Goal: Transaction & Acquisition: Purchase product/service

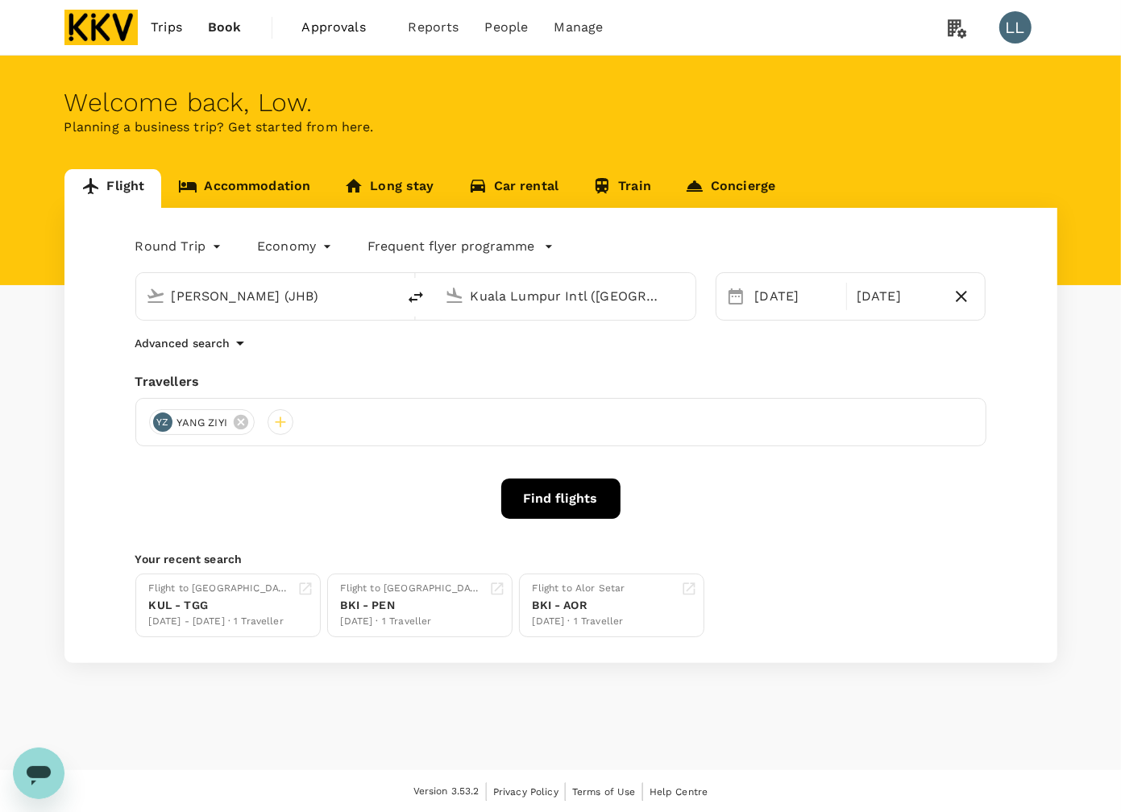
click at [238, 195] on link "Accommodation" at bounding box center [244, 188] width 166 height 39
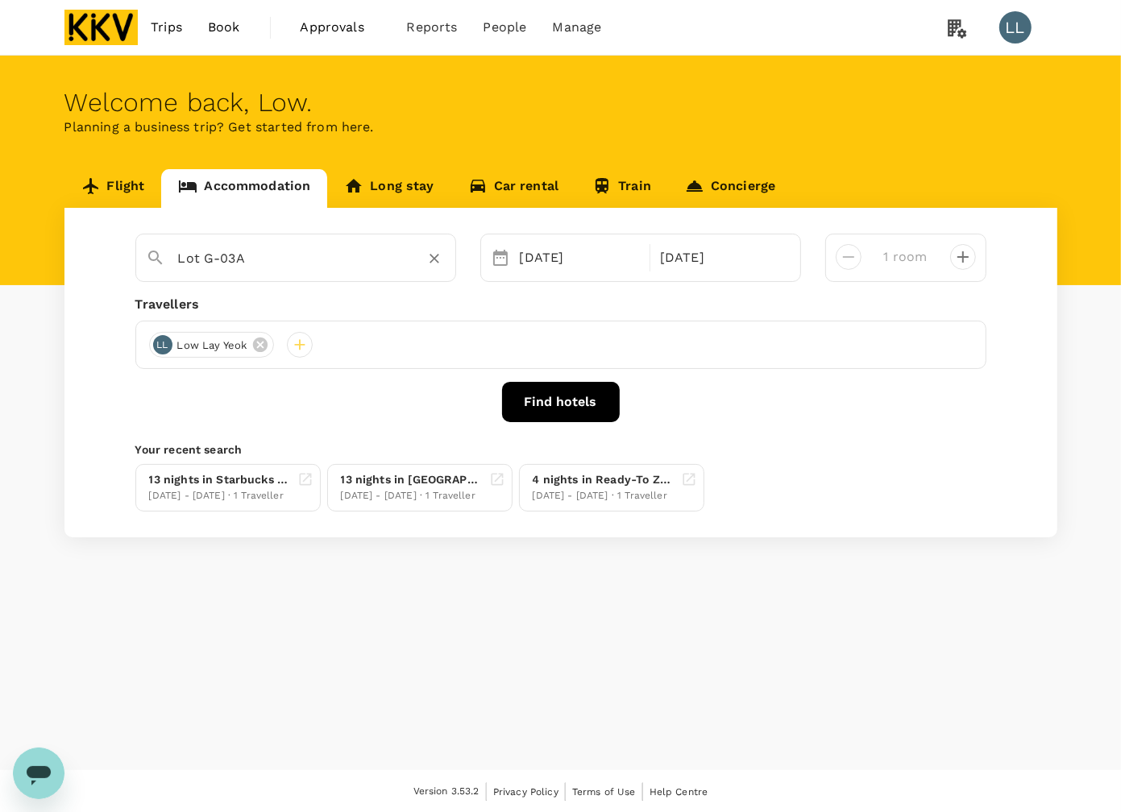
click at [297, 255] on input "Lot G-03A" at bounding box center [289, 258] width 222 height 25
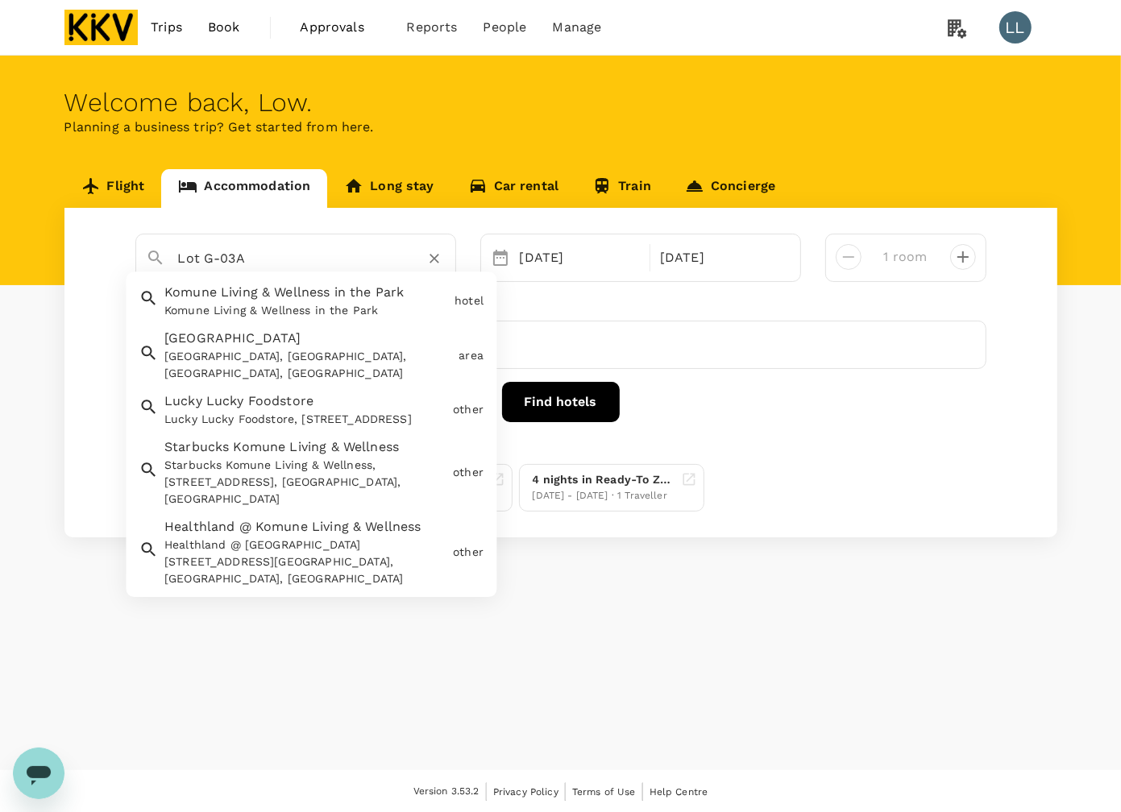
click at [423, 251] on div at bounding box center [434, 258] width 23 height 23
click at [431, 260] on icon "Clear" at bounding box center [435, 260] width 10 height 10
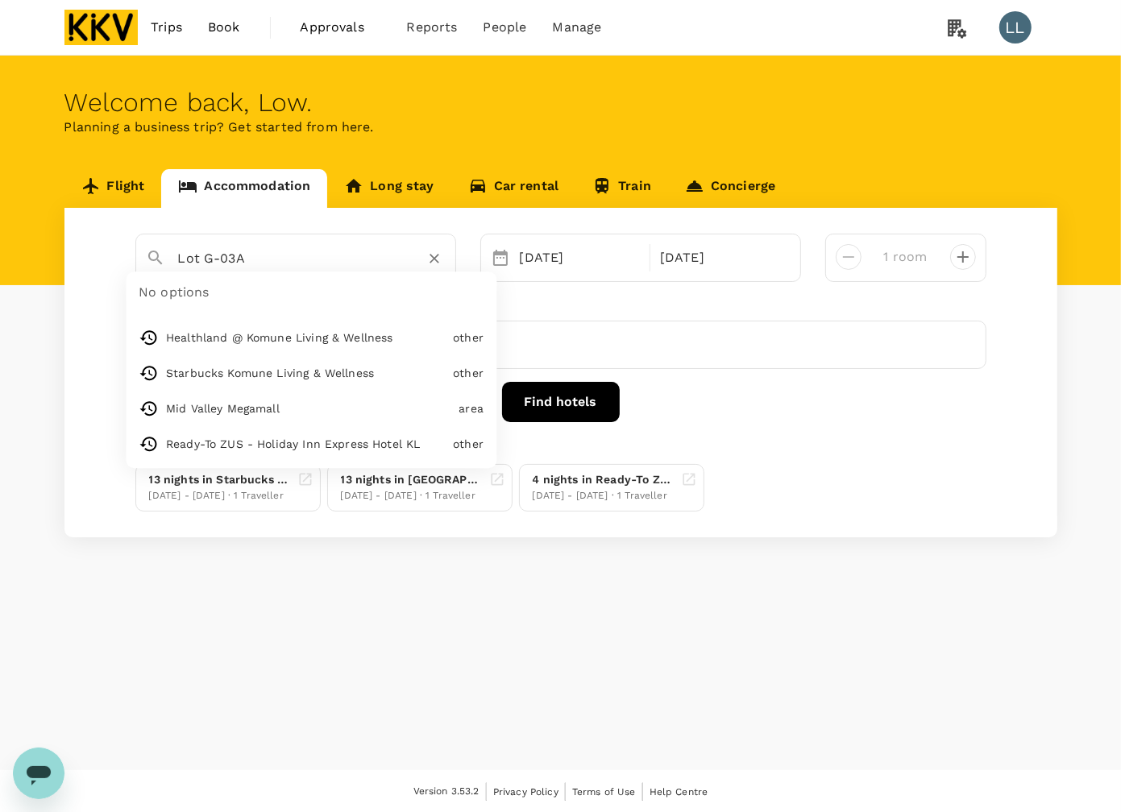
drag, startPoint x: 262, startPoint y: 264, endPoint x: 56, endPoint y: 256, distance: 205.6
click at [56, 256] on div "Flight Accommodation Long stay Car rental Train Concierge Lot G-03A No options …" at bounding box center [561, 353] width 1032 height 368
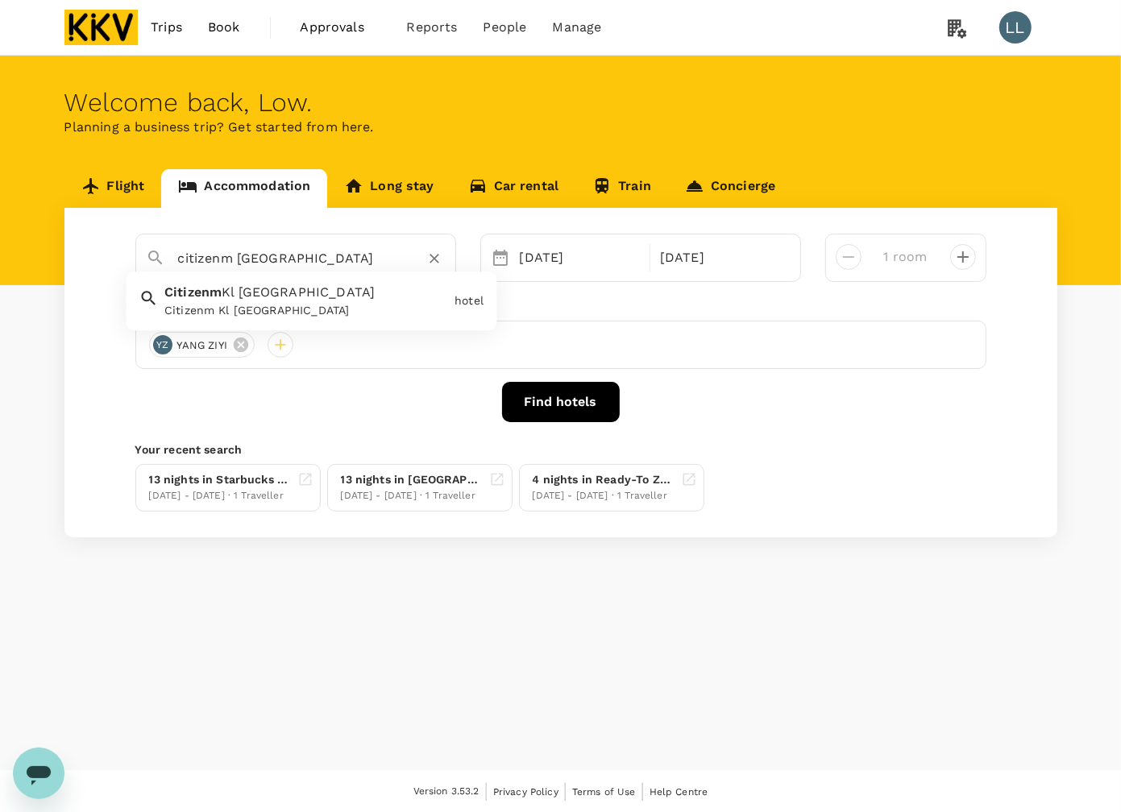
click at [192, 314] on div "Citizenm Kl Bukit Bintang" at bounding box center [306, 311] width 284 height 17
type input "Citizenm Kl Bukit Bintang"
click at [558, 405] on button "Find hotels" at bounding box center [561, 402] width 118 height 40
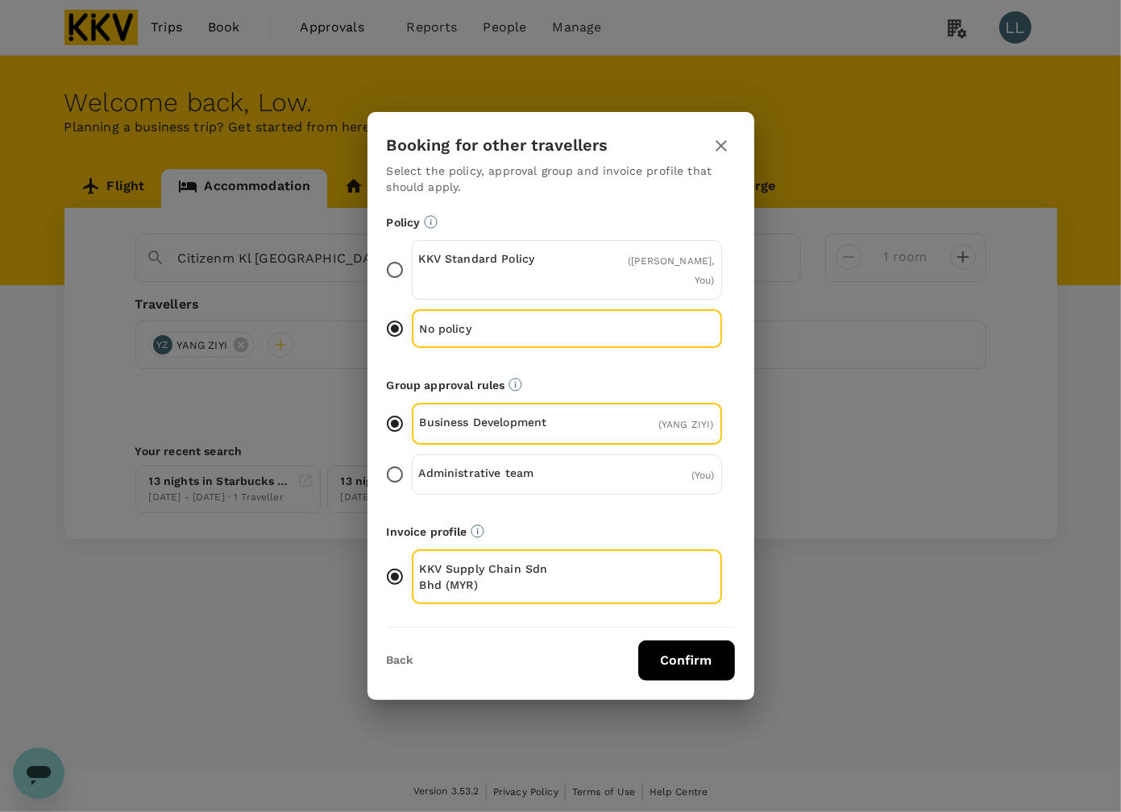
click at [679, 641] on button "Confirm" at bounding box center [686, 661] width 97 height 40
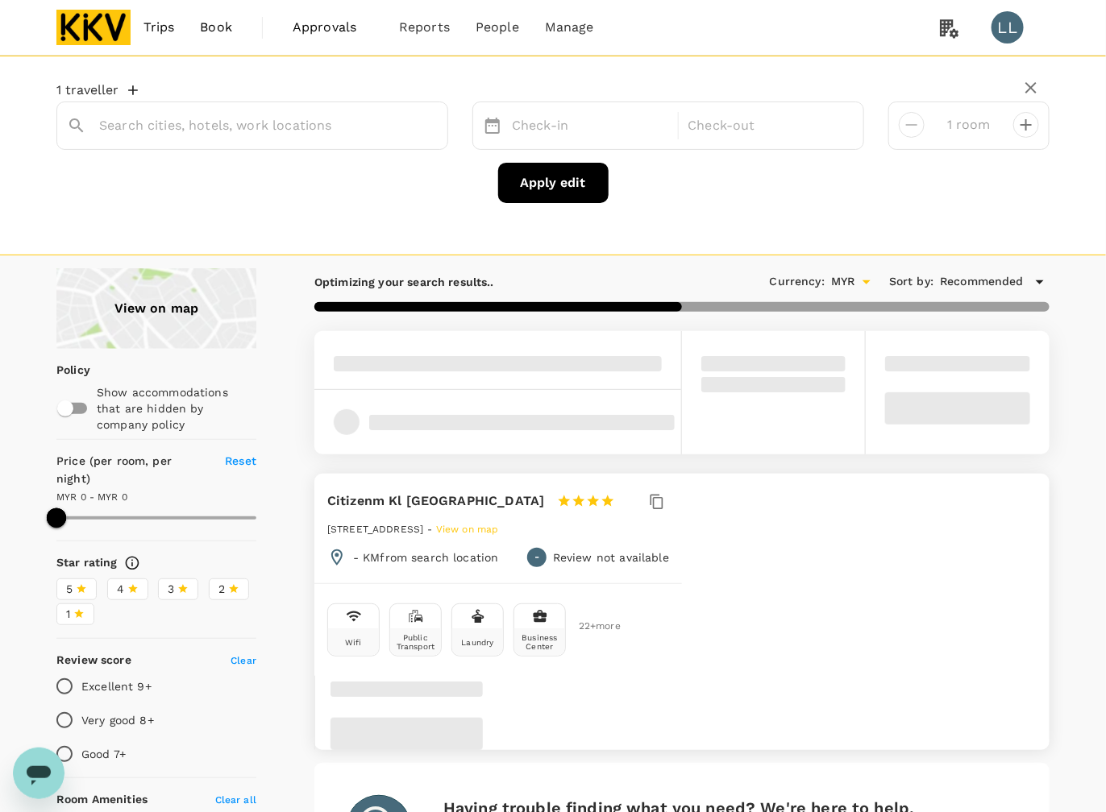
type input "Citizenm Kl Bukit Bintang"
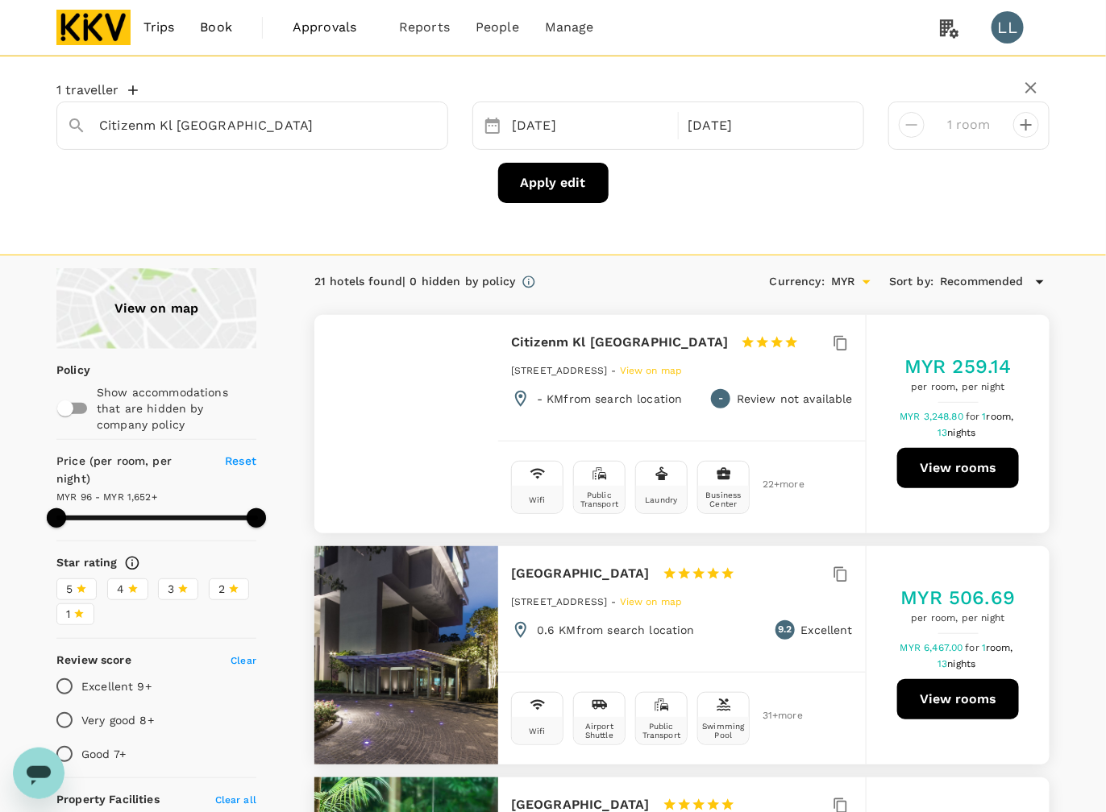
type input "1651.71"
click at [953, 472] on button "View rooms" at bounding box center [958, 468] width 122 height 40
click at [297, 122] on input "Citizenm Kl Bukit Bintang" at bounding box center [245, 125] width 293 height 25
paste input "Starus Hote"
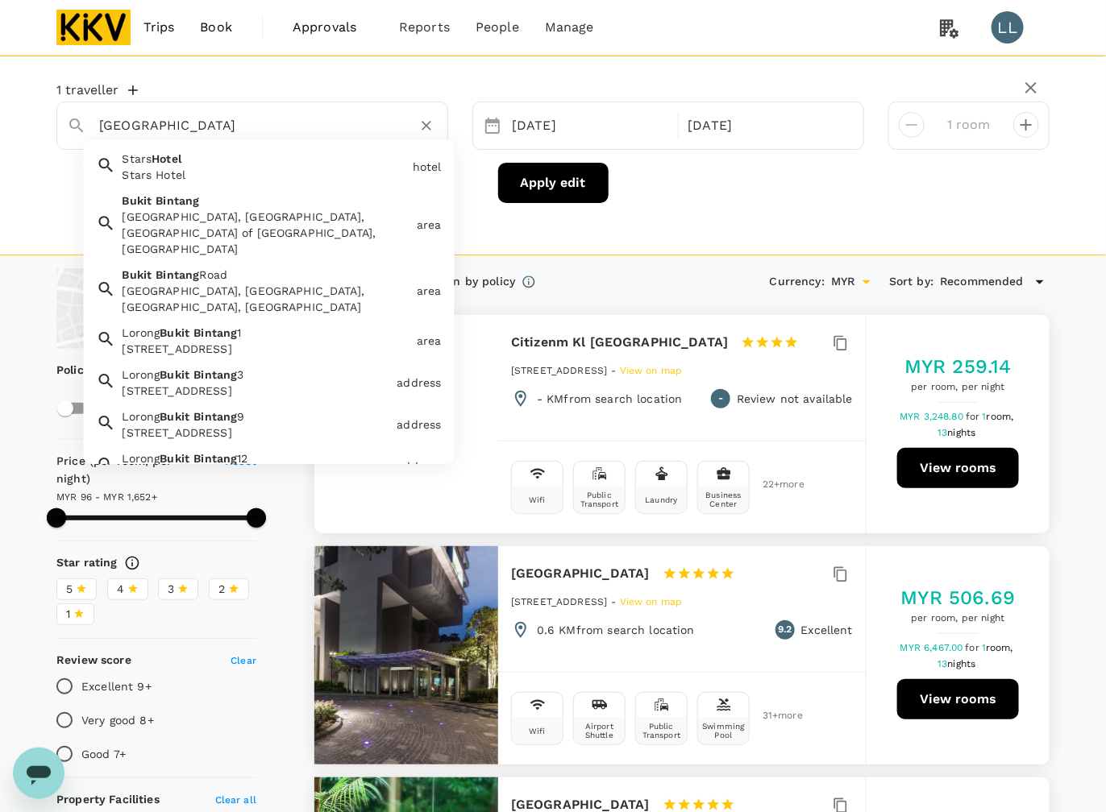
click at [219, 218] on div "Bukit Bintang, Kuala Lumpur, Federal Territory of Kuala Lumpur, Malaysia" at bounding box center [266, 233] width 288 height 48
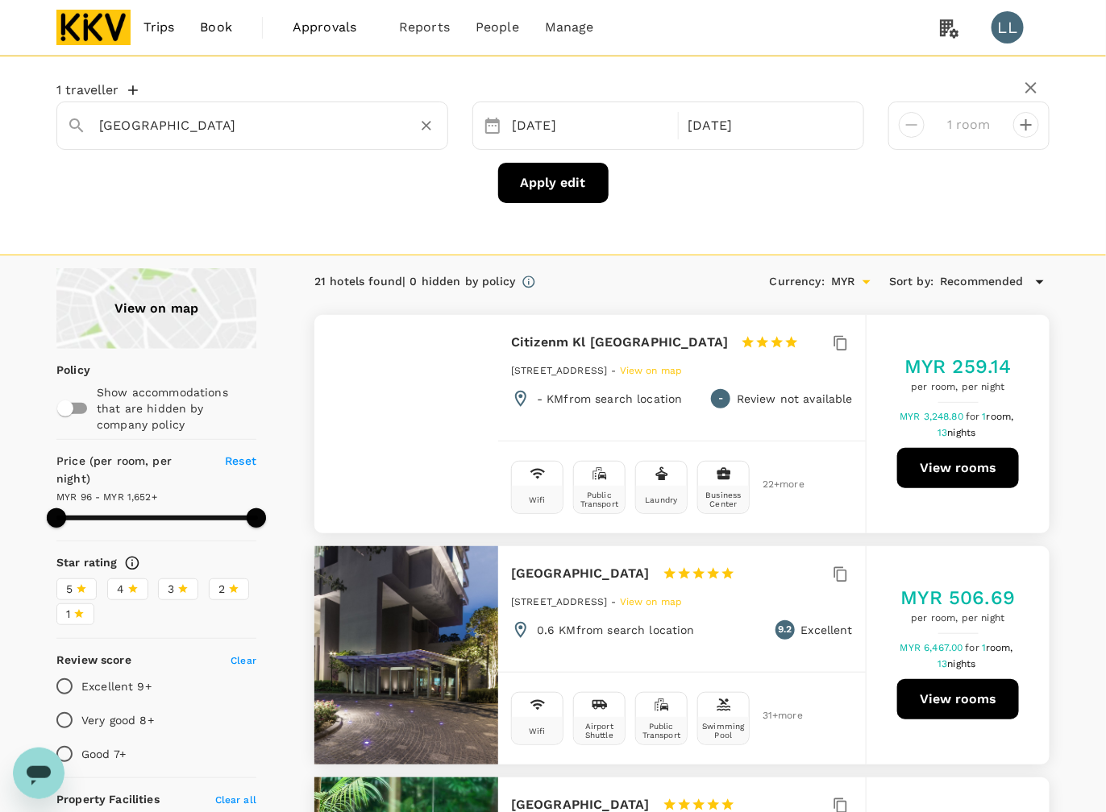
type input "[GEOGRAPHIC_DATA]"
click at [550, 187] on button "Apply edit" at bounding box center [553, 183] width 110 height 40
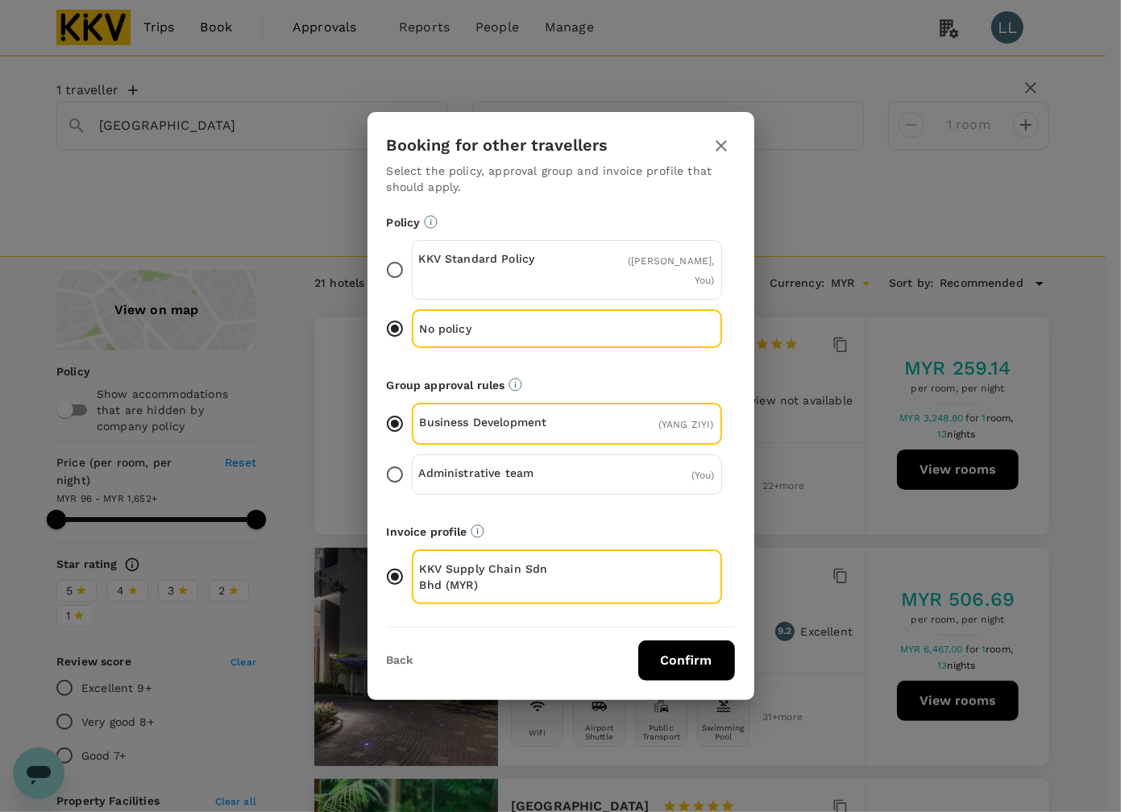
click at [665, 651] on button "Confirm" at bounding box center [686, 661] width 97 height 40
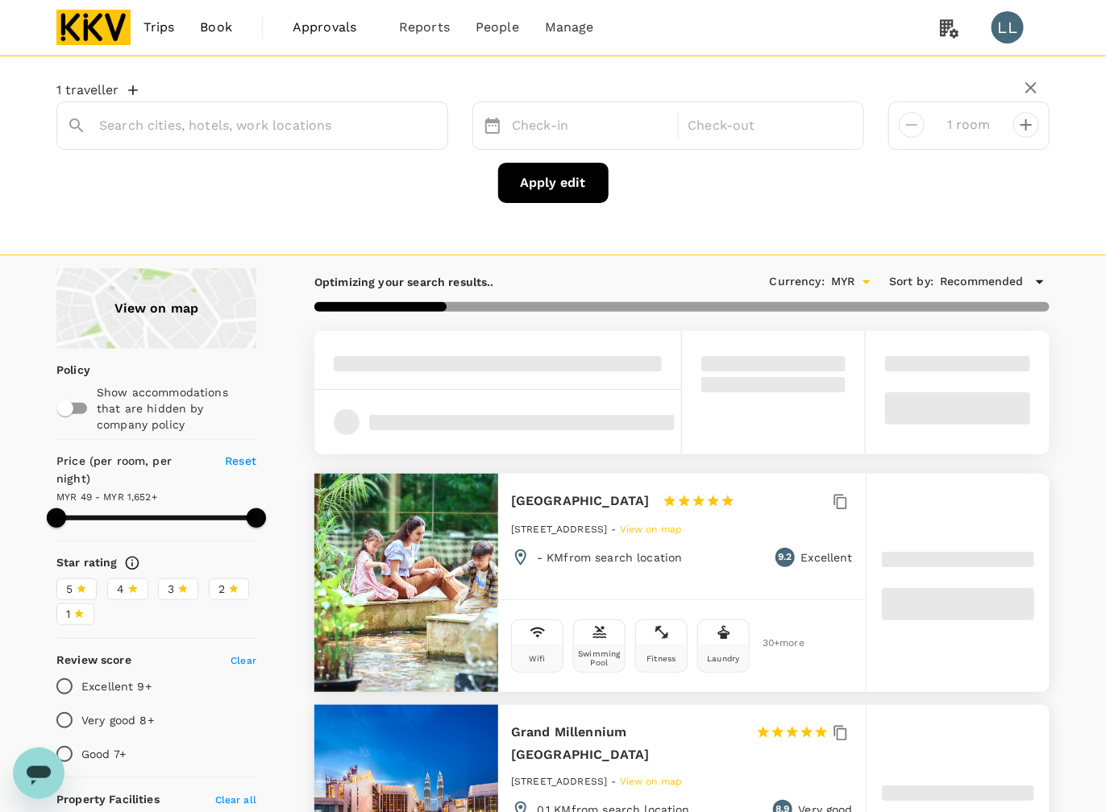
type input "[GEOGRAPHIC_DATA]"
click at [185, 583] on icon at bounding box center [182, 588] width 11 height 11
click at [0, 0] on input "3" at bounding box center [0, 0] width 0 height 0
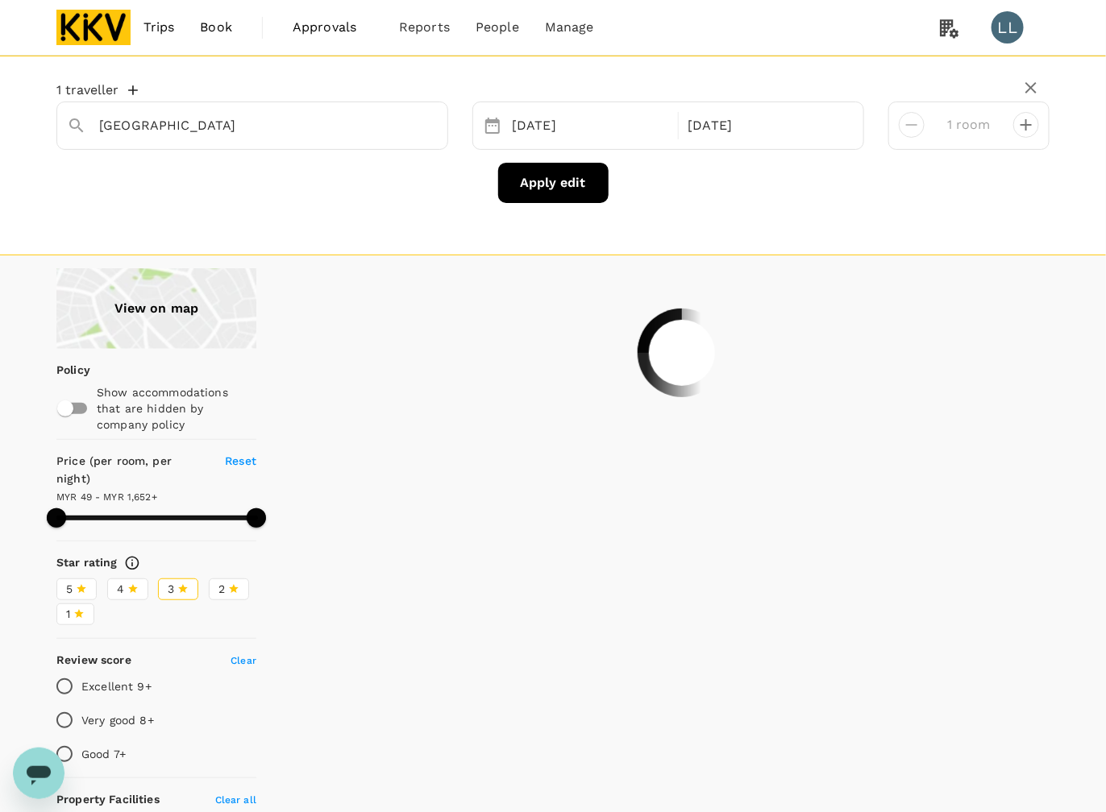
type input "1651.16"
type input "46.16"
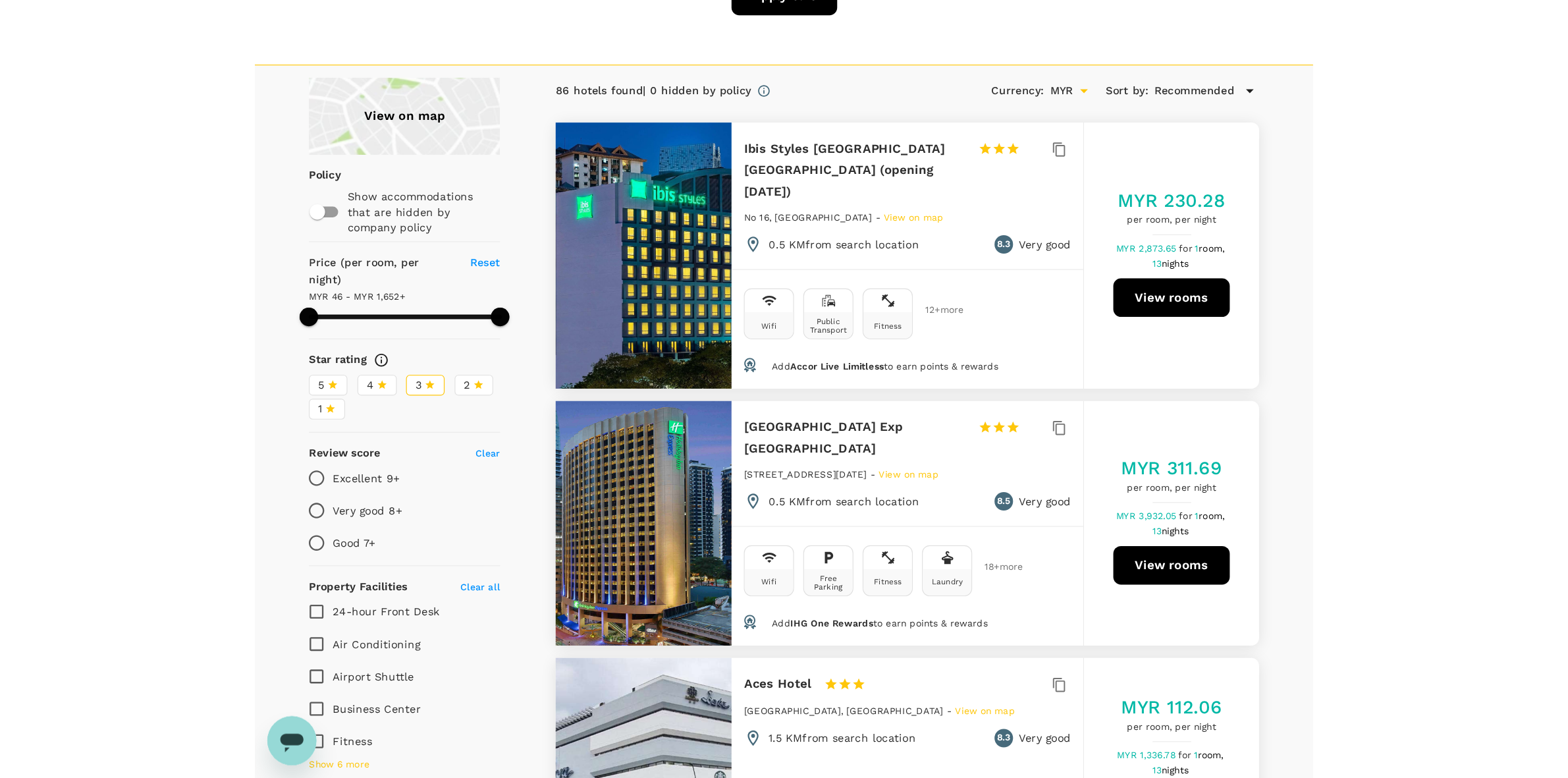
scroll to position [164, 0]
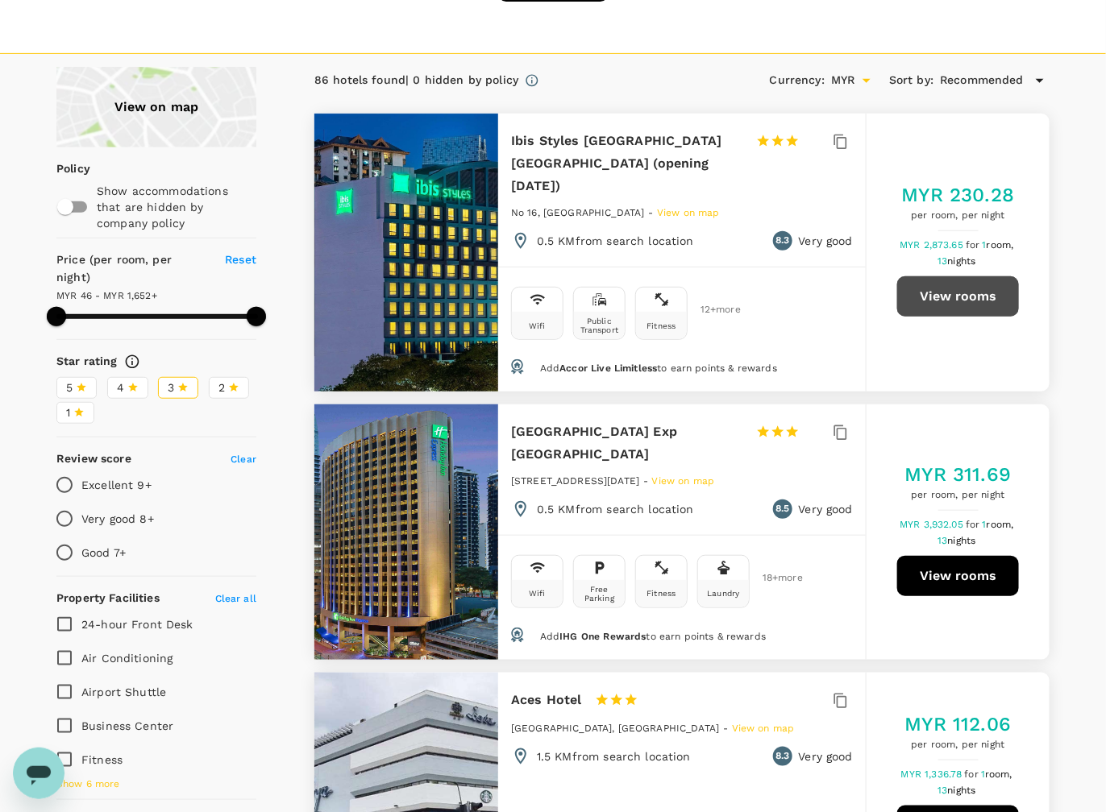
click at [943, 288] on button "View rooms" at bounding box center [958, 296] width 122 height 40
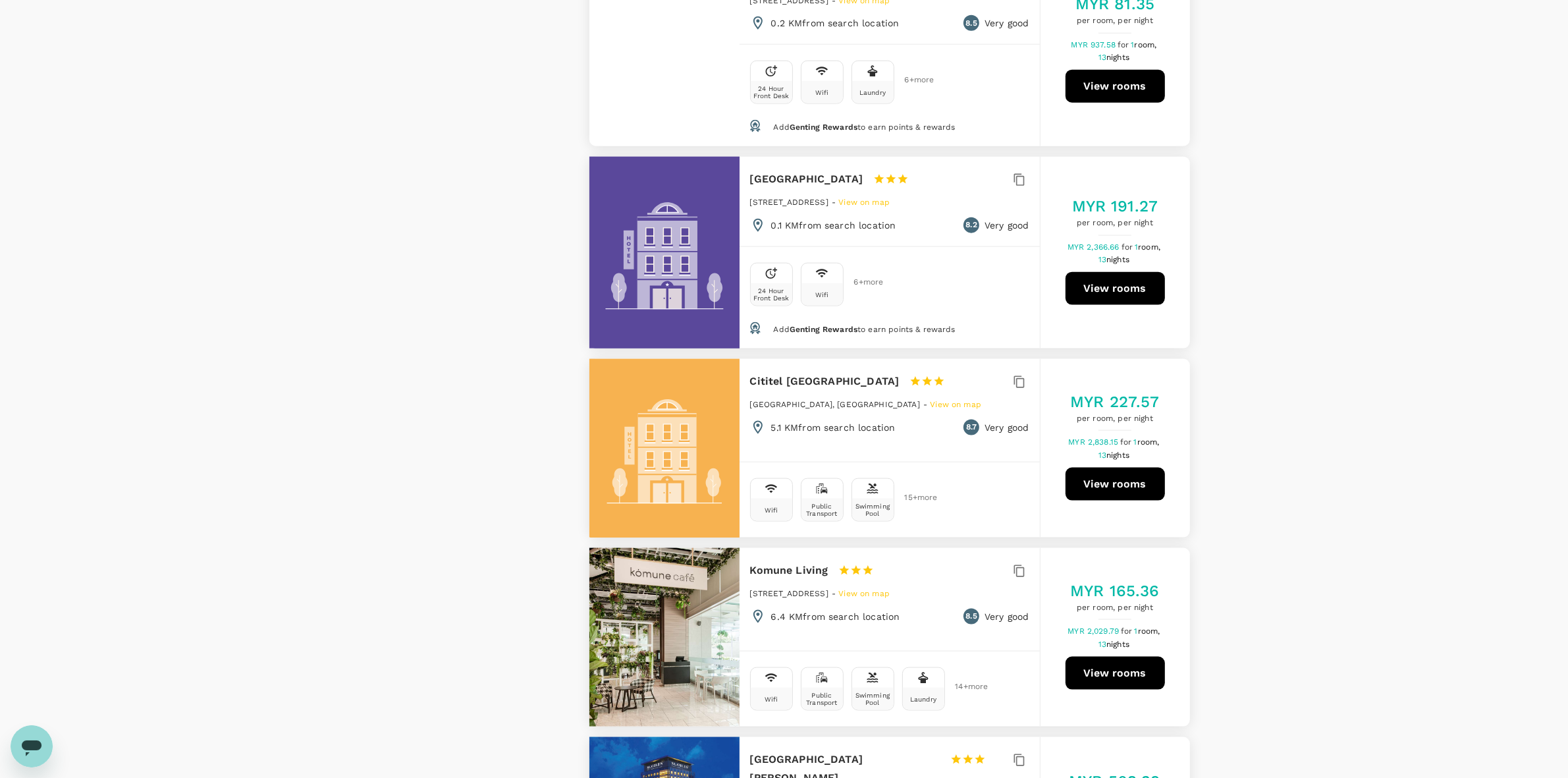
scroll to position [2058, 0]
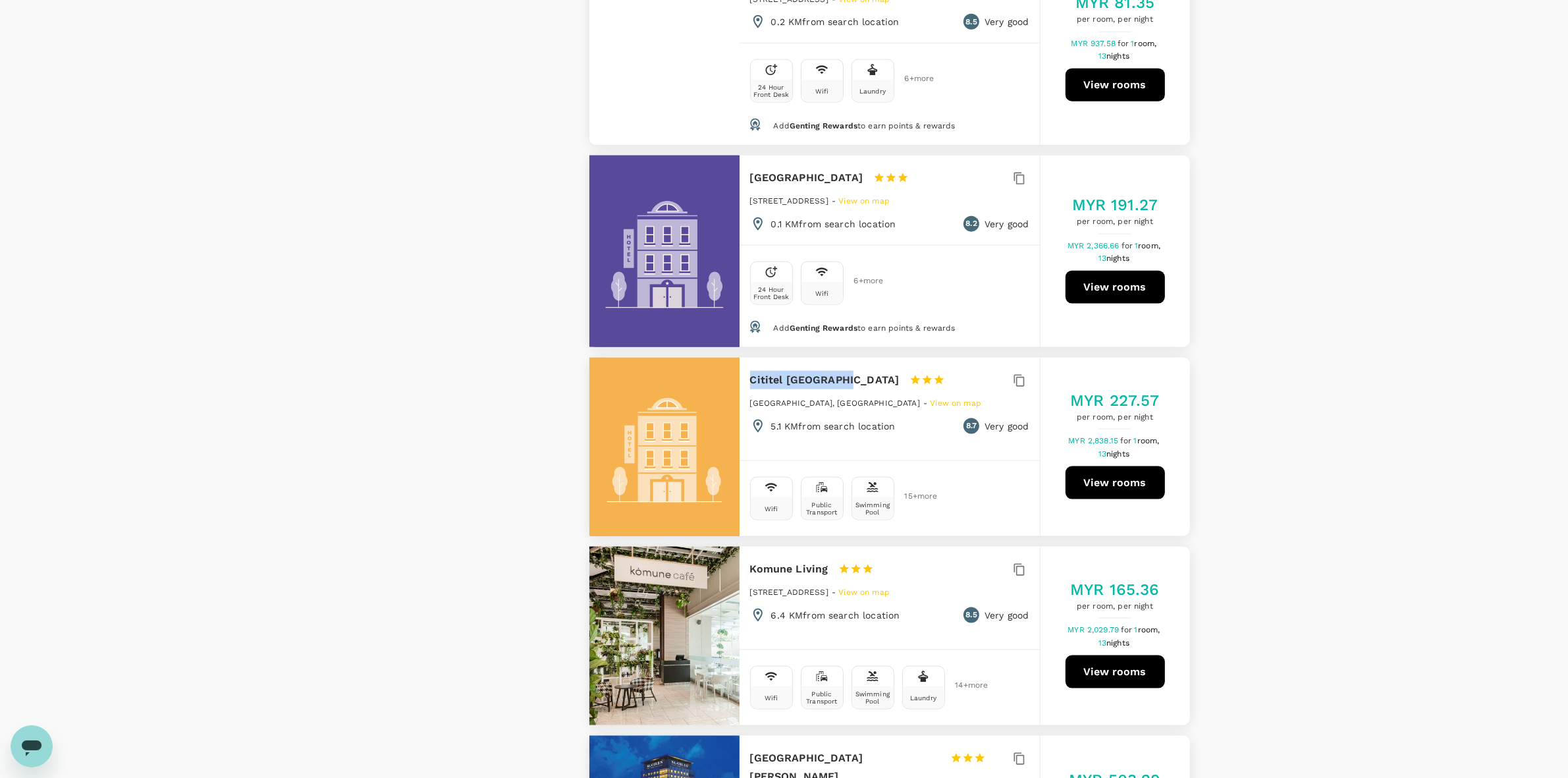
drag, startPoint x: 745, startPoint y: 295, endPoint x: 838, endPoint y: 300, distance: 93.1
click at [838, 358] on div "Cititel Mid Valley 1 Star 2 Stars 3 Stars 4 Stars 5 Stars Mid Valley City., Kua…" at bounding box center [889, 403] width 300 height 90
copy h6 "Cititel Mid Valley"
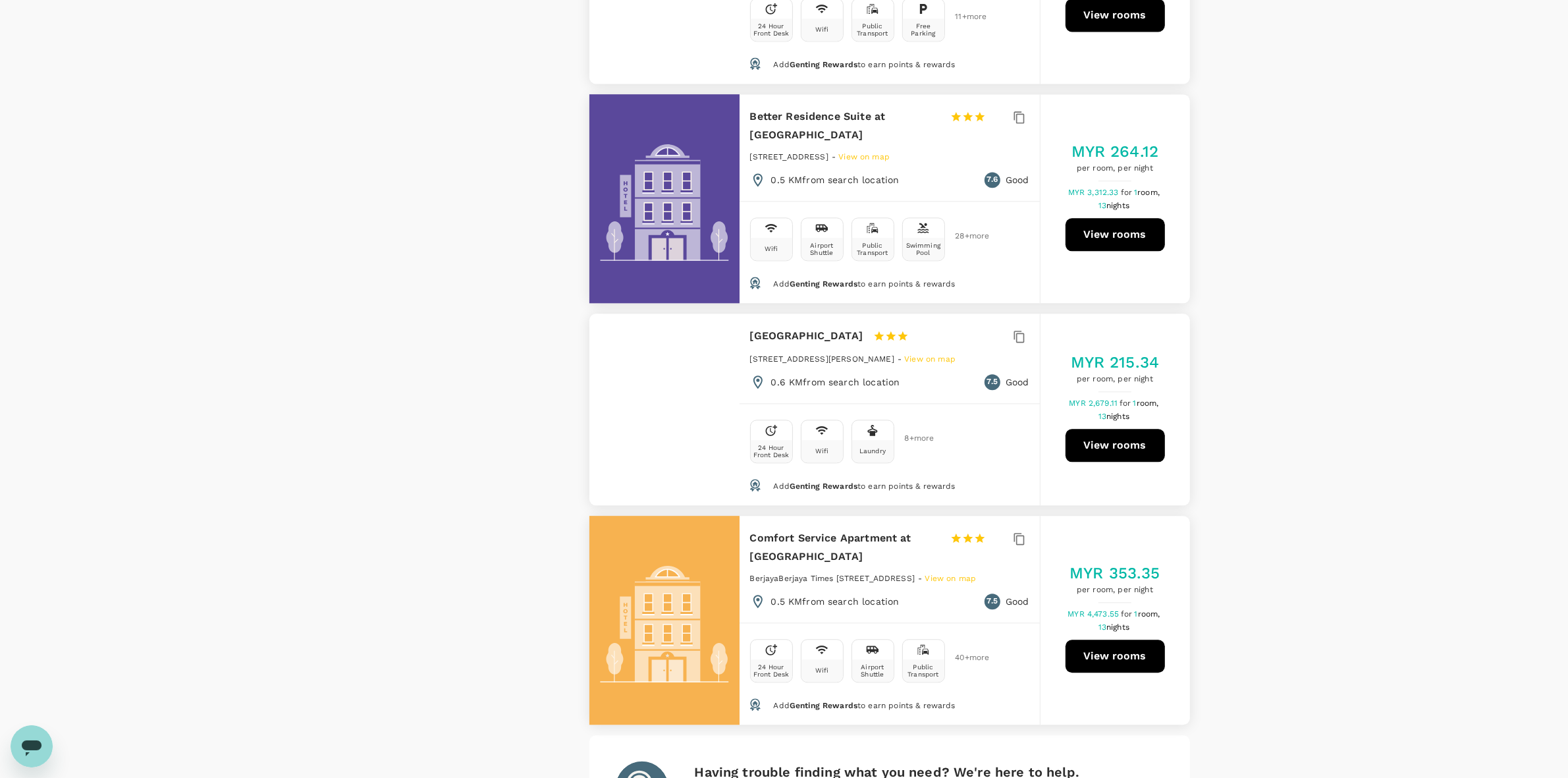
scroll to position [3862, 0]
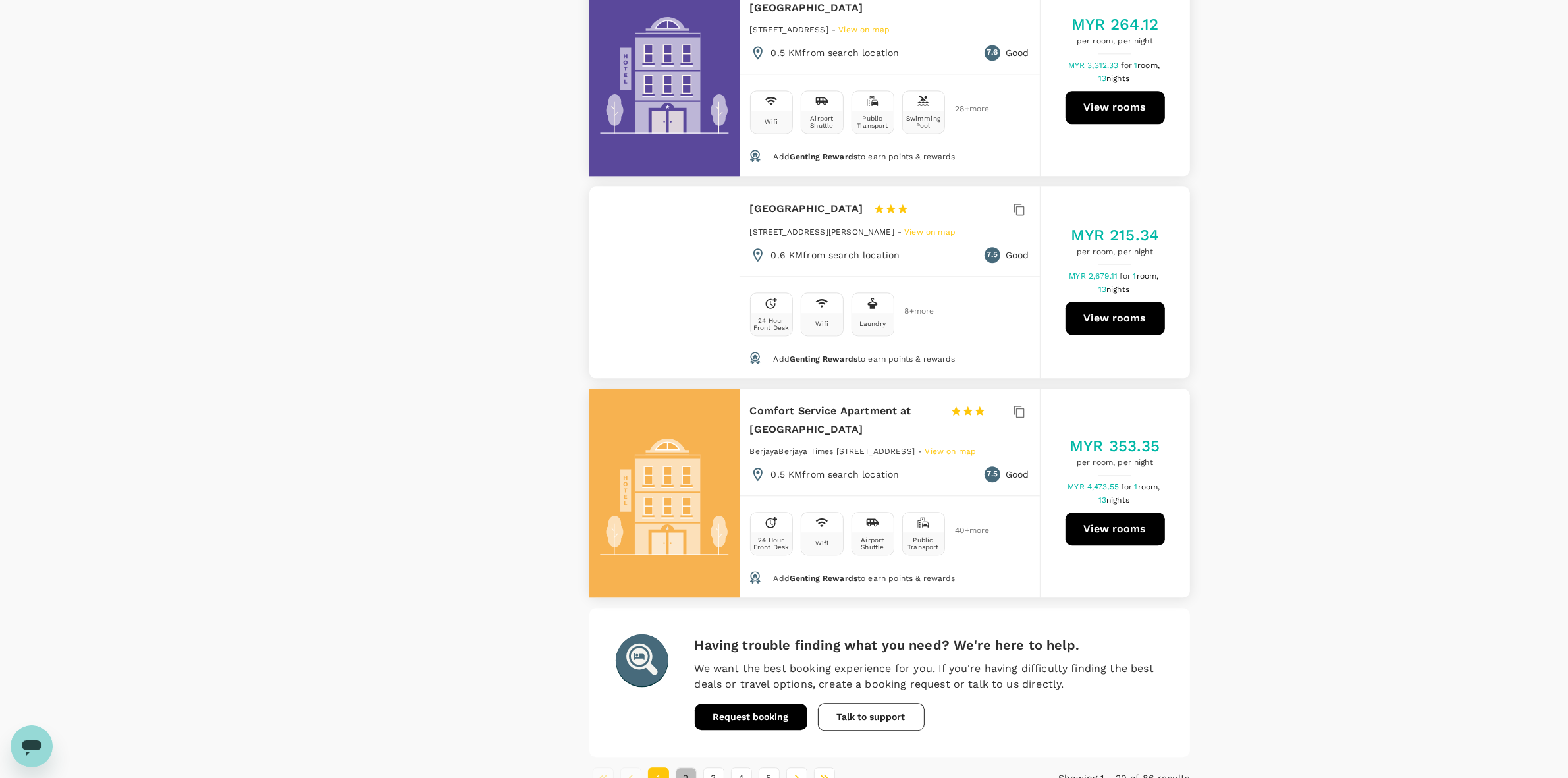
click at [686, 664] on button "2" at bounding box center [686, 778] width 21 height 21
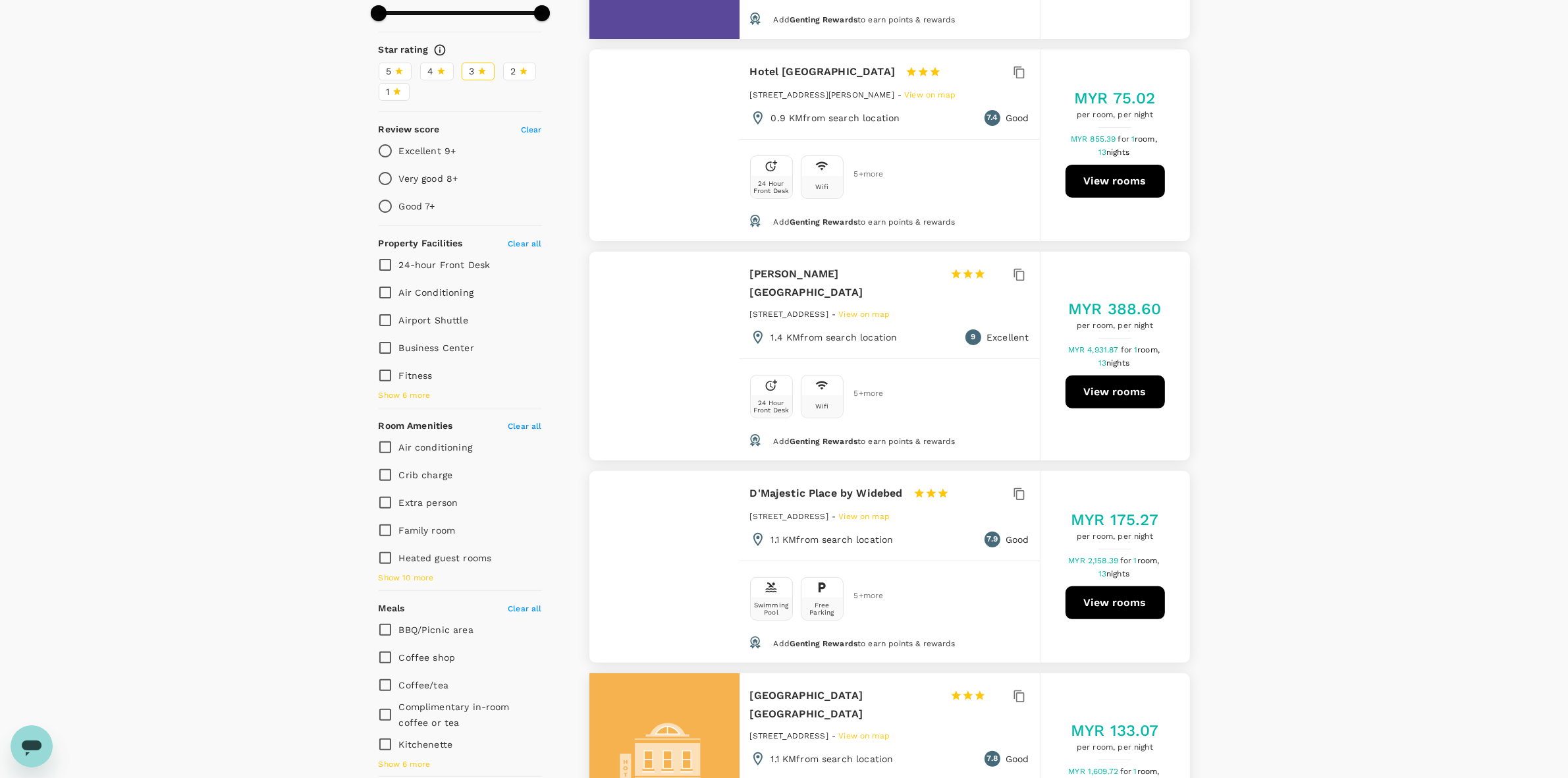
scroll to position [412, 0]
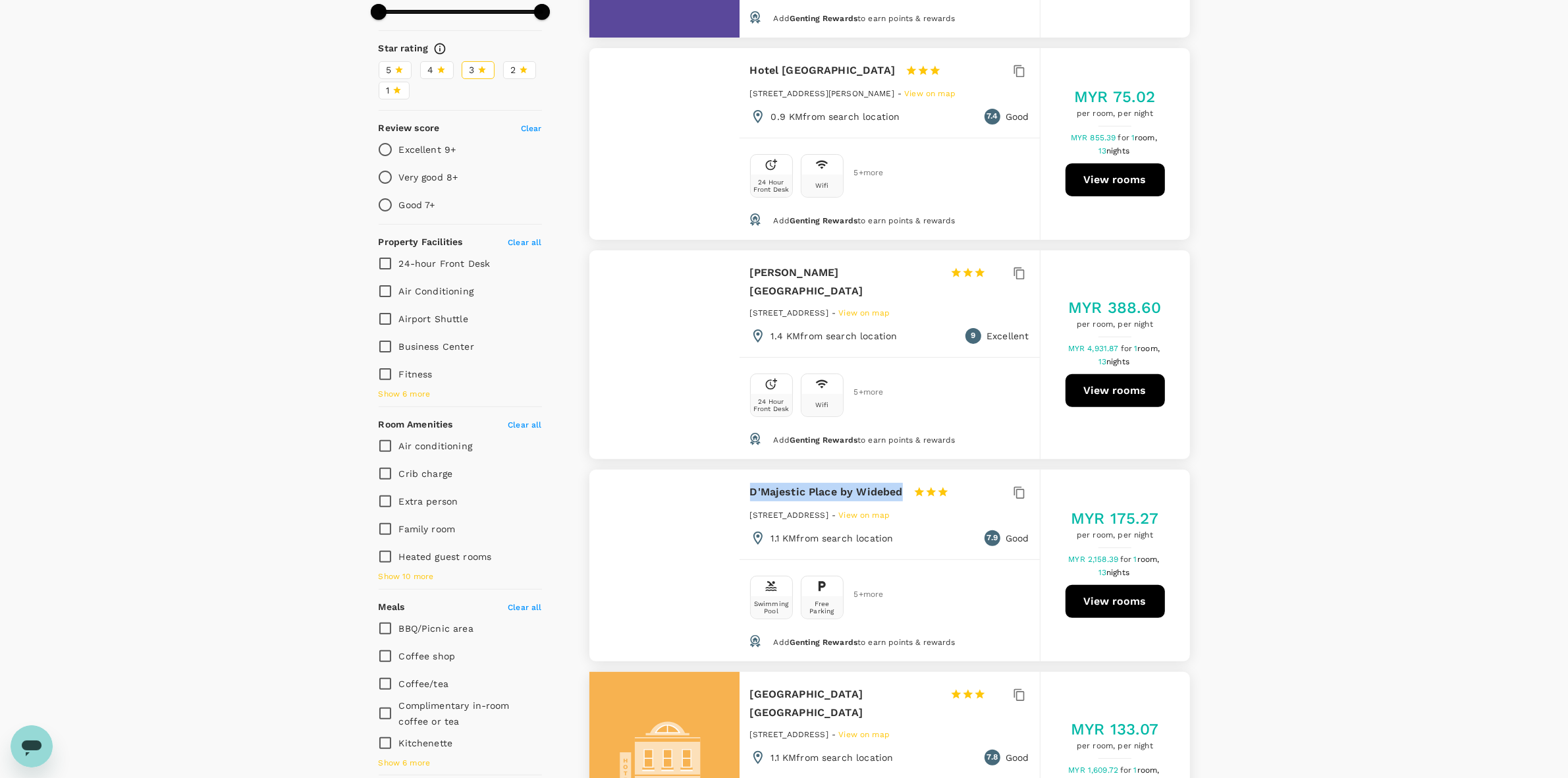
drag, startPoint x: 751, startPoint y: 489, endPoint x: 910, endPoint y: 483, distance: 159.1
click at [904, 483] on div "D'Majestic Place by Widebed 1 Star 2 Stars 3 Stars 4 Stars 5 Stars" at bounding box center [861, 492] width 222 height 19
copy h6 "D'Majestic Place by Widebed"
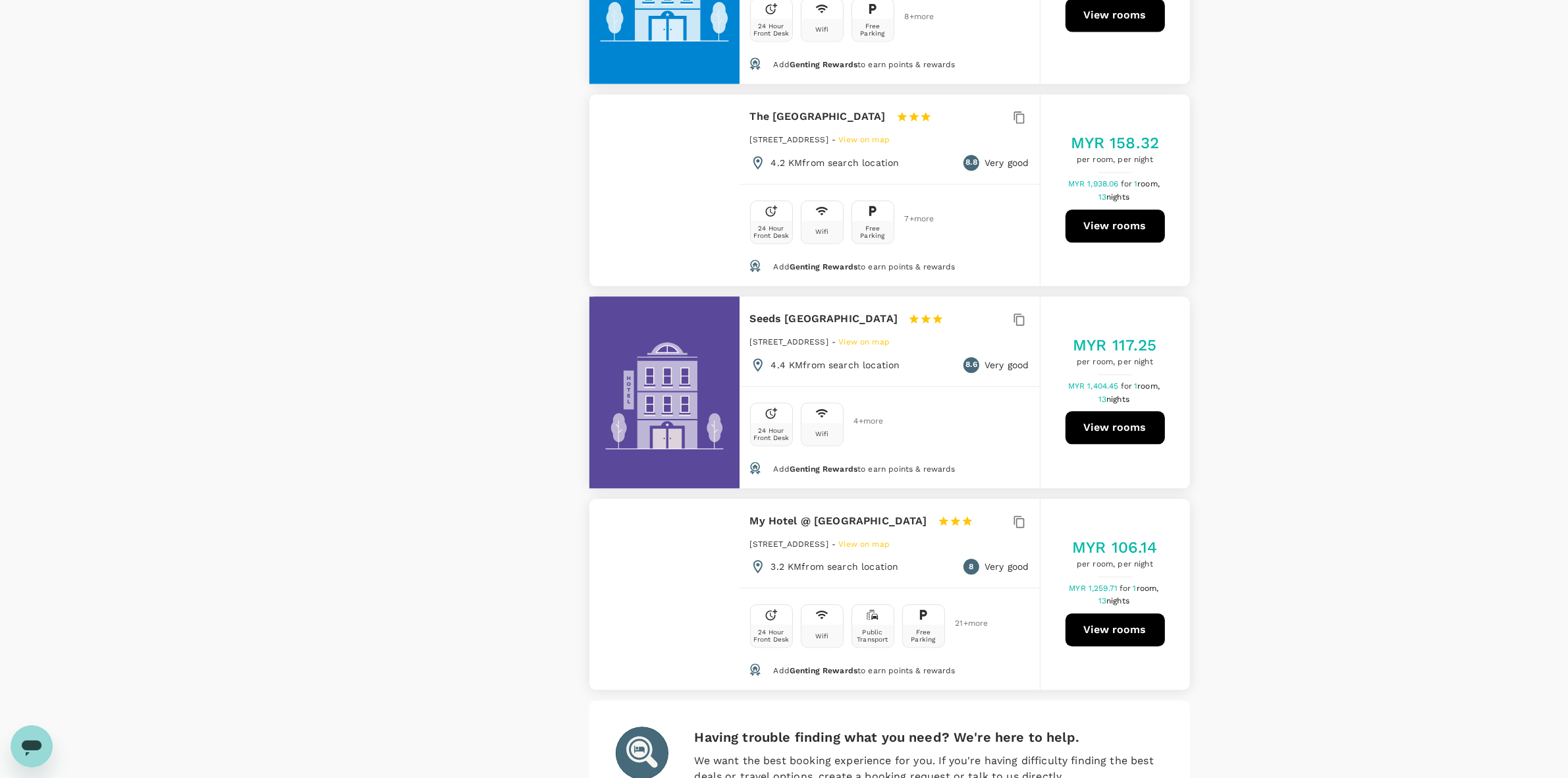
scroll to position [3840, 0]
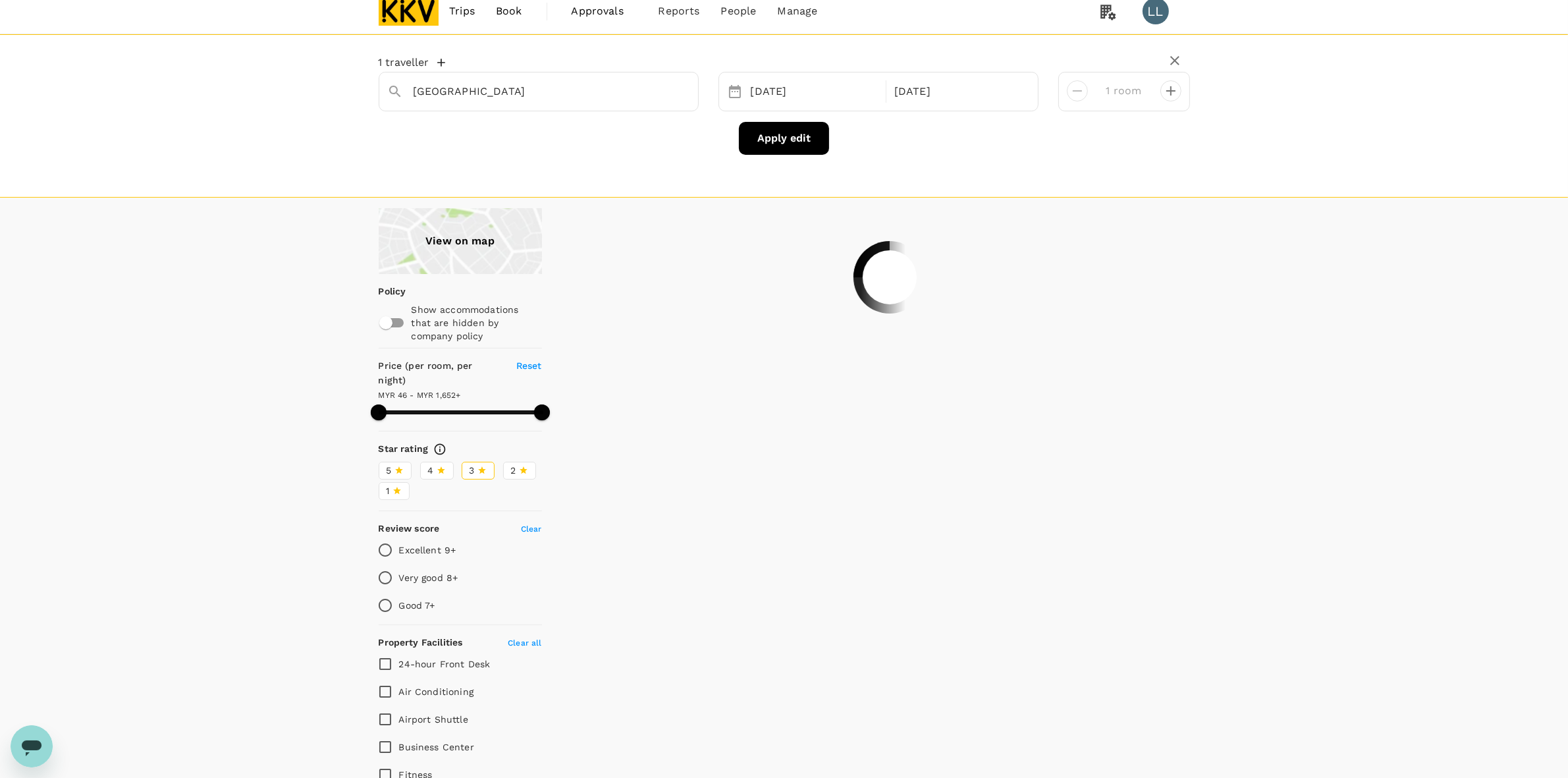
scroll to position [0, 0]
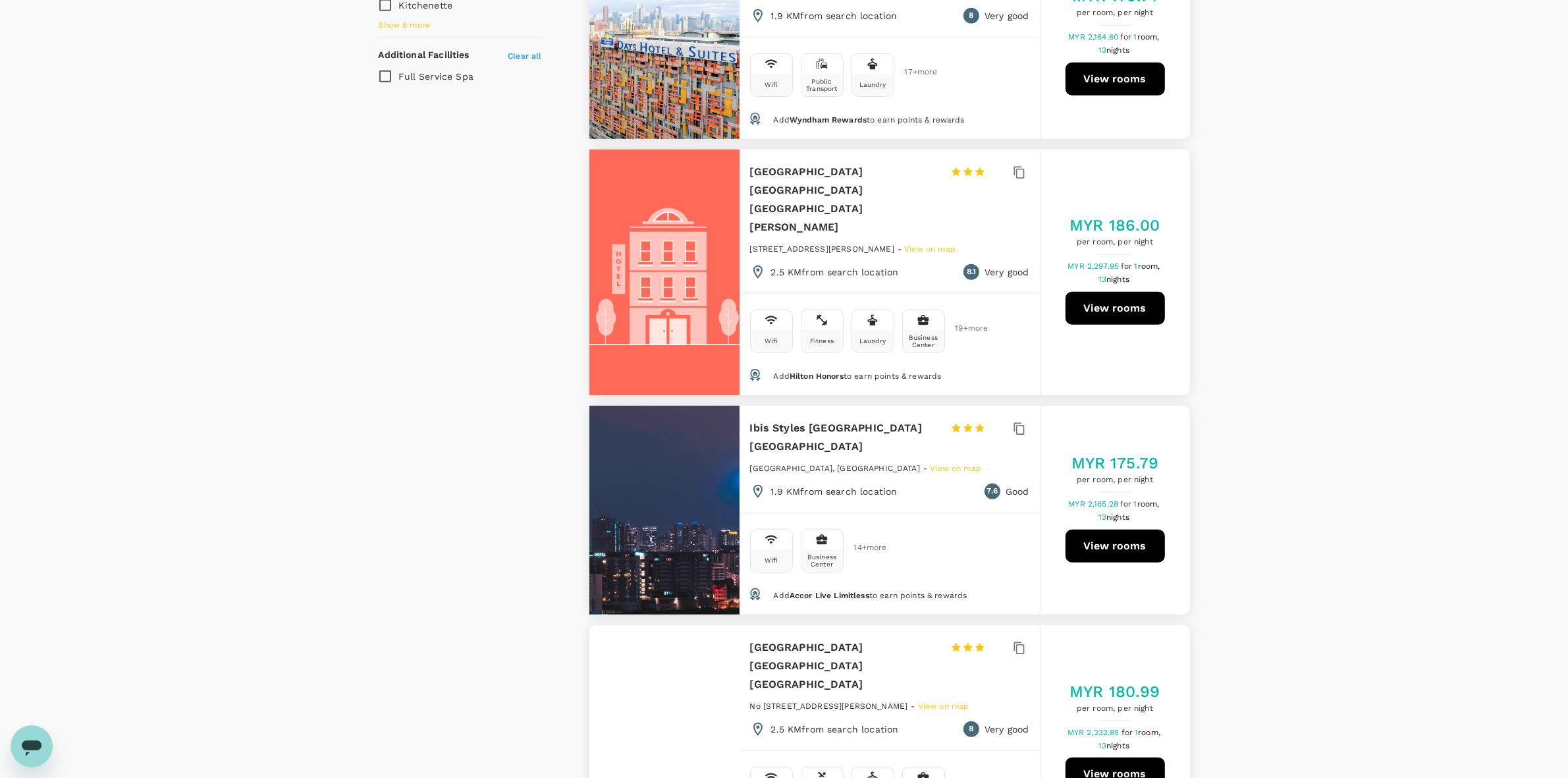
scroll to position [1152, 0]
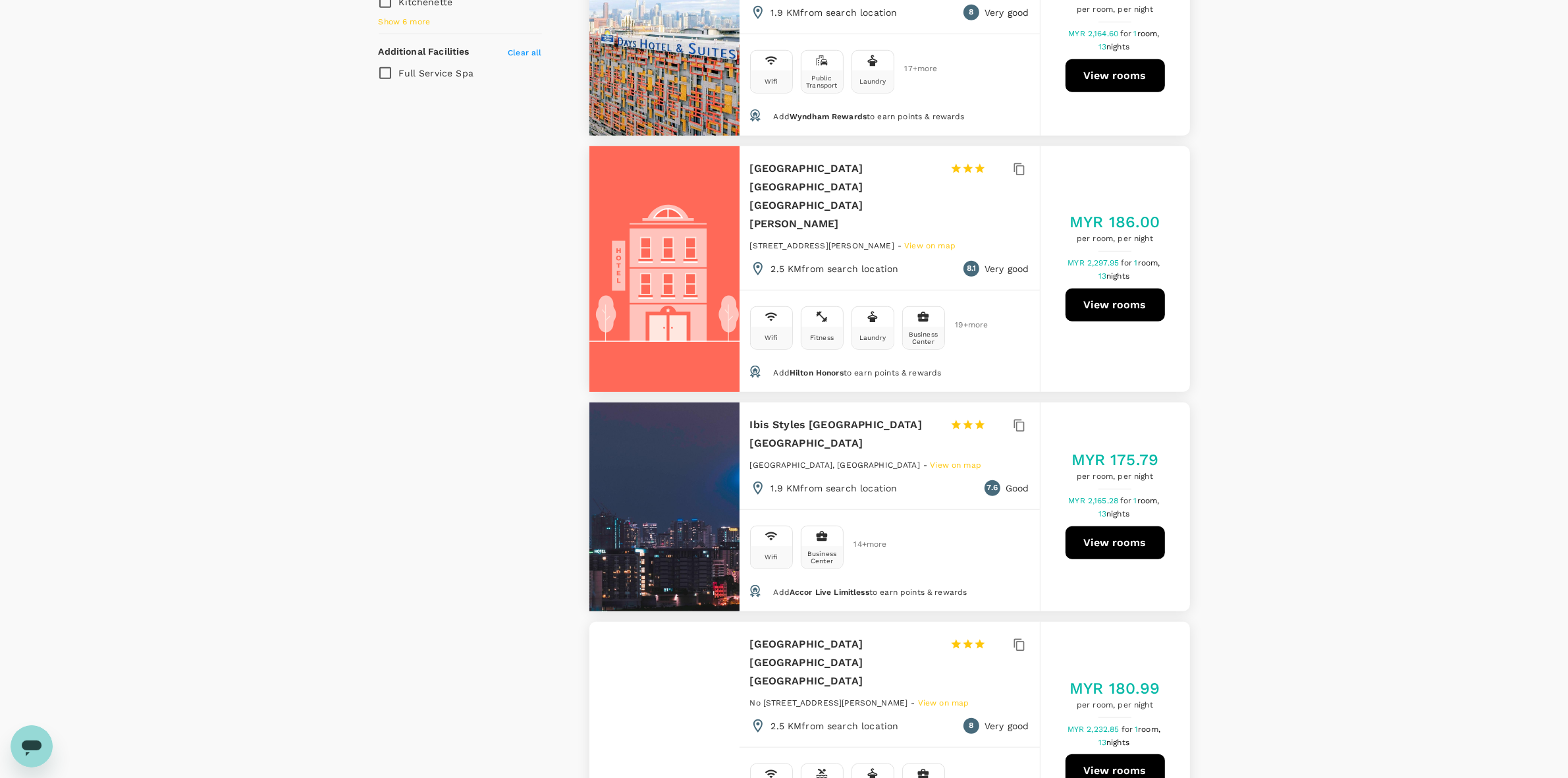
drag, startPoint x: 1245, startPoint y: 232, endPoint x: 1238, endPoint y: 391, distance: 159.2
drag, startPoint x: 1238, startPoint y: 391, endPoint x: 1254, endPoint y: 396, distance: 16.8
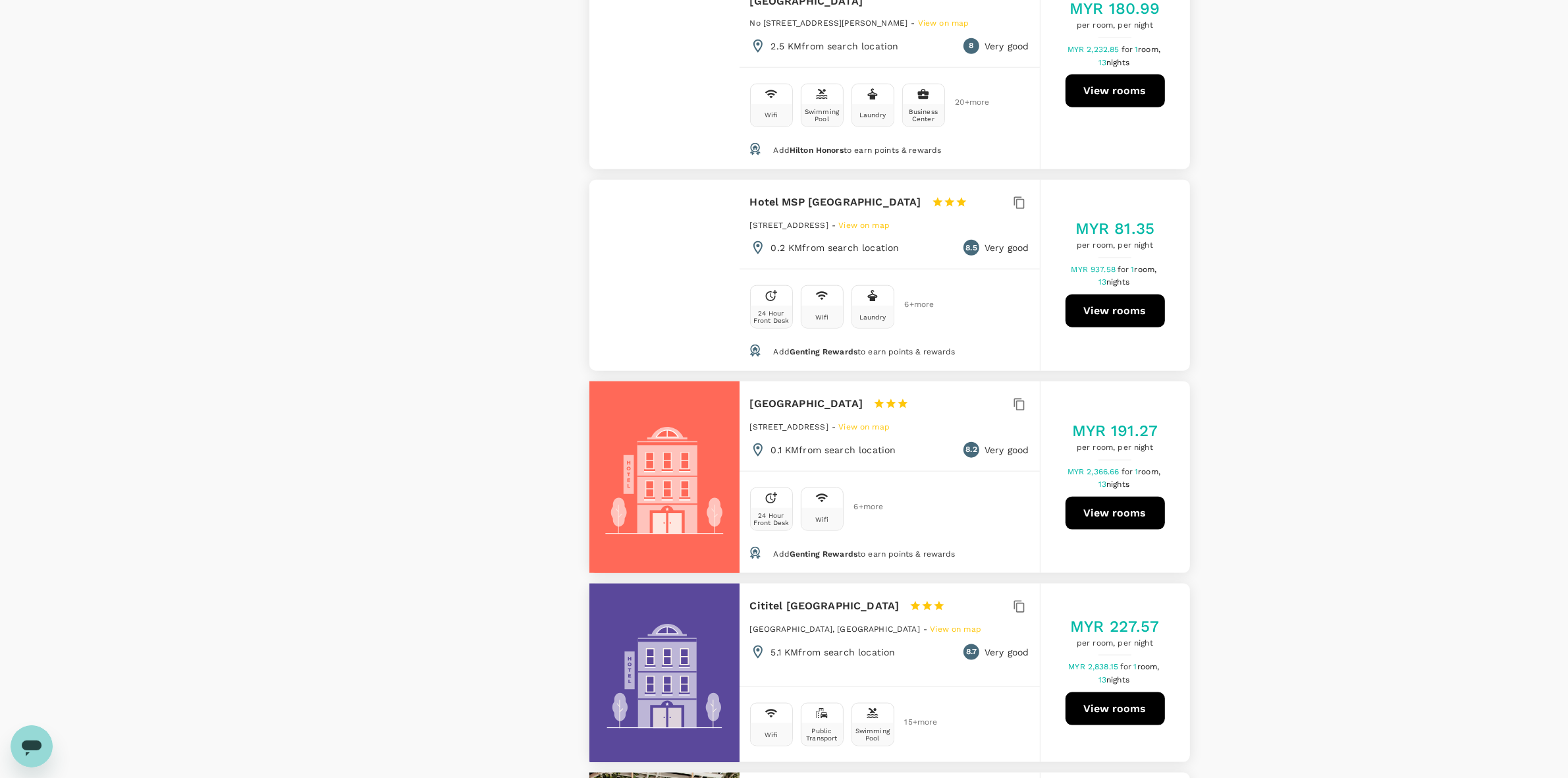
scroll to position [1976, 0]
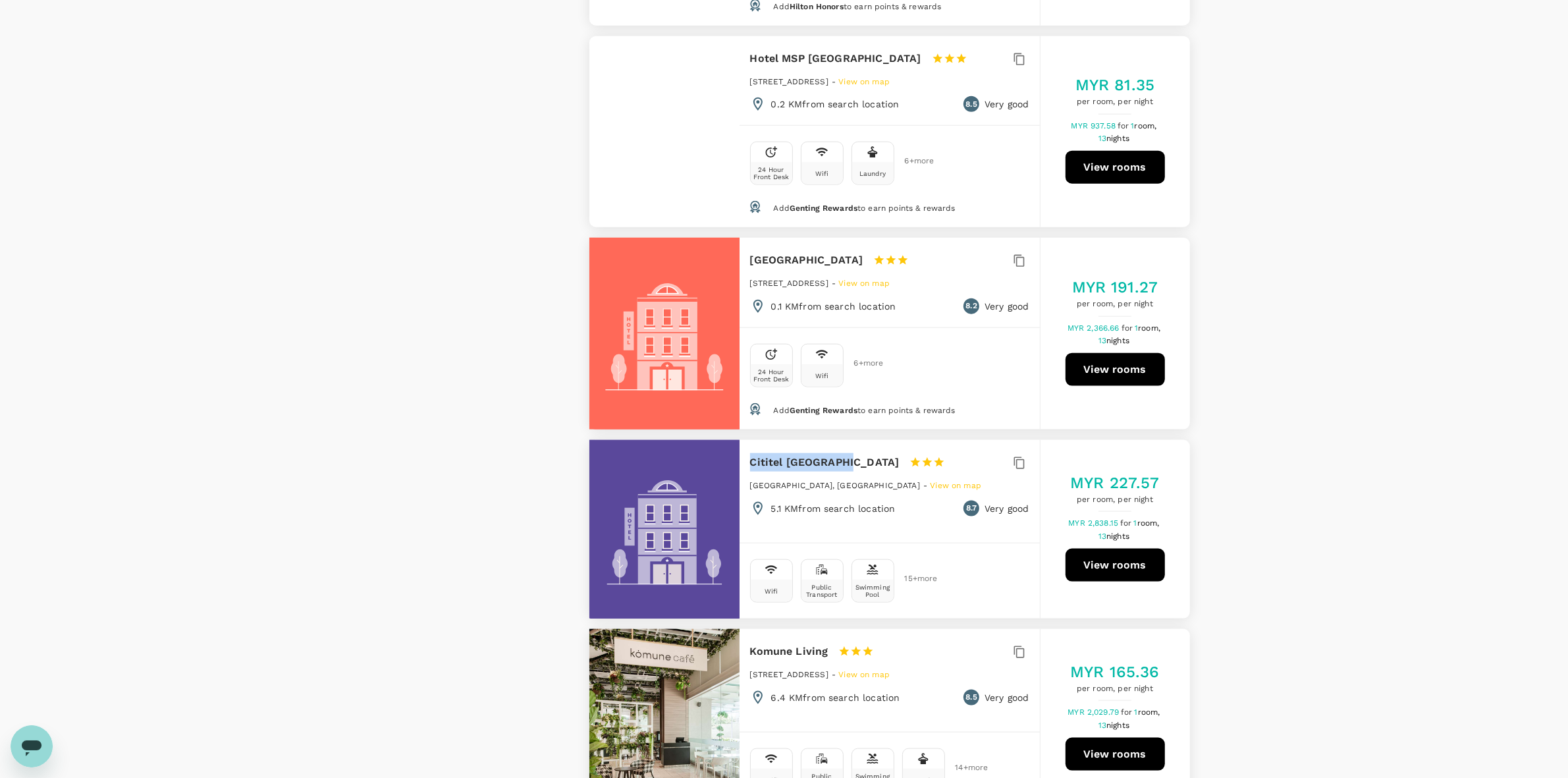
drag, startPoint x: 746, startPoint y: 386, endPoint x: 841, endPoint y: 385, distance: 95.0
click at [841, 440] on div "Cititel Mid Valley 1 Star 2 Stars 3 Stars 4 Stars 5 Stars Mid Valley City., Kua…" at bounding box center [889, 485] width 300 height 90
copy h6 "Cititel Mid Valley"
click at [915, 248] on div "View on map Policy Show accommodations that are hidden by company policy Price …" at bounding box center [784, 465] width 1568 height 4442
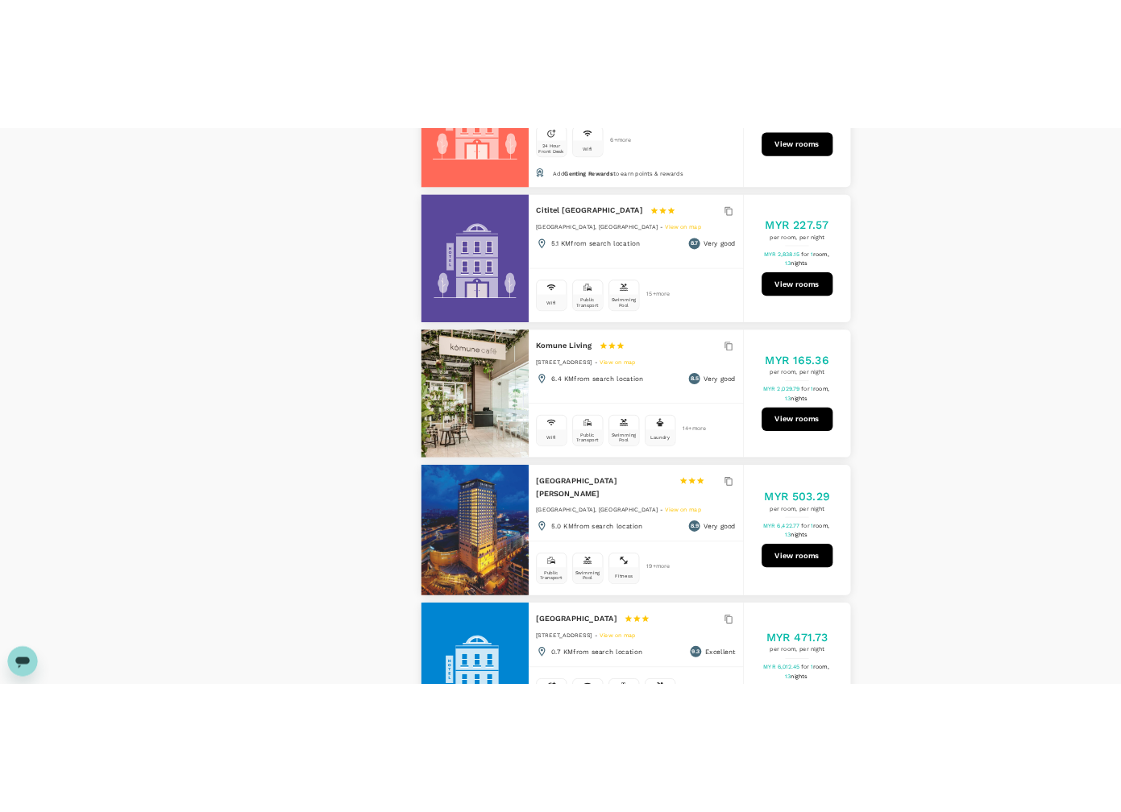
scroll to position [2619, 0]
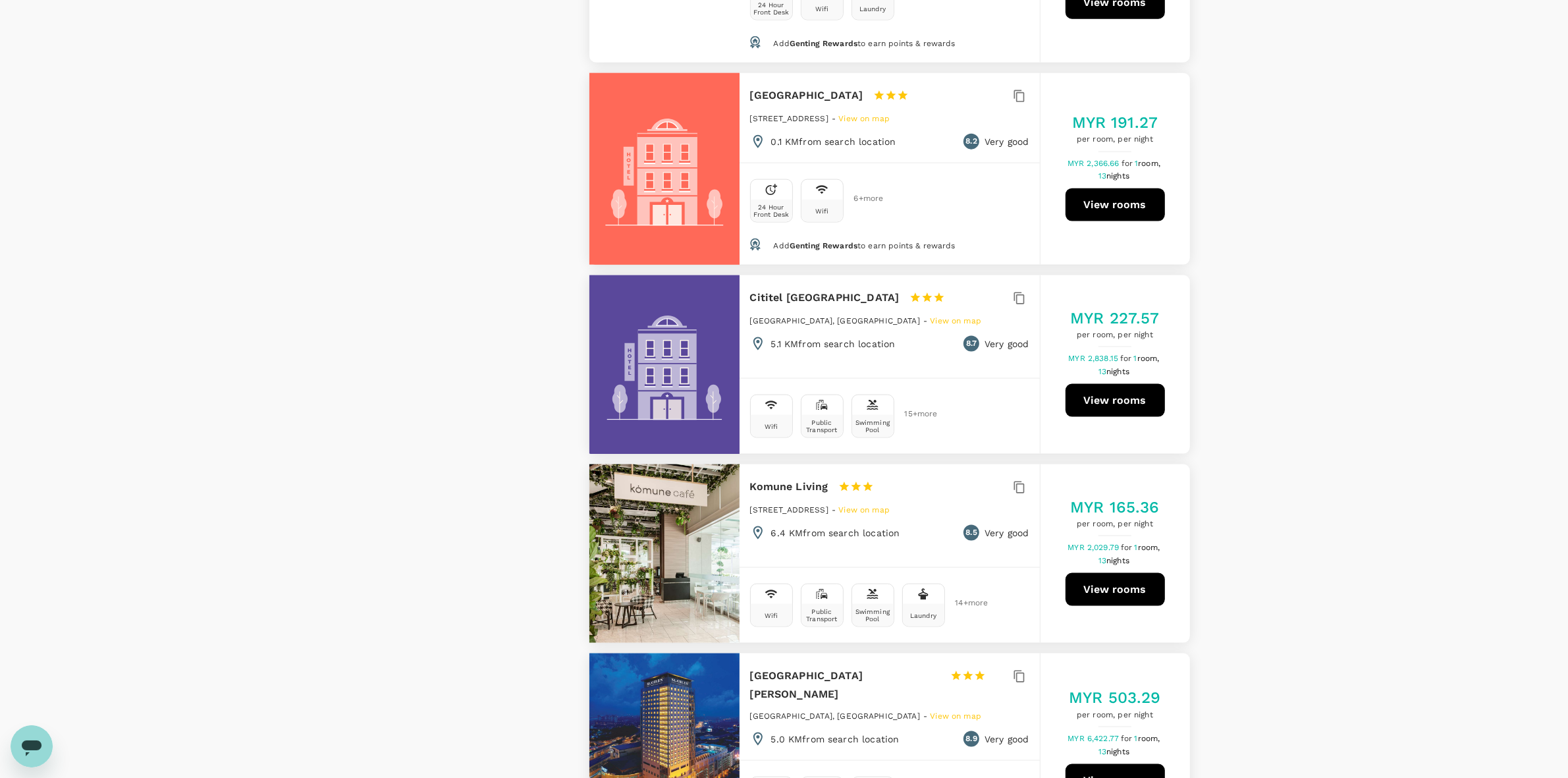
type input "1652.16"
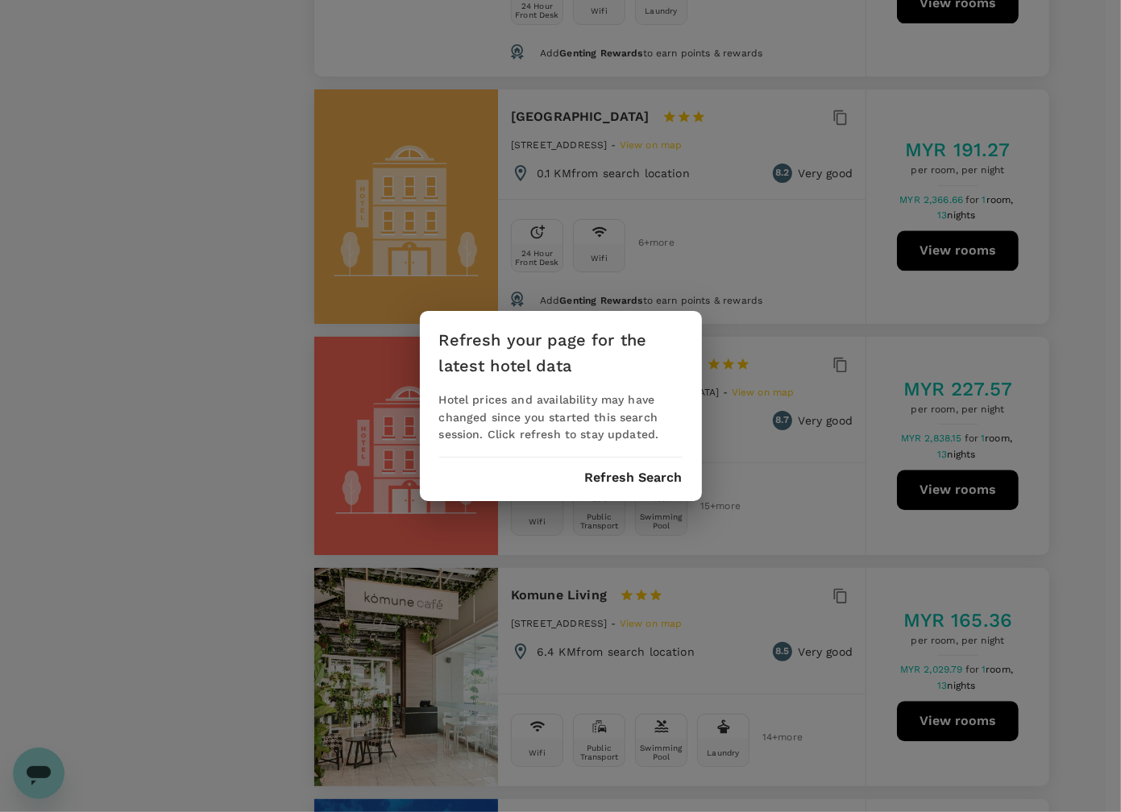
click at [623, 477] on button "Refresh Search" at bounding box center [634, 478] width 98 height 15
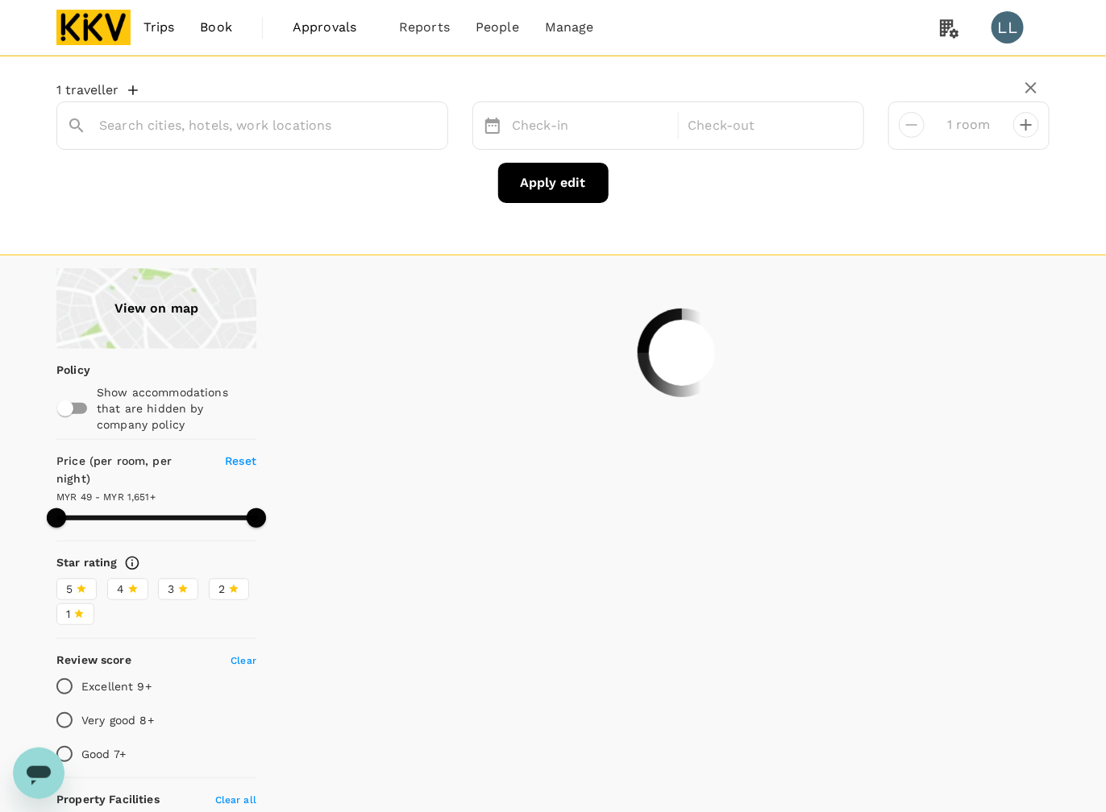
type input "Bukit Bintang"
type input "1651.1"
type input "46.1"
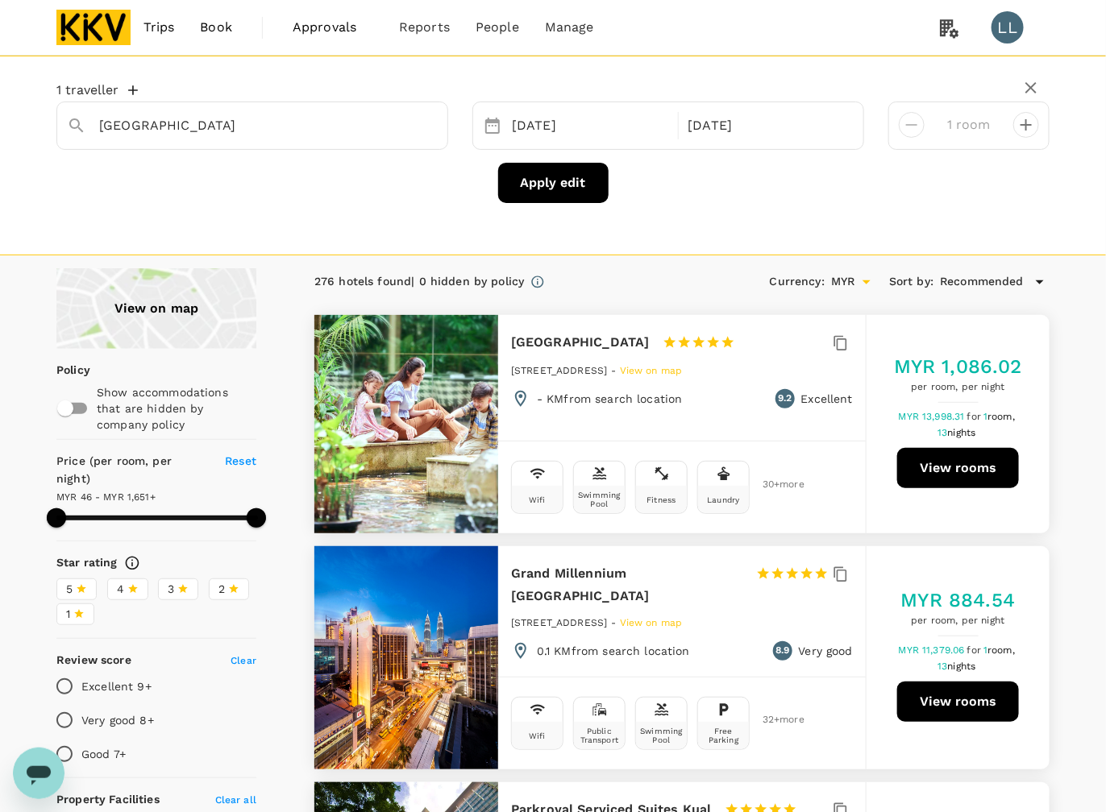
click at [189, 579] on label "3" at bounding box center [178, 590] width 40 height 22
click at [0, 0] on input "3" at bounding box center [0, 0] width 0 height 0
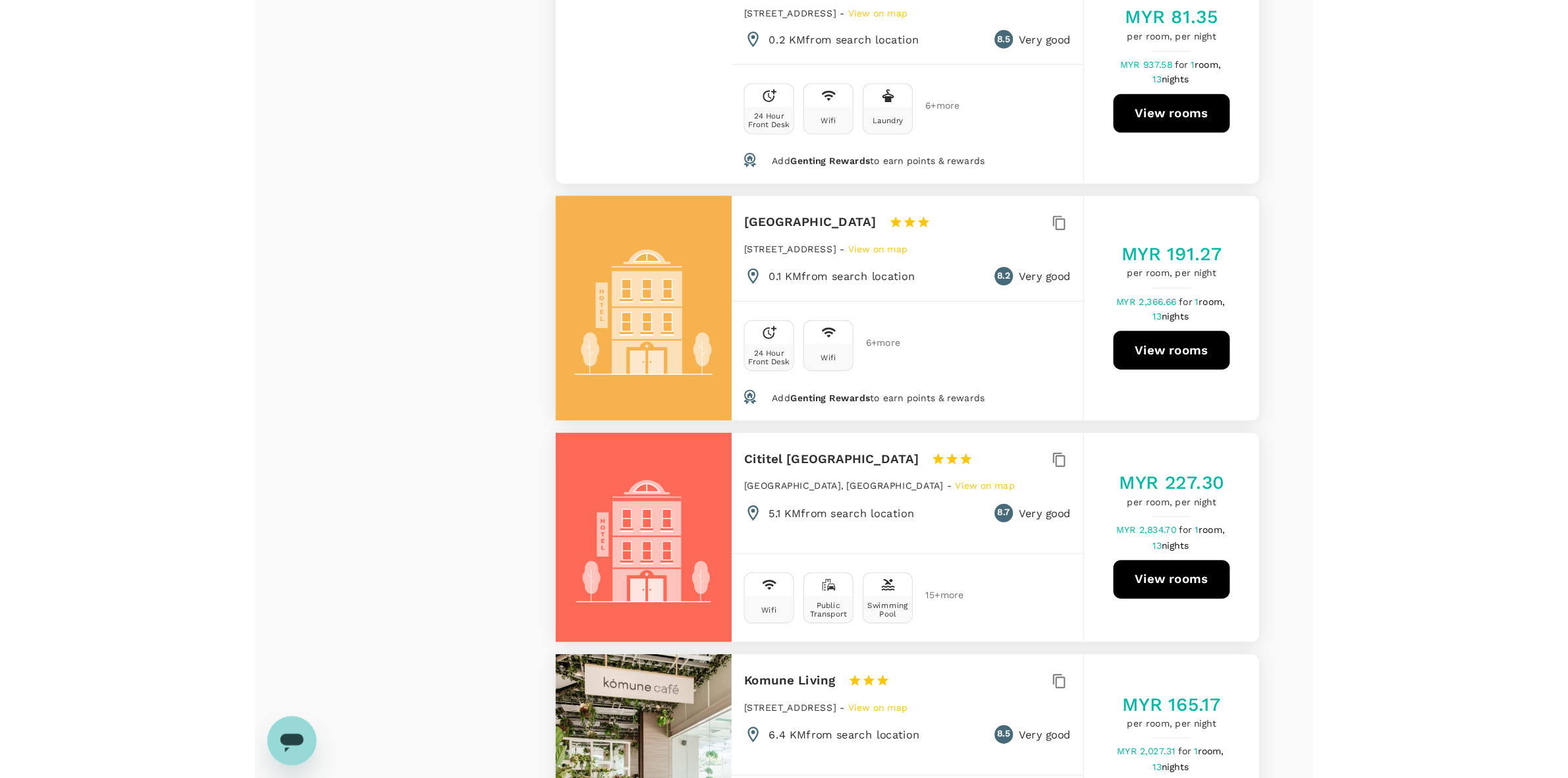
scroll to position [2223, 0]
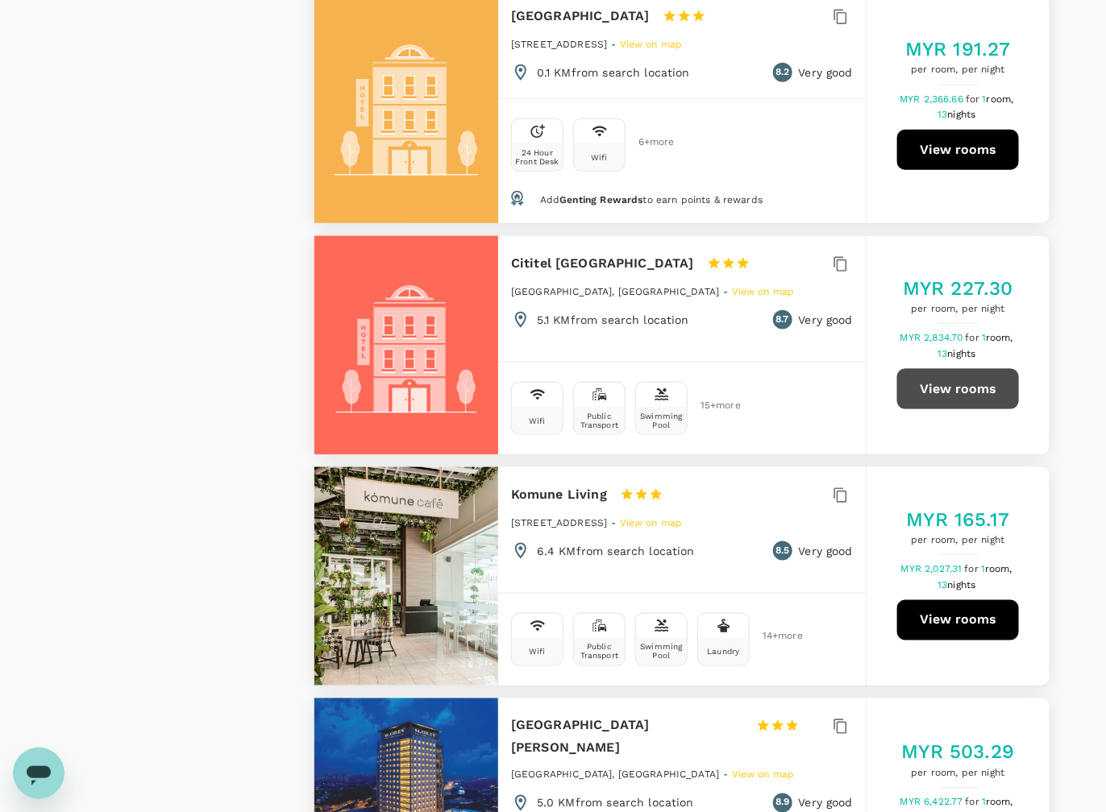
click at [960, 369] on button "View rooms" at bounding box center [958, 389] width 122 height 40
click at [978, 369] on button "View rooms" at bounding box center [958, 389] width 122 height 40
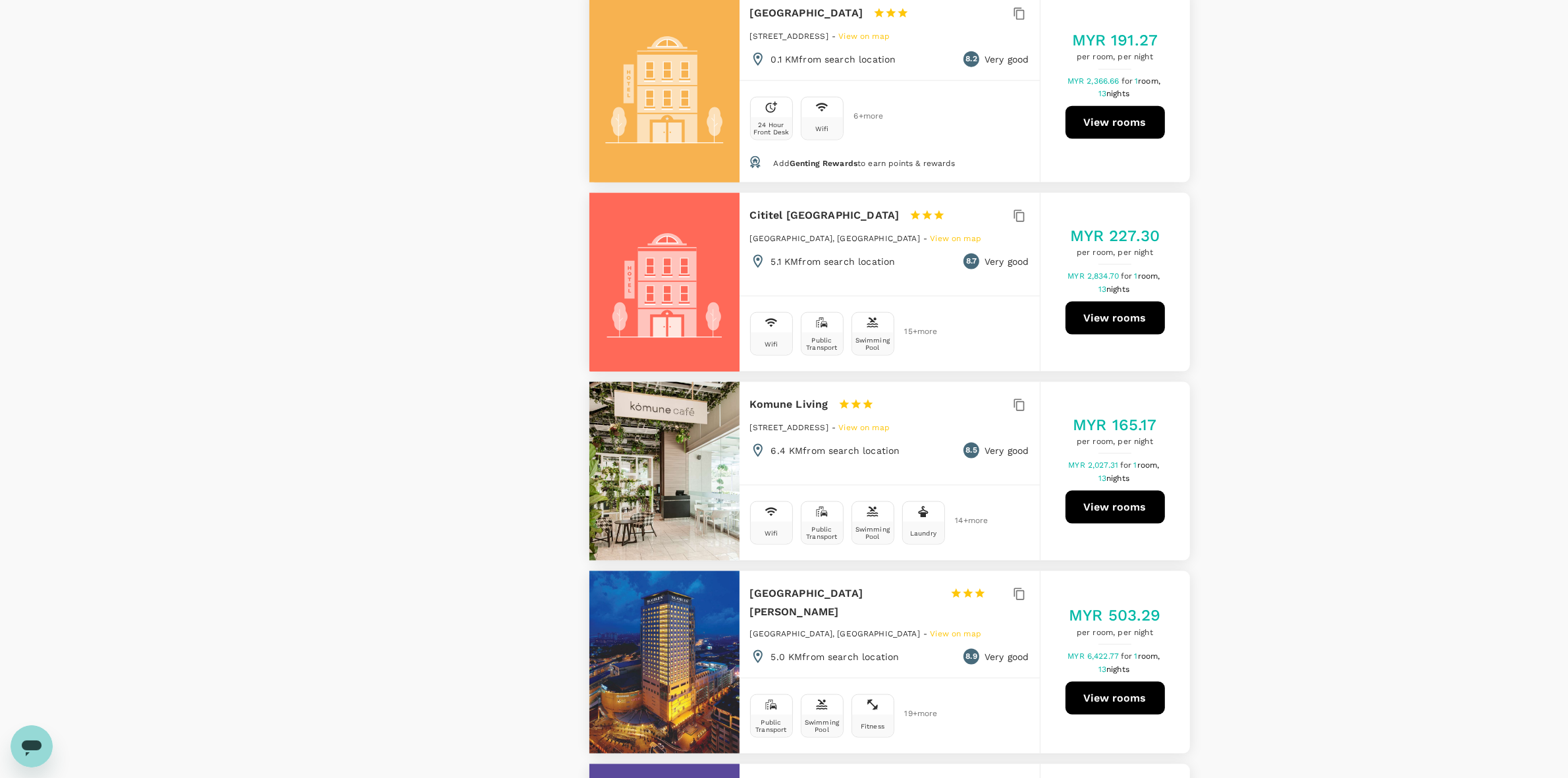
click at [915, 302] on button "View rooms" at bounding box center [1115, 318] width 100 height 33
drag, startPoint x: 1207, startPoint y: 265, endPoint x: 1116, endPoint y: 56, distance: 228.0
click at [915, 250] on div "View on map Policy Show accommodations that are hidden by company policy Price …" at bounding box center [784, 218] width 1568 height 4442
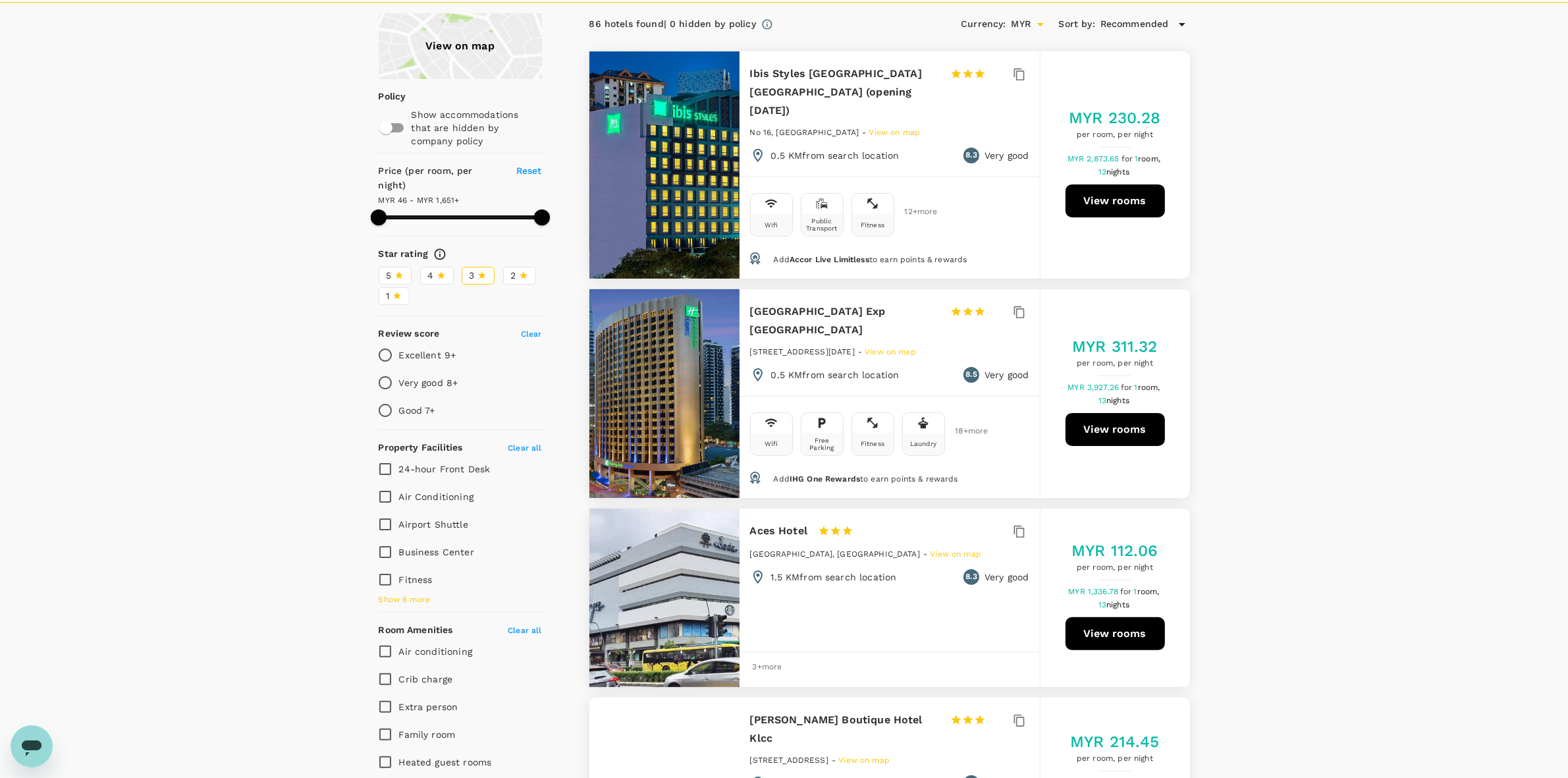
scroll to position [0, 0]
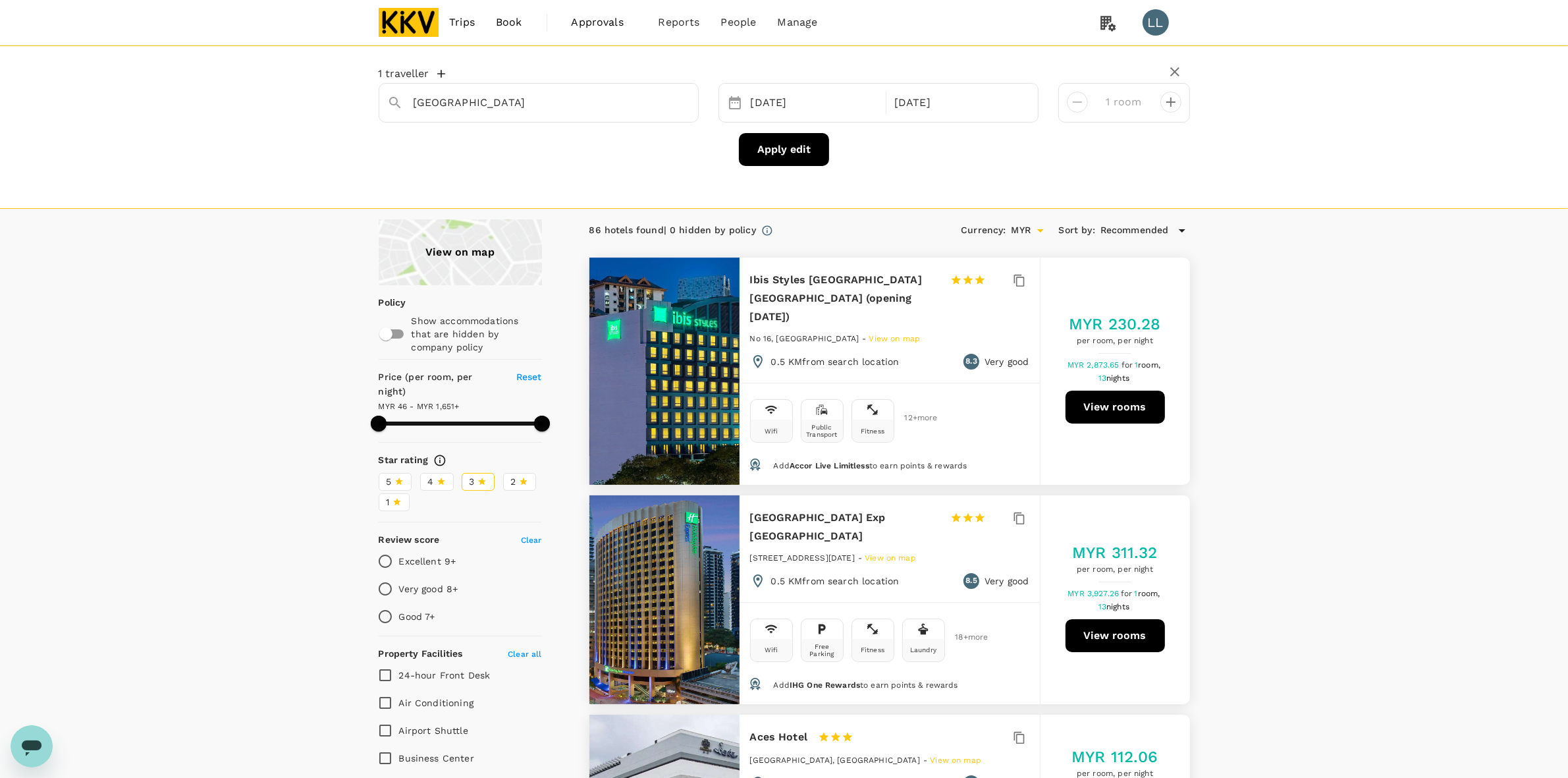
type input "1651.1"
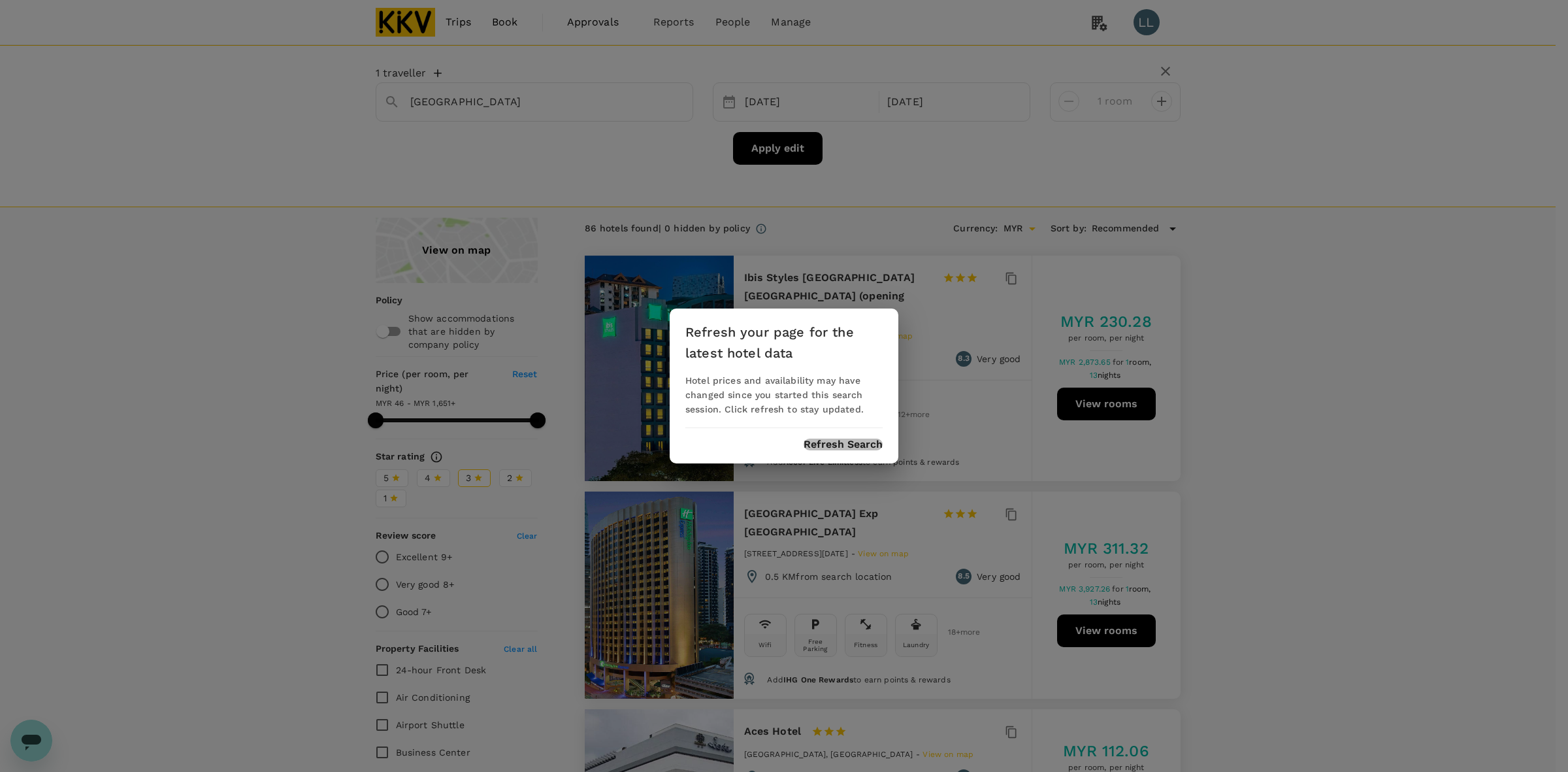
click at [840, 439] on button "Refresh Search" at bounding box center [843, 444] width 79 height 12
click at [808, 449] on button "Refresh Search" at bounding box center [843, 444] width 79 height 12
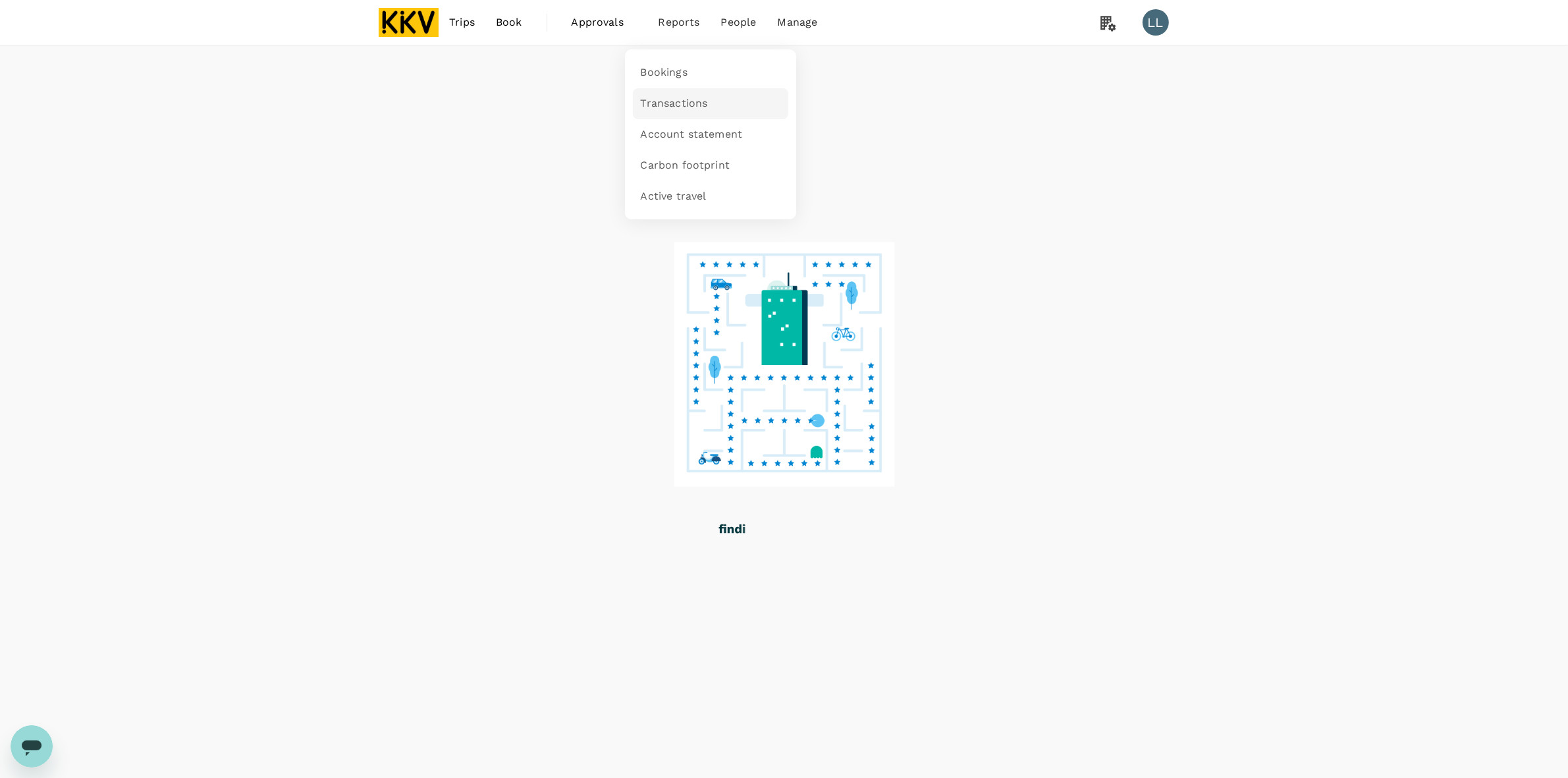
click at [685, 91] on link "Transactions" at bounding box center [710, 104] width 155 height 31
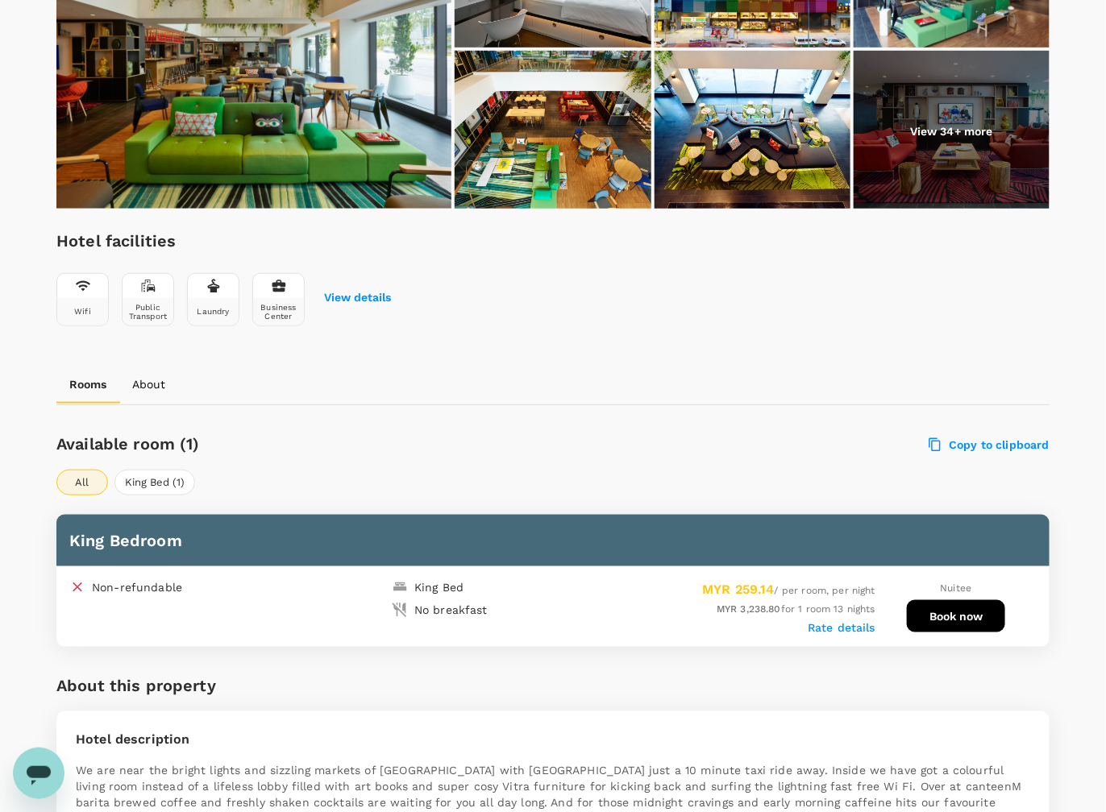
scroll to position [504, 0]
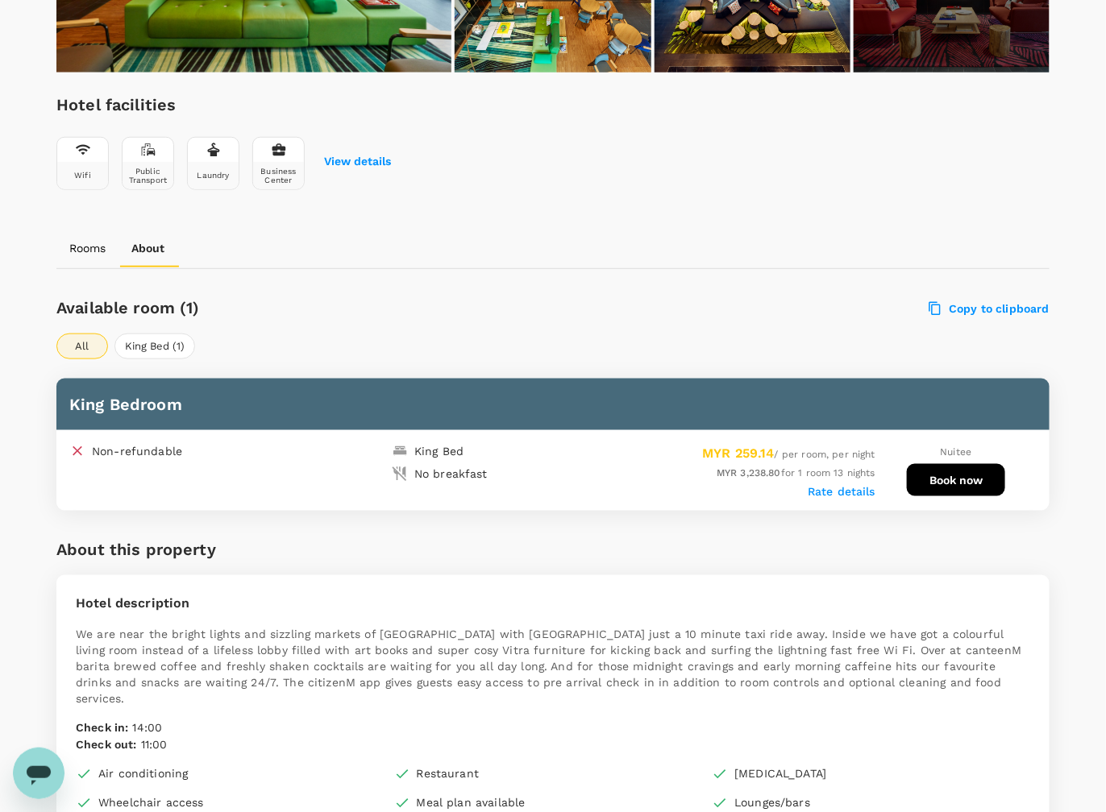
click at [666, 537] on div "About this property" at bounding box center [552, 556] width 993 height 39
click at [857, 485] on label "Rate details" at bounding box center [841, 491] width 68 height 13
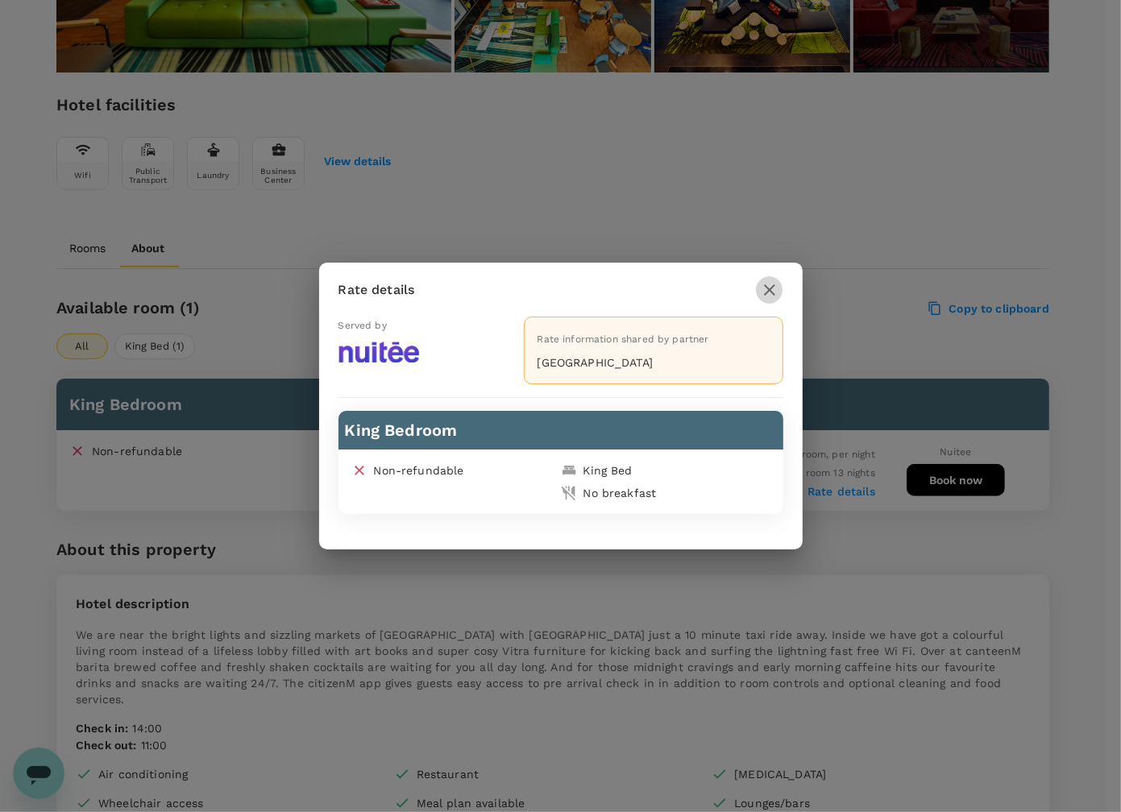
click at [767, 290] on icon "button" at bounding box center [769, 289] width 11 height 11
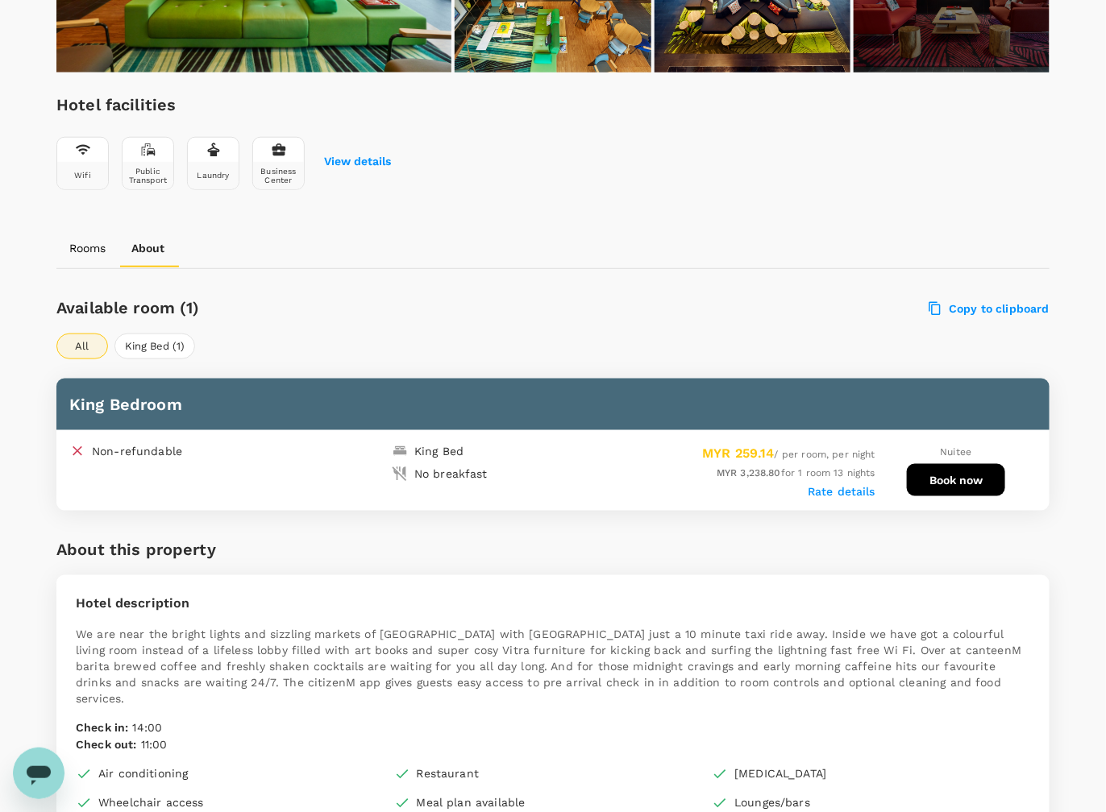
click at [929, 475] on button "Book now" at bounding box center [956, 480] width 98 height 32
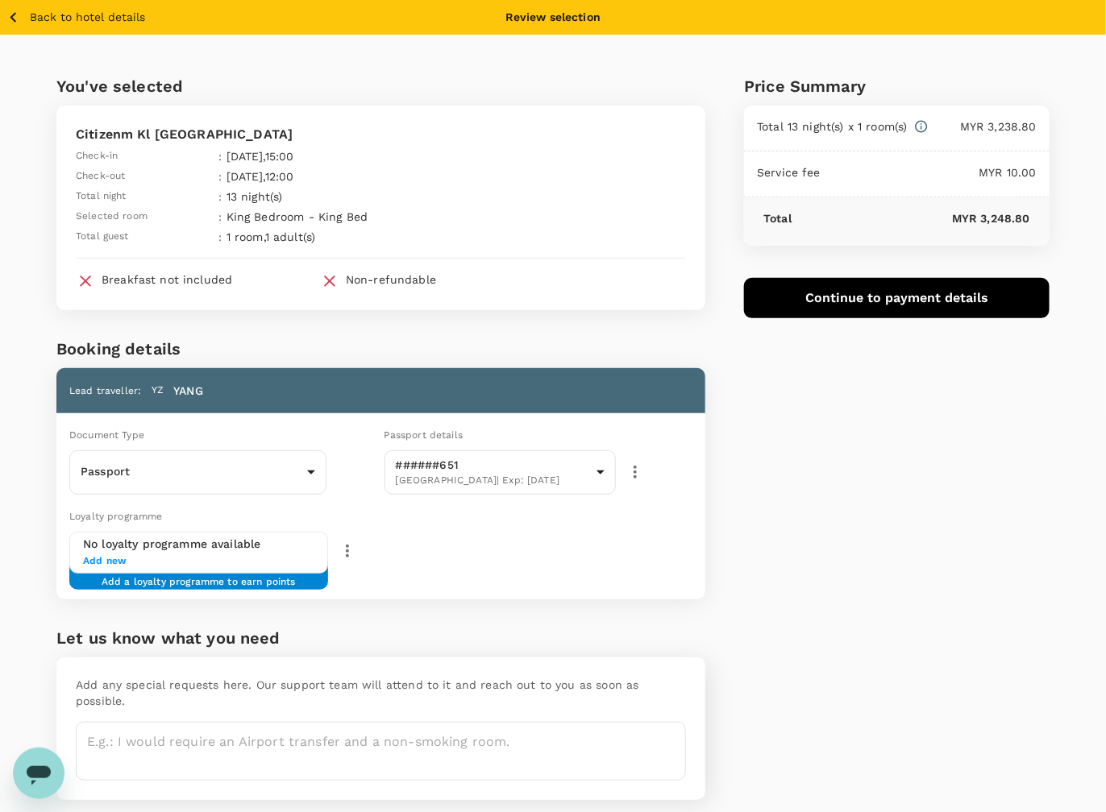
click at [800, 399] on div "Price Summary Total 13 night(s) x 1 room(s) MYR 3,238.80 Service fee MYR 10.00 …" at bounding box center [877, 430] width 344 height 791
click at [812, 485] on div "Price Summary Total 13 night(s) x 1 room(s) MYR 3,238.80 Service fee MYR 10.00 …" at bounding box center [877, 430] width 344 height 791
click at [10, 20] on icon "button" at bounding box center [13, 17] width 20 height 20
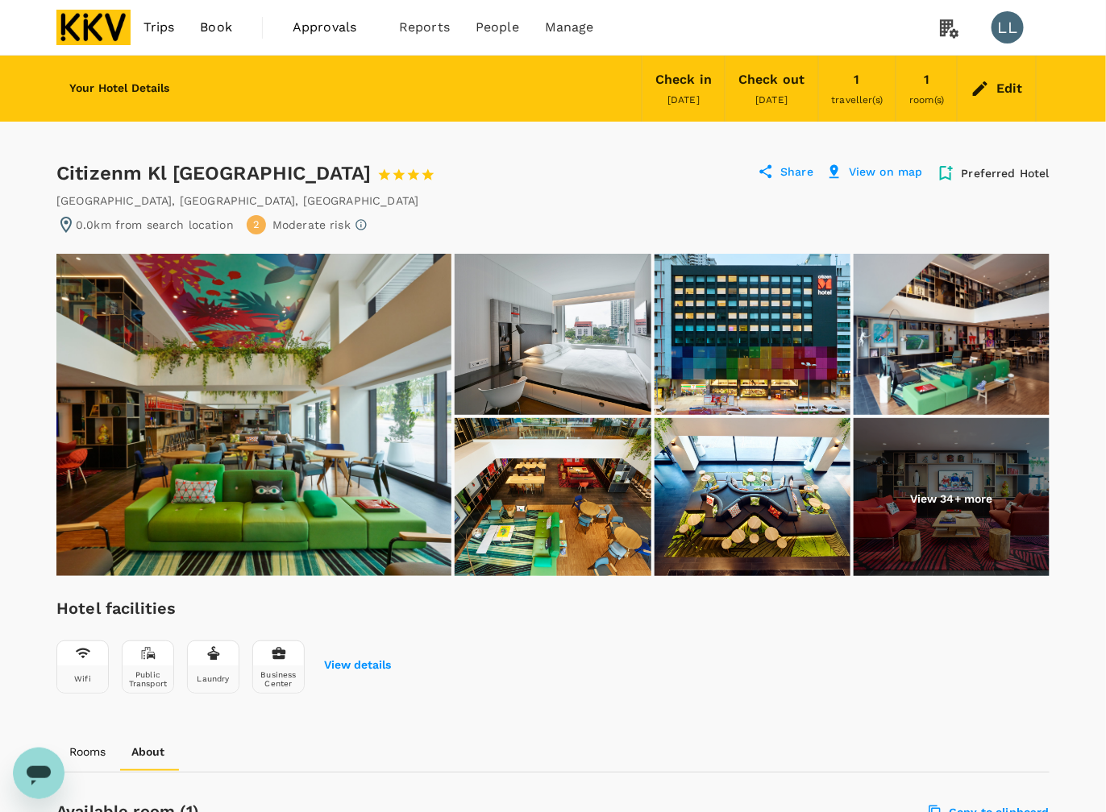
drag, startPoint x: 502, startPoint y: 182, endPoint x: 521, endPoint y: 163, distance: 26.8
click at [510, 175] on div "Citizenm Kl Bukit Bintang 1 Star 2 Stars 3 Stars 4 Stars 5 Stars Share View on …" at bounding box center [552, 173] width 993 height 26
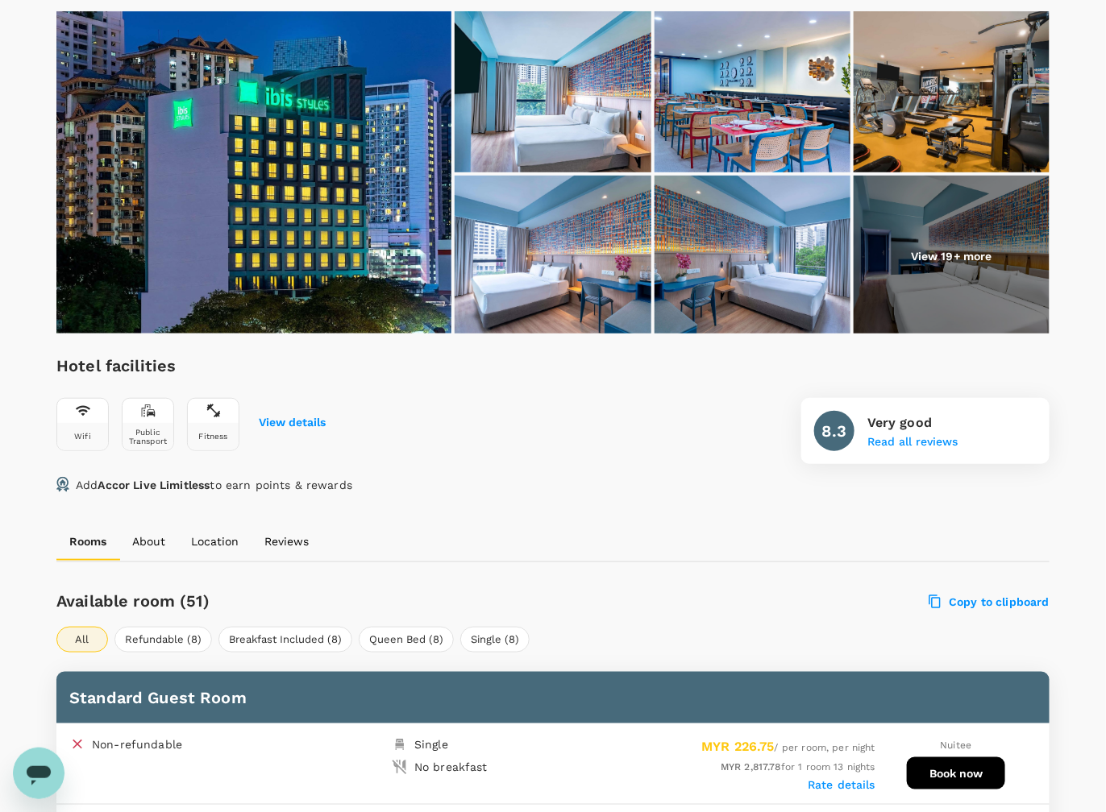
scroll to position [604, 0]
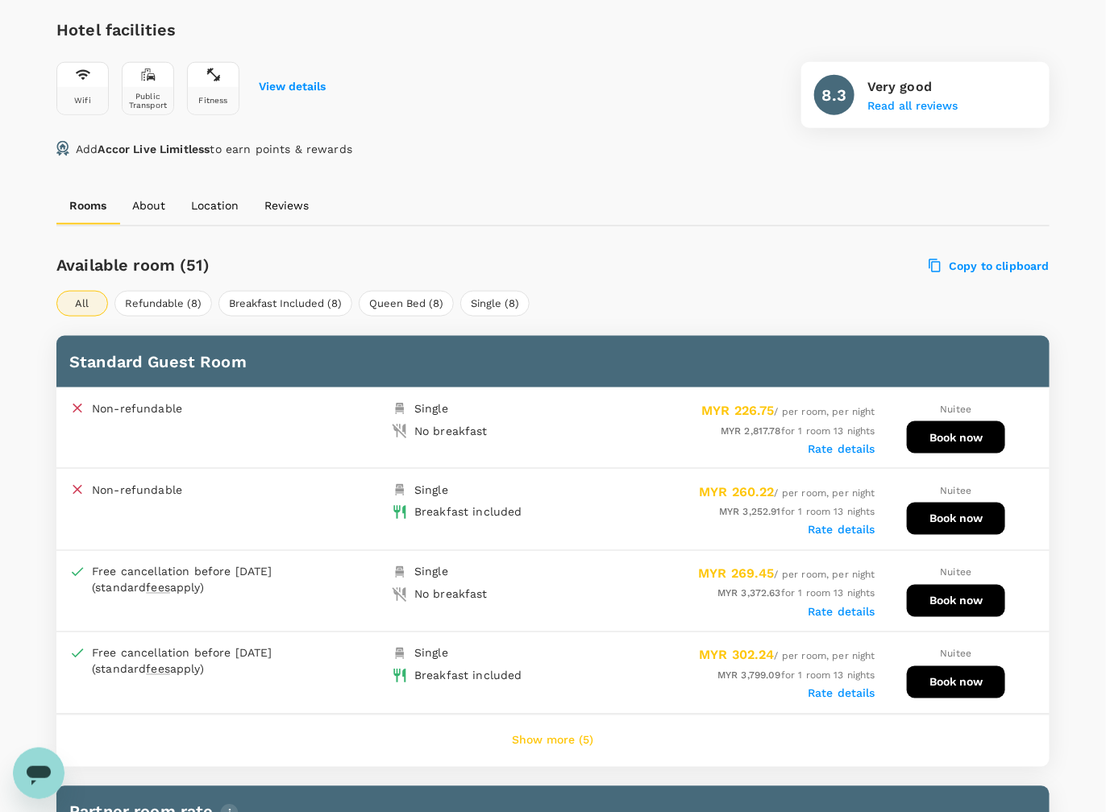
click at [841, 524] on label "Rate details" at bounding box center [841, 530] width 68 height 13
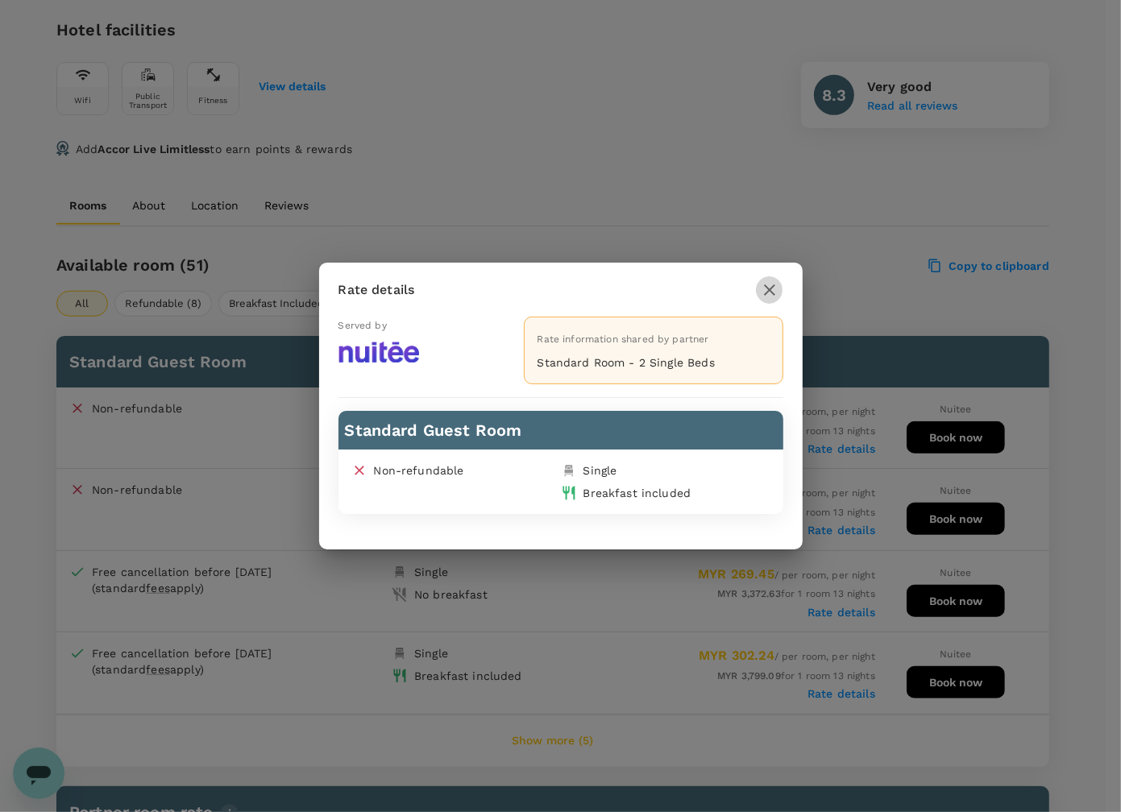
click at [764, 289] on icon "button" at bounding box center [769, 289] width 19 height 19
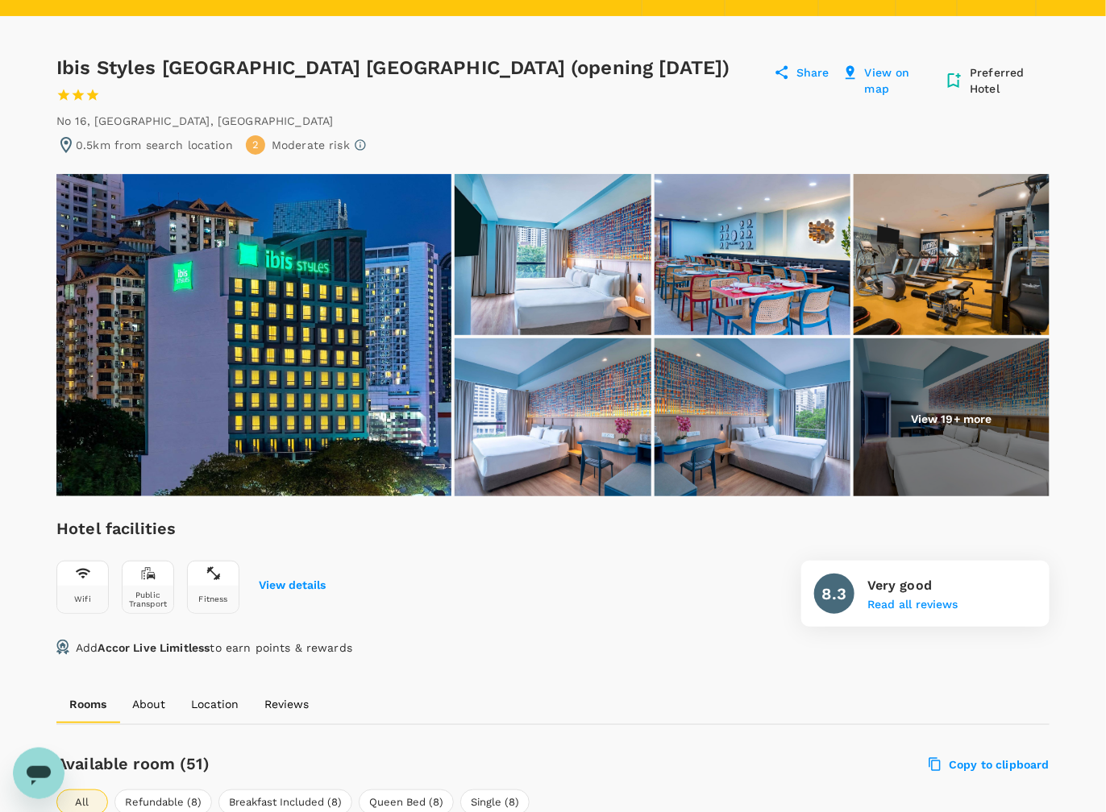
scroll to position [101, 0]
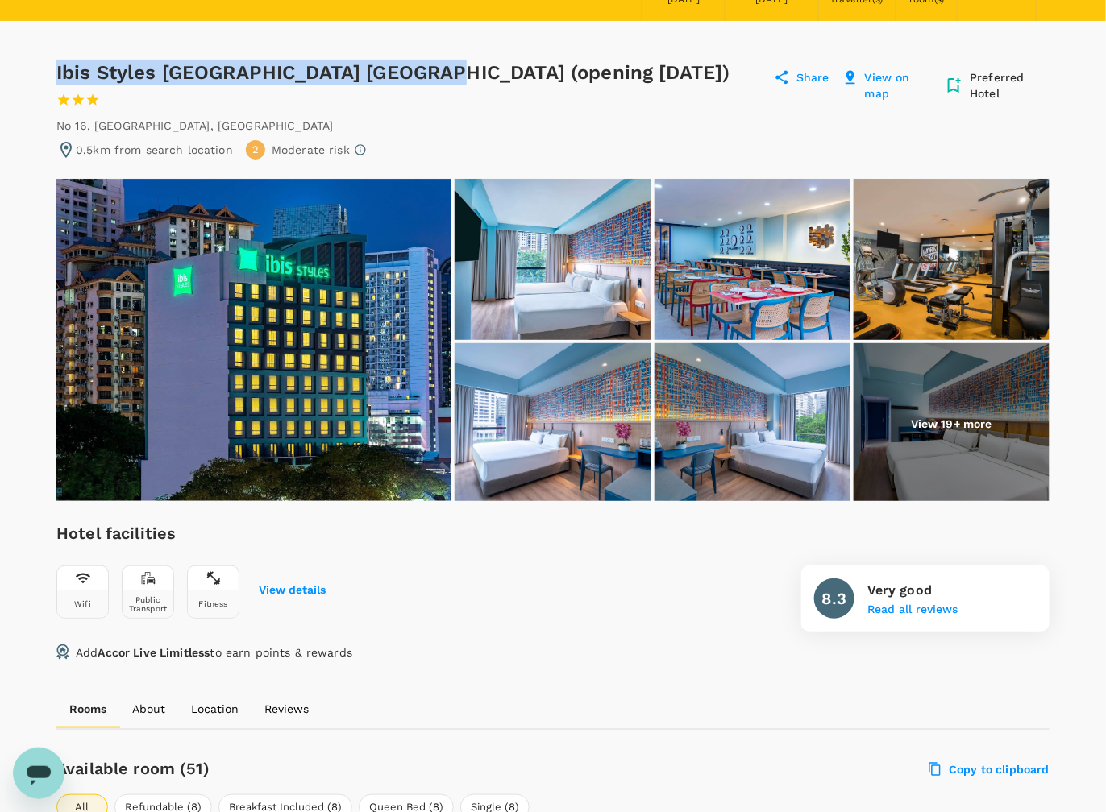
drag, startPoint x: 53, startPoint y: 63, endPoint x: 433, endPoint y: 77, distance: 379.8
copy div "Ibis Styles Kuala Lumpur Bukit Bintang"
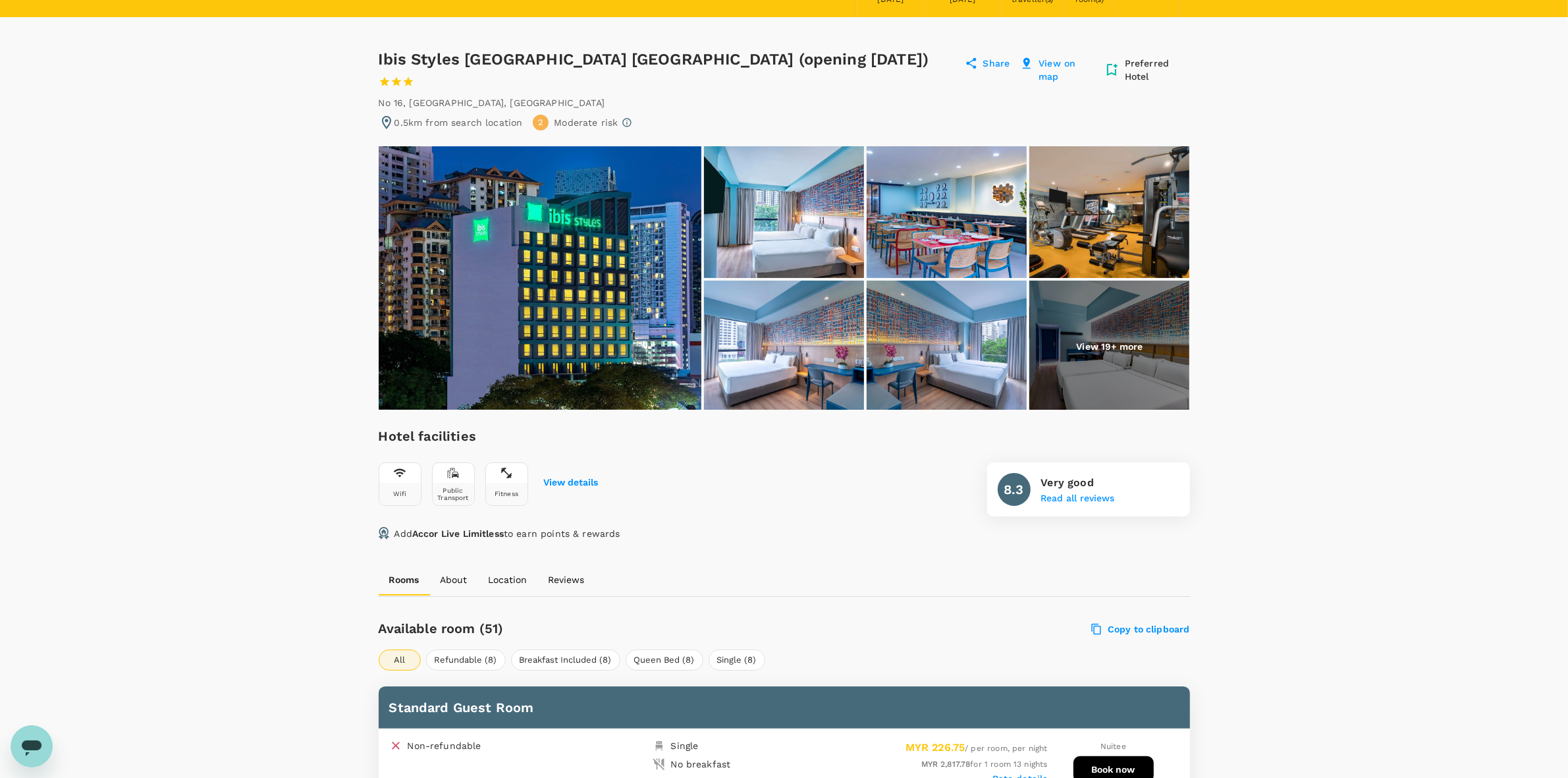
drag, startPoint x: 380, startPoint y: 53, endPoint x: 686, endPoint y: 58, distance: 306.0
click at [686, 58] on div "Ibis Styles Kuala Lumpur Bukit Bintang (opening January 2025) 1 Star 2 Stars 3 …" at bounding box center [668, 70] width 581 height 42
copy div "Ibis Styles Kuala Lumpur Bukit Bintang"
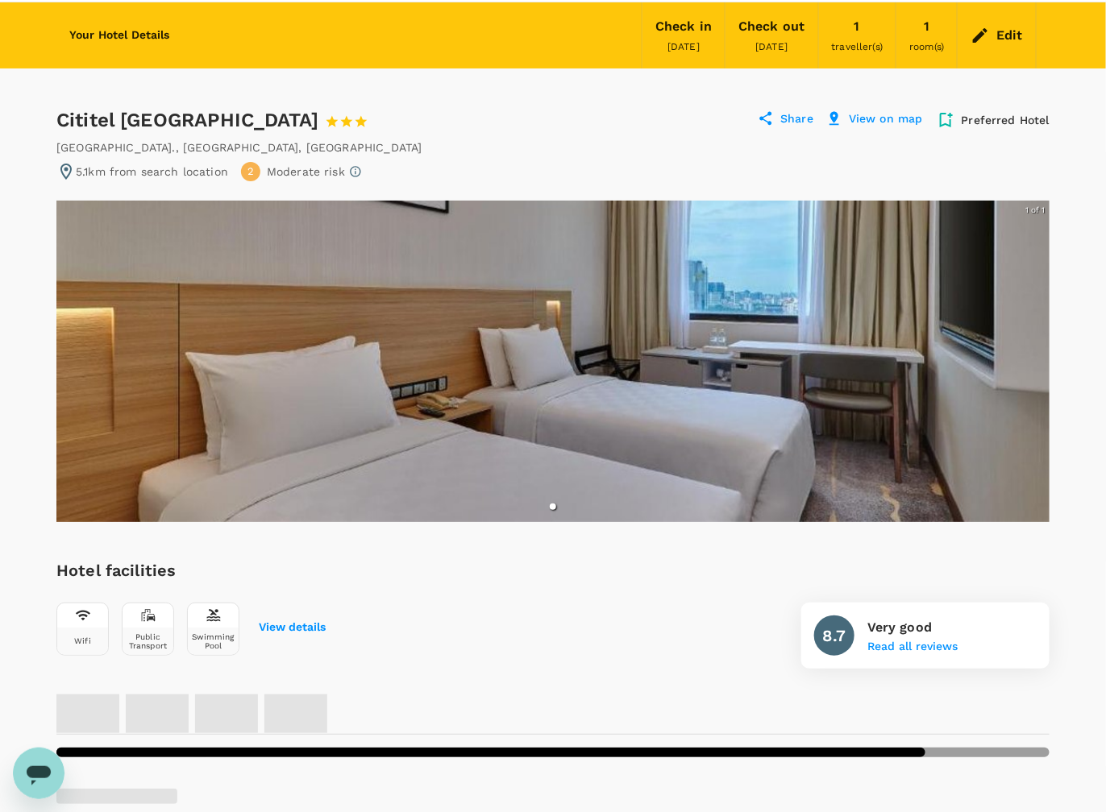
scroll to position [504, 0]
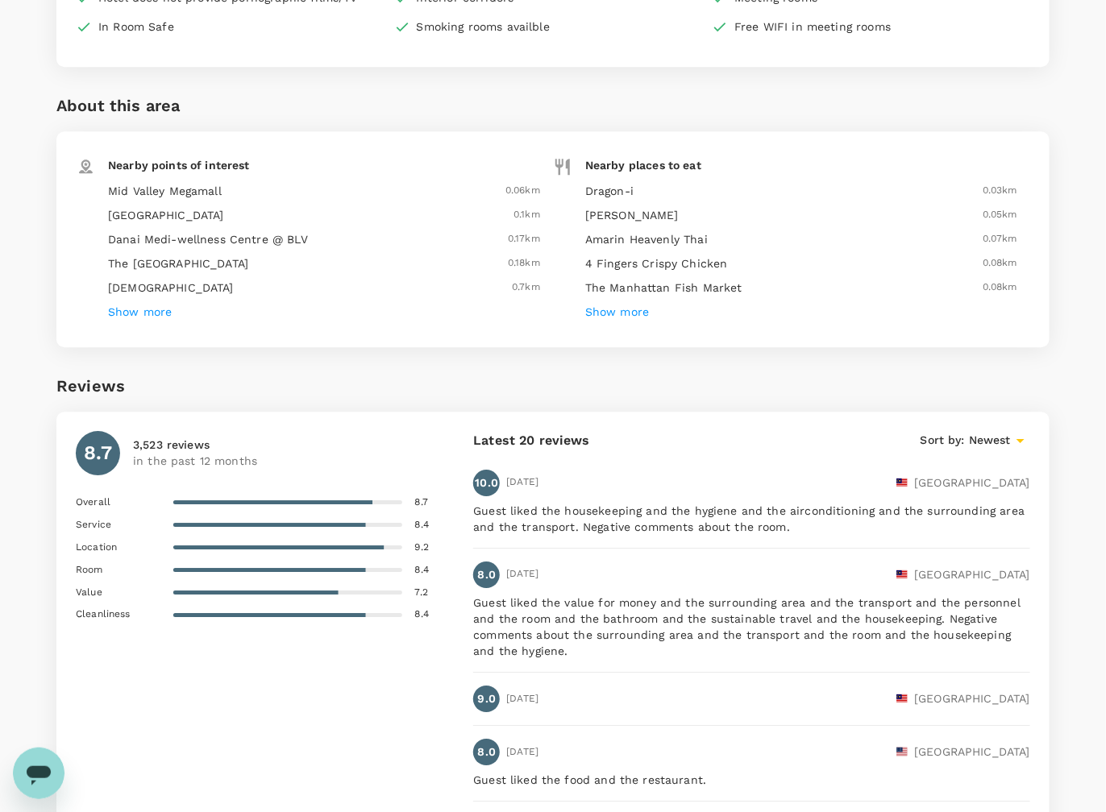
scroll to position [1410, 0]
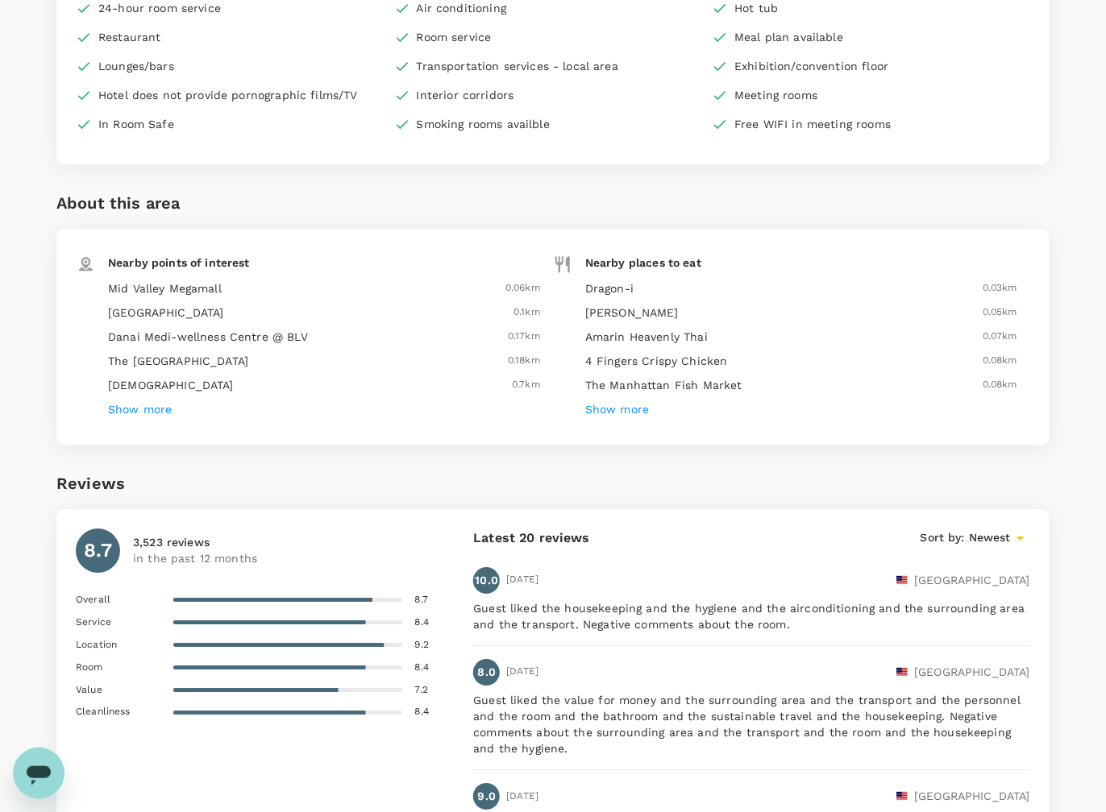
drag, startPoint x: 1100, startPoint y: 222, endPoint x: 1090, endPoint y: 220, distance: 9.8
click at [1098, 222] on div "Your Hotel Details Check in 20 Oct 2025 Check out 02 Nov 2025 1 traveller(s) 1 …" at bounding box center [553, 57] width 1106 height 2825
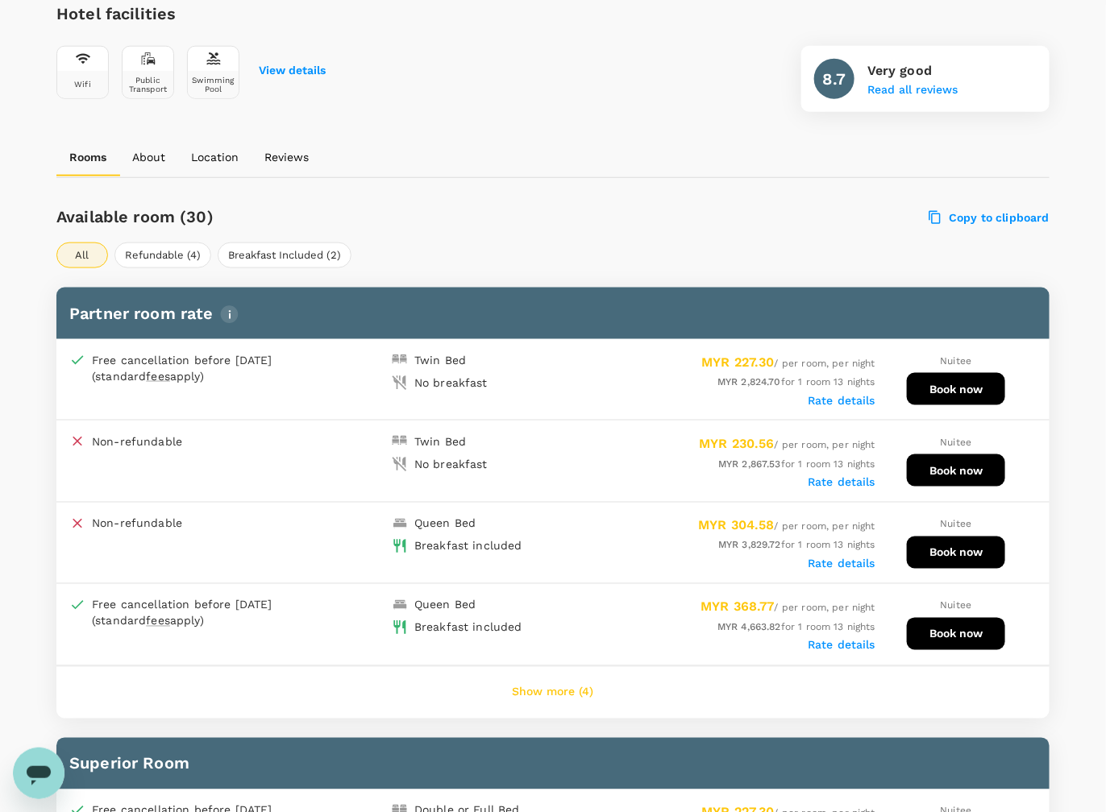
scroll to position [705, 0]
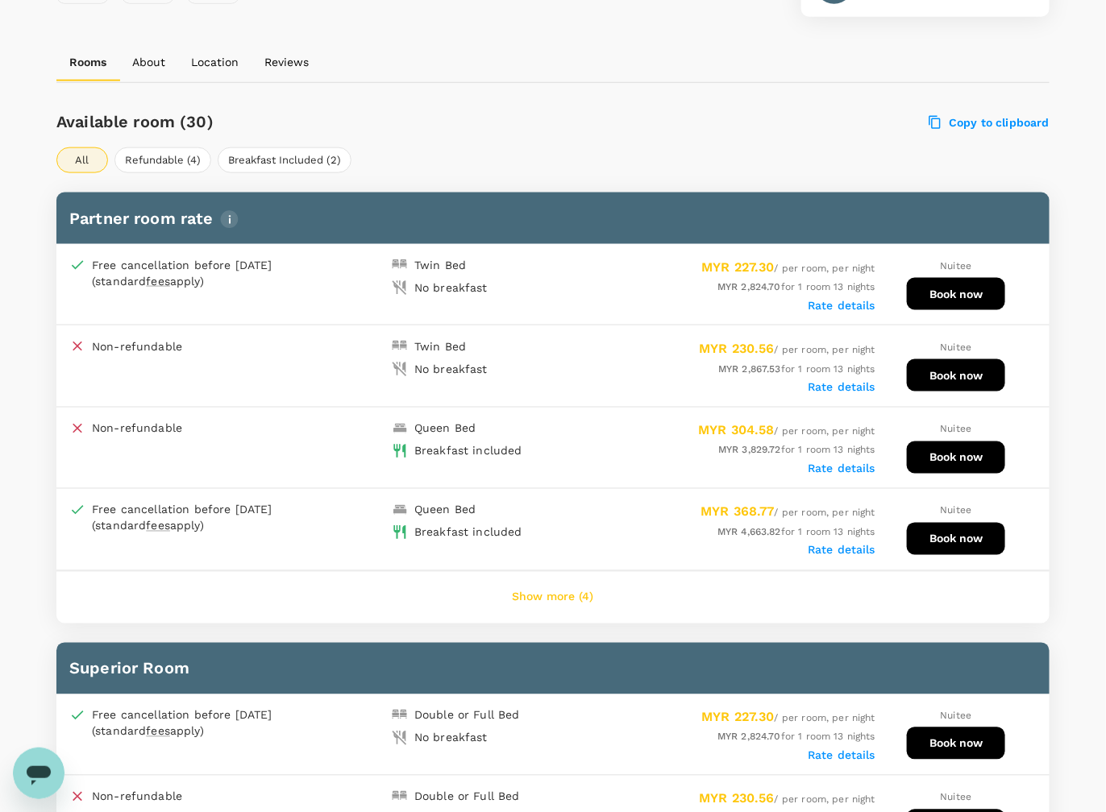
click at [575, 591] on button "Show more (4)" at bounding box center [553, 598] width 127 height 39
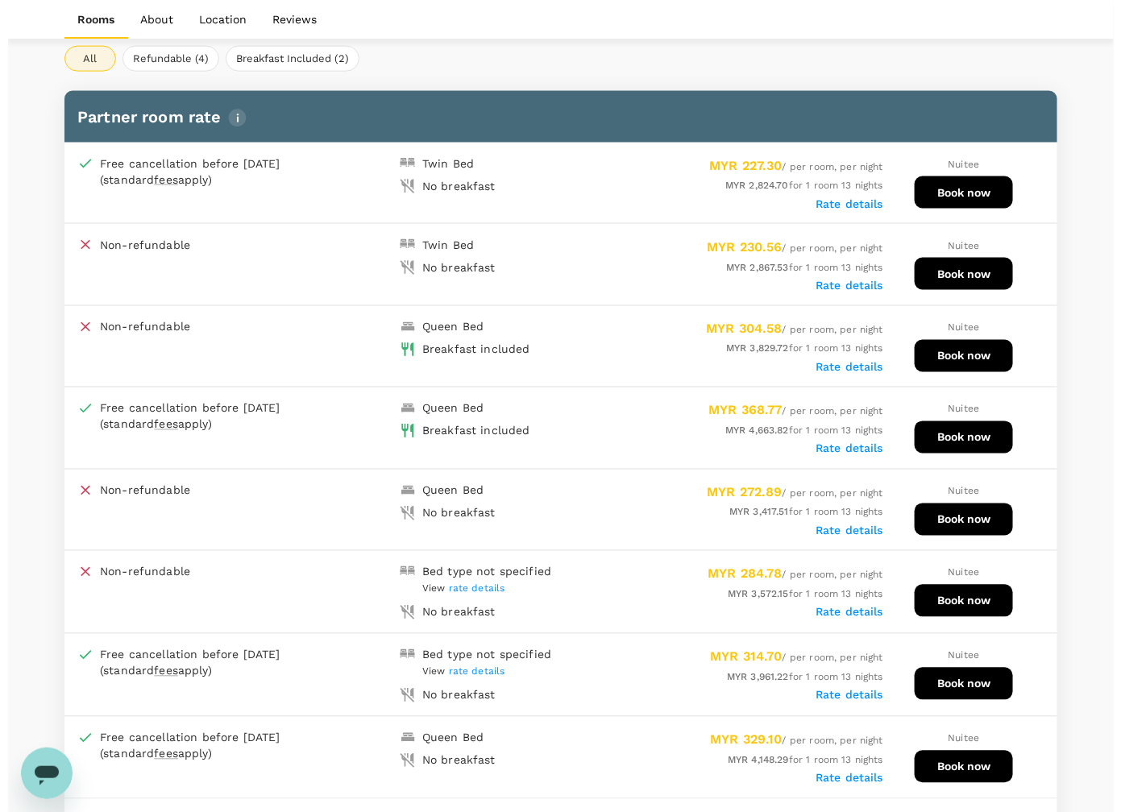
scroll to position [806, 0]
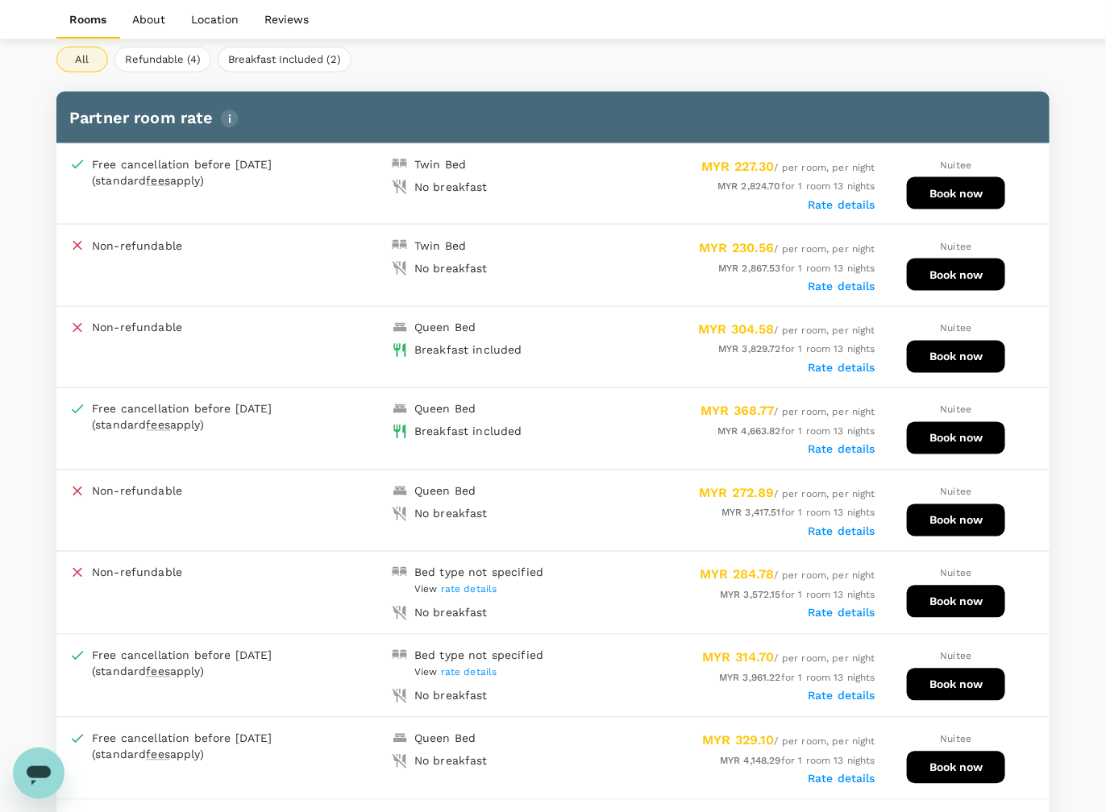
click at [827, 198] on label "Rate details" at bounding box center [841, 204] width 68 height 13
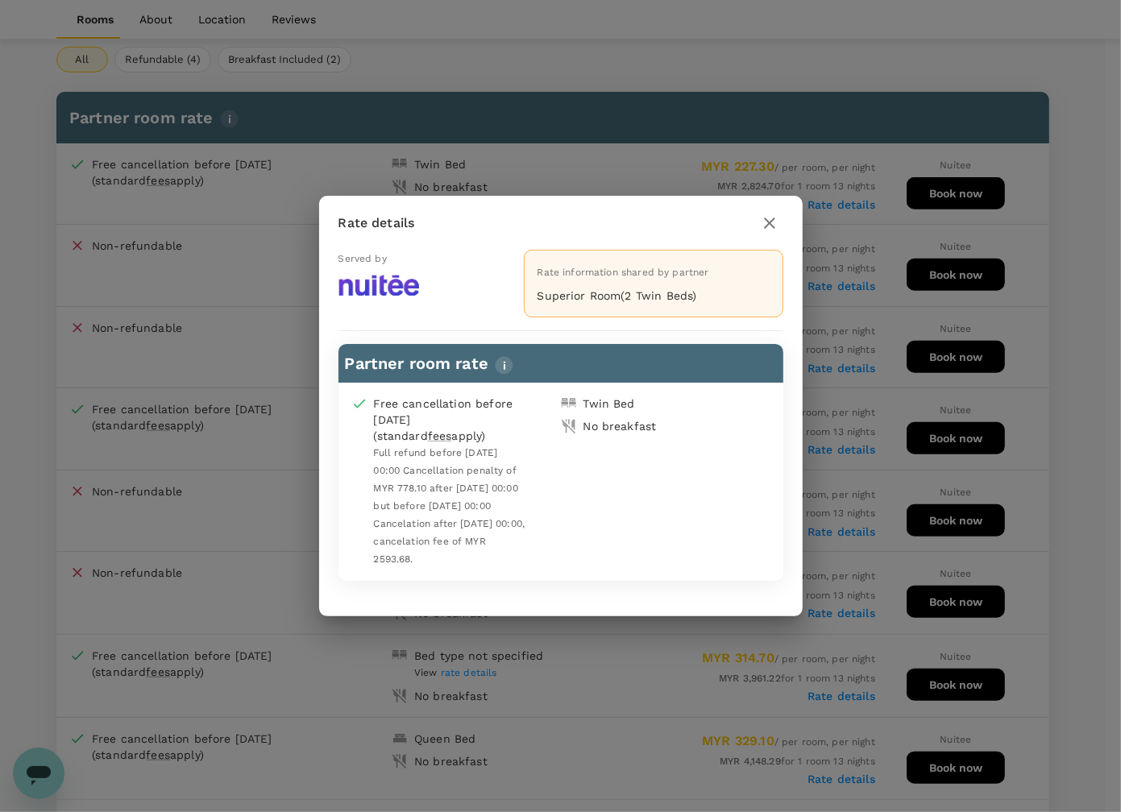
click at [767, 227] on icon "button" at bounding box center [769, 223] width 11 height 11
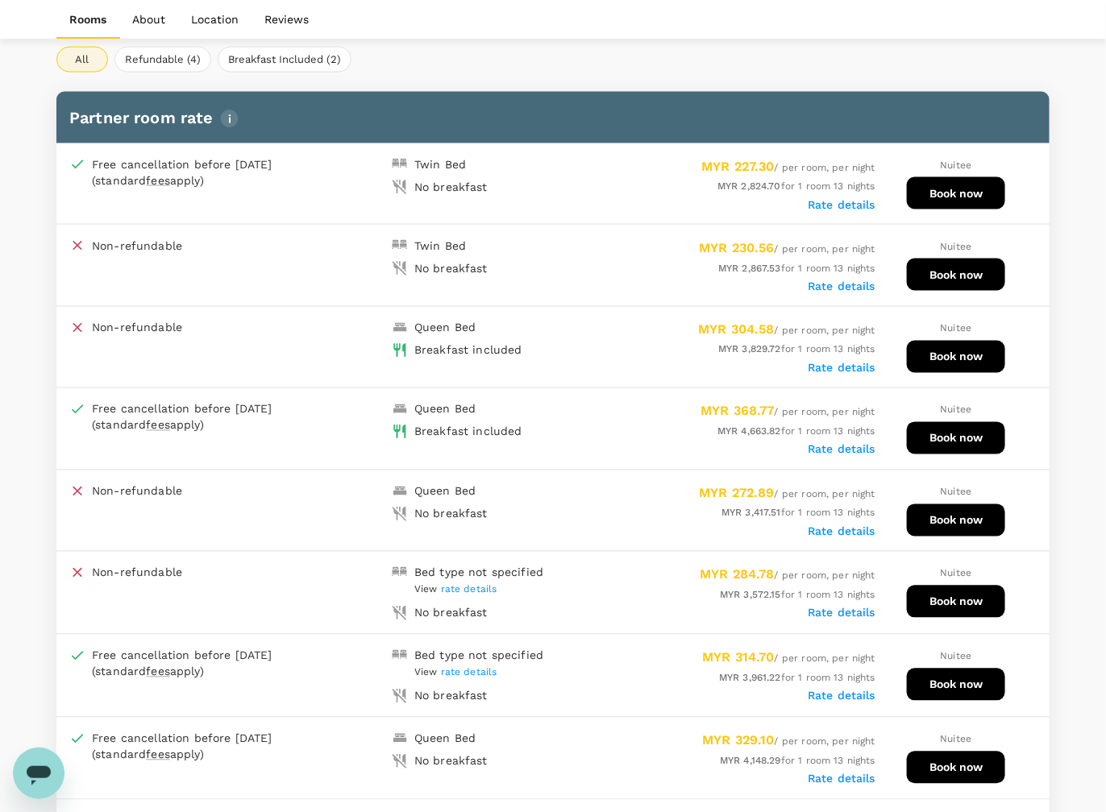
click at [935, 190] on button "Book now" at bounding box center [956, 193] width 98 height 32
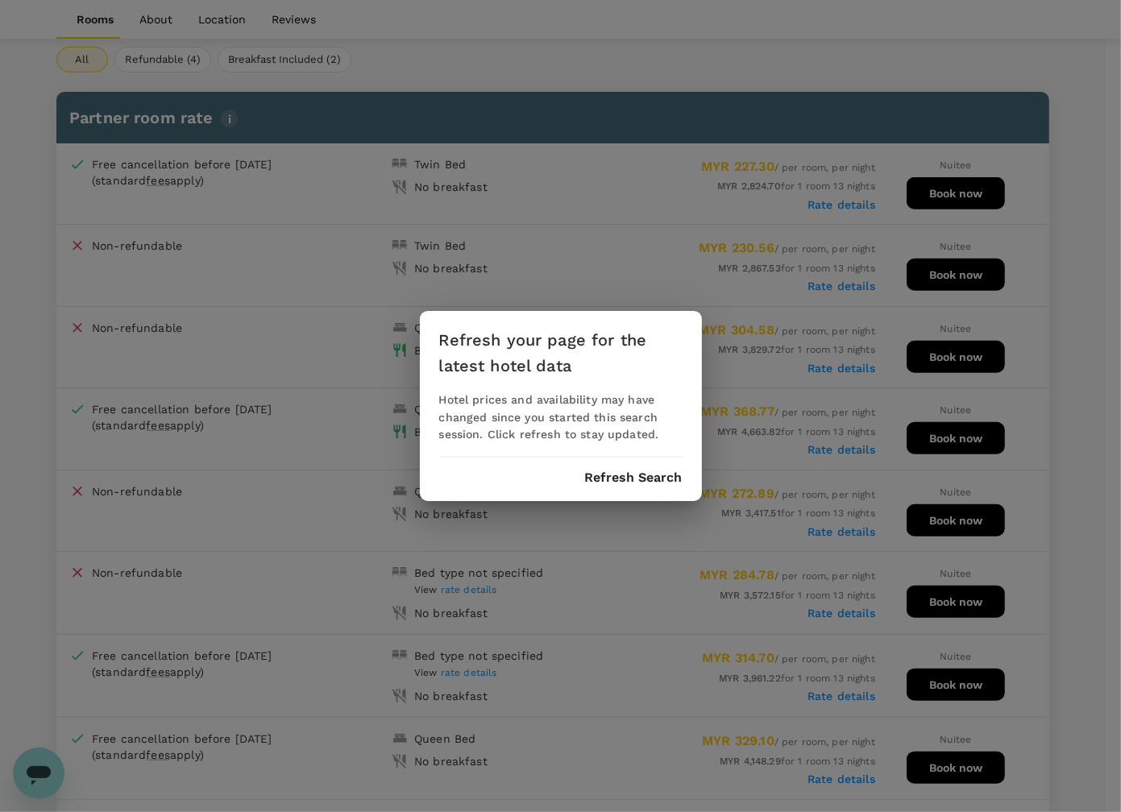
click at [633, 479] on button "Refresh Search" at bounding box center [634, 478] width 98 height 15
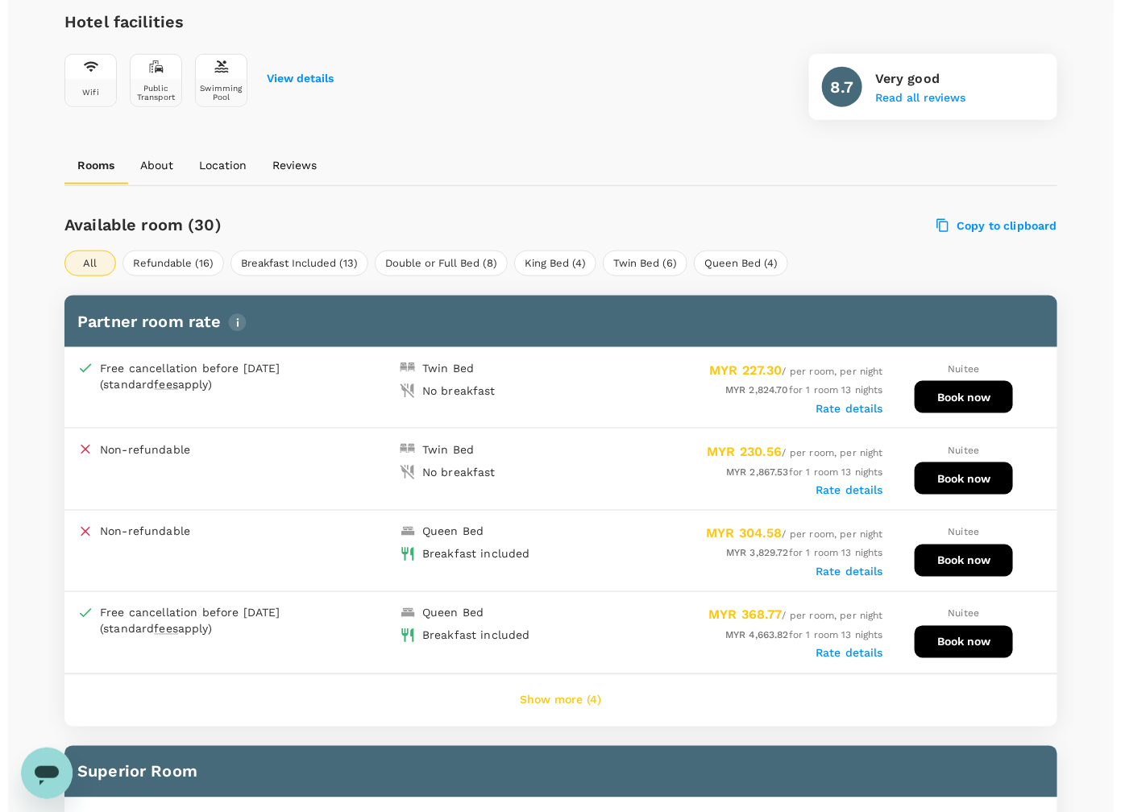
scroll to position [604, 0]
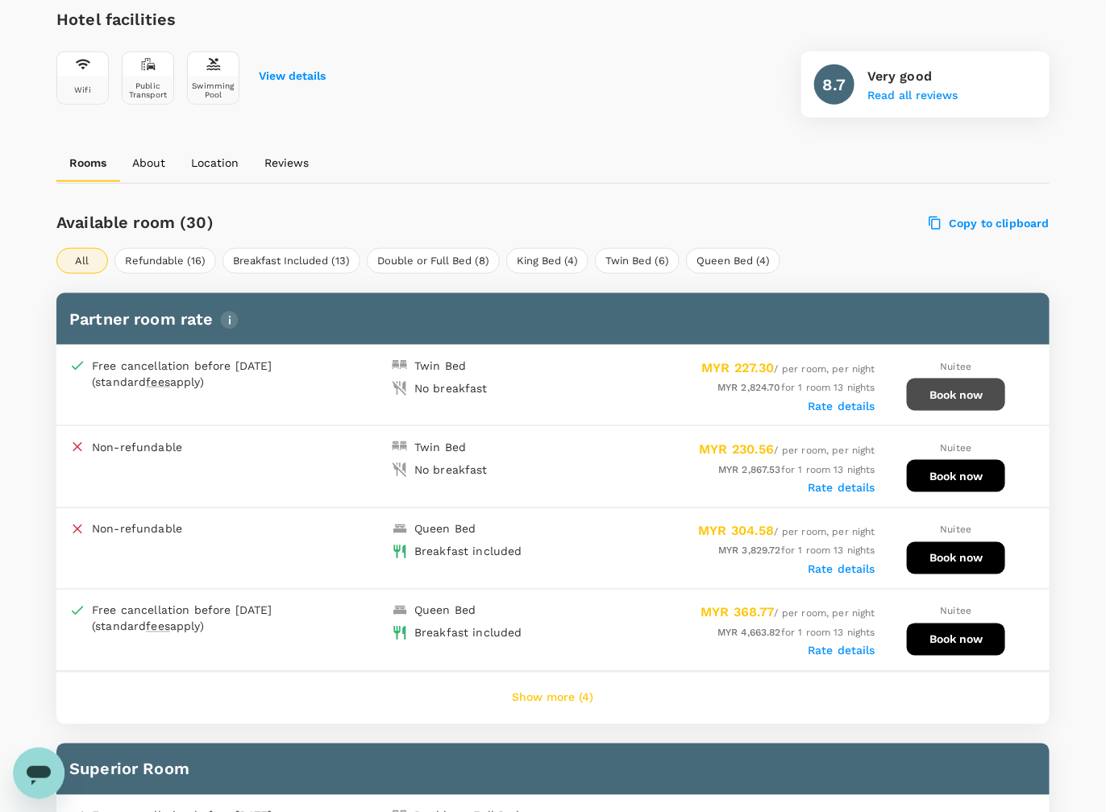
click at [971, 388] on button "Book now" at bounding box center [956, 395] width 98 height 32
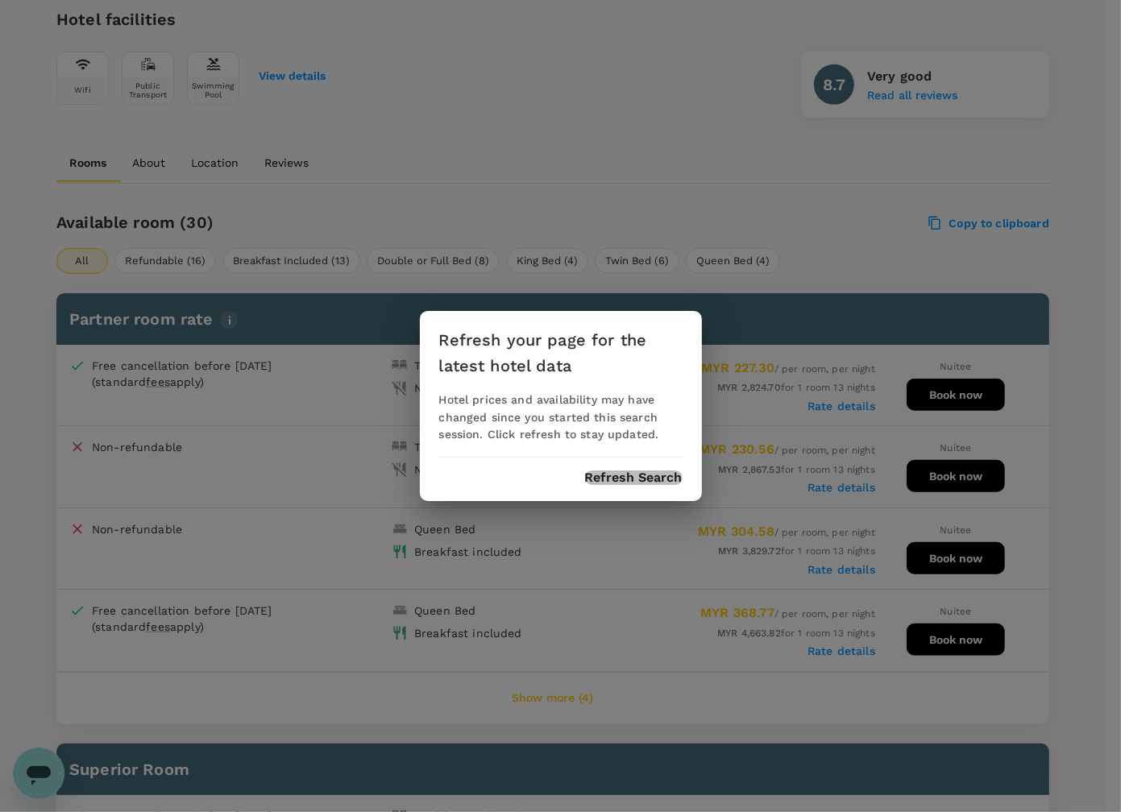
click at [604, 481] on button "Refresh Search" at bounding box center [634, 478] width 98 height 15
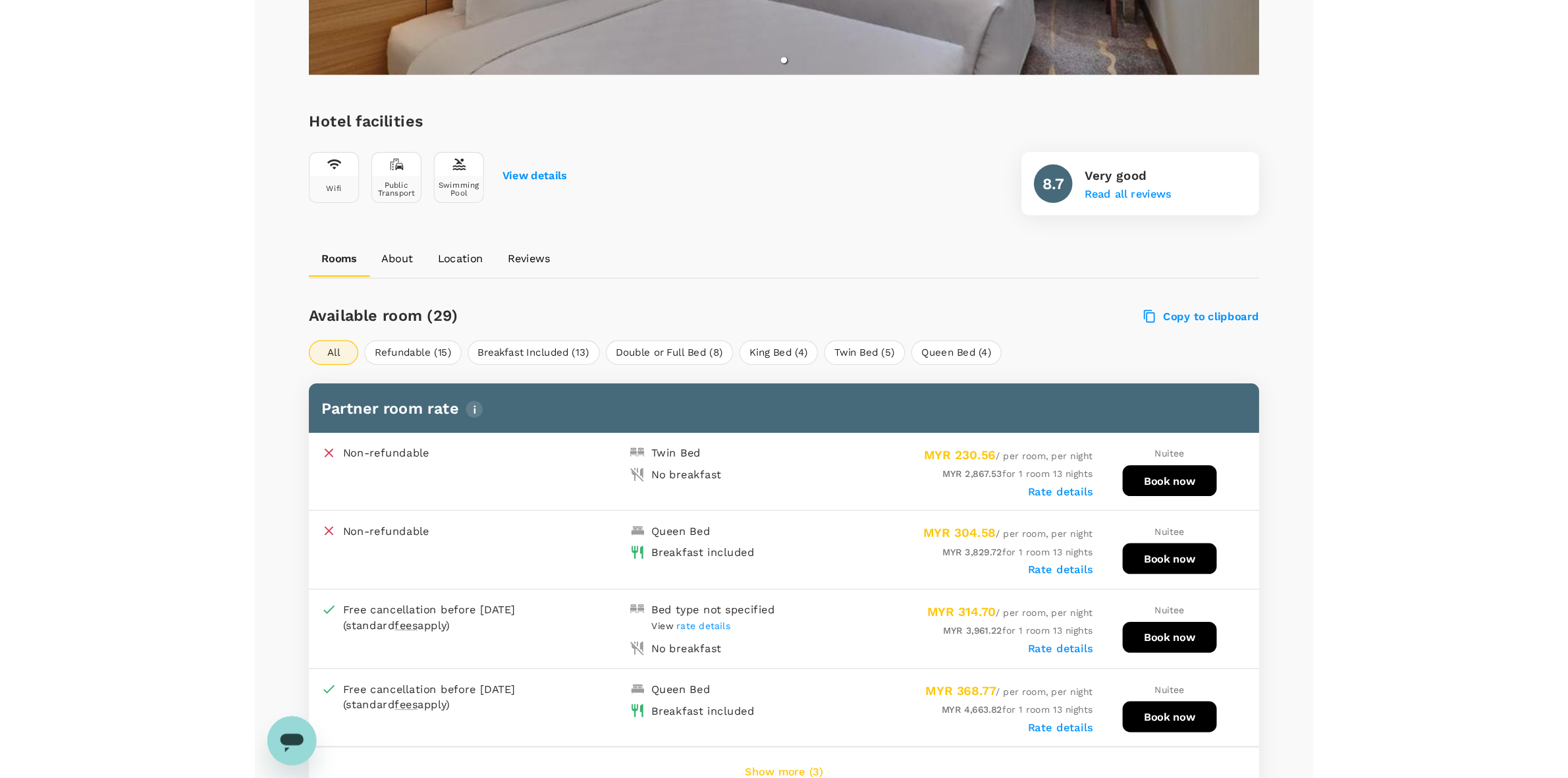
scroll to position [406, 0]
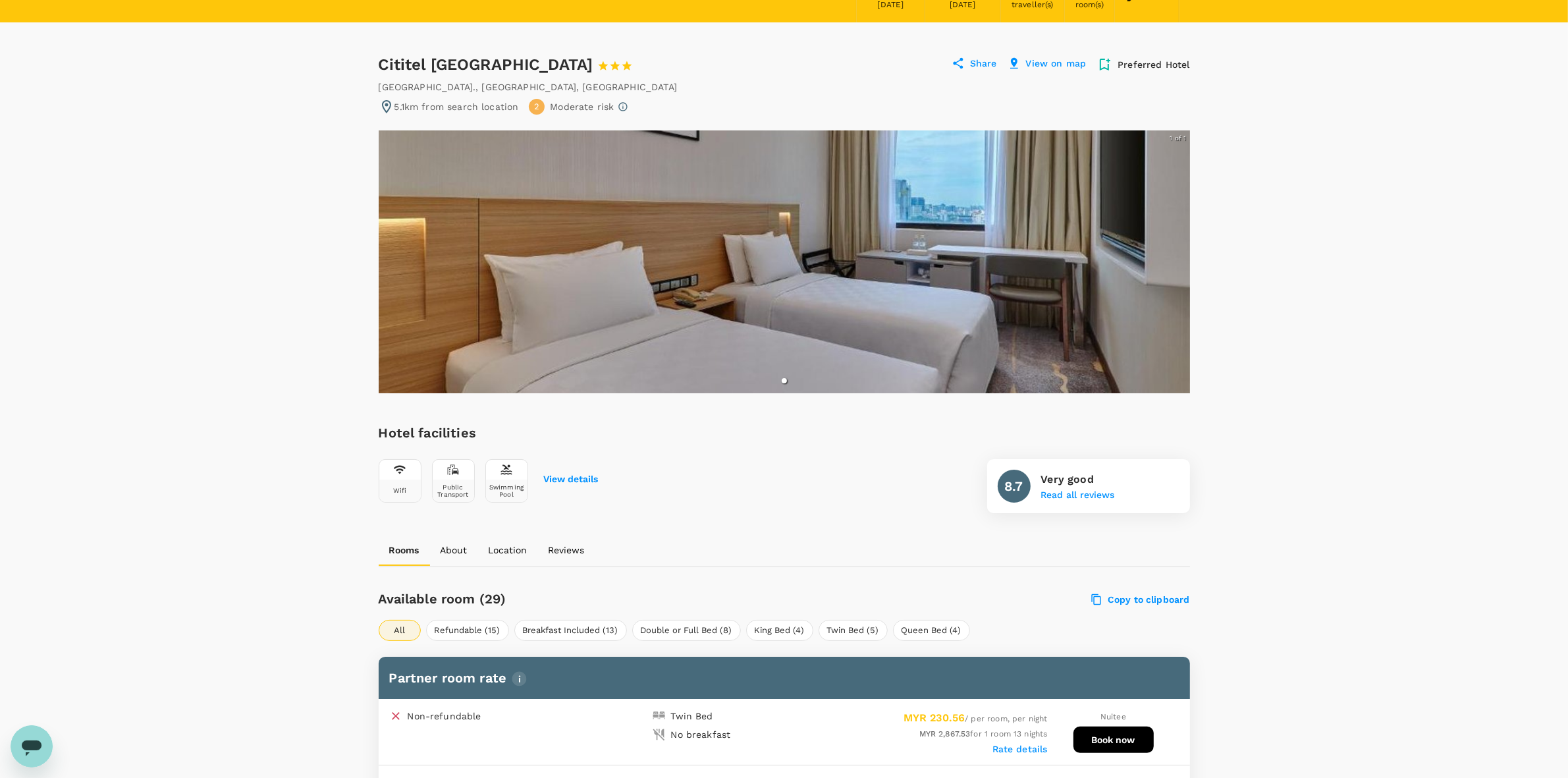
scroll to position [489, 0]
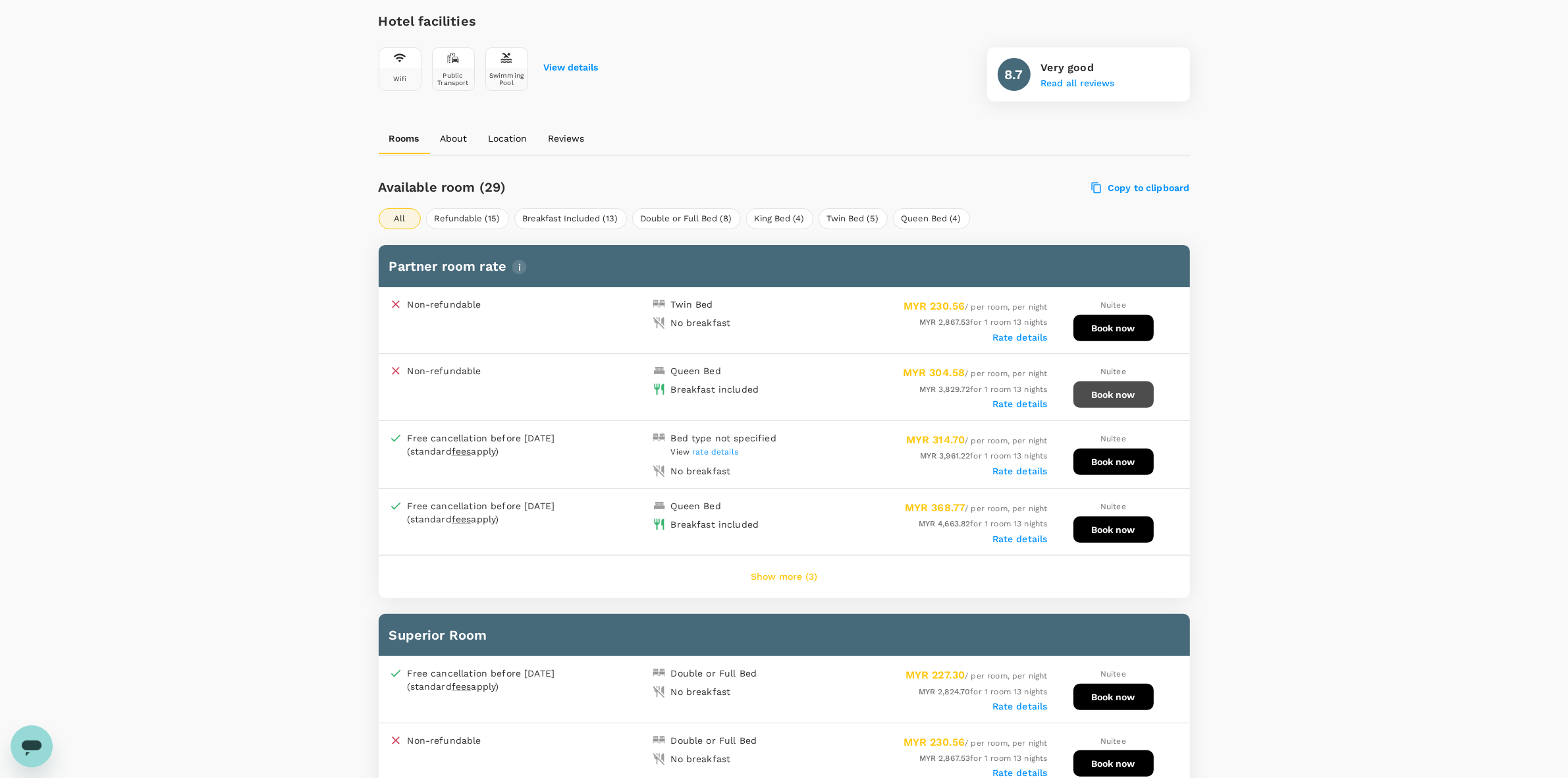
click at [915, 393] on button "Book now" at bounding box center [1114, 395] width 80 height 26
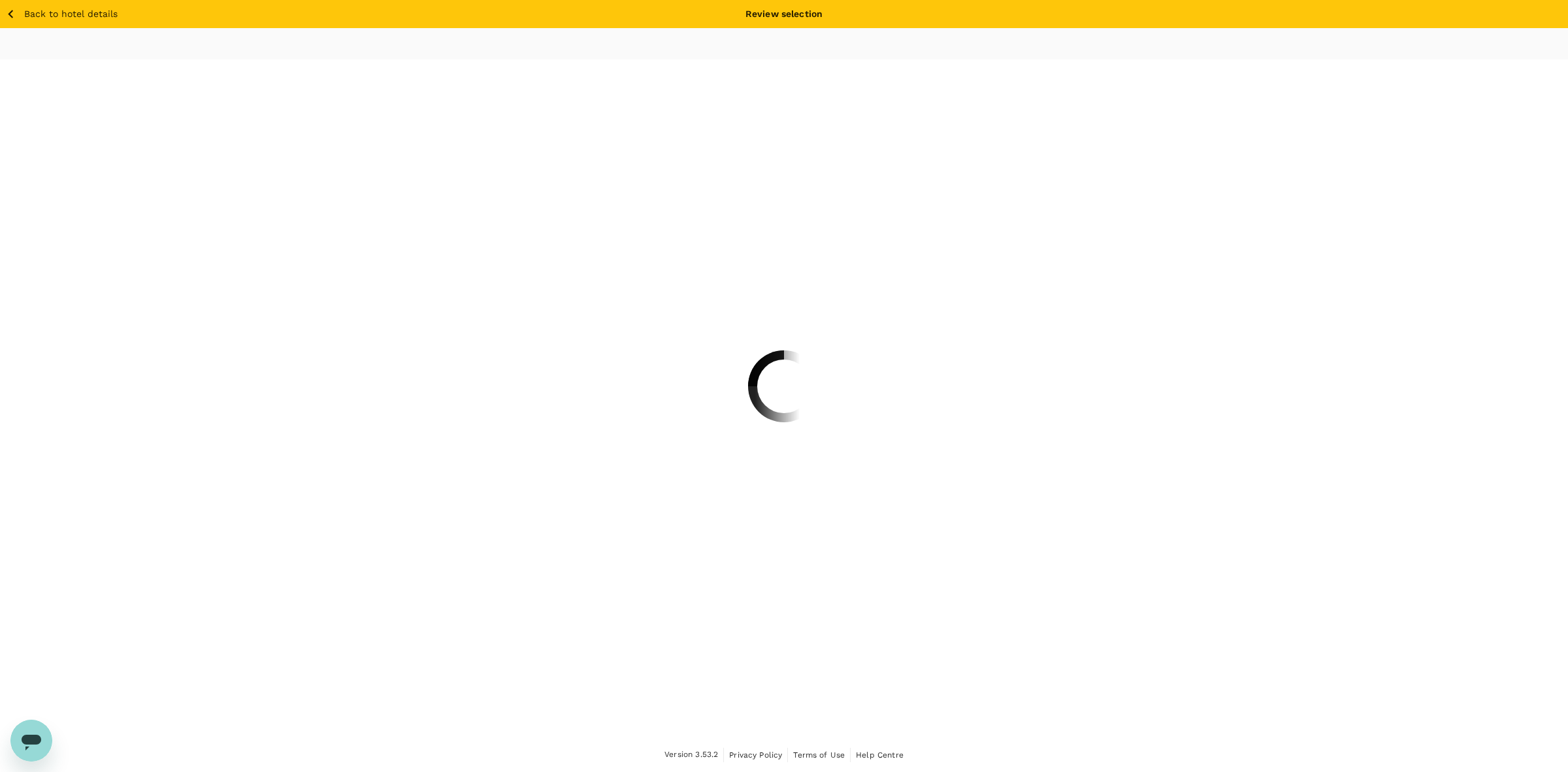
click at [21, 15] on div at bounding box center [784, 386] width 1568 height 772
click at [39, 15] on div at bounding box center [784, 386] width 1568 height 772
click at [10, 13] on div at bounding box center [784, 386] width 1568 height 772
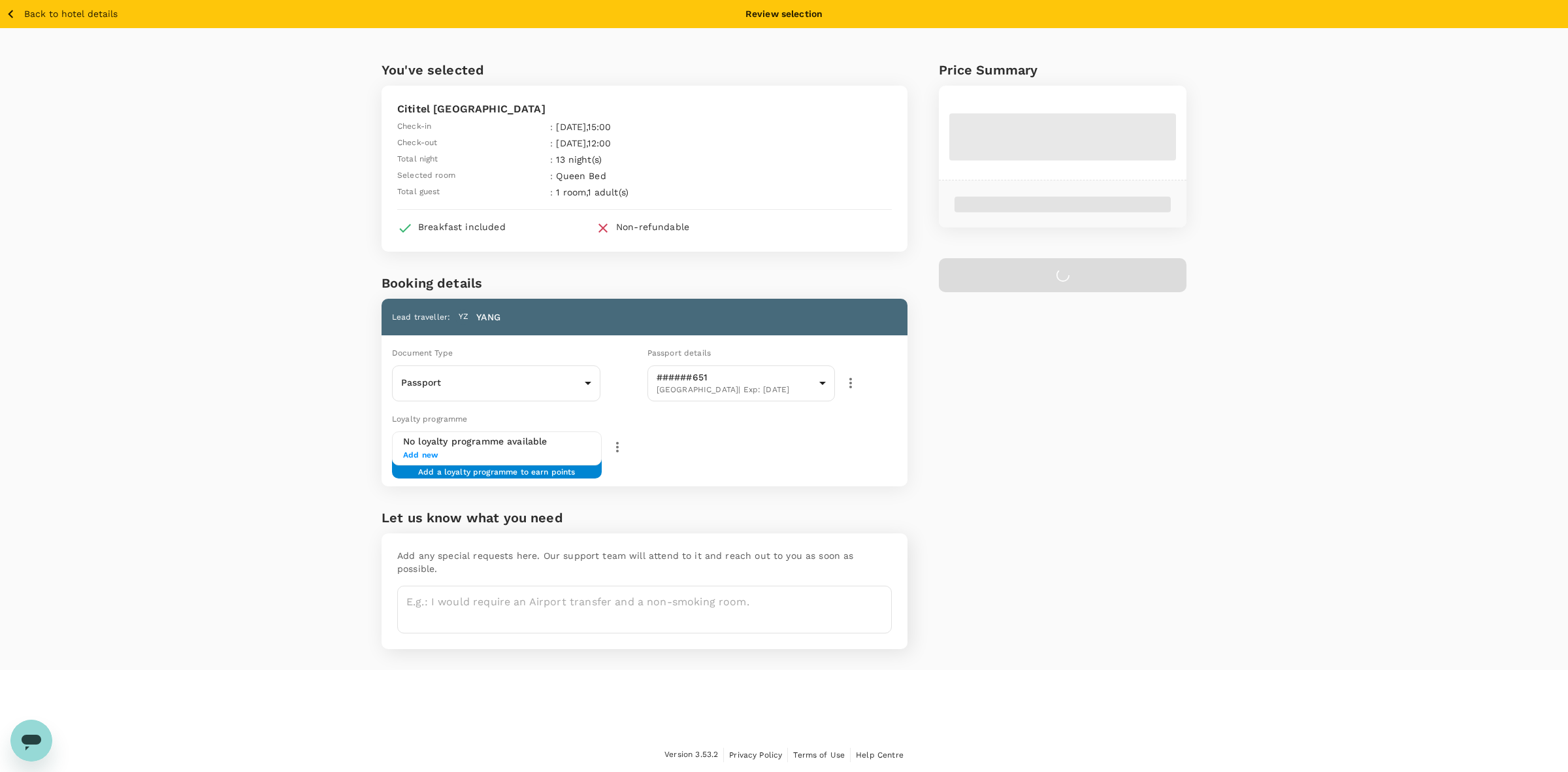
click at [10, 13] on icon "button" at bounding box center [11, 14] width 5 height 8
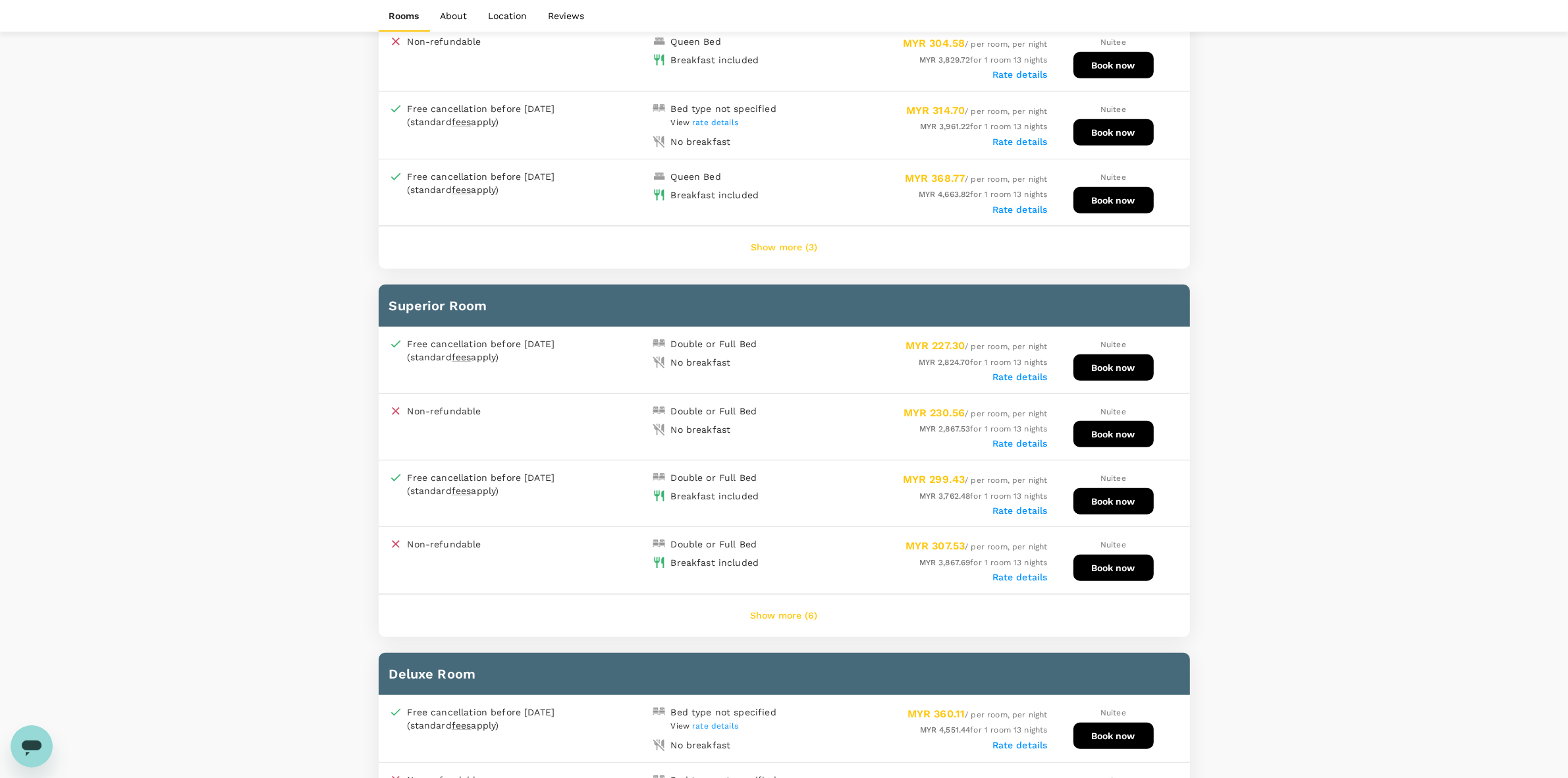
scroll to position [813, 0]
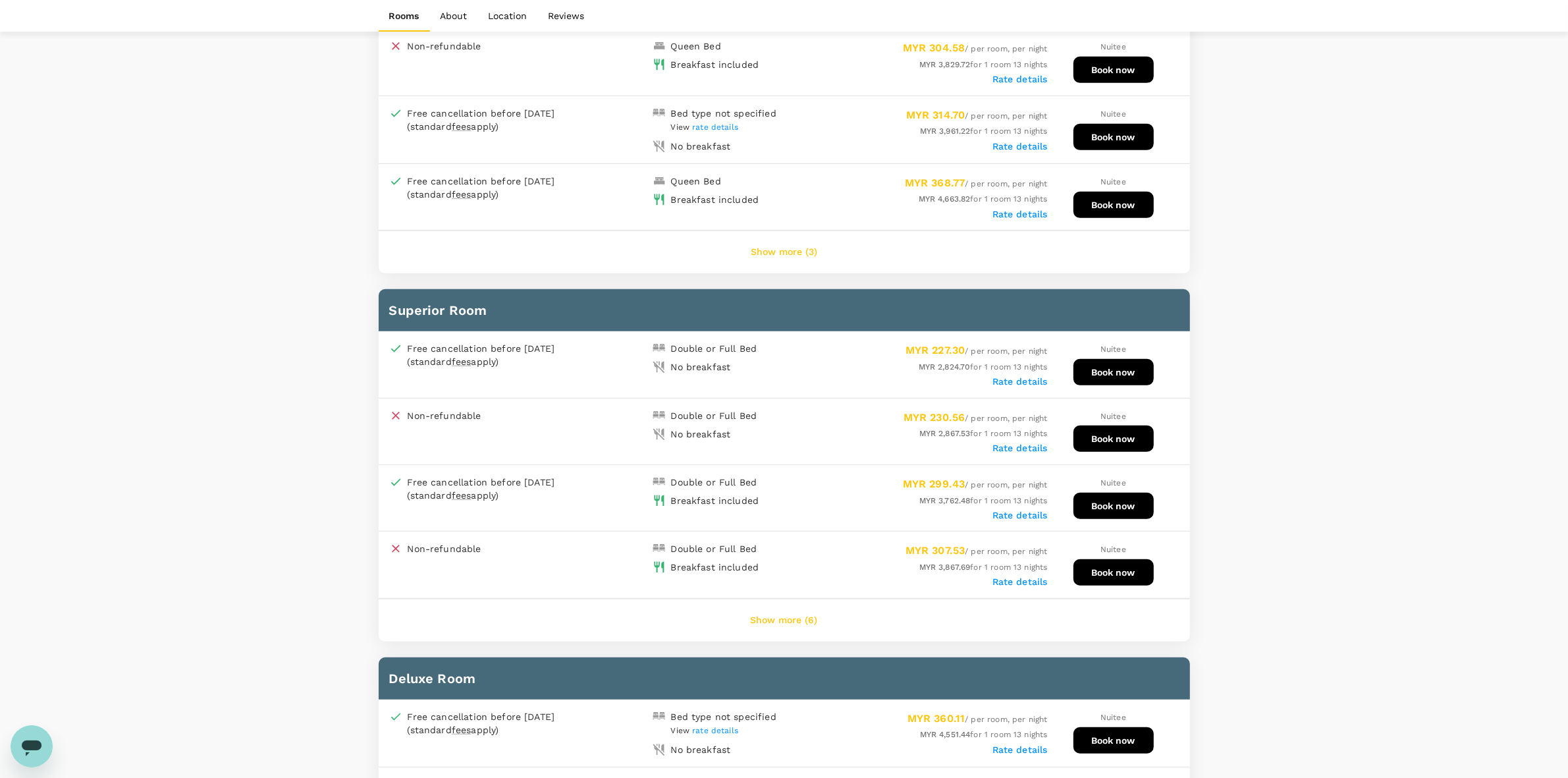
click at [915, 376] on label "Rate details" at bounding box center [1020, 381] width 56 height 11
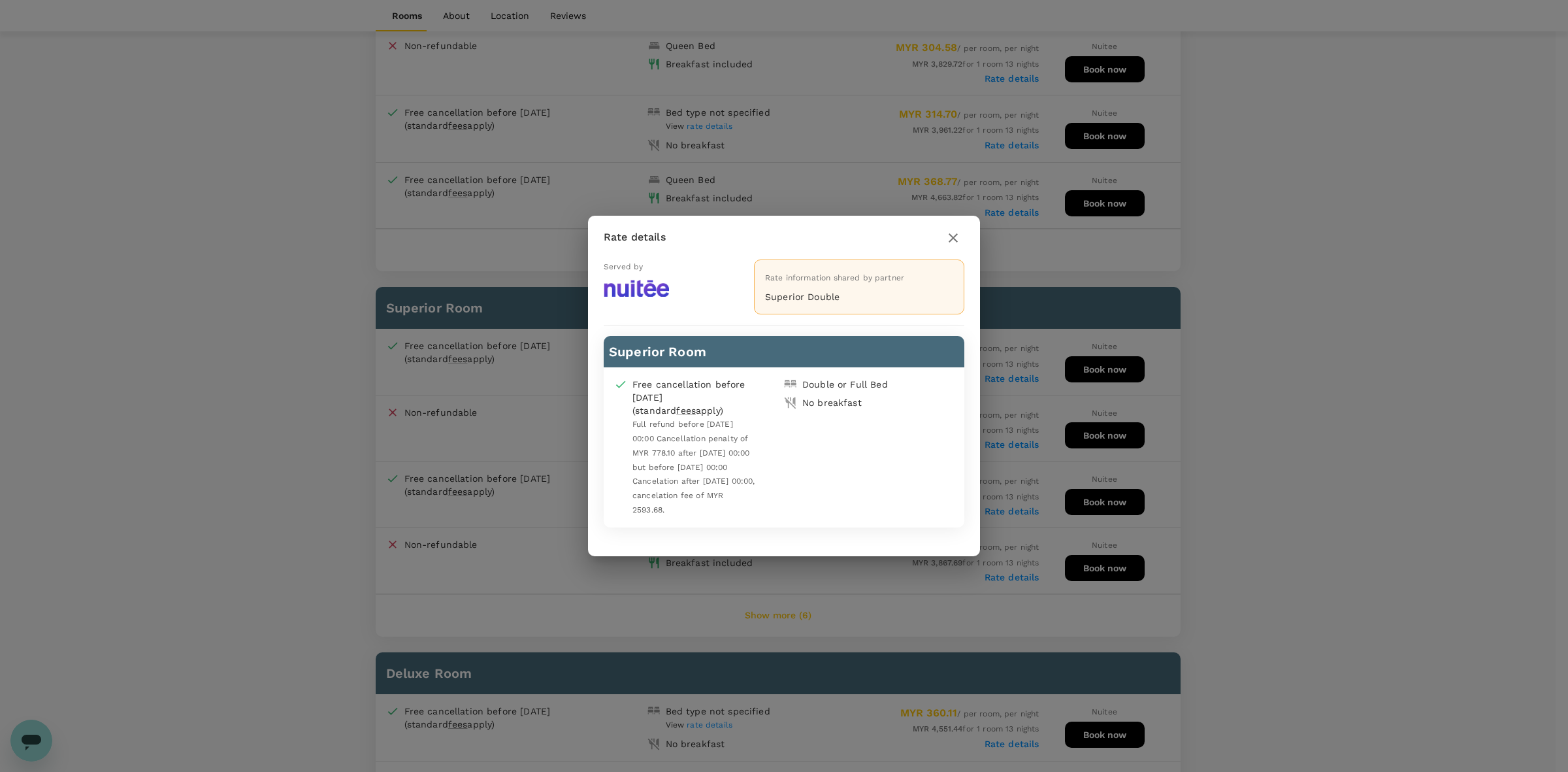
click at [908, 241] on icon "button" at bounding box center [953, 238] width 9 height 9
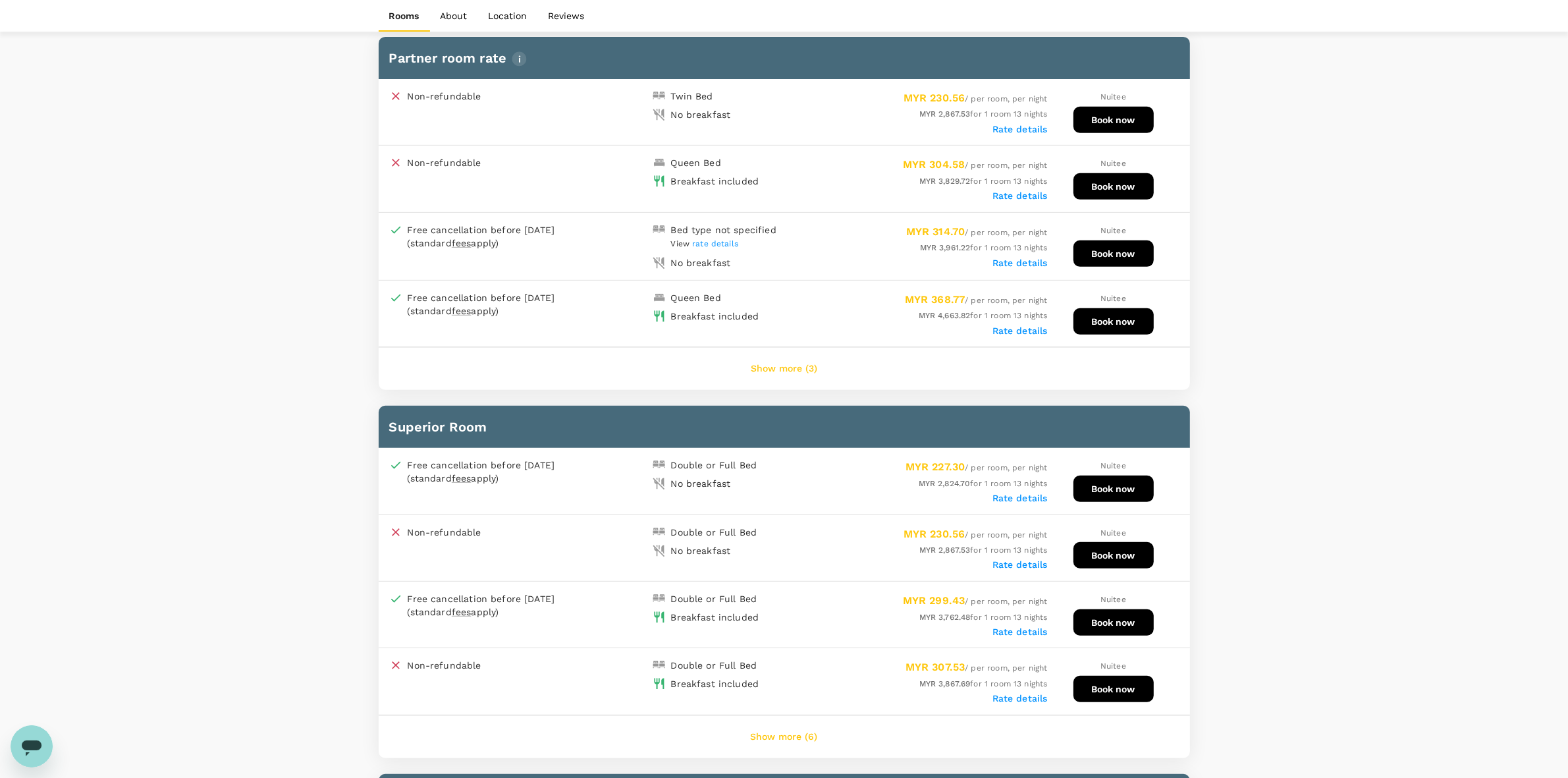
scroll to position [402, 0]
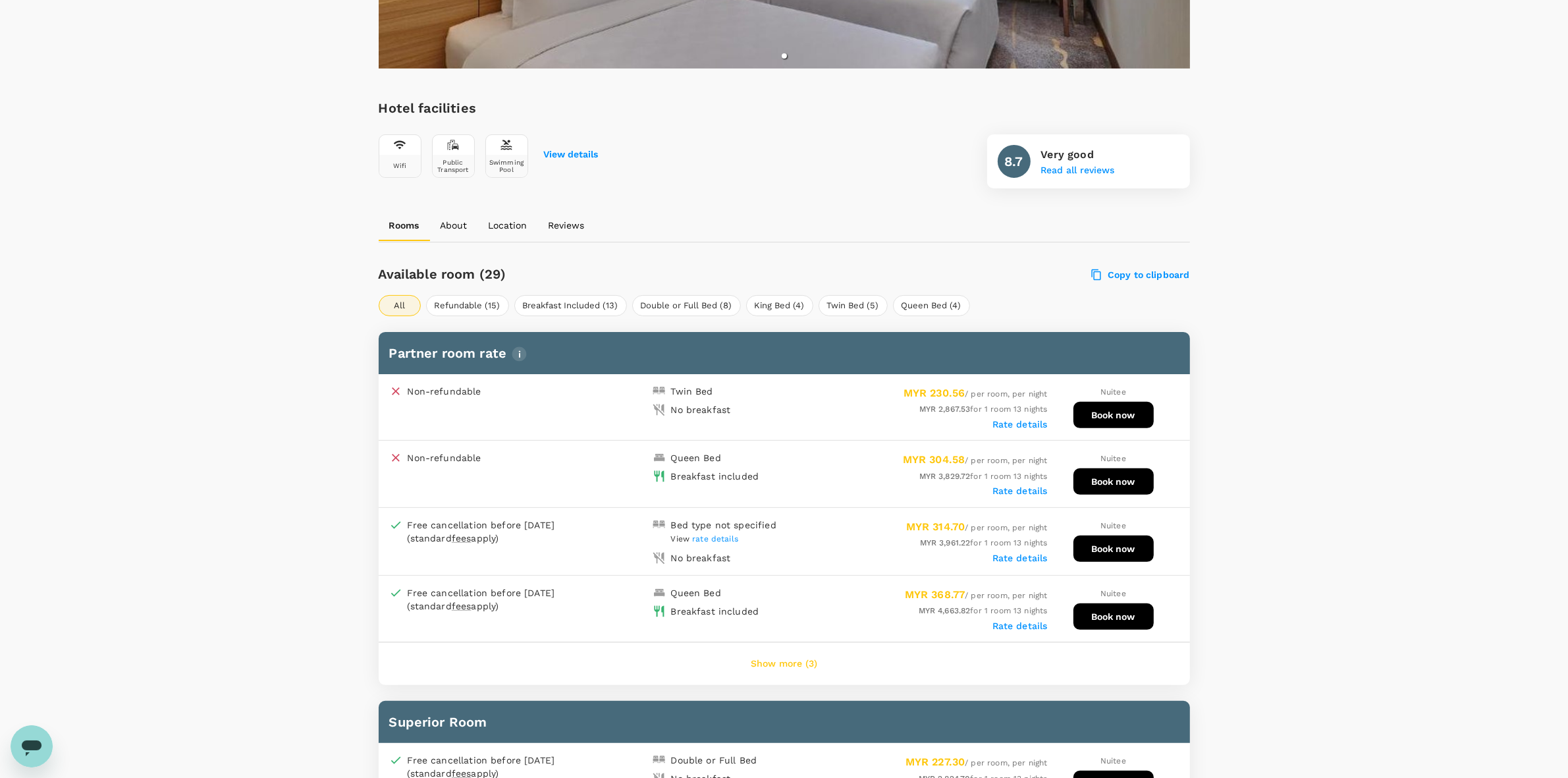
click at [915, 406] on button "Book now" at bounding box center [1114, 415] width 80 height 26
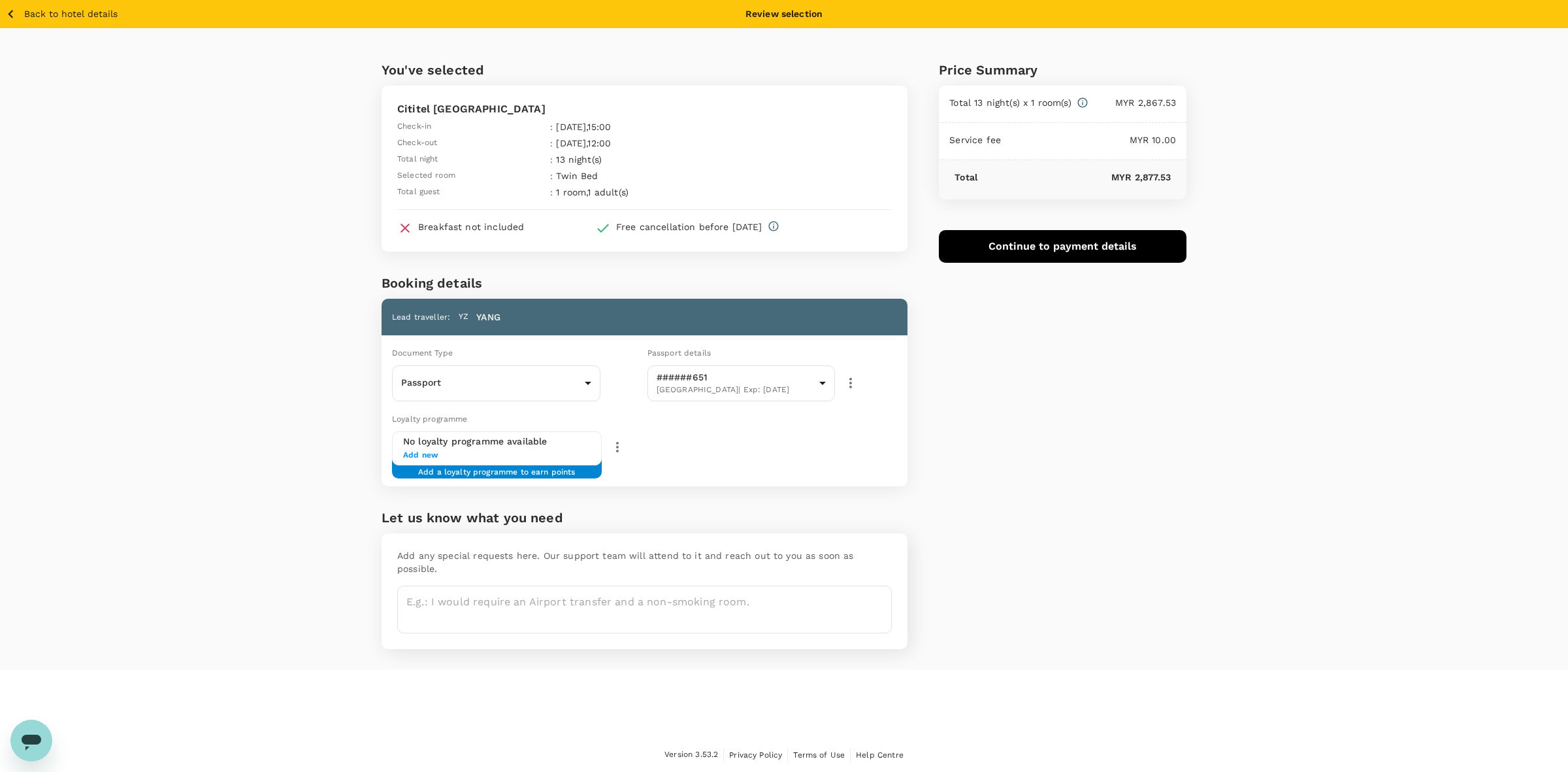
click at [908, 419] on div "Price Summary Total 13 night(s) x 1 room(s) MYR 2,867.53 Service fee MYR 10.00 …" at bounding box center [1047, 349] width 279 height 641
click at [10, 13] on icon "button" at bounding box center [11, 14] width 5 height 8
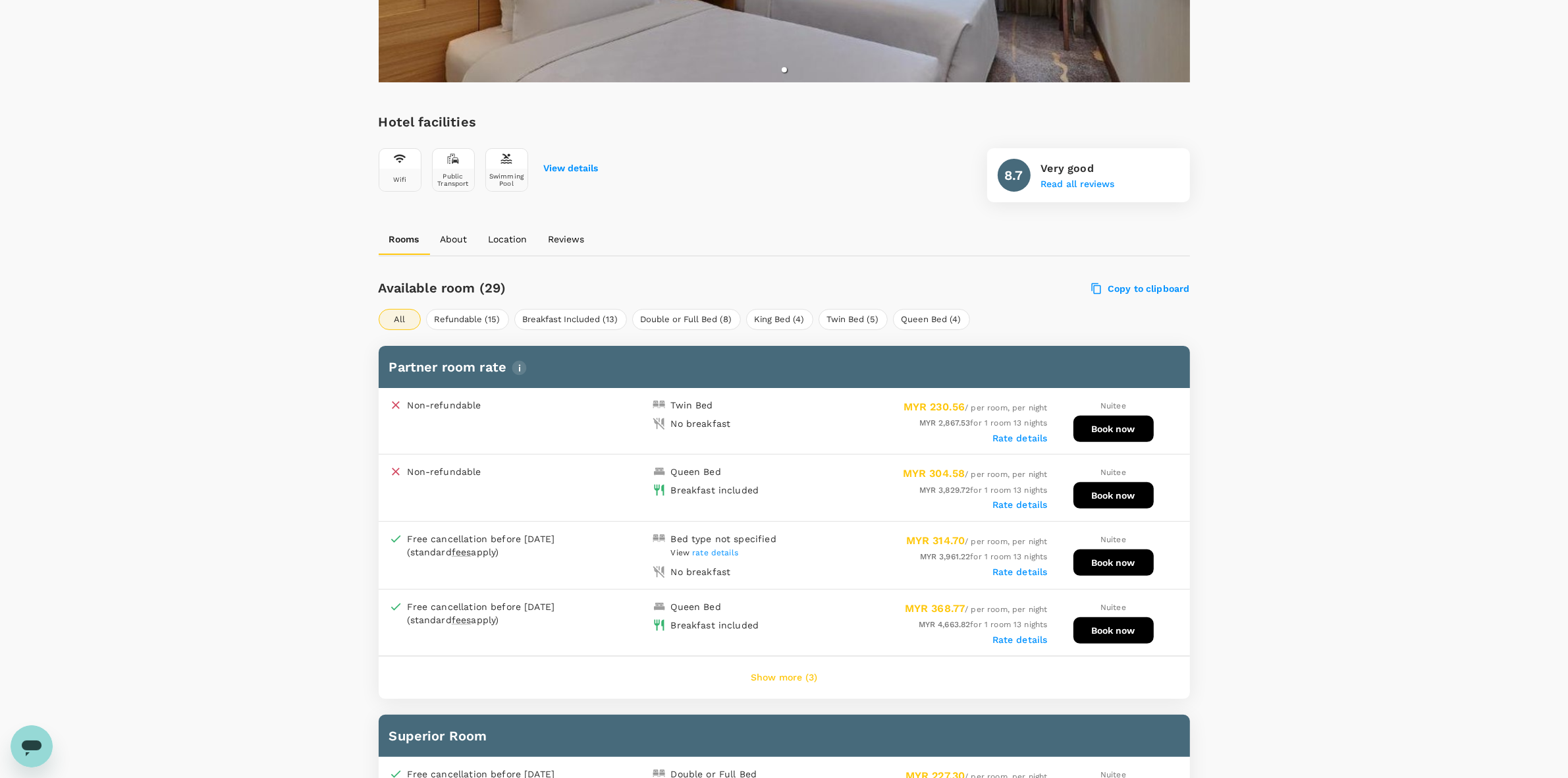
scroll to position [402, 0]
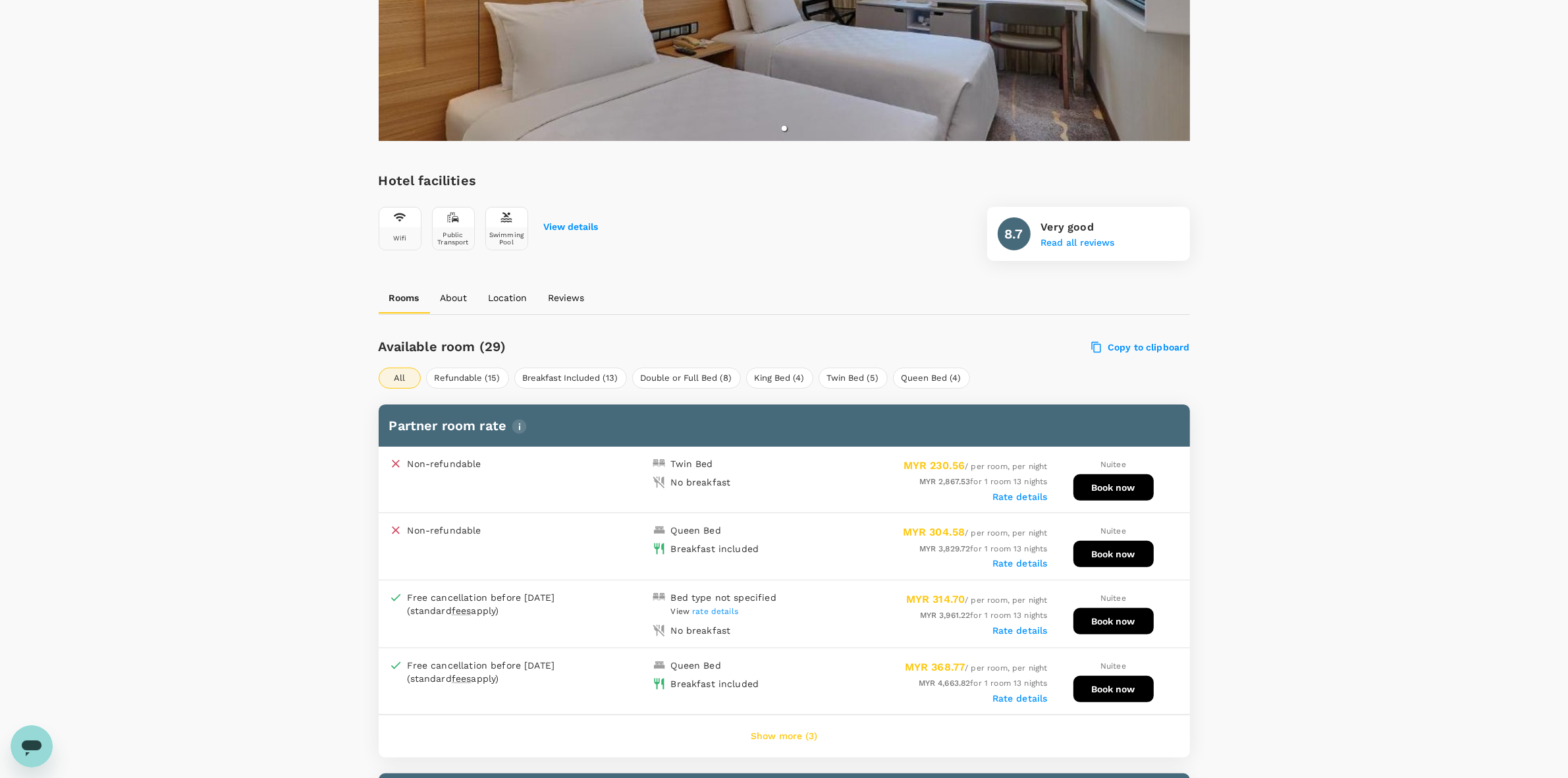
scroll to position [324, 0]
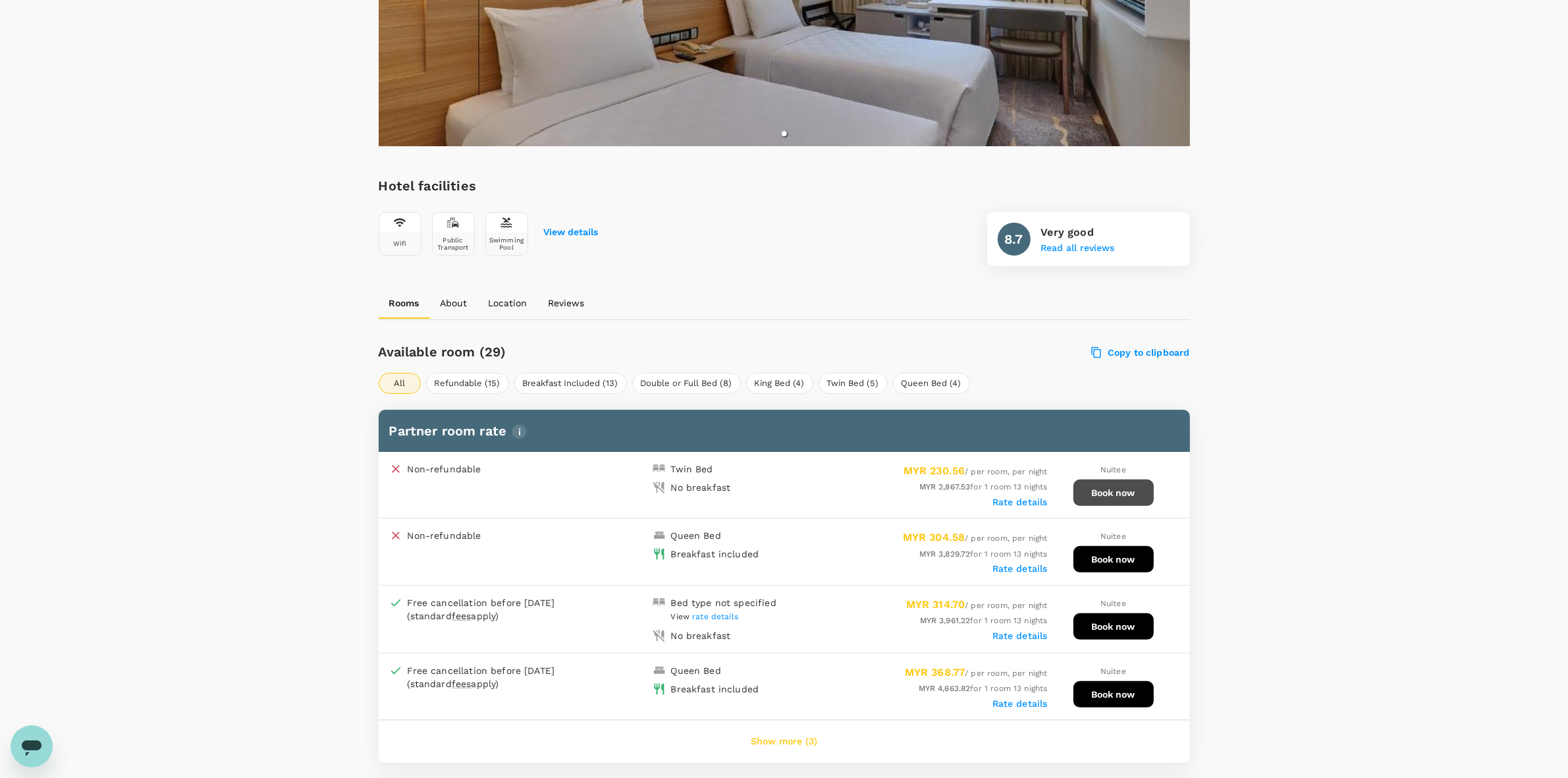
click at [1121, 487] on button "Book now" at bounding box center [1114, 493] width 80 height 26
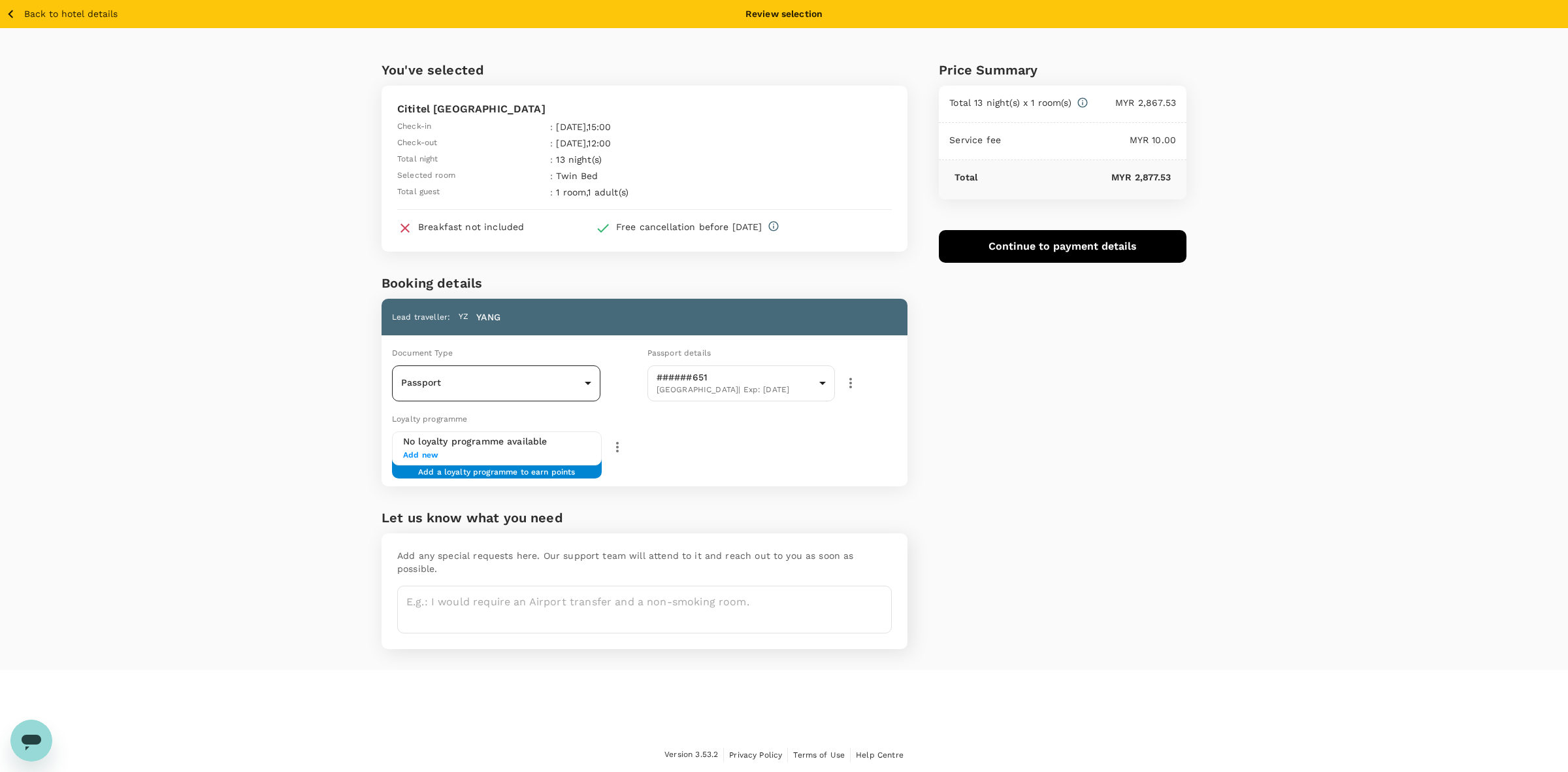
click at [486, 384] on body "Back to hotel details Review selection You've selected Cititel [GEOGRAPHIC_DATA…" at bounding box center [784, 386] width 1568 height 773
click at [485, 422] on li "Passport" at bounding box center [496, 419] width 208 height 21
click at [1210, 422] on div "You've selected Cititel [GEOGRAPHIC_DATA] Check-in : [DATE] 15:00 Check-out : […" at bounding box center [784, 349] width 1568 height 641
click at [1062, 245] on button "Continue to payment details" at bounding box center [1062, 247] width 247 height 32
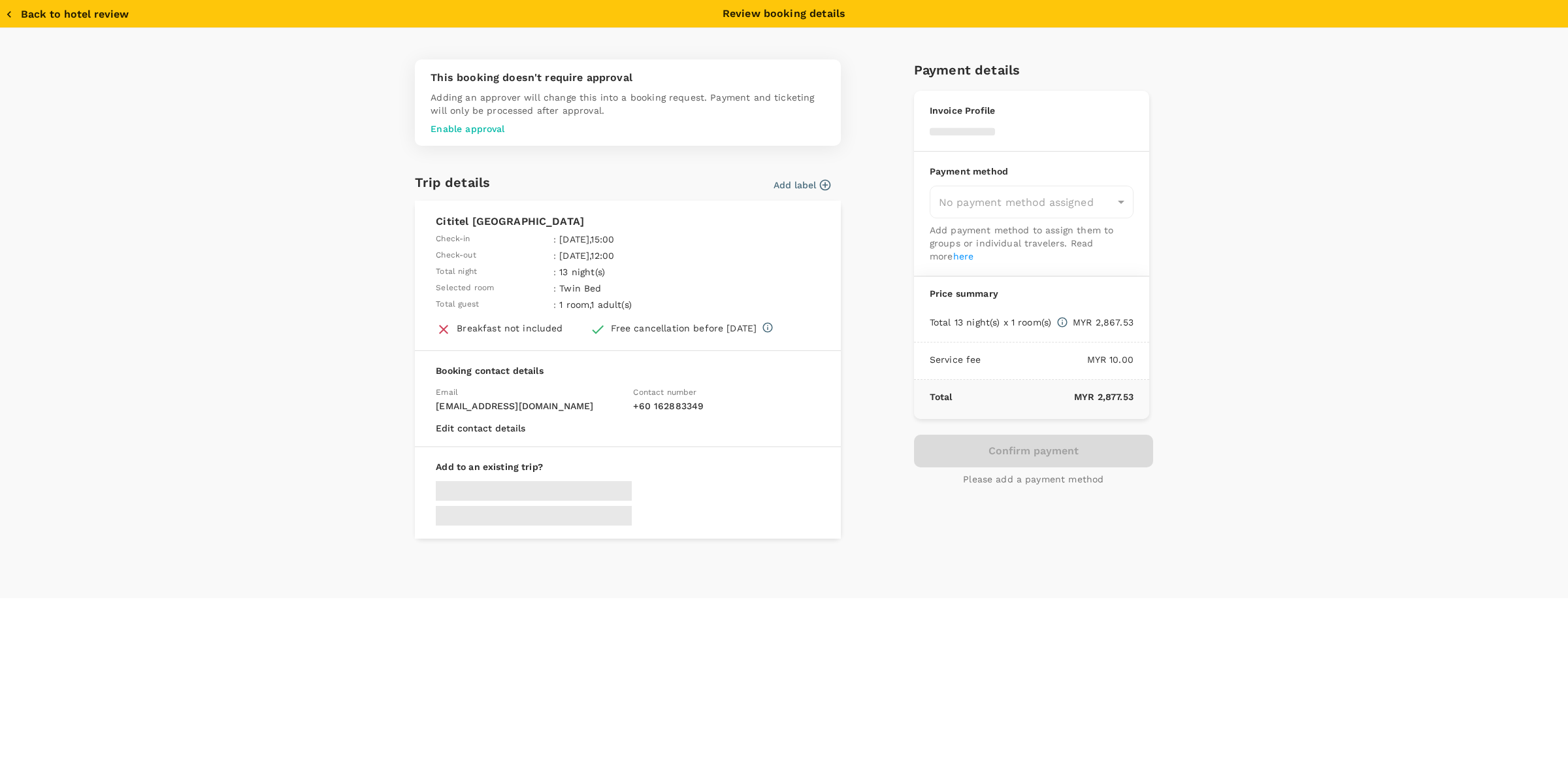
type input "9e510fc4-1fa6-4d7b-ad18-59a5d7afb8c4"
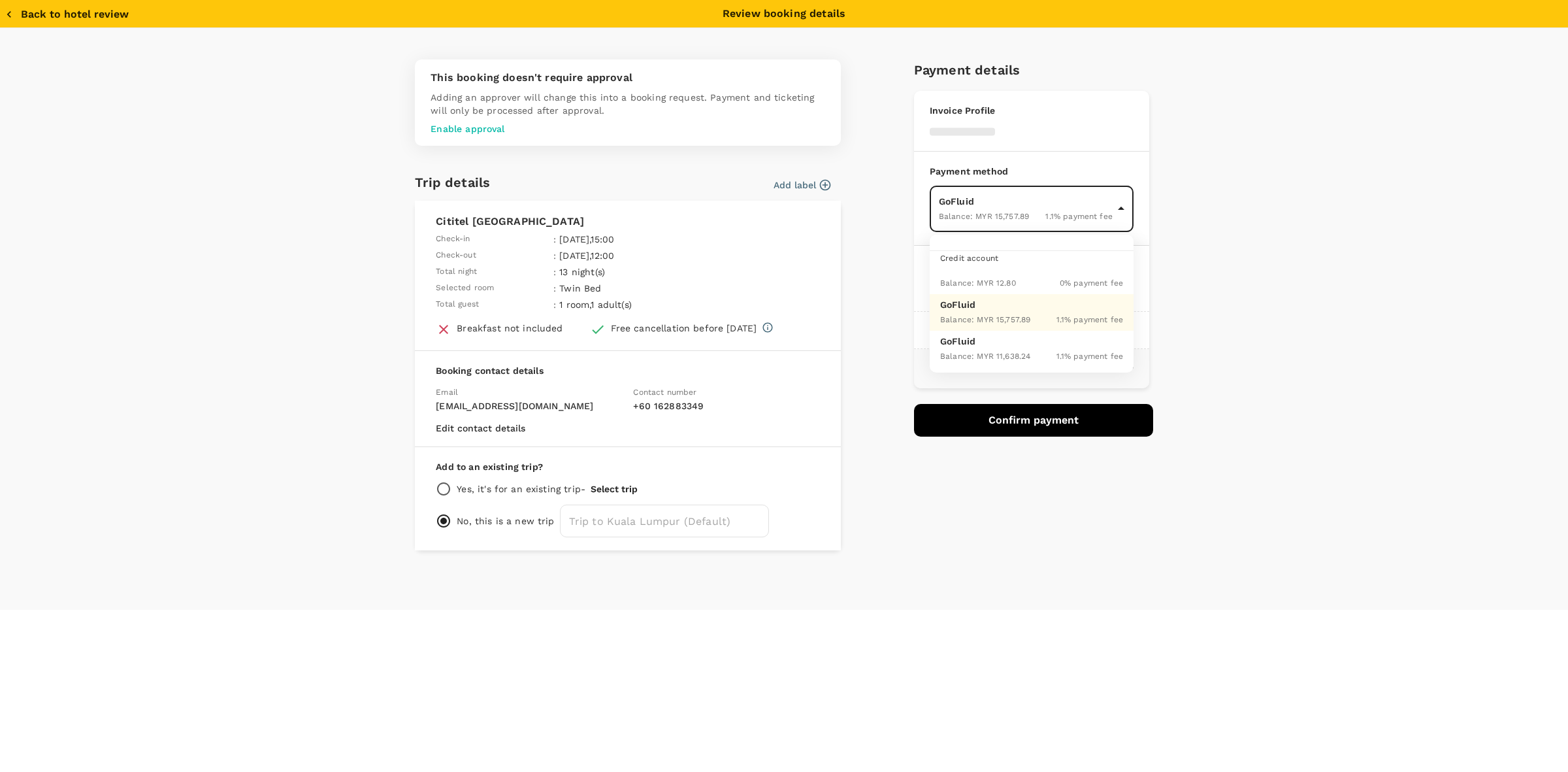
click at [1073, 210] on body "Back to hotel details Review selection You've selected Cititel Mid Valley Check…" at bounding box center [784, 386] width 1568 height 773
click at [1031, 314] on div "Balance : MYR 15,757.89 1.1 % payment fee" at bounding box center [1032, 319] width 183 height 15
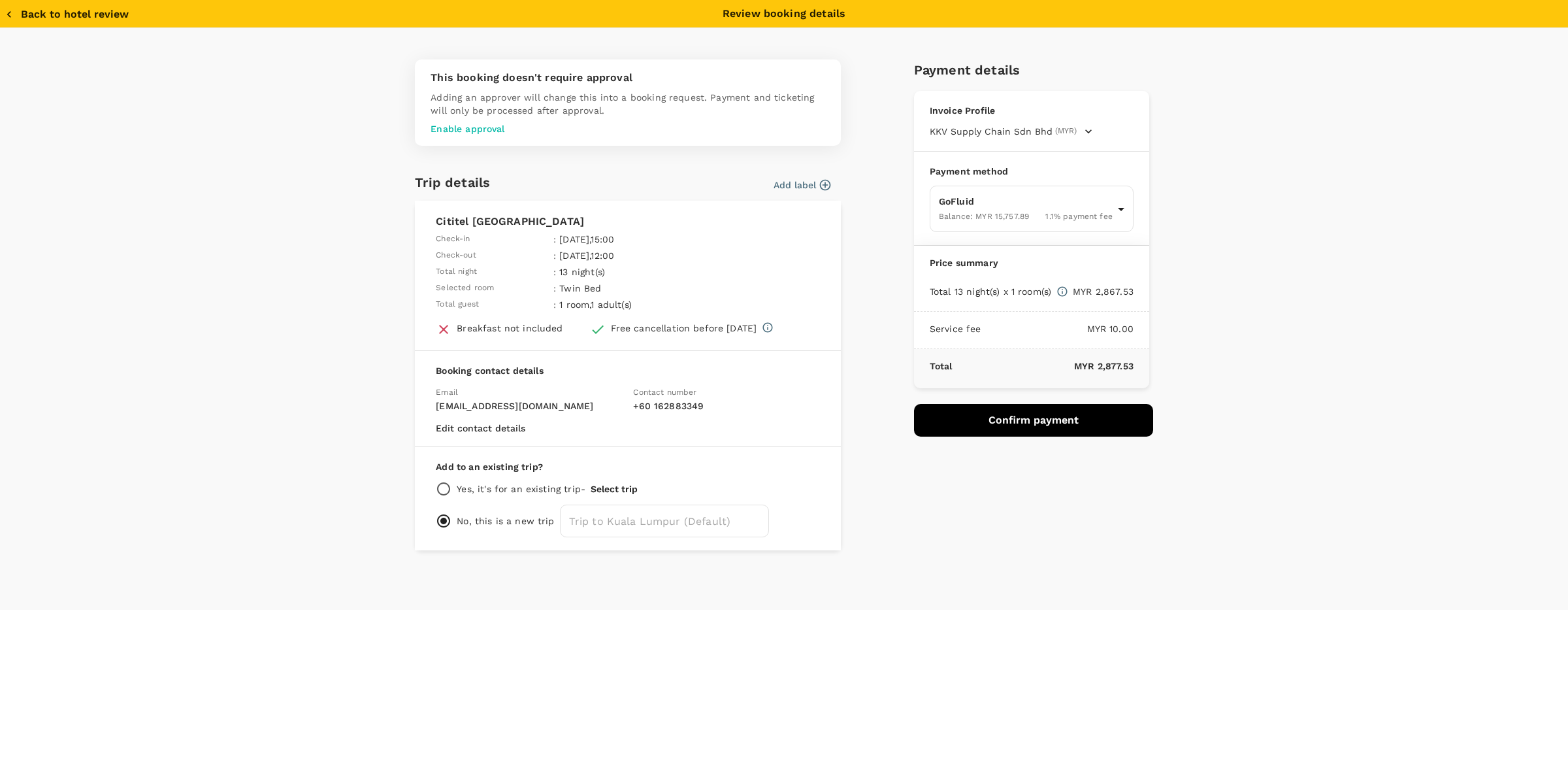
click at [1286, 315] on div "This booking doesn't require approval Adding an approver will change this into …" at bounding box center [784, 319] width 1568 height 581
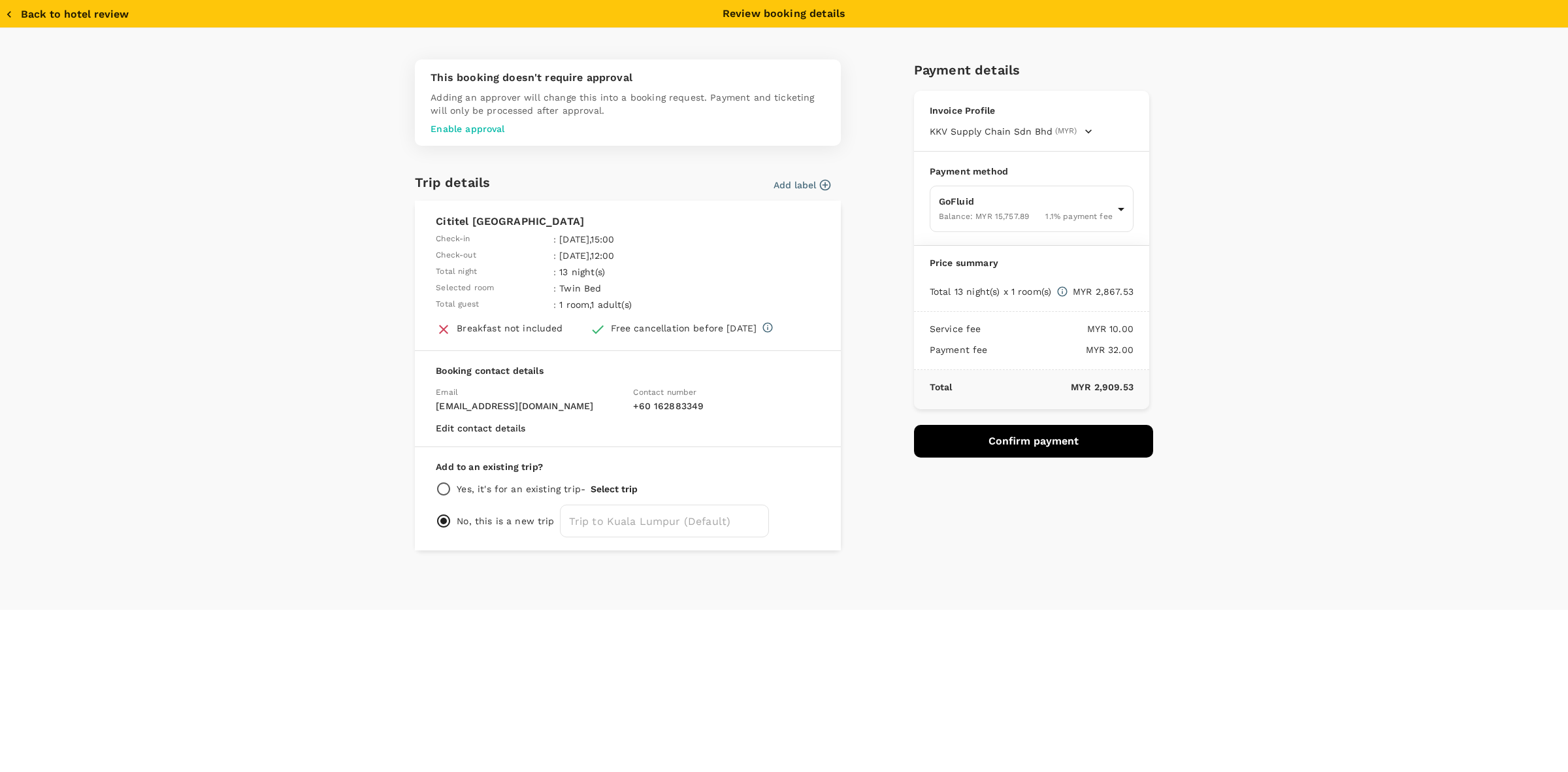
click at [1001, 496] on div "Payment details Invoice Profile KKV Supply Chain Sdn Bhd (MYR) Business registr…" at bounding box center [1029, 299] width 250 height 501
click at [1013, 443] on button "Confirm payment" at bounding box center [1033, 441] width 239 height 32
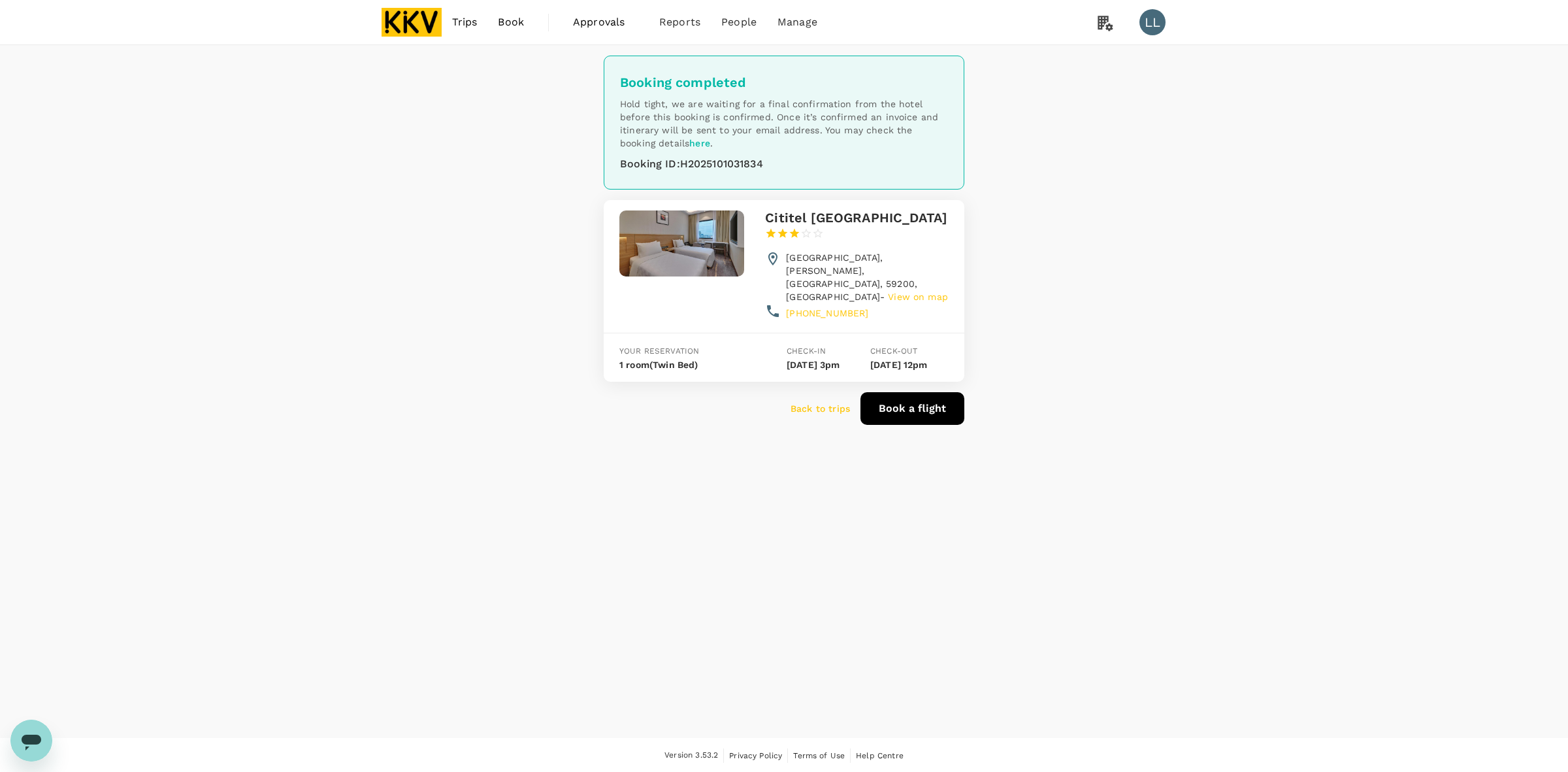
click at [823, 402] on p "Back to trips" at bounding box center [820, 409] width 59 height 13
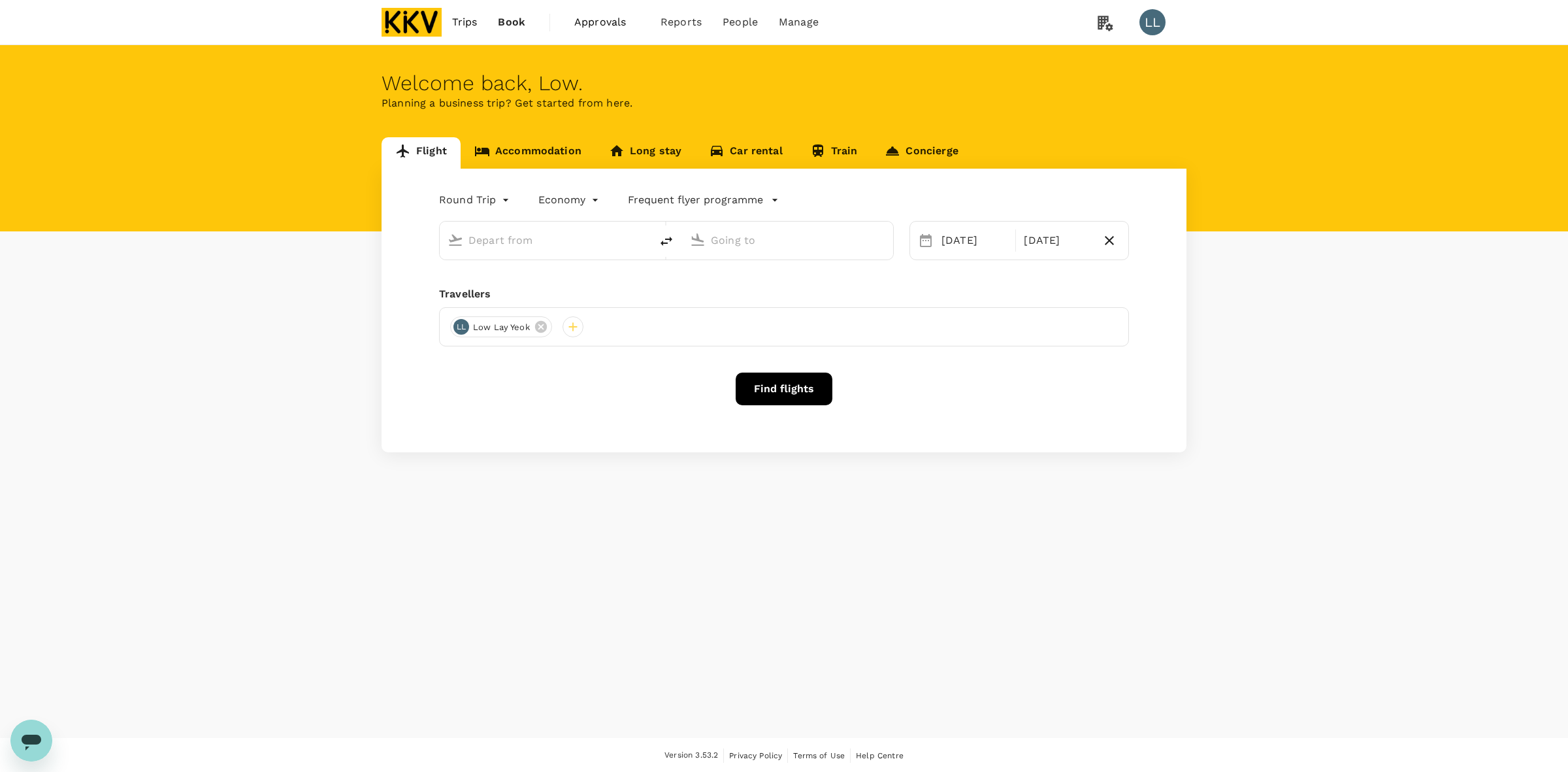
type input "[PERSON_NAME] (JHB)"
type input "Kuala Lumpur Intl ([GEOGRAPHIC_DATA])"
type input "Sultan Ismail Intl (JHB)"
type input "Kuala Lumpur Intl (KUL)"
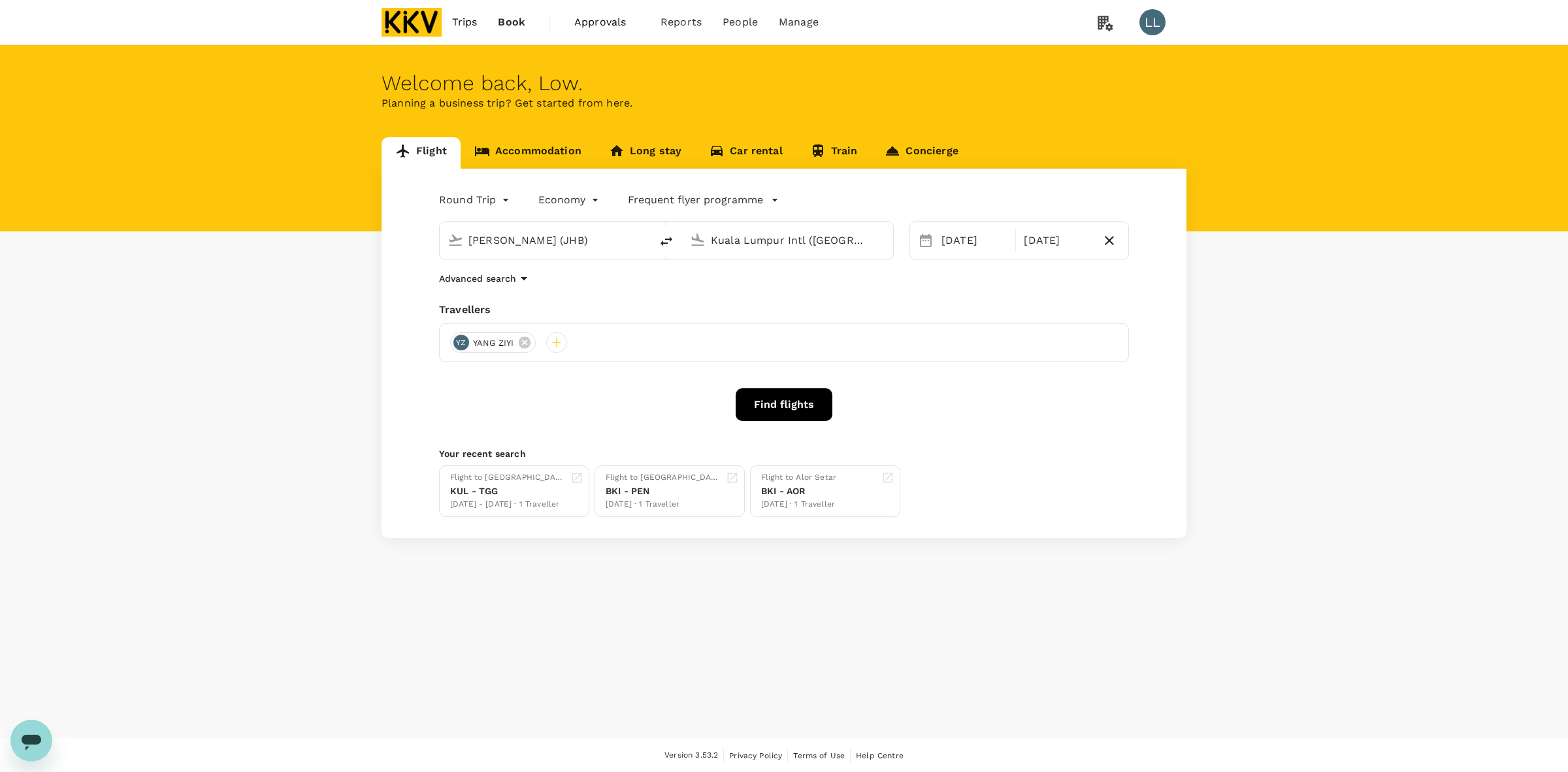
click at [676, 239] on button "delete" at bounding box center [666, 241] width 32 height 32
type input "Kuala Lumpur Intl (KUL)"
click at [724, 239] on input "Sultan Ismail Intl (JHB)" at bounding box center [788, 240] width 155 height 20
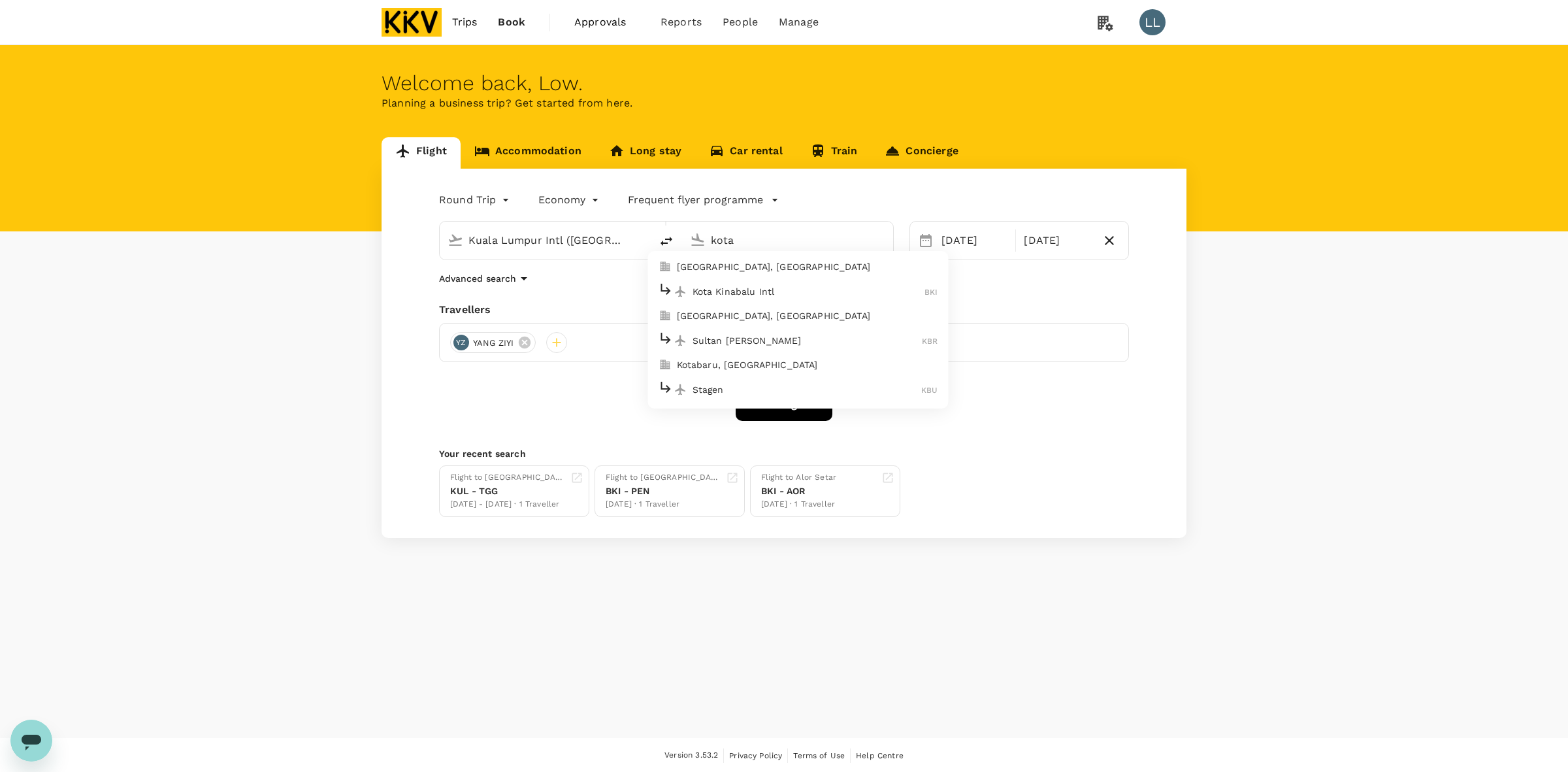
click at [711, 283] on div "Kota Kinabalu Intl BKI" at bounding box center [798, 291] width 280 height 20
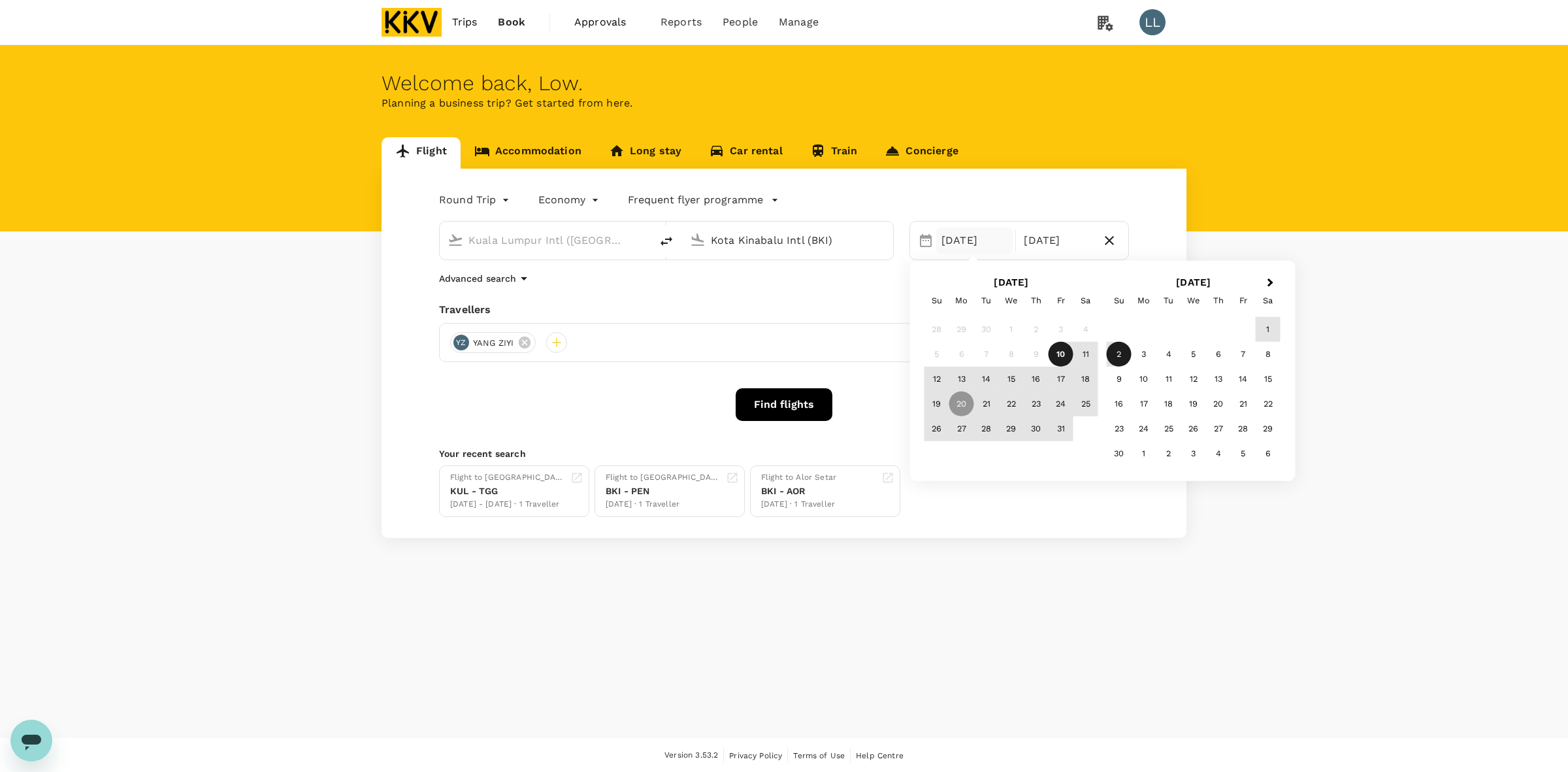
type input "Kota Kinabalu Intl (BKI)"
click at [962, 238] on div "20 Oct" at bounding box center [975, 240] width 76 height 26
click at [993, 380] on div "14" at bounding box center [987, 379] width 25 height 25
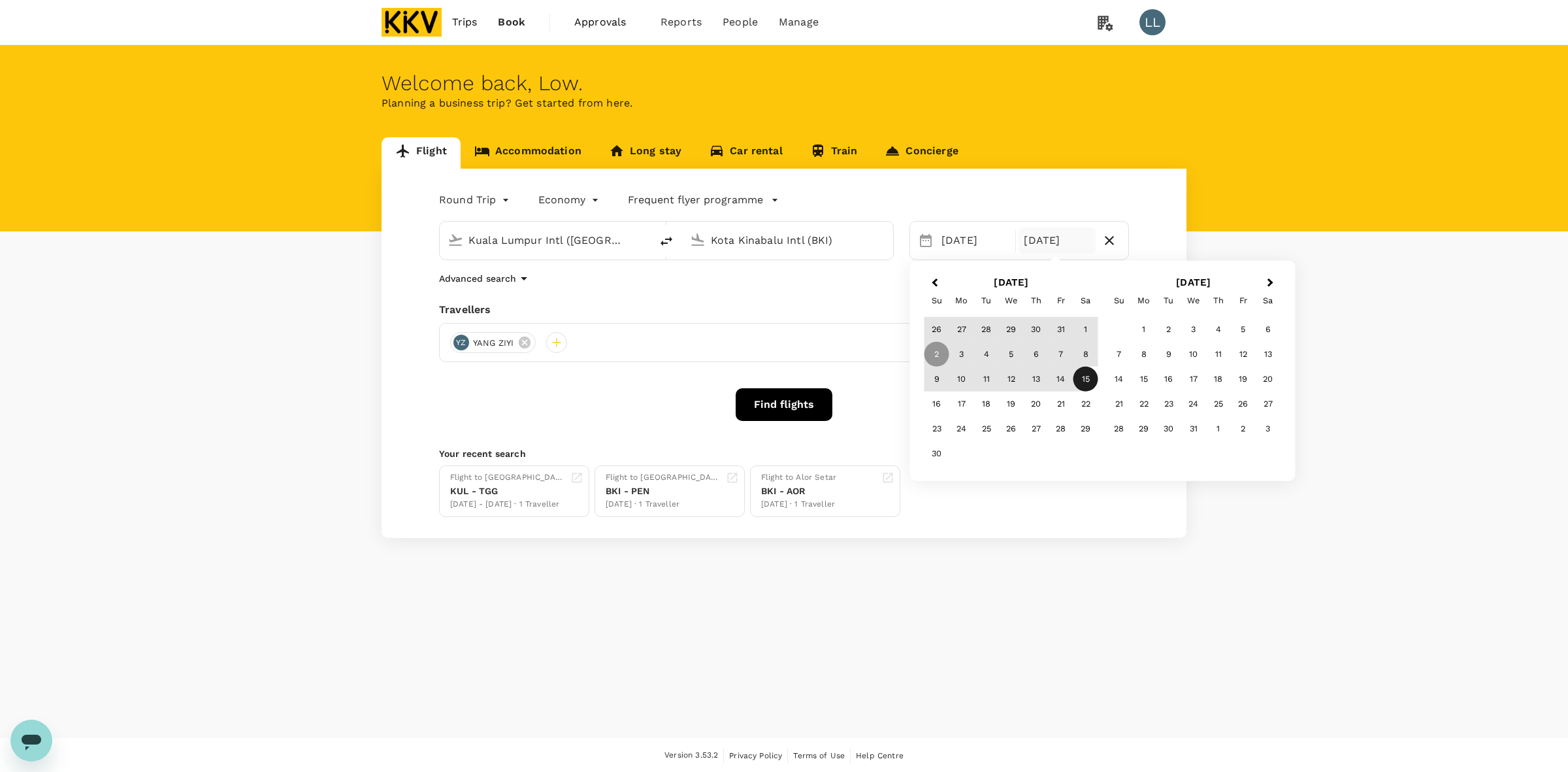
click at [1086, 381] on div "15" at bounding box center [1086, 379] width 25 height 25
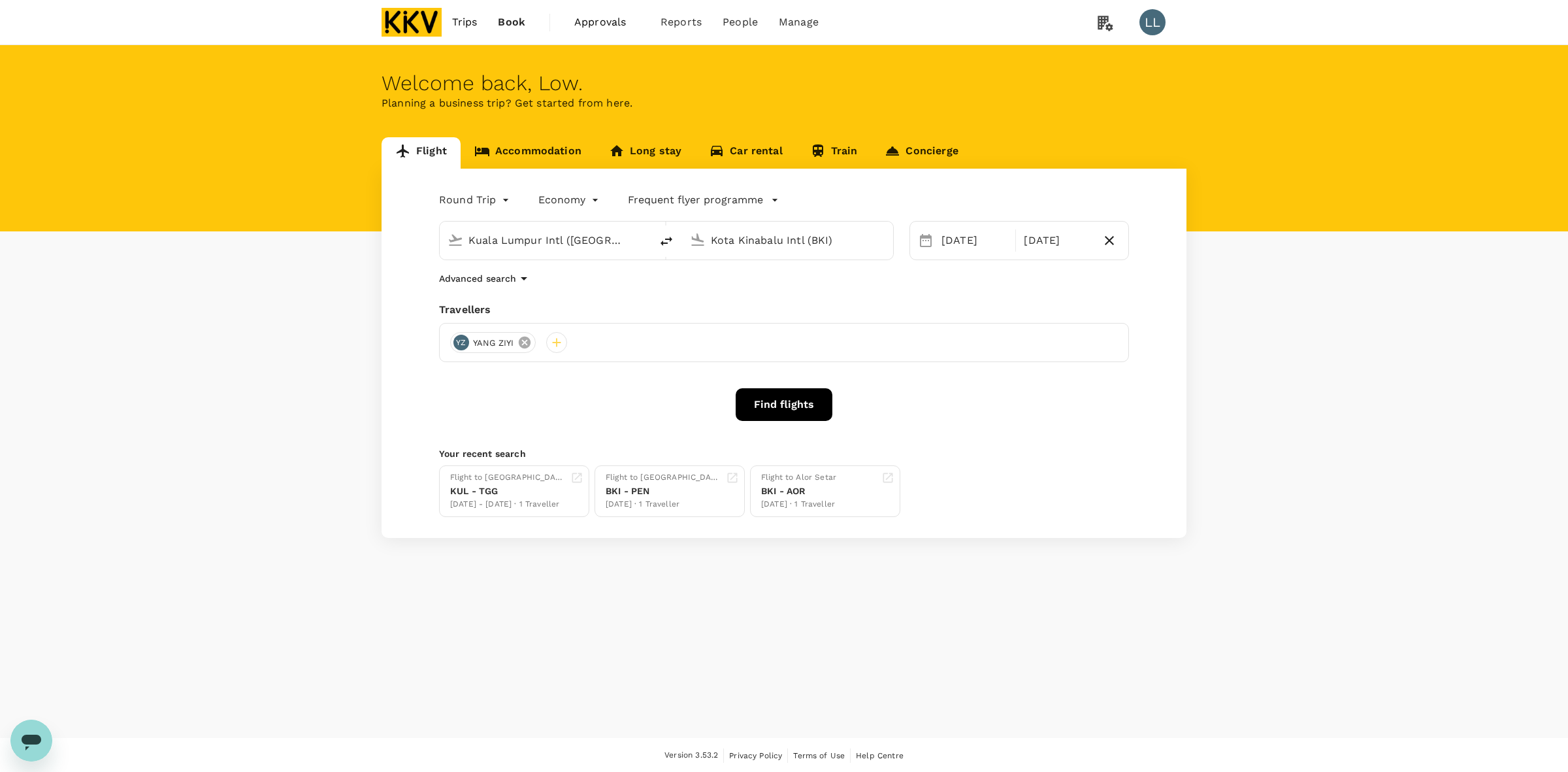
click at [525, 343] on icon at bounding box center [525, 342] width 15 height 15
click at [463, 341] on div at bounding box center [461, 342] width 21 height 21
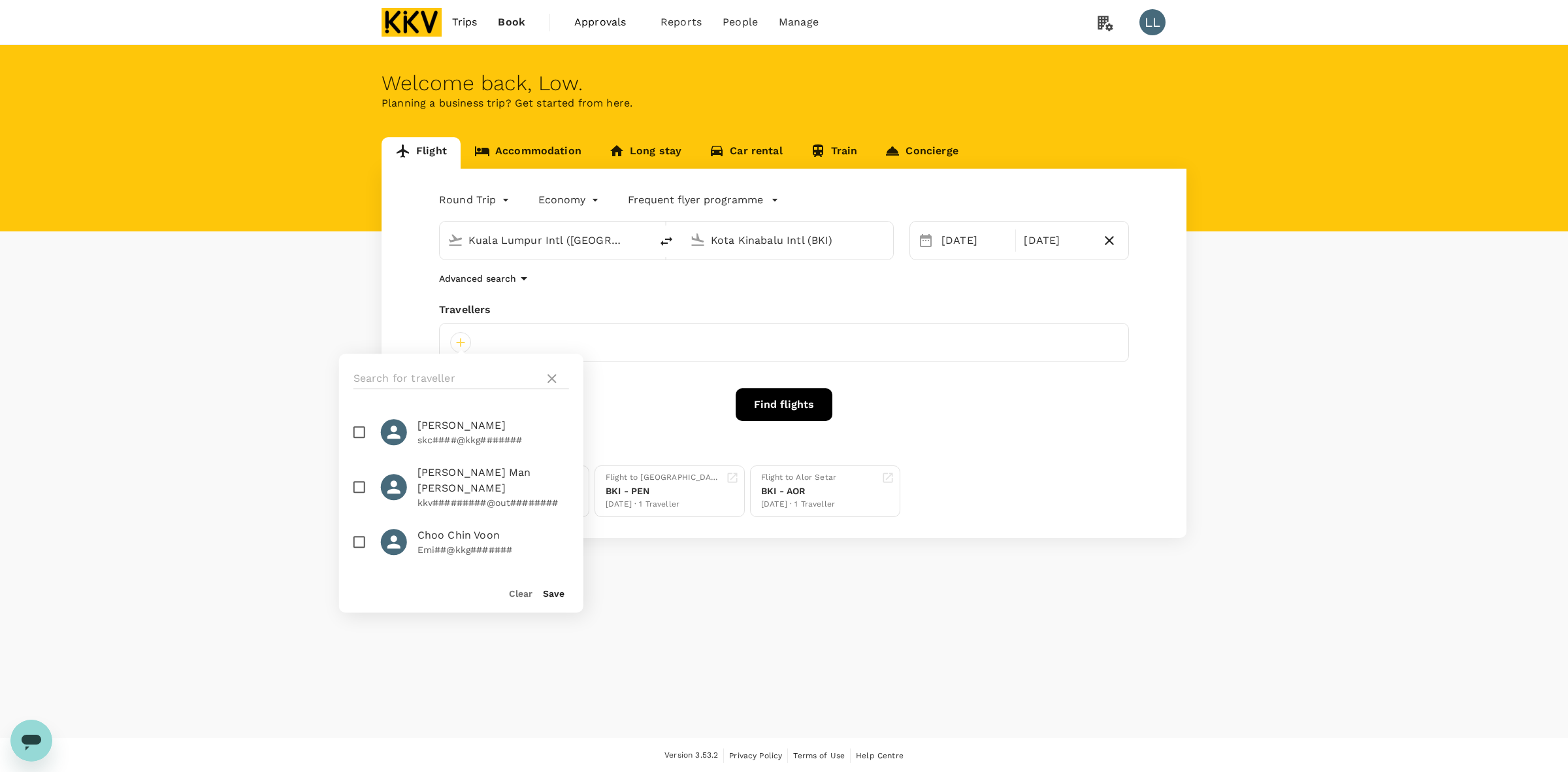
click at [426, 527] on span "Choo Chin Voon" at bounding box center [493, 534] width 152 height 15
checkbox input "true"
drag, startPoint x: 1233, startPoint y: 482, endPoint x: 1217, endPoint y: 467, distance: 21.9
click at [1233, 482] on div "Flight Accommodation Long stay Car rental Train Concierge Round Trip roundtrip …" at bounding box center [784, 337] width 1568 height 401
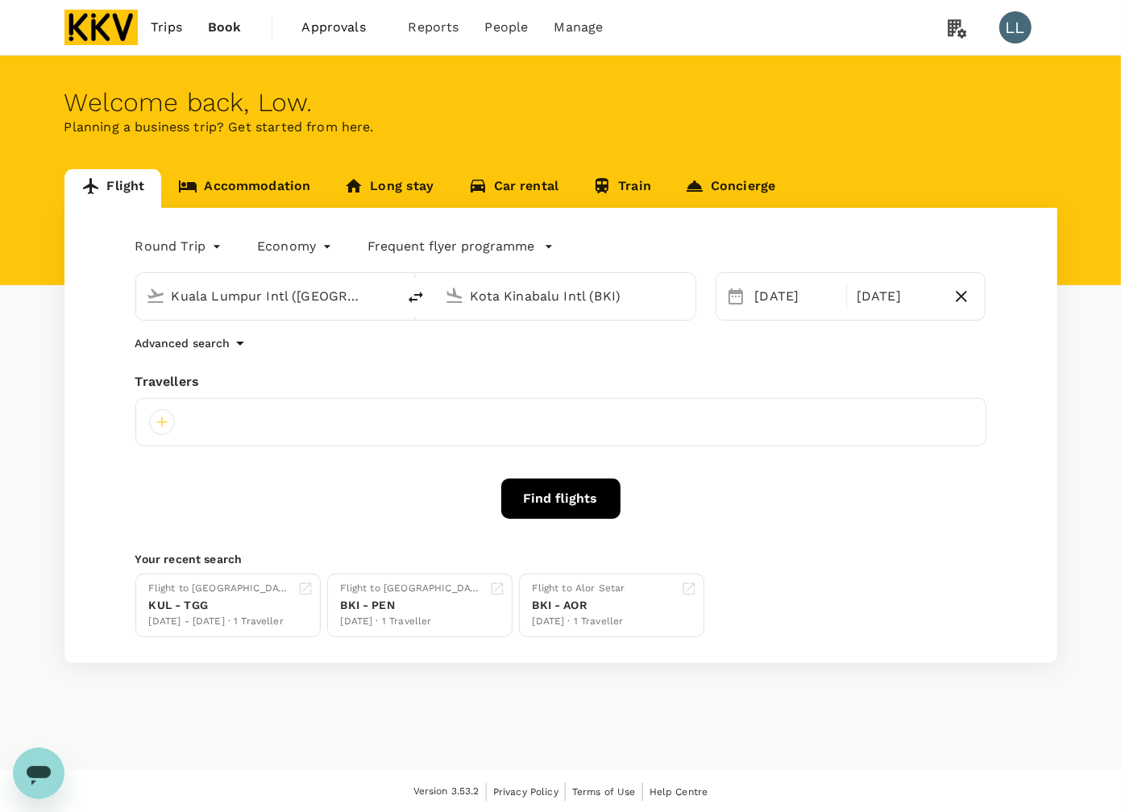
click at [395, 341] on div "Advanced search" at bounding box center [560, 343] width 851 height 19
click at [153, 425] on div at bounding box center [162, 422] width 26 height 26
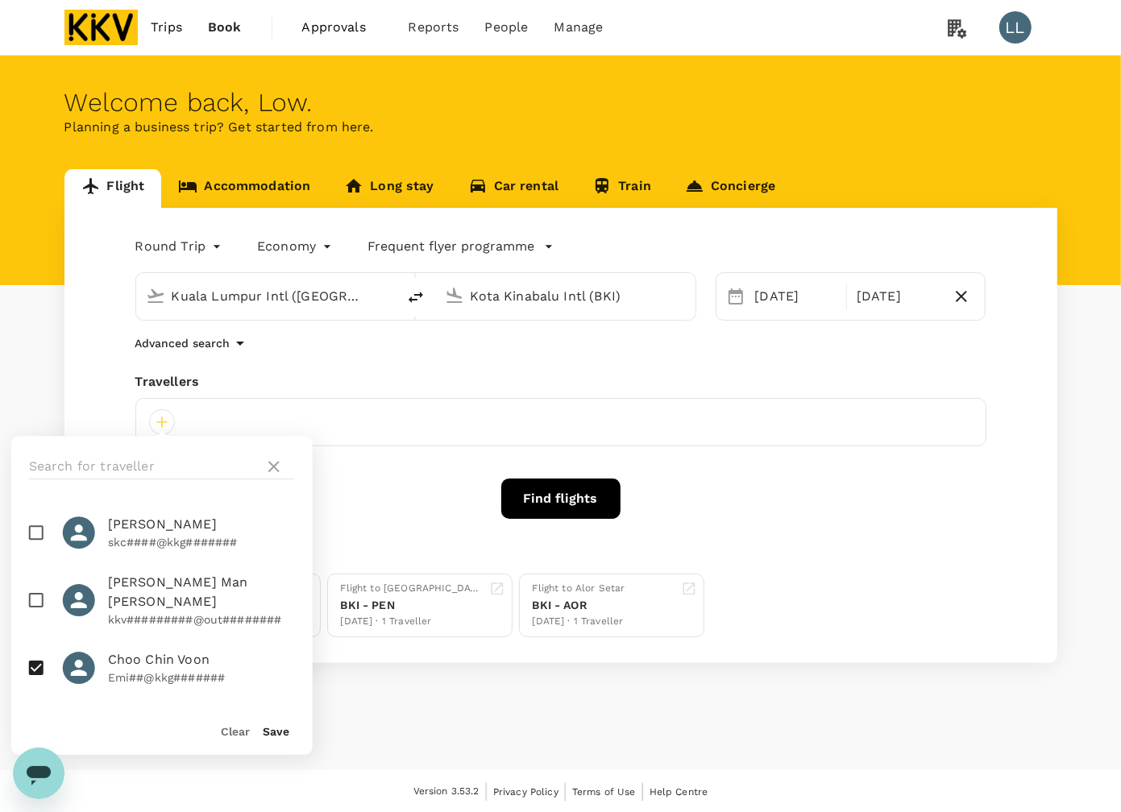
click at [40, 651] on input "checkbox" at bounding box center [36, 668] width 34 height 34
click at [39, 651] on input "checkbox" at bounding box center [36, 668] width 34 height 34
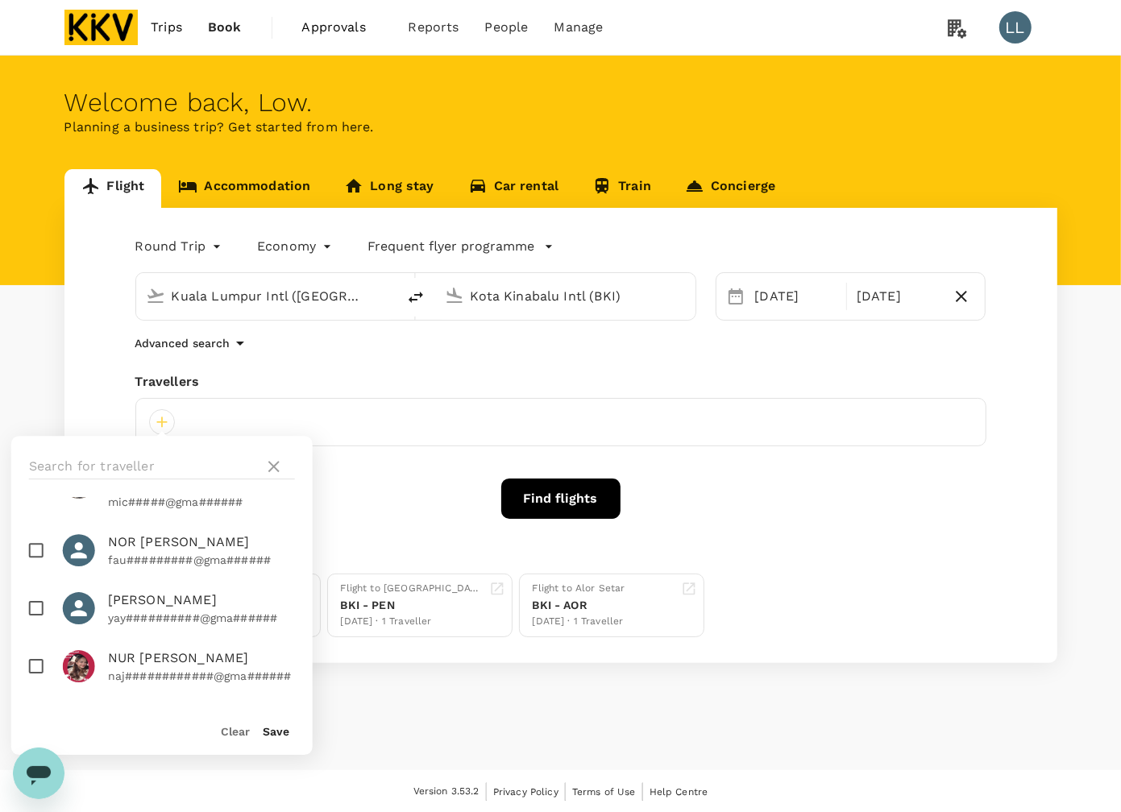
scroll to position [1007, 0]
click at [236, 731] on button "Clear" at bounding box center [235, 731] width 29 height 13
checkbox input "false"
click at [708, 328] on div "Round Trip roundtrip Economy economy Frequent flyer programme Kuala Lumpur Intl…" at bounding box center [560, 435] width 993 height 455
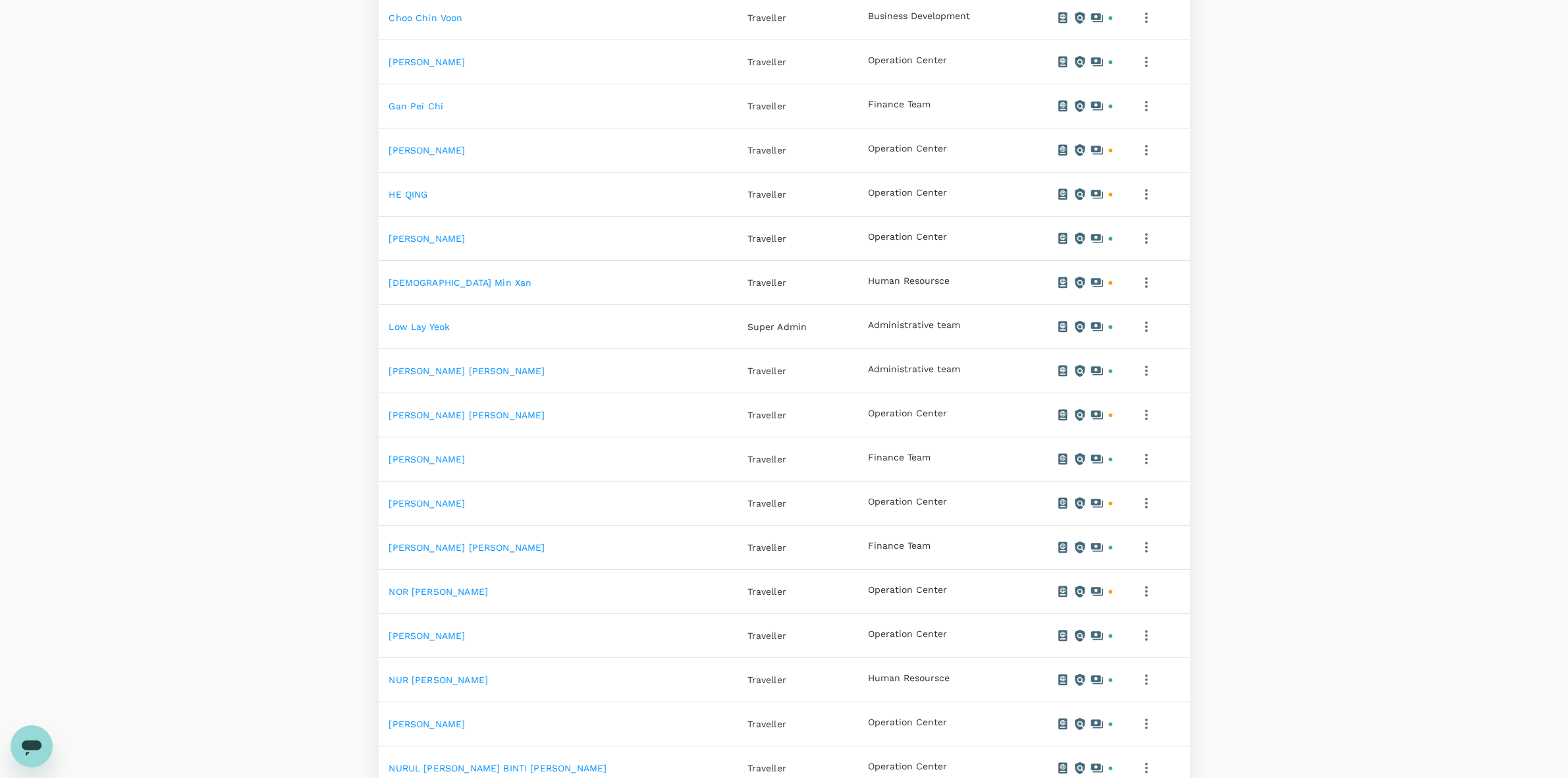
scroll to position [576, 0]
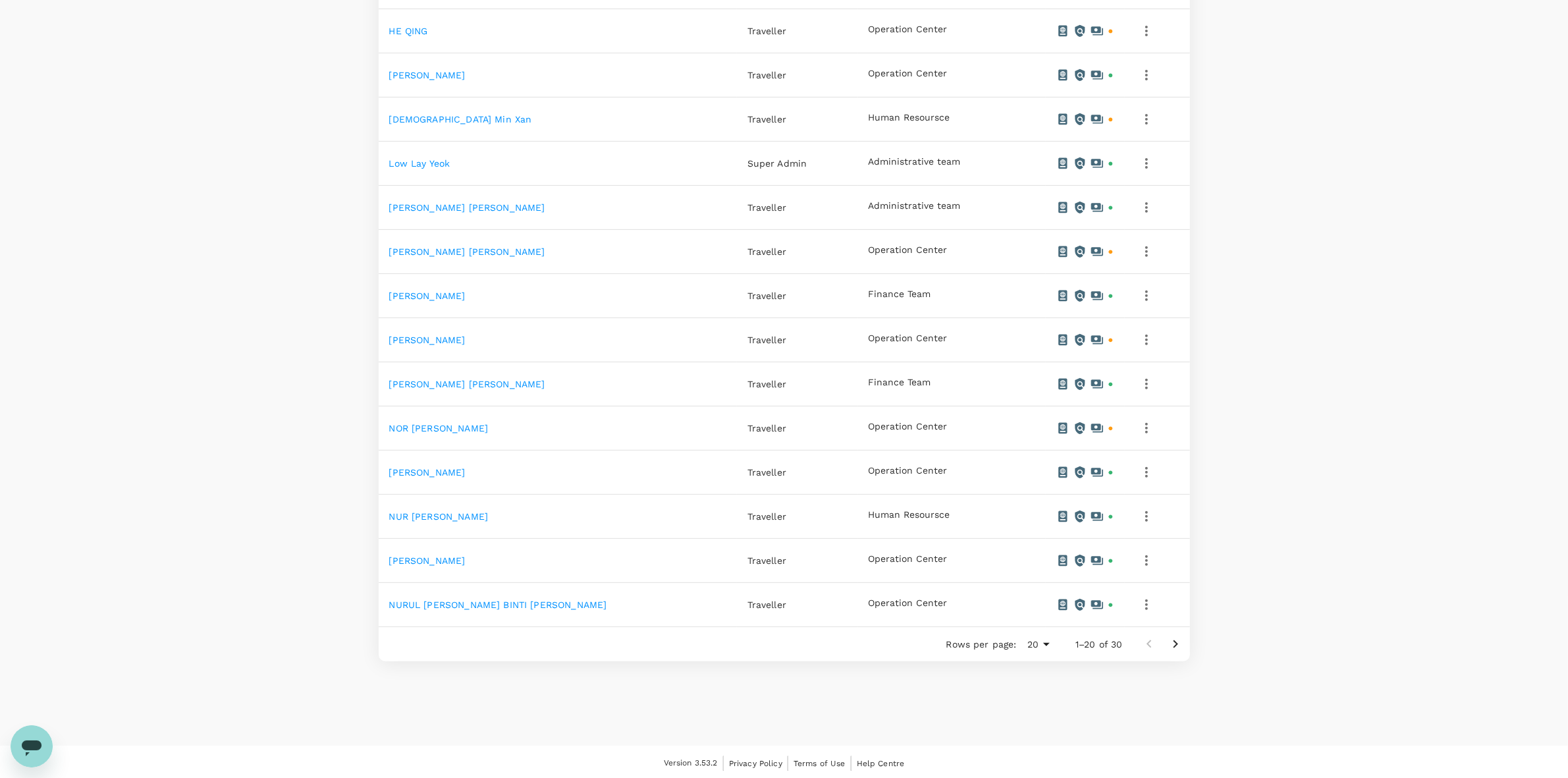
click at [1169, 644] on icon "Go to next page" at bounding box center [1175, 643] width 16 height 16
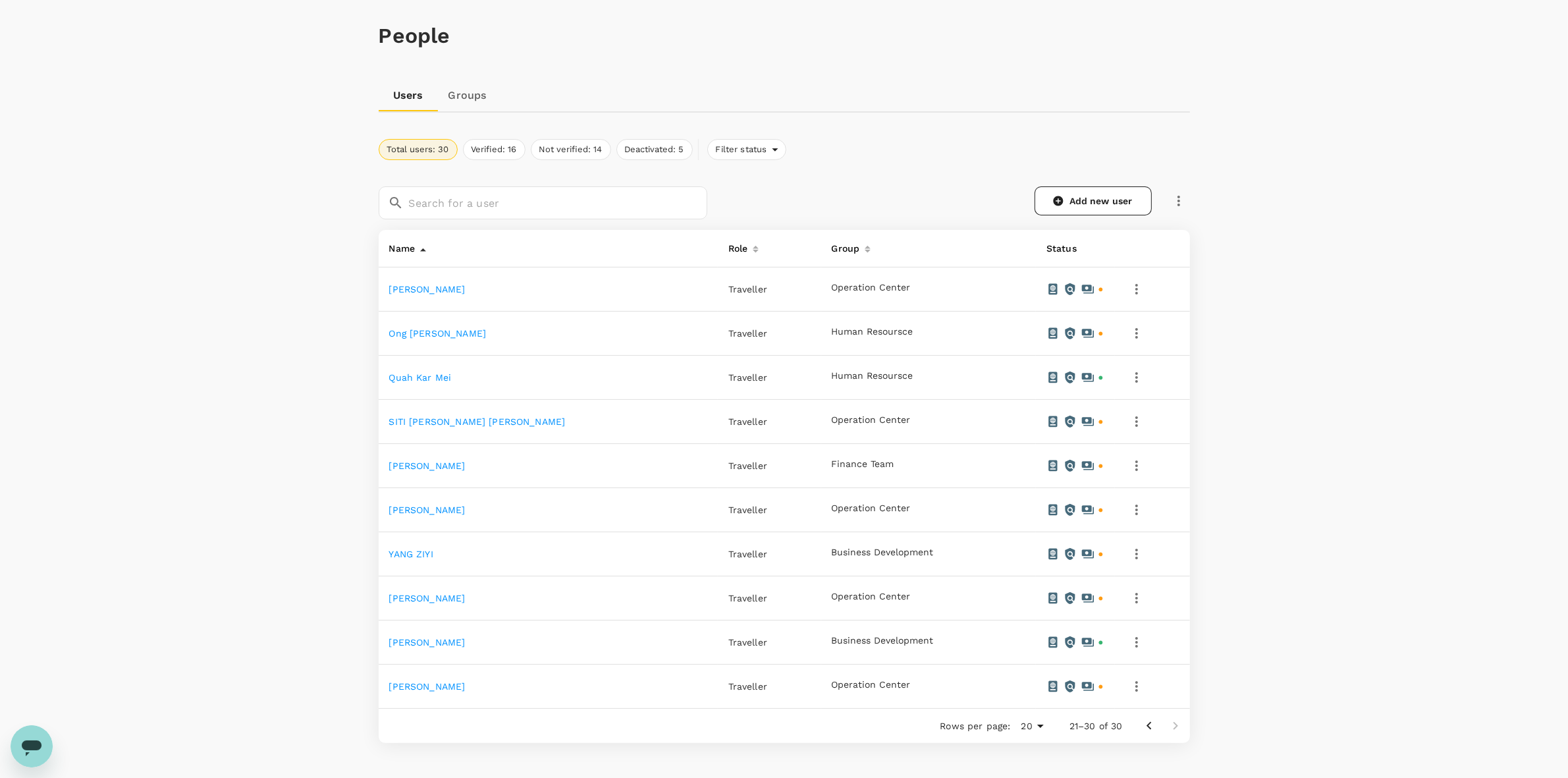
scroll to position [83, 0]
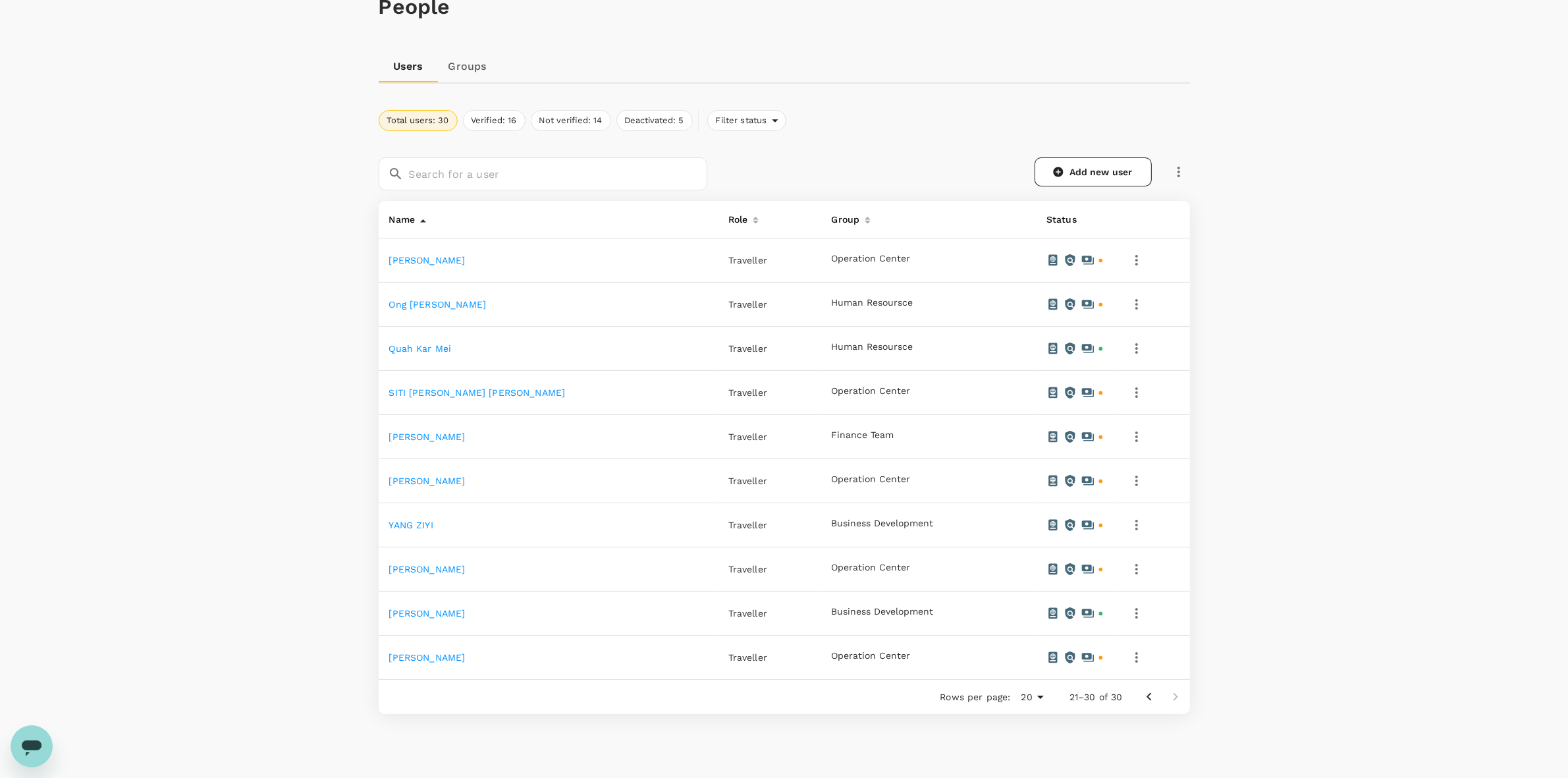
drag, startPoint x: 1216, startPoint y: 254, endPoint x: 1225, endPoint y: 288, distance: 35.2
click at [1222, 257] on div "People Users Groups Total users: 30 Verified: 16 Not verified: 14 Deactivated: …" at bounding box center [784, 381] width 1568 height 835
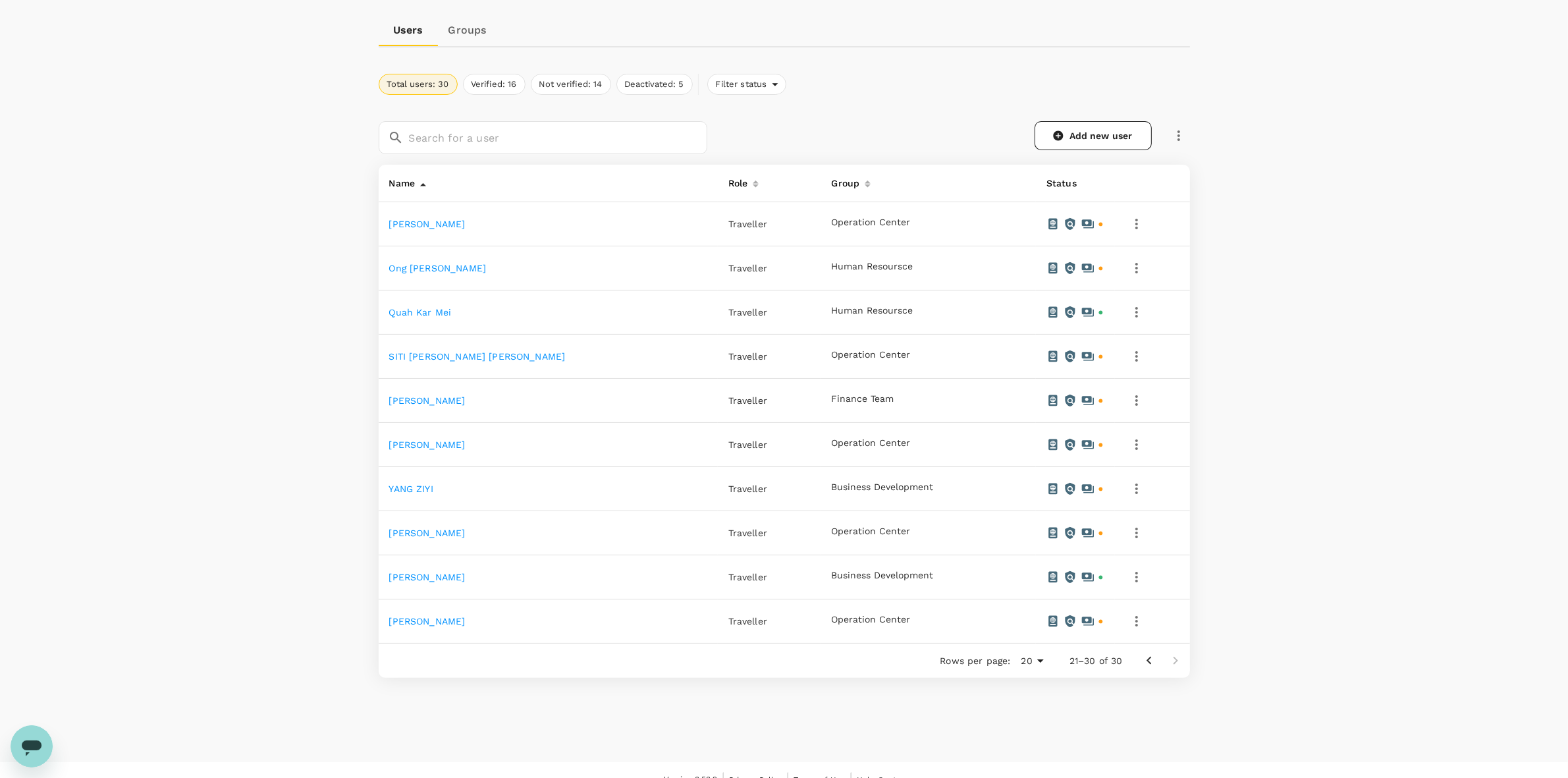
scroll to position [138, 0]
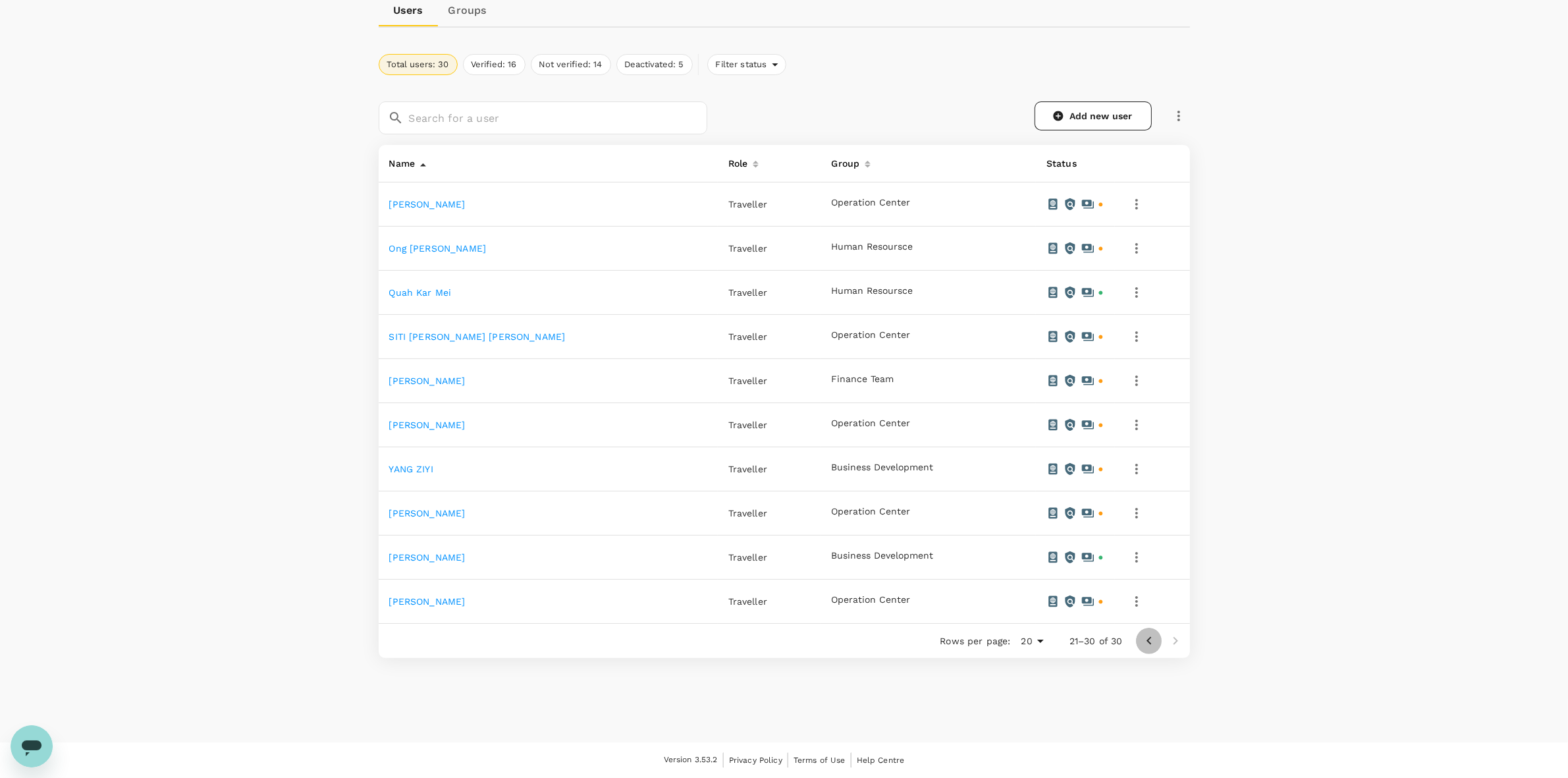
click at [1150, 644] on icon "Go to previous page" at bounding box center [1149, 641] width 5 height 8
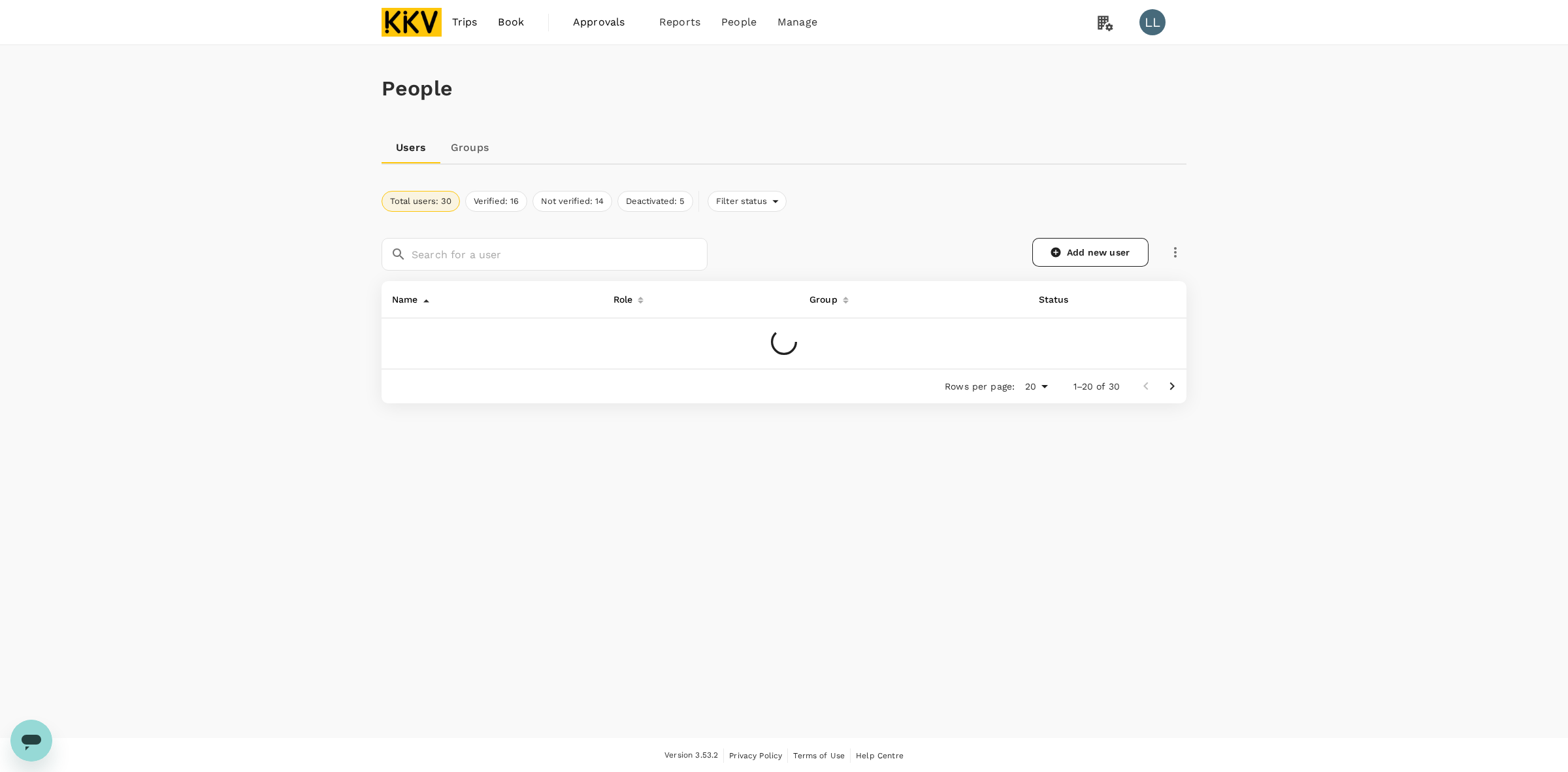
click at [201, 527] on div "People Users Groups Total users: 30 Verified: 16 Not verified: 14 Deactivated: …" at bounding box center [784, 392] width 1568 height 693
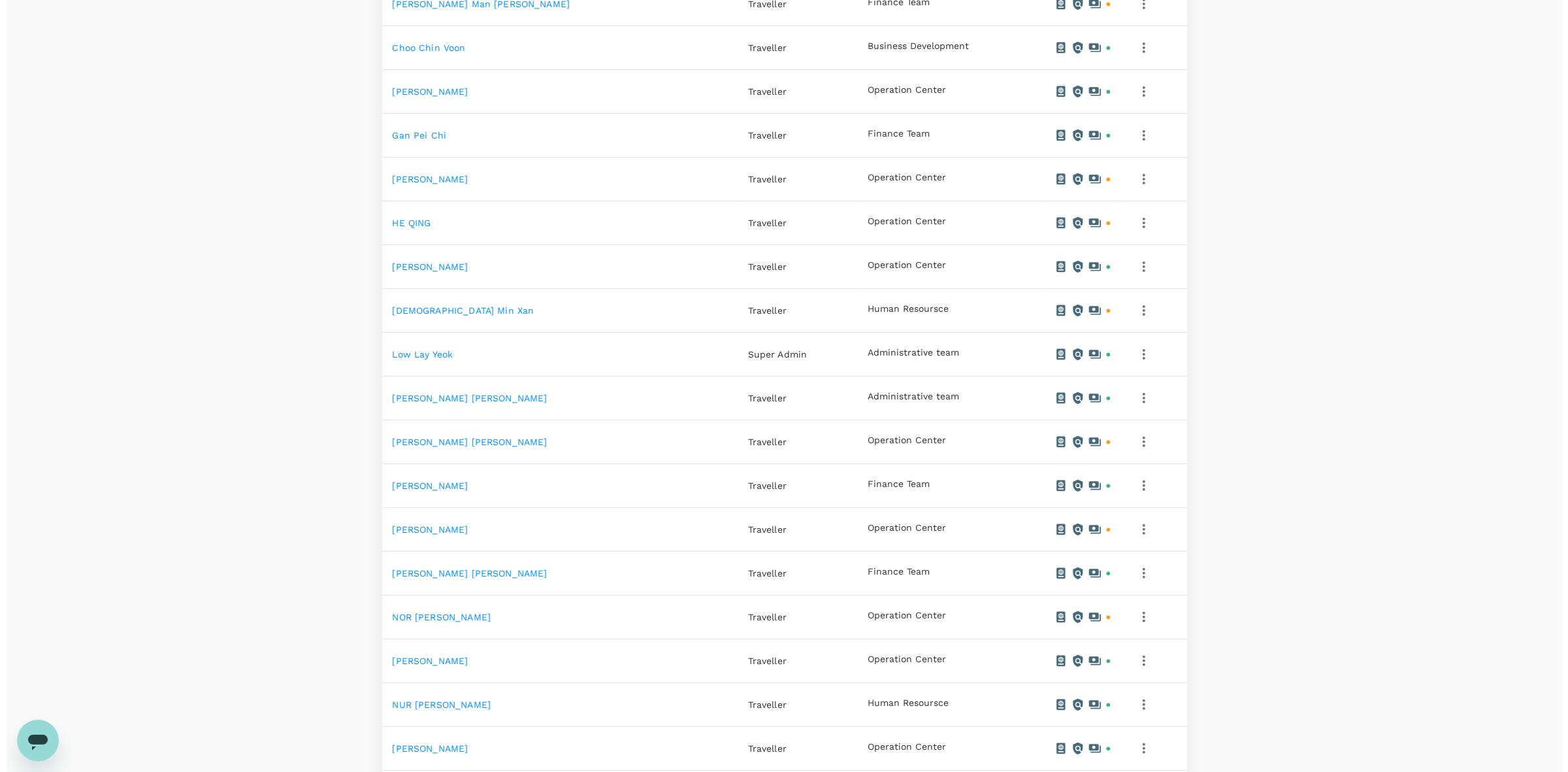
scroll to position [409, 0]
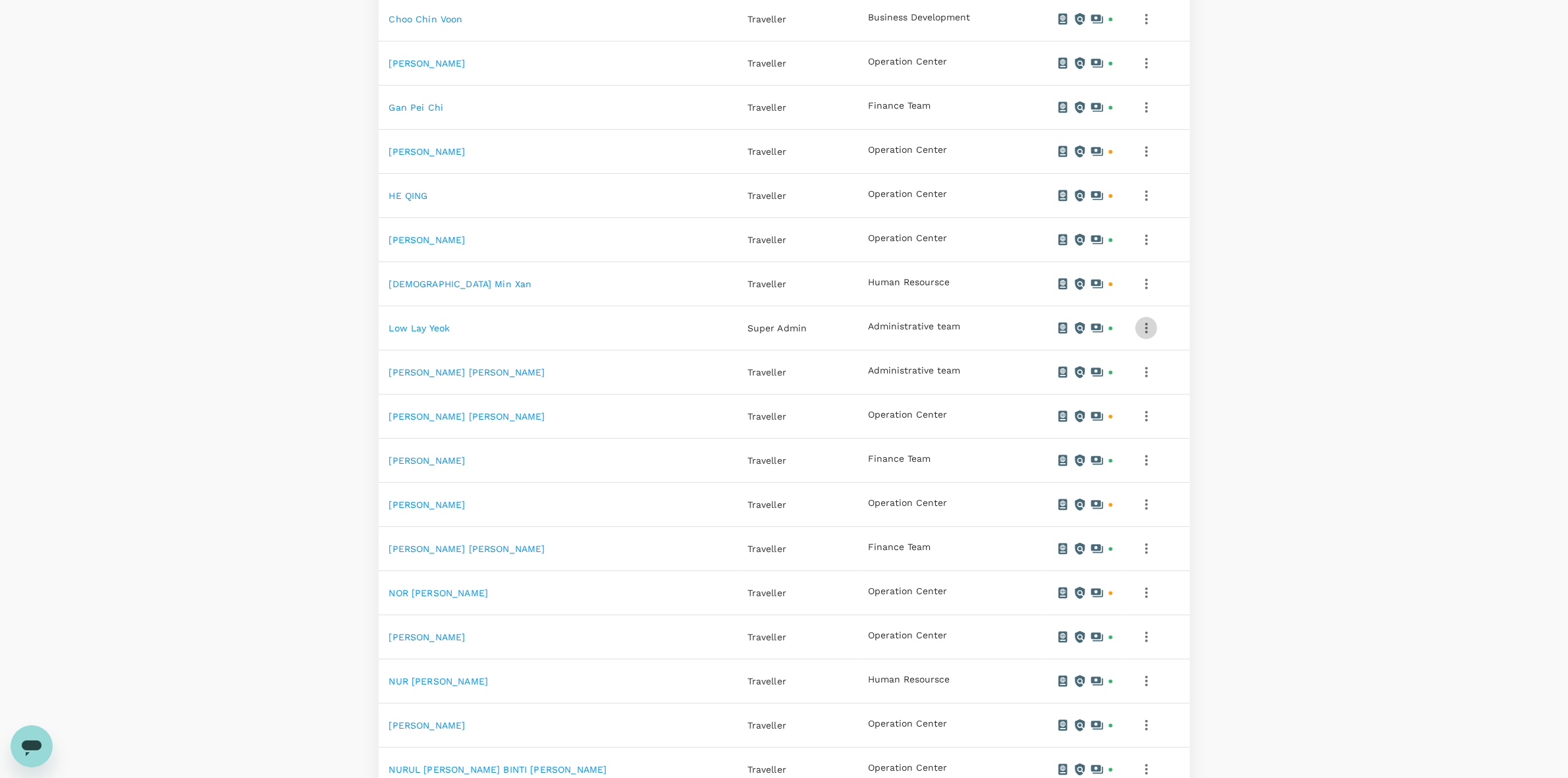
click at [1147, 328] on icon "button" at bounding box center [1146, 328] width 16 height 16
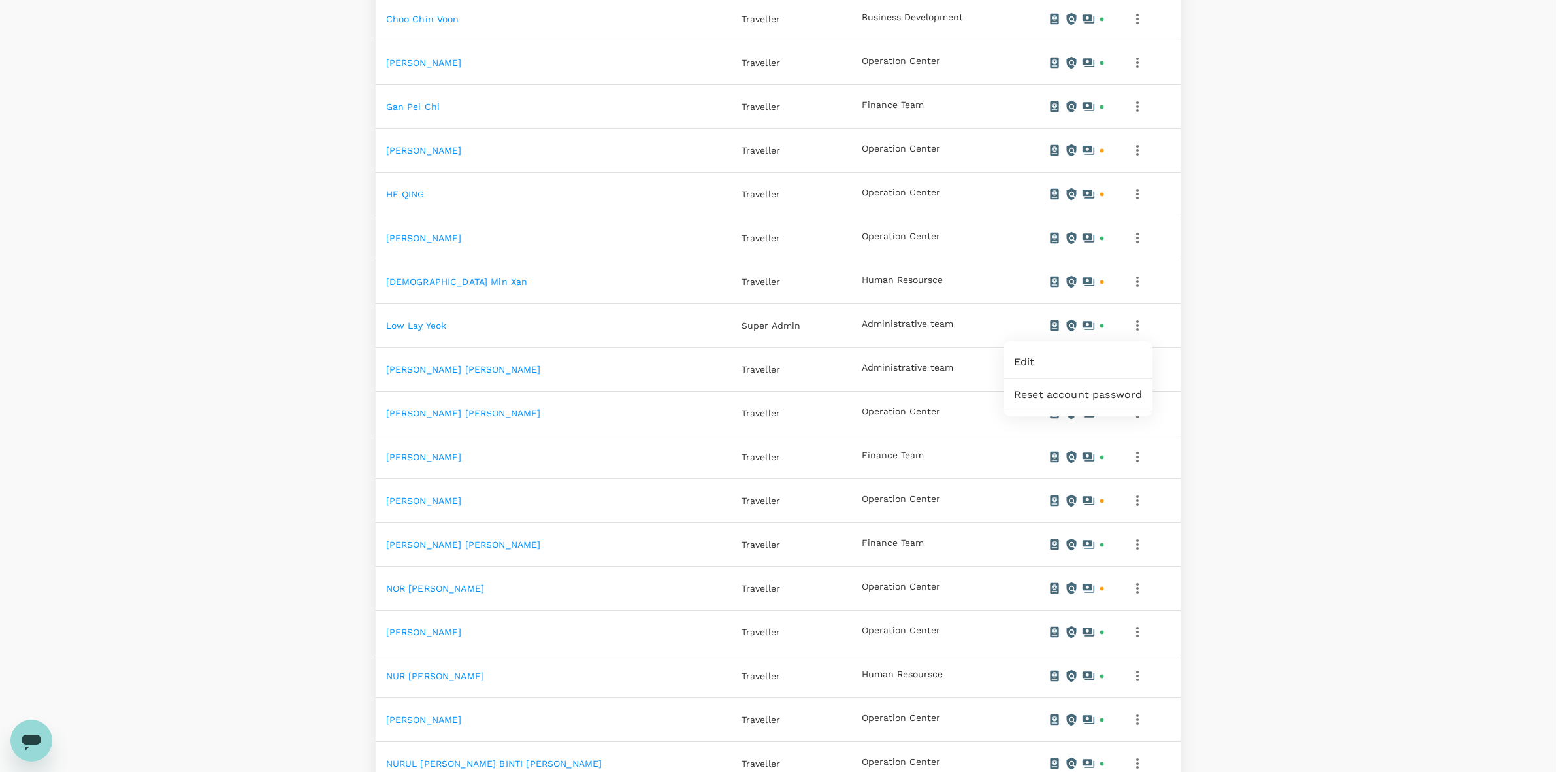
click at [1054, 363] on span "Edit" at bounding box center [1078, 362] width 128 height 15
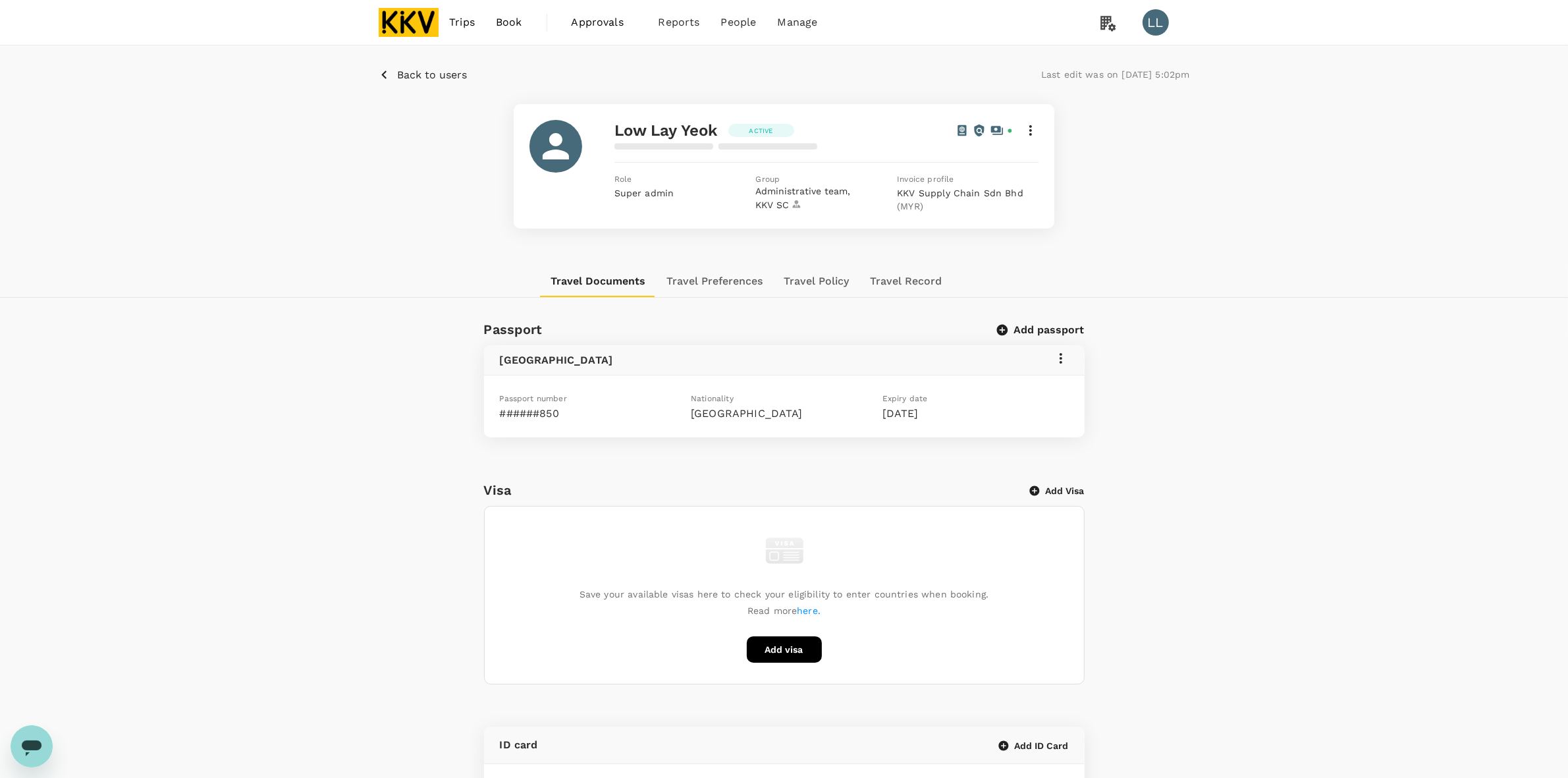
click at [1030, 131] on icon at bounding box center [1030, 130] width 2 height 11
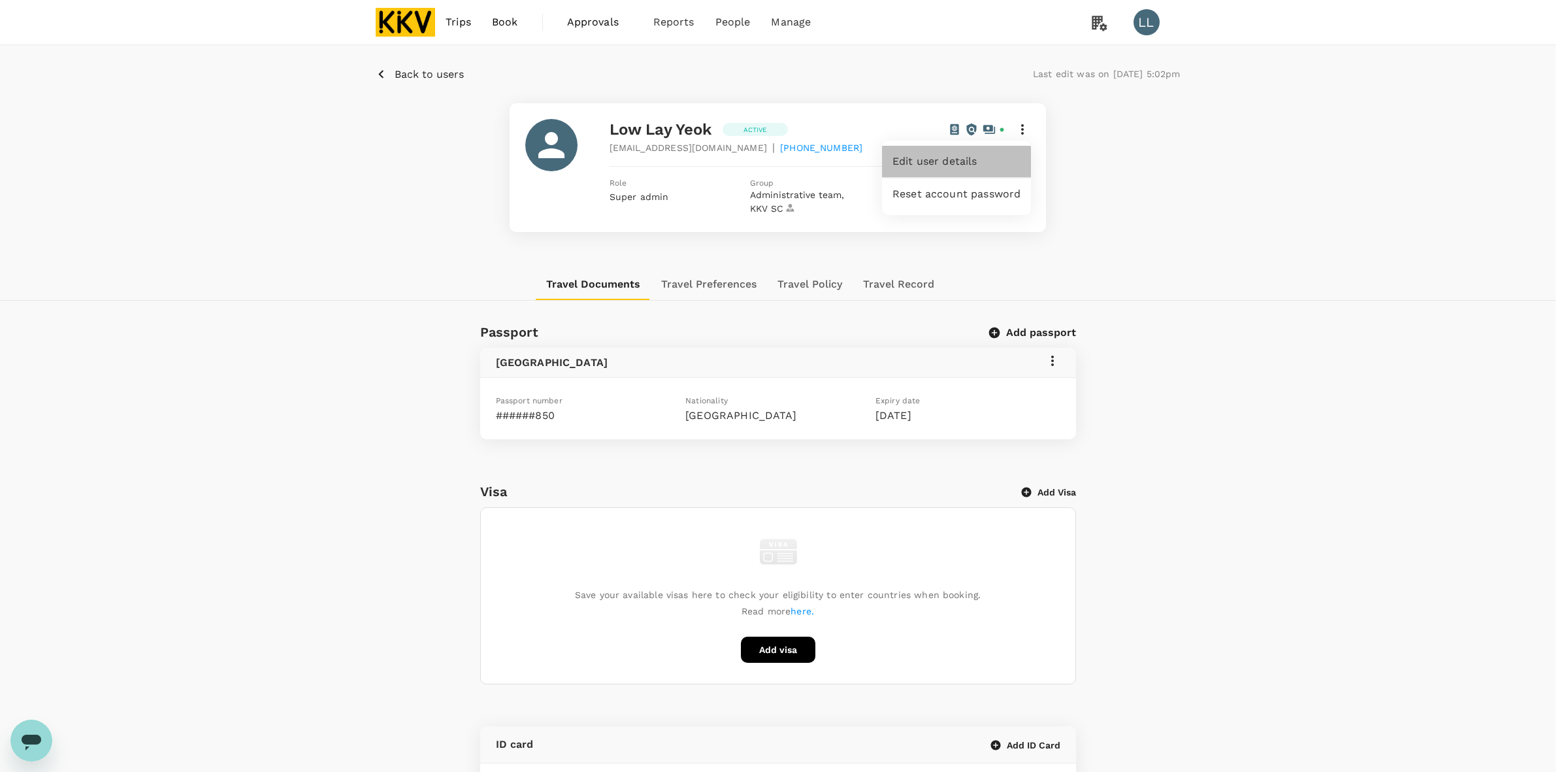
click at [962, 156] on span "Edit user details" at bounding box center [957, 161] width 128 height 15
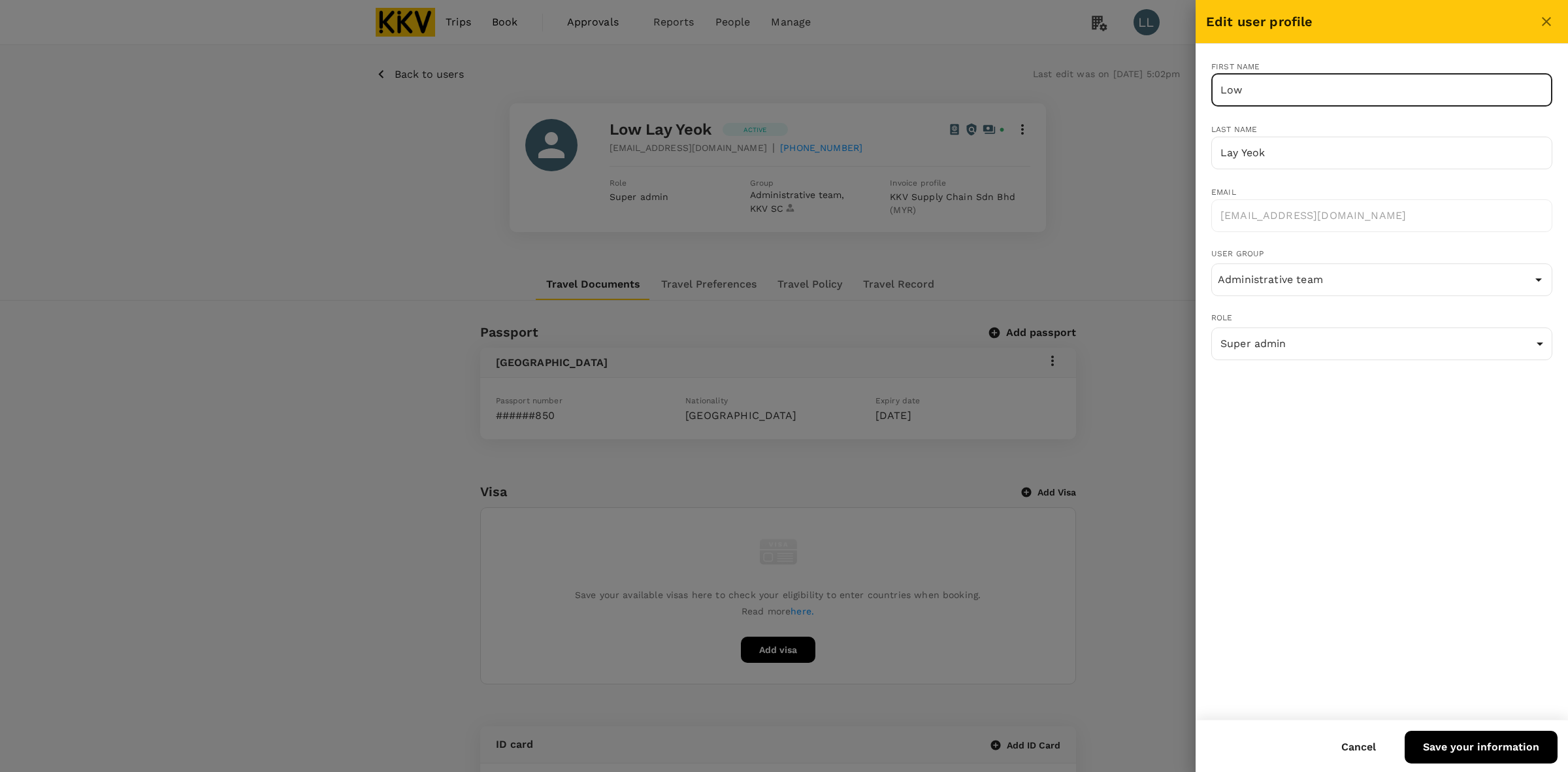
drag, startPoint x: 1066, startPoint y: 82, endPoint x: 1048, endPoint y: 82, distance: 18.0
click at [1048, 82] on div "Edit user profile First name Low ​ Last name Lay Yeok ​ Email xingzhengyw@kkgro…" at bounding box center [784, 386] width 1568 height 772
type input "LOW"
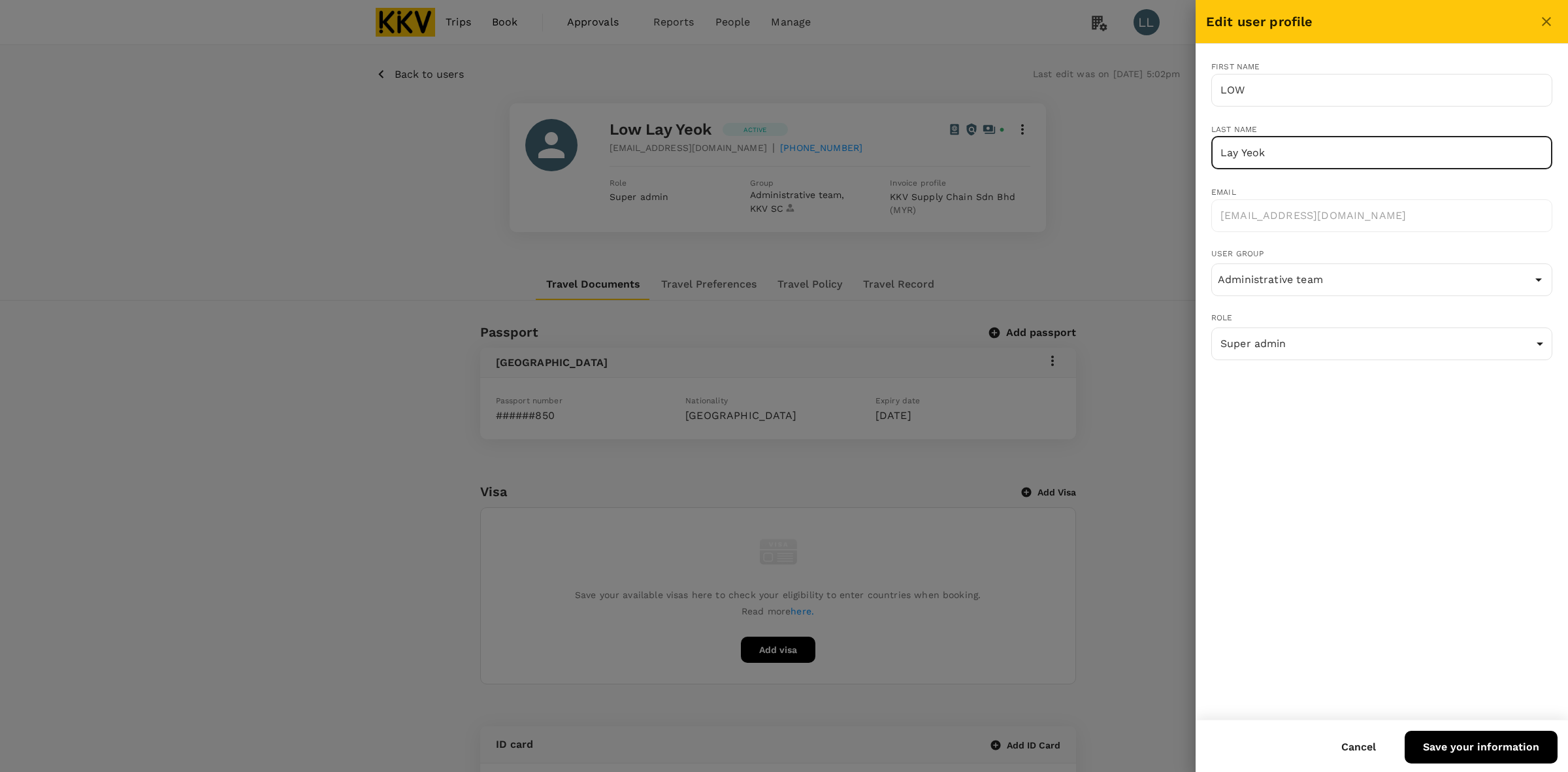
drag, startPoint x: 1287, startPoint y: 148, endPoint x: 1096, endPoint y: 136, distance: 191.4
click at [1096, 136] on div "Edit user profile First name LOW ​ Last name Lay Yeok ​ Email xingzhengyw@kkgro…" at bounding box center [784, 386] width 1568 height 772
type input "LAY YEOK"
drag, startPoint x: 1344, startPoint y: 443, endPoint x: 1352, endPoint y: 449, distance: 10.0
click at [1347, 443] on div "First name LOW ​ Last name LAY YEOK ​ Email xingzhengyw@kkgroup.cn ​ User group…" at bounding box center [1382, 381] width 372 height 676
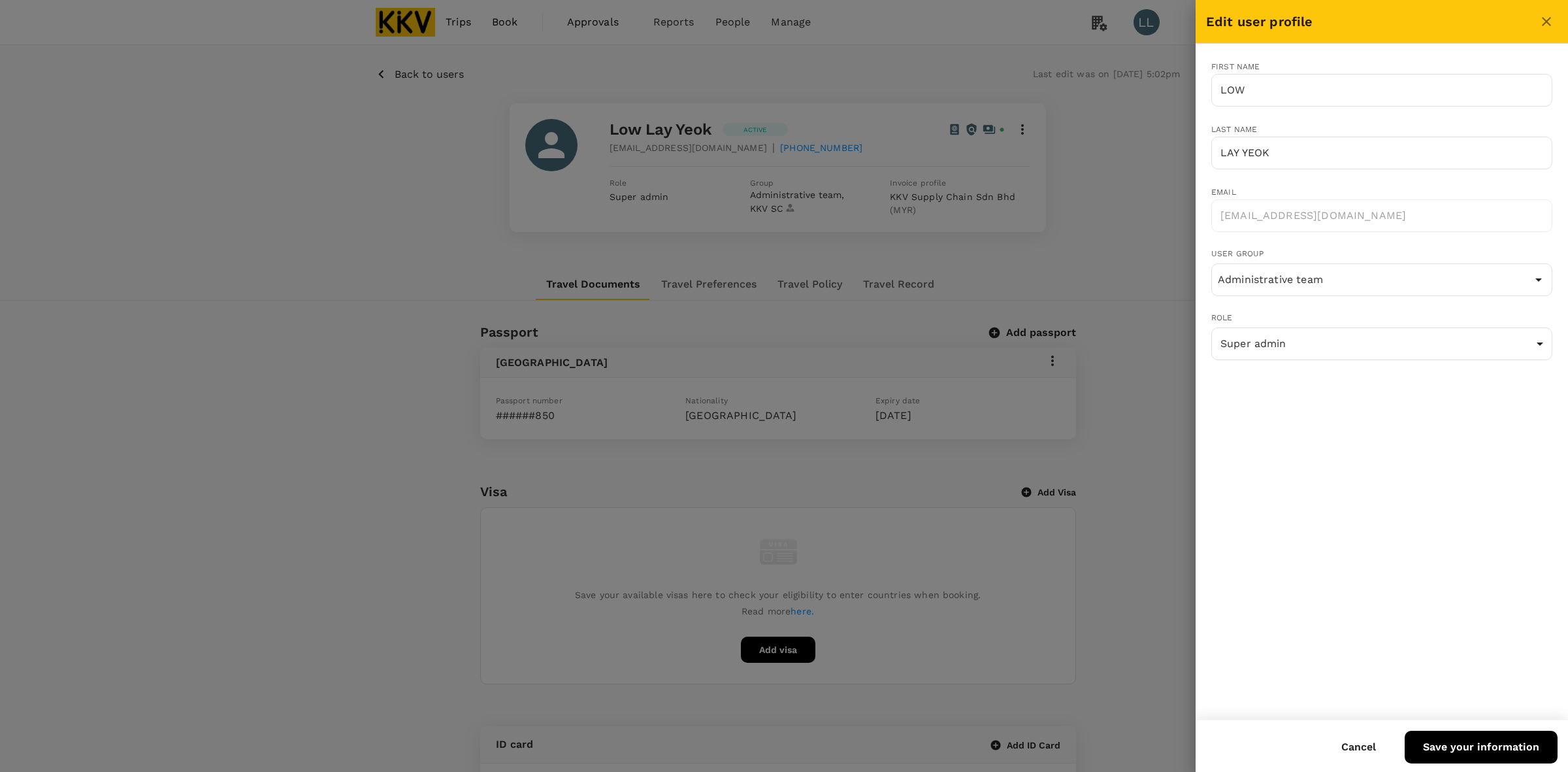
click at [1448, 733] on button "Save your information" at bounding box center [1481, 747] width 153 height 32
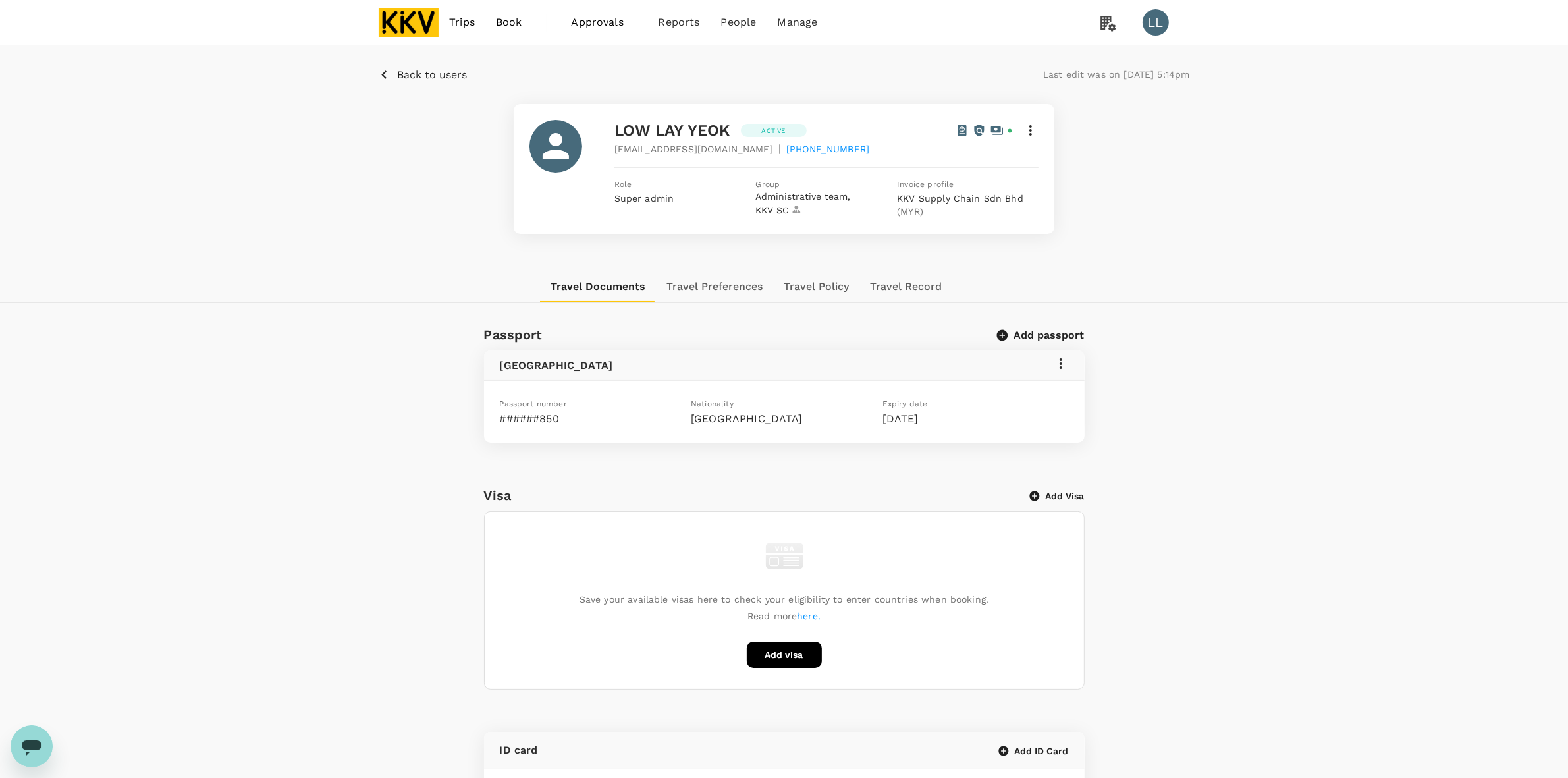
click at [417, 27] on img at bounding box center [409, 22] width 60 height 29
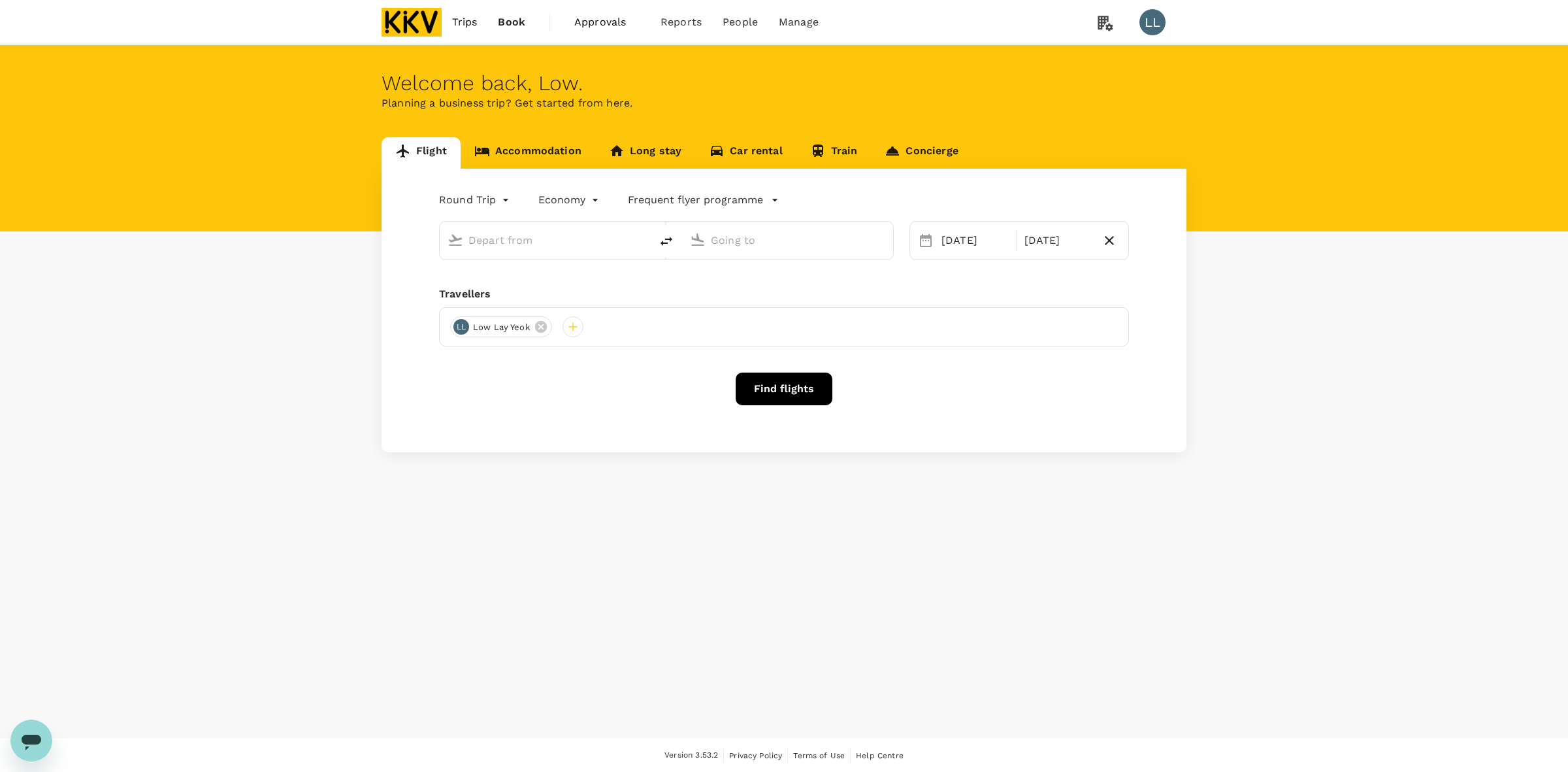
type input "Sultan Ismail Intl (JHB)"
type input "Kuala Lumpur Intl ([GEOGRAPHIC_DATA])"
type input "Sultan Ismail Intl (JHB)"
type input "Kuala Lumpur Intl ([GEOGRAPHIC_DATA])"
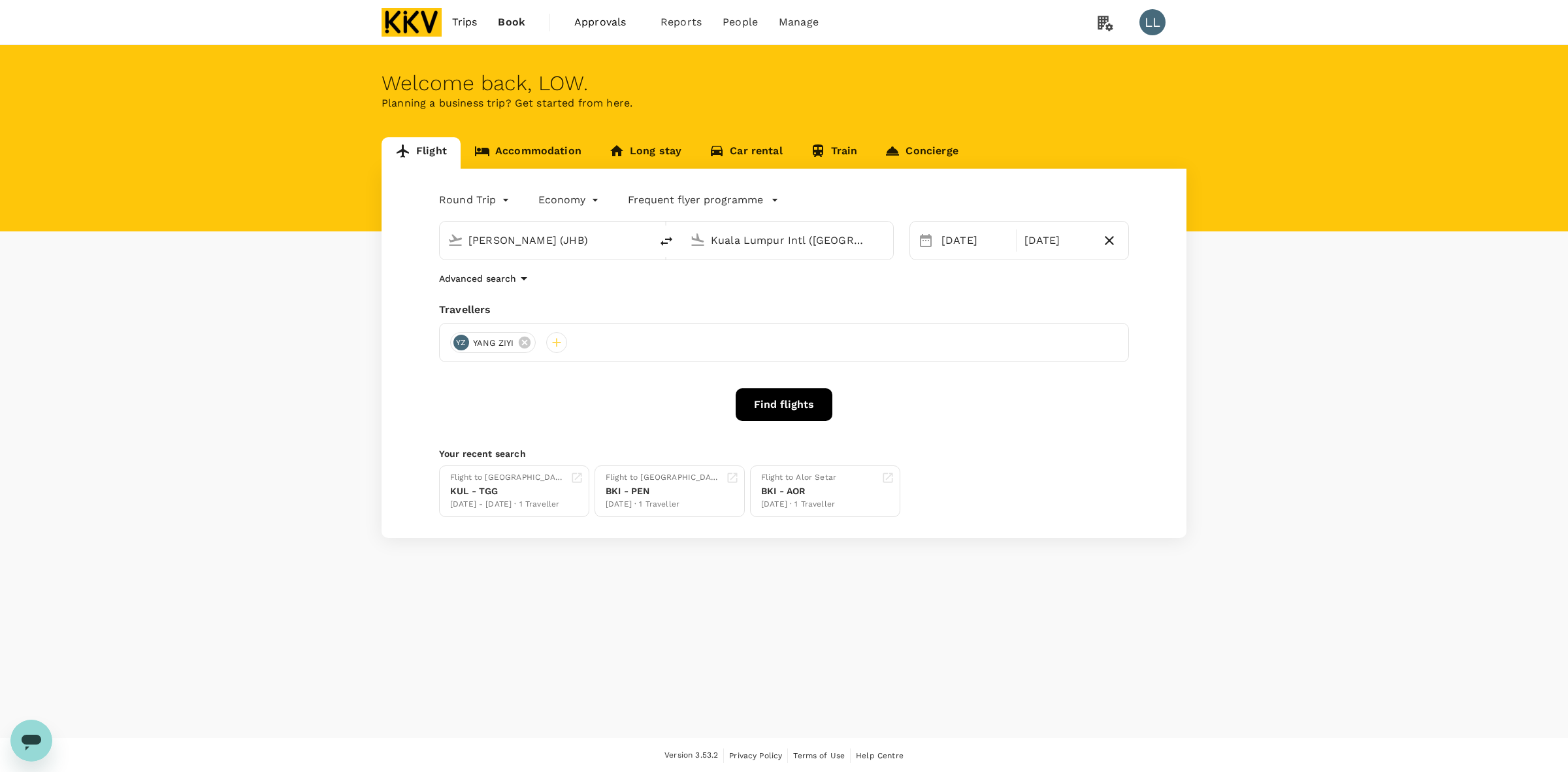
click at [670, 241] on icon "delete" at bounding box center [666, 241] width 12 height 9
type input "Kuala Lumpur Intl ([GEOGRAPHIC_DATA])"
click at [773, 238] on input "Sultan Ismail Intl (JHB)" at bounding box center [788, 240] width 155 height 20
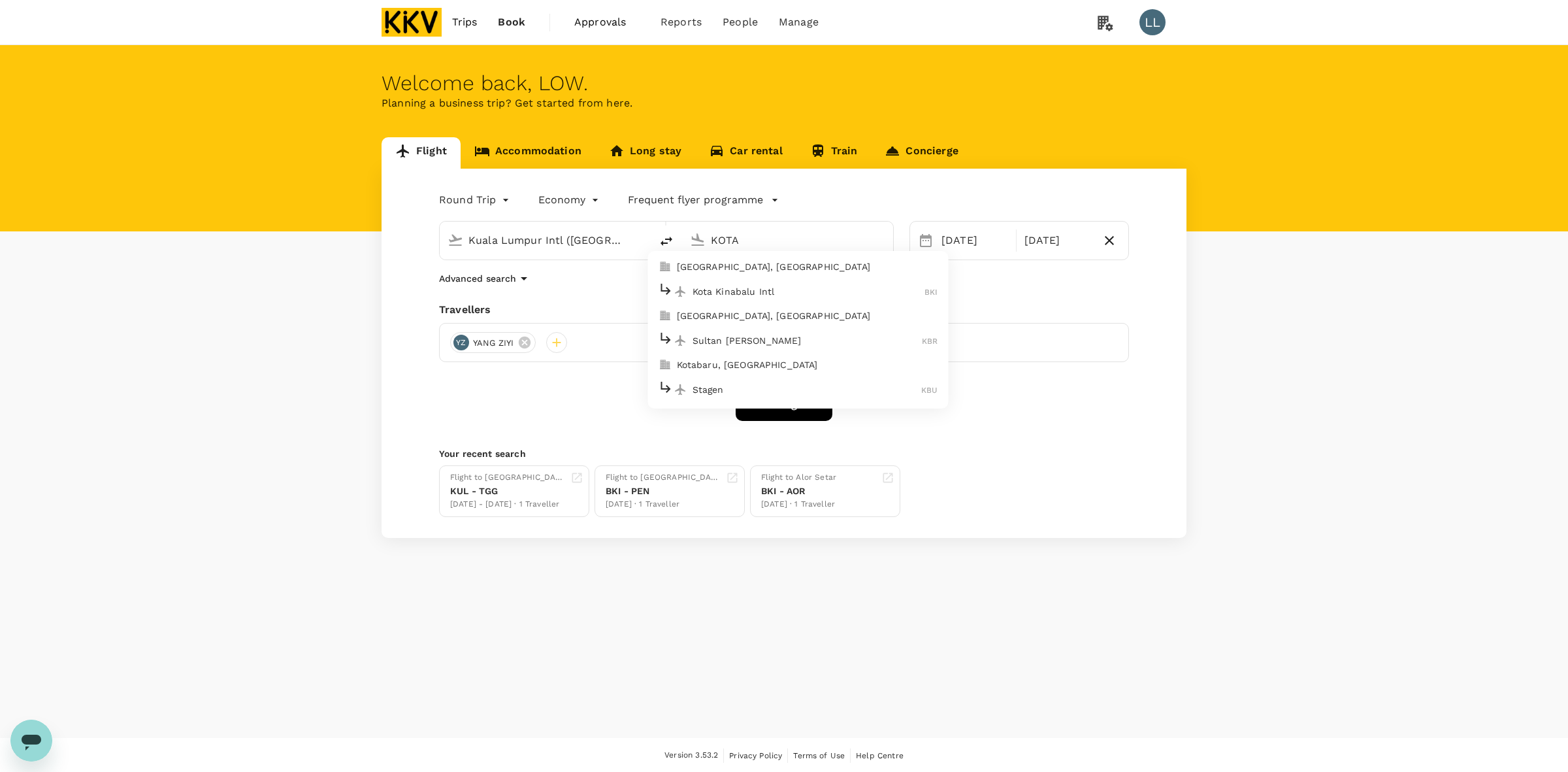
click at [749, 288] on p "Kota Kinabalu Intl" at bounding box center [808, 291] width 233 height 13
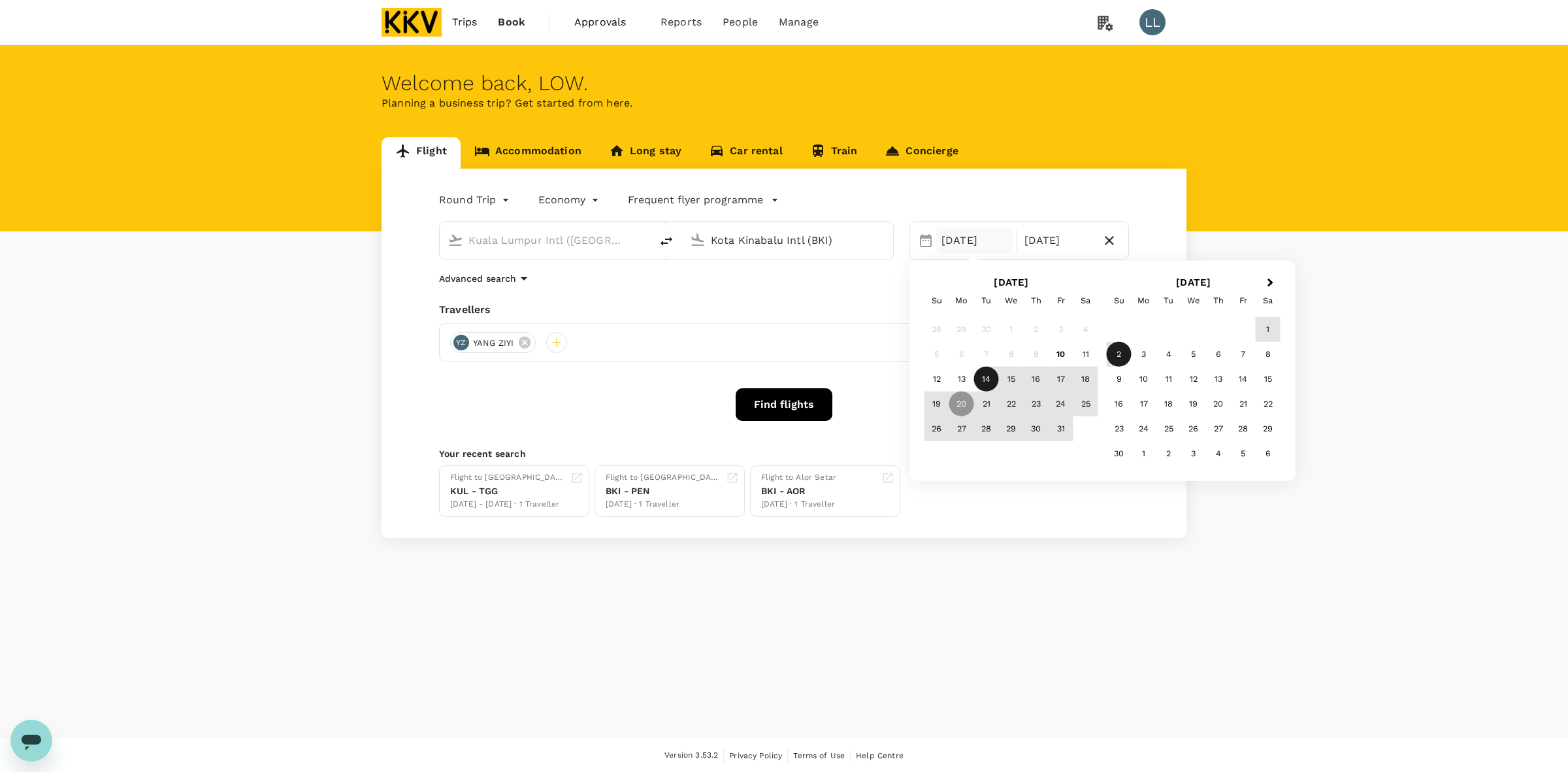
type input "Kota Kinabalu Intl (BKI)"
click at [988, 382] on div "14" at bounding box center [987, 379] width 25 height 25
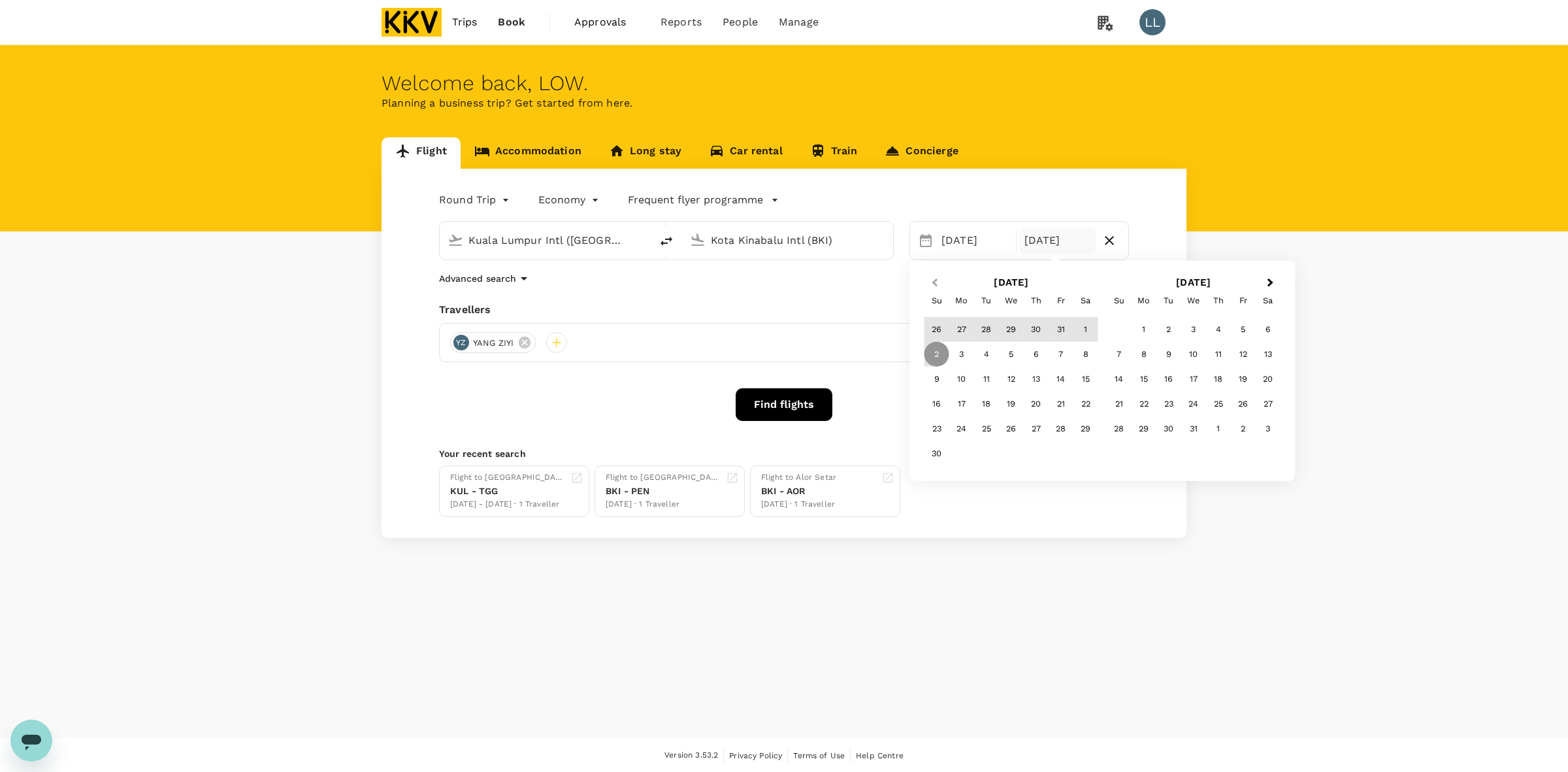
click at [932, 279] on button "Previous Month" at bounding box center [934, 284] width 21 height 21
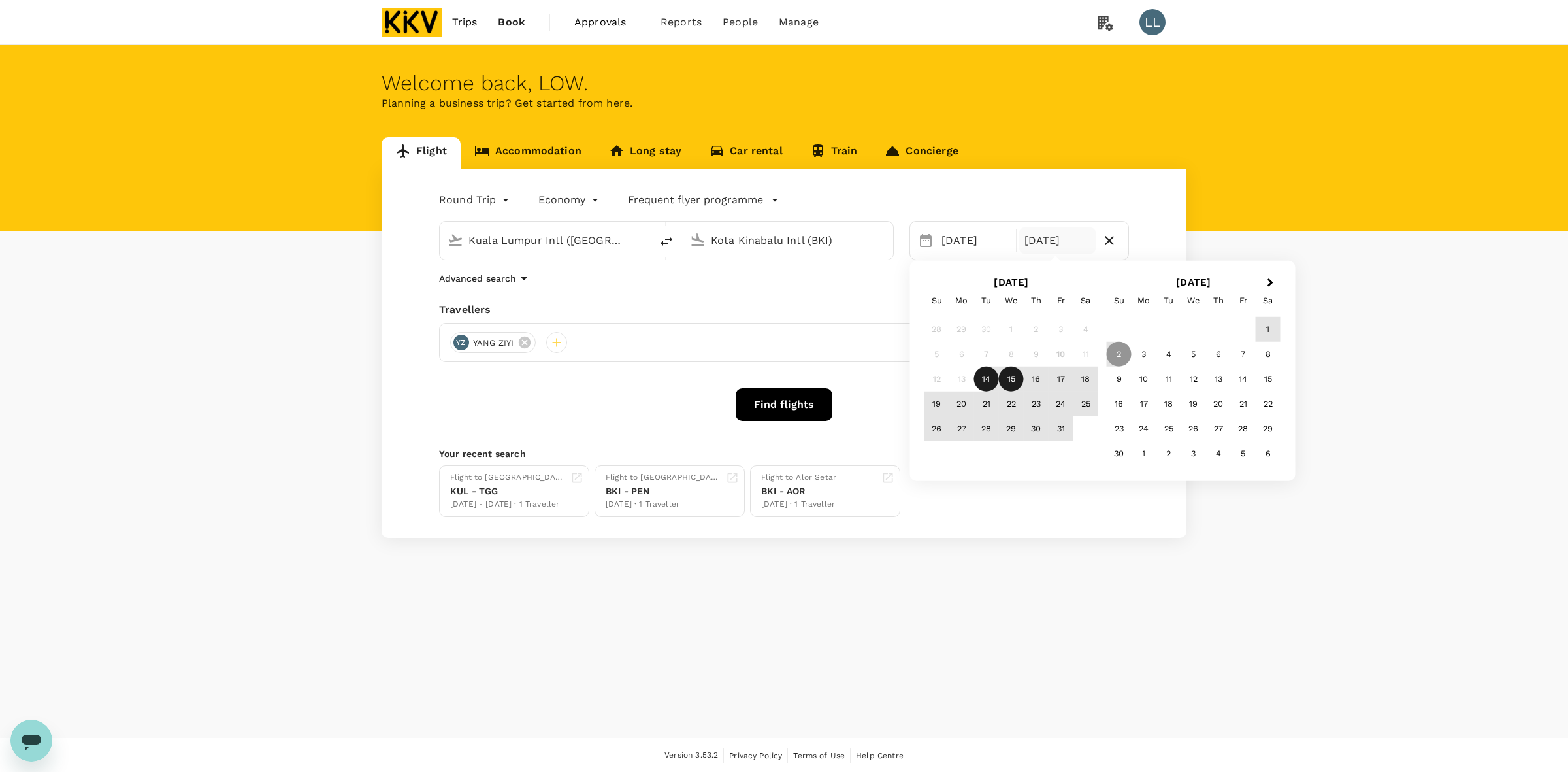
click at [1008, 376] on div "15" at bounding box center [1011, 379] width 25 height 25
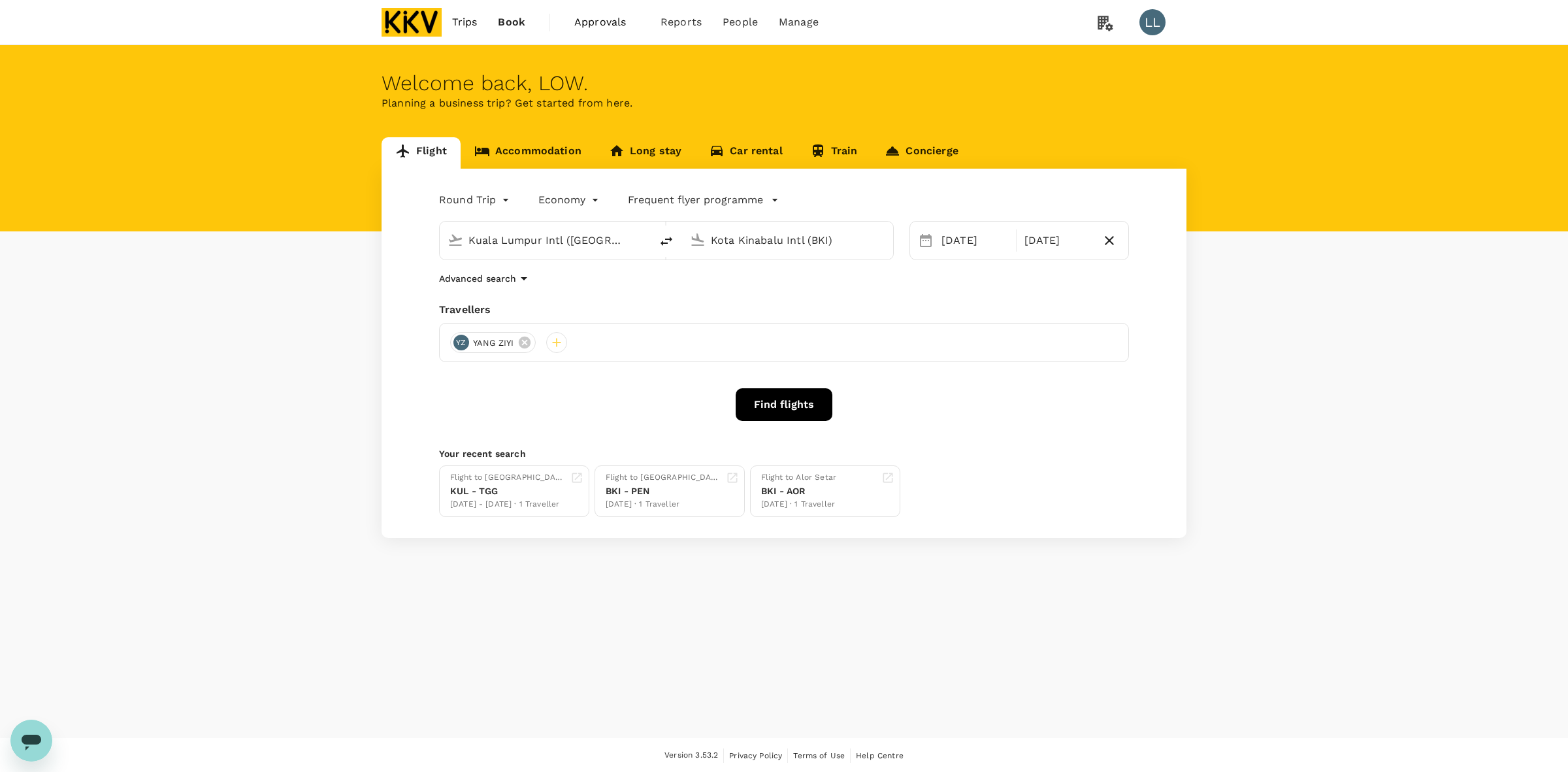
click at [1005, 414] on div "Find flights" at bounding box center [784, 405] width 690 height 32
drag, startPoint x: 524, startPoint y: 341, endPoint x: 495, endPoint y: 363, distance: 36.4
click at [524, 341] on icon at bounding box center [525, 342] width 15 height 15
click at [454, 345] on div at bounding box center [461, 342] width 21 height 21
click at [396, 535] on icon at bounding box center [394, 542] width 13 height 13
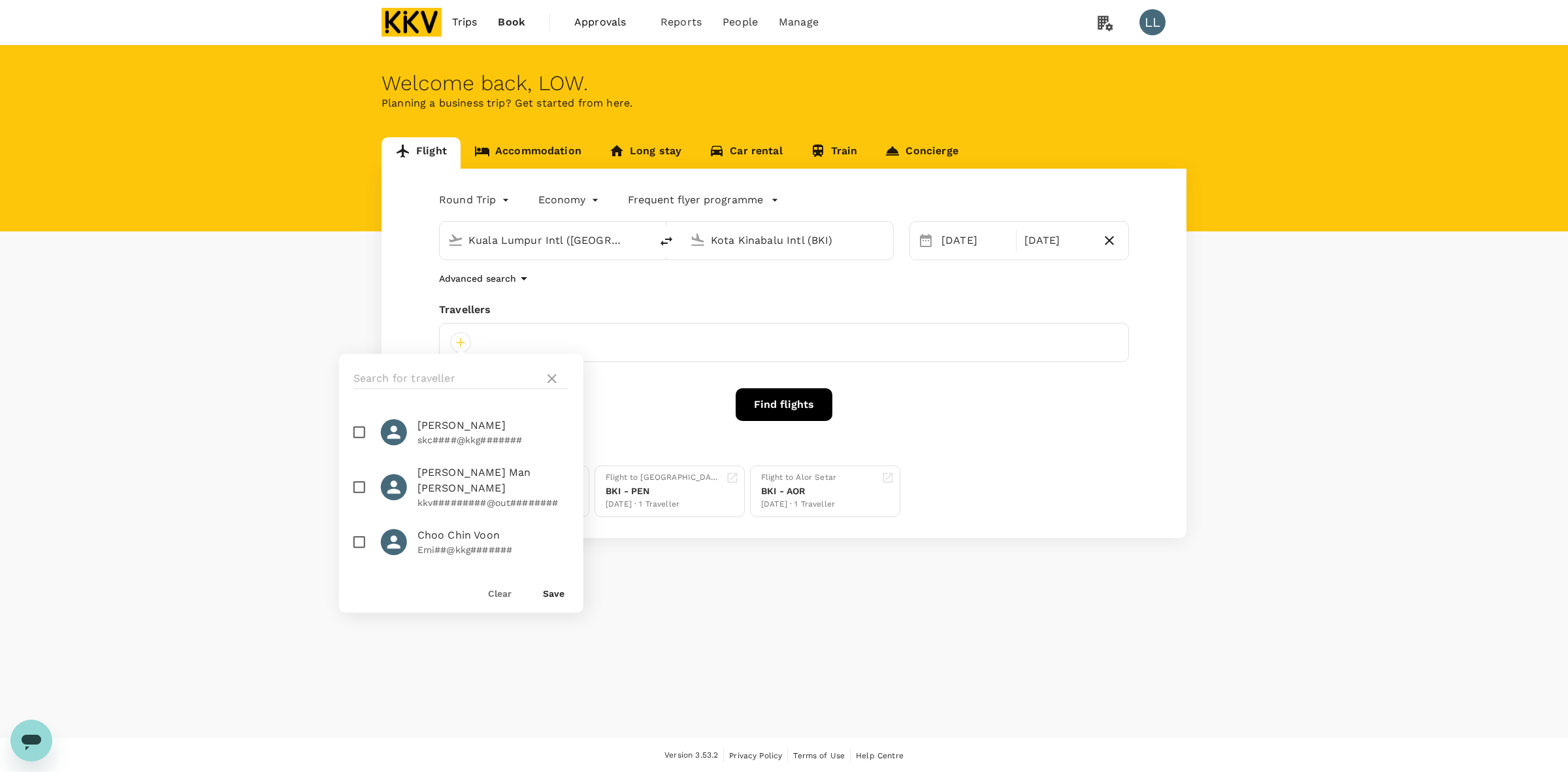
checkbox input "true"
click at [555, 596] on button "Save" at bounding box center [554, 593] width 22 height 11
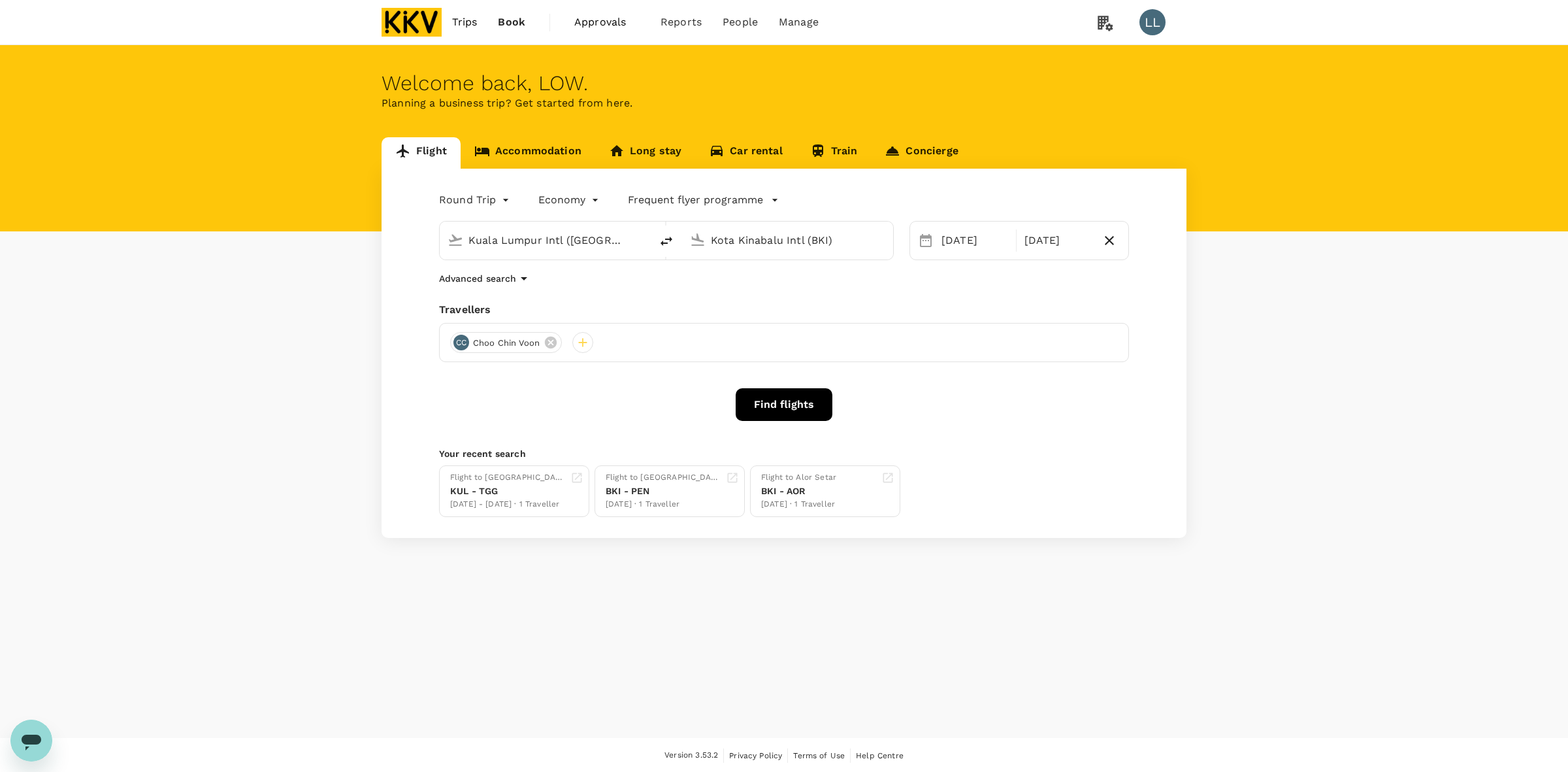
click at [774, 407] on button "Find flights" at bounding box center [783, 405] width 96 height 32
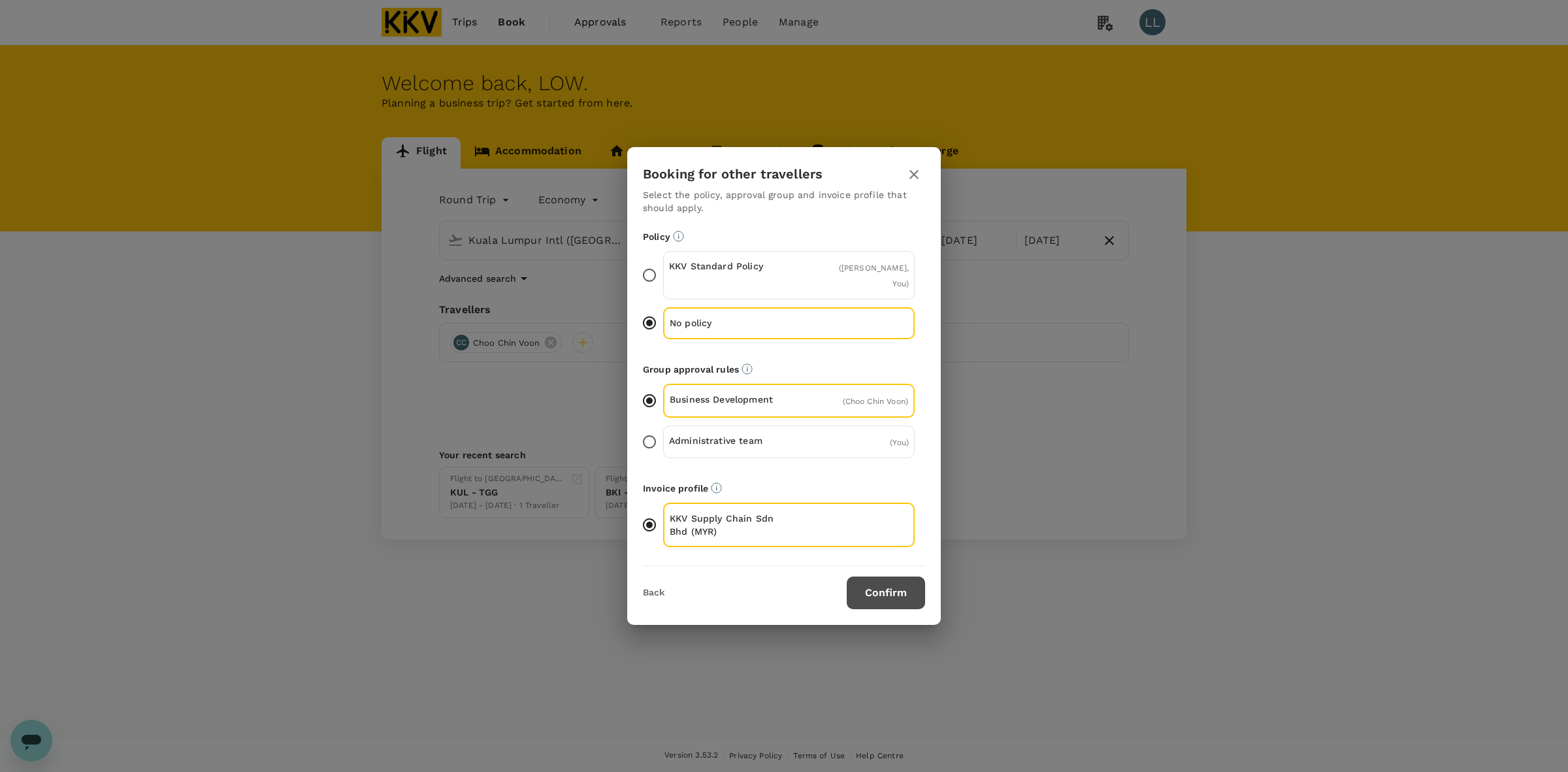
click at [896, 597] on button "Confirm" at bounding box center [885, 593] width 79 height 32
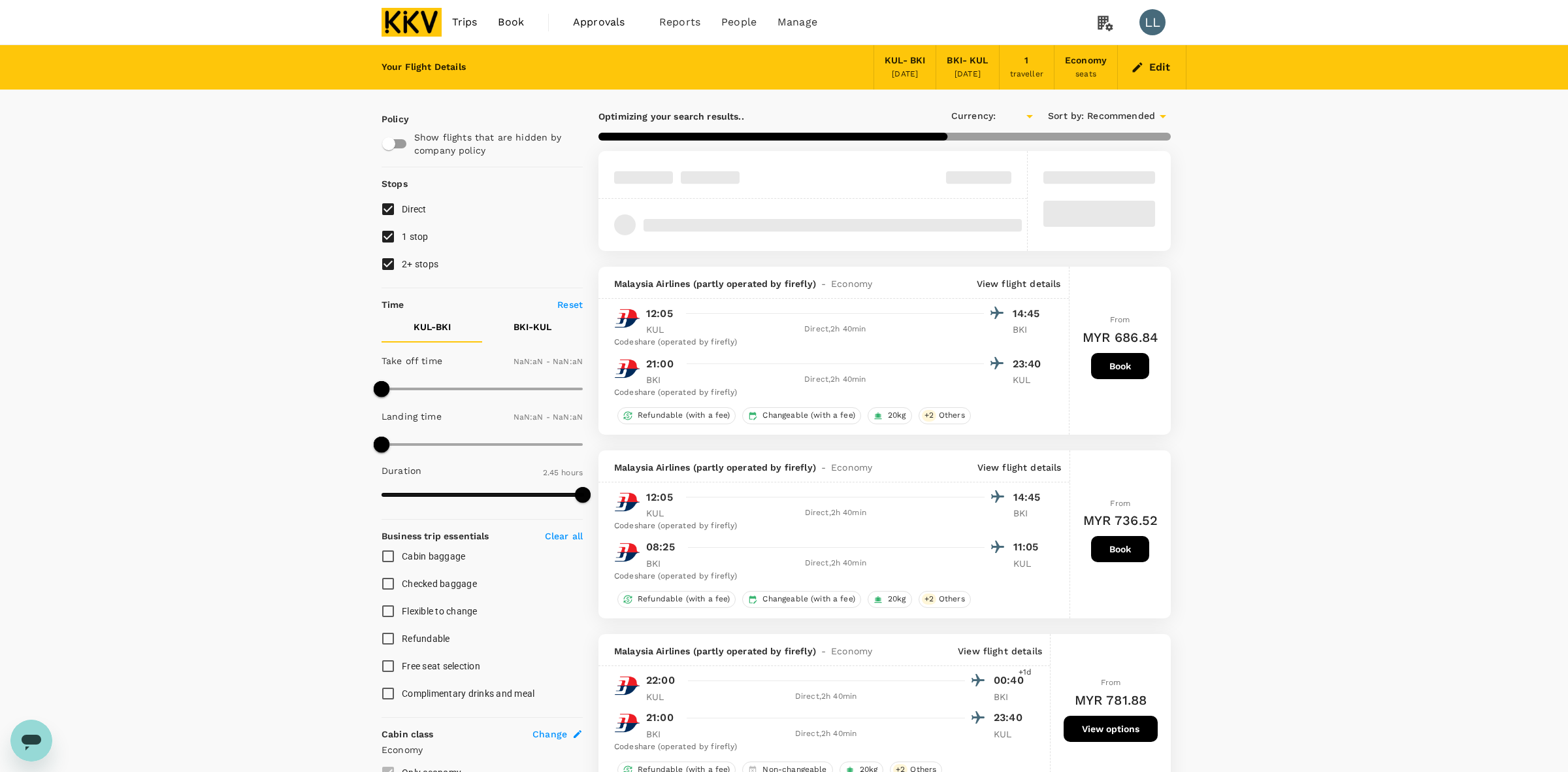
type input "MYR"
type input "1440"
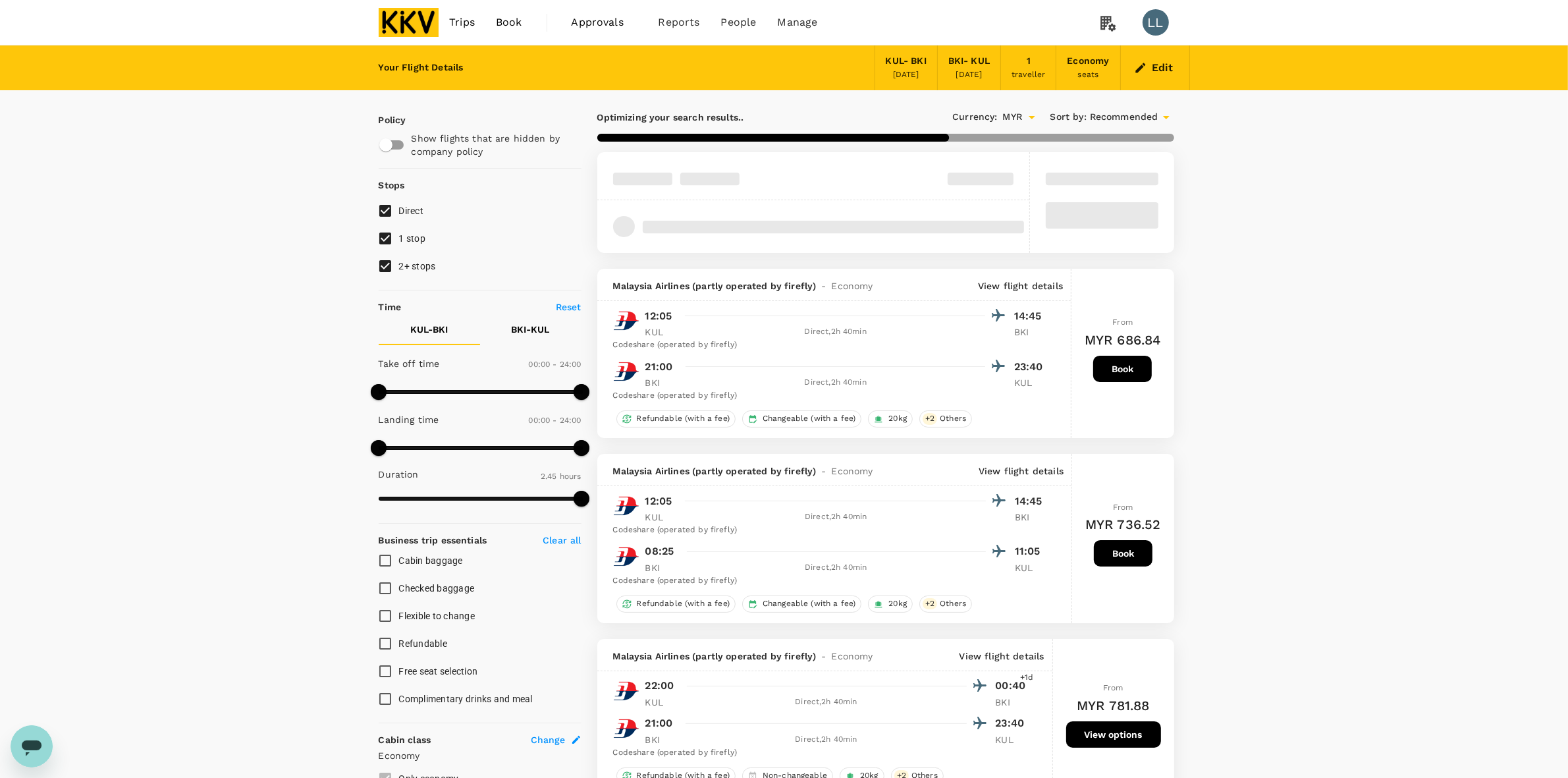
type input "435"
checkbox input "false"
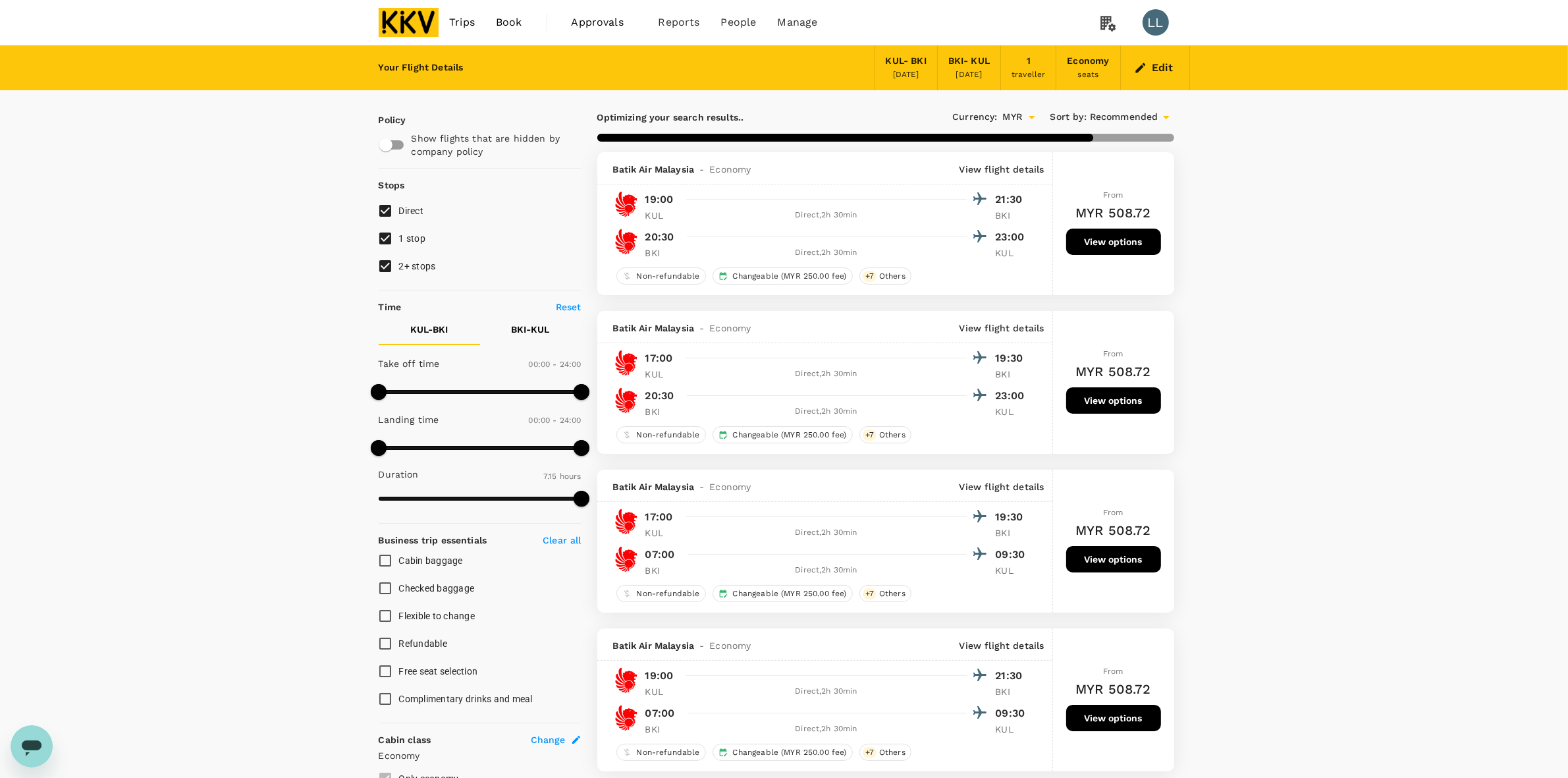
type input "805"
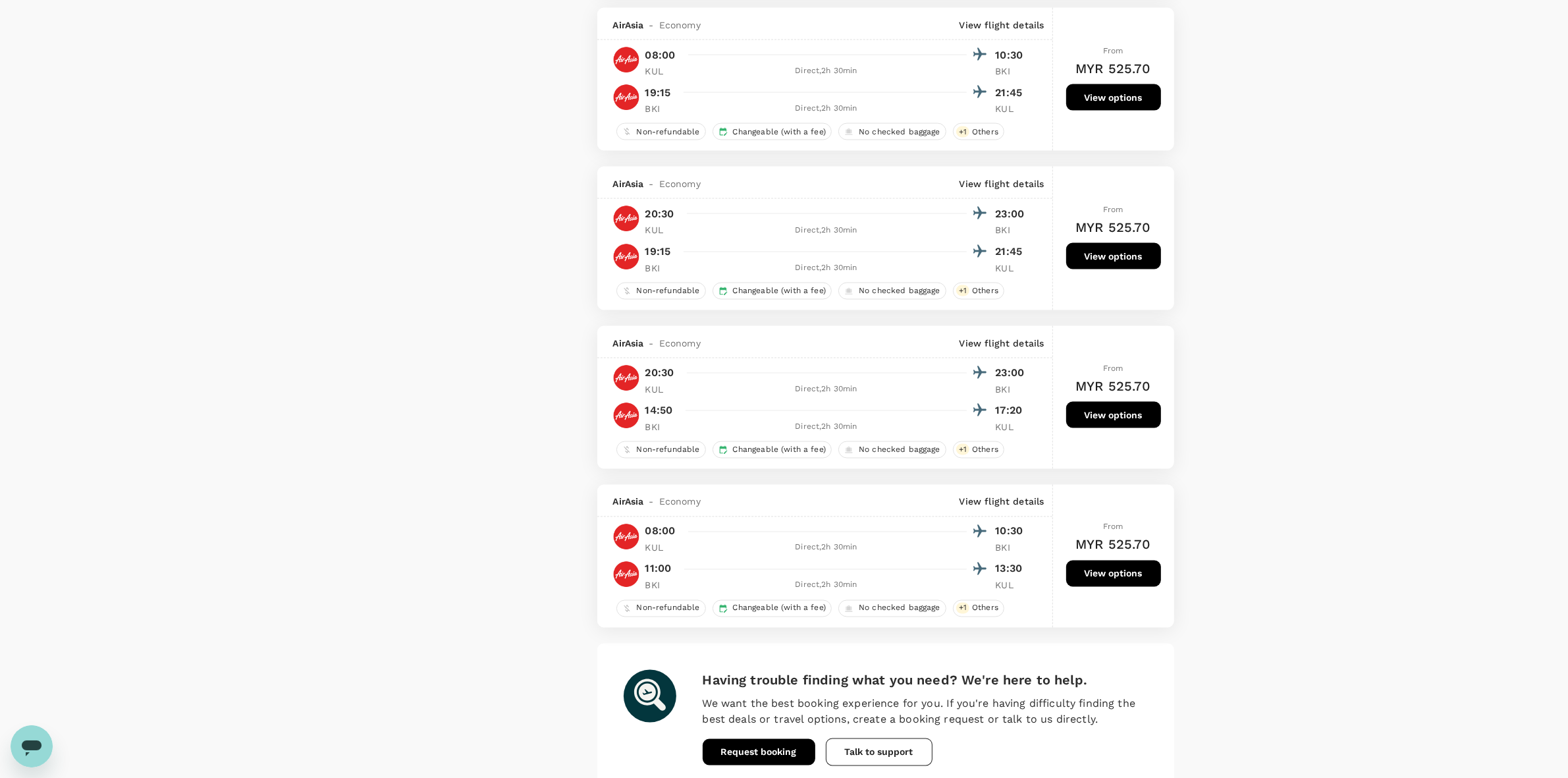
scroll to position [2829, 0]
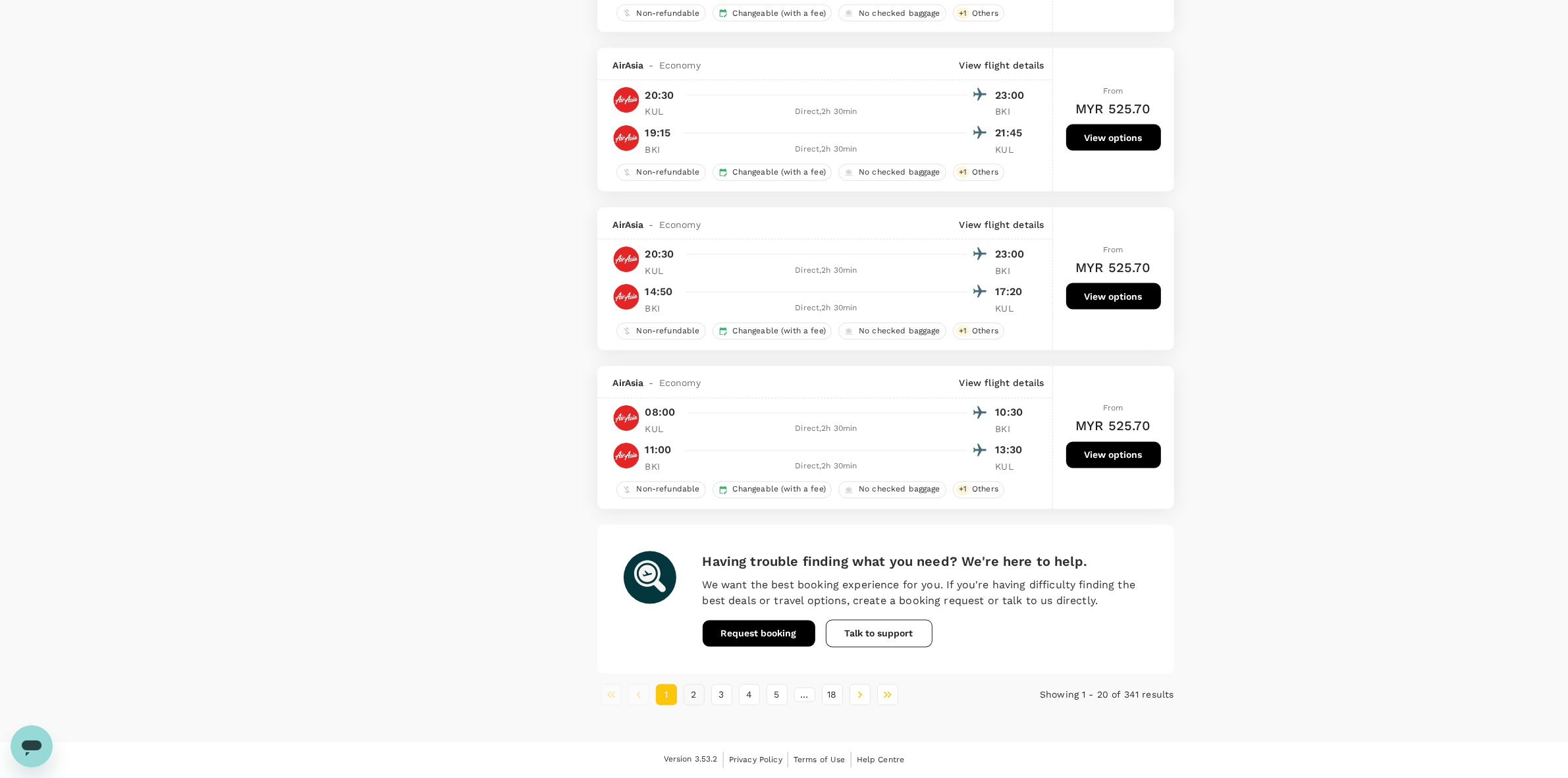
click at [699, 696] on button "2" at bounding box center [695, 695] width 21 height 21
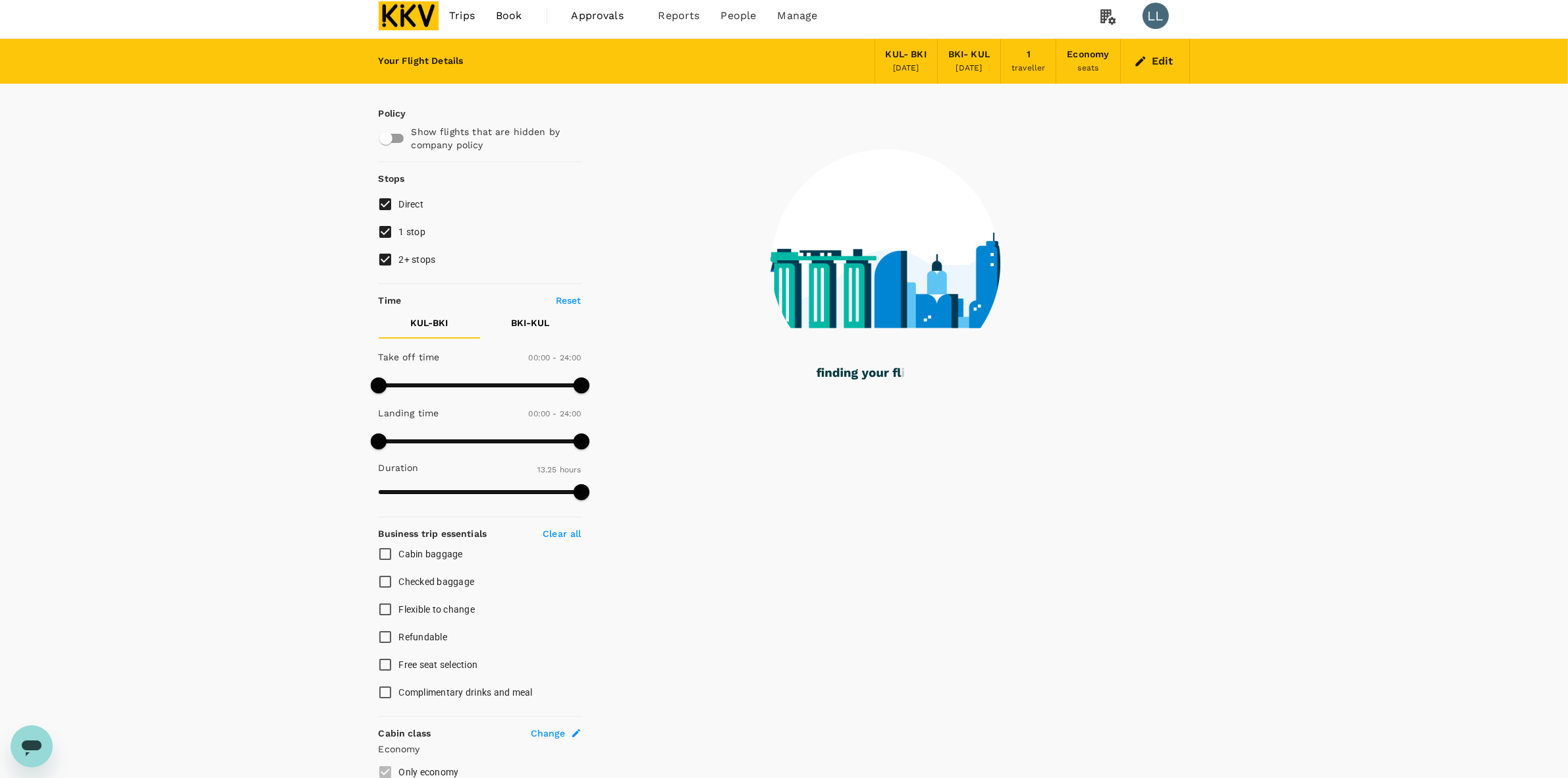
scroll to position [0, 0]
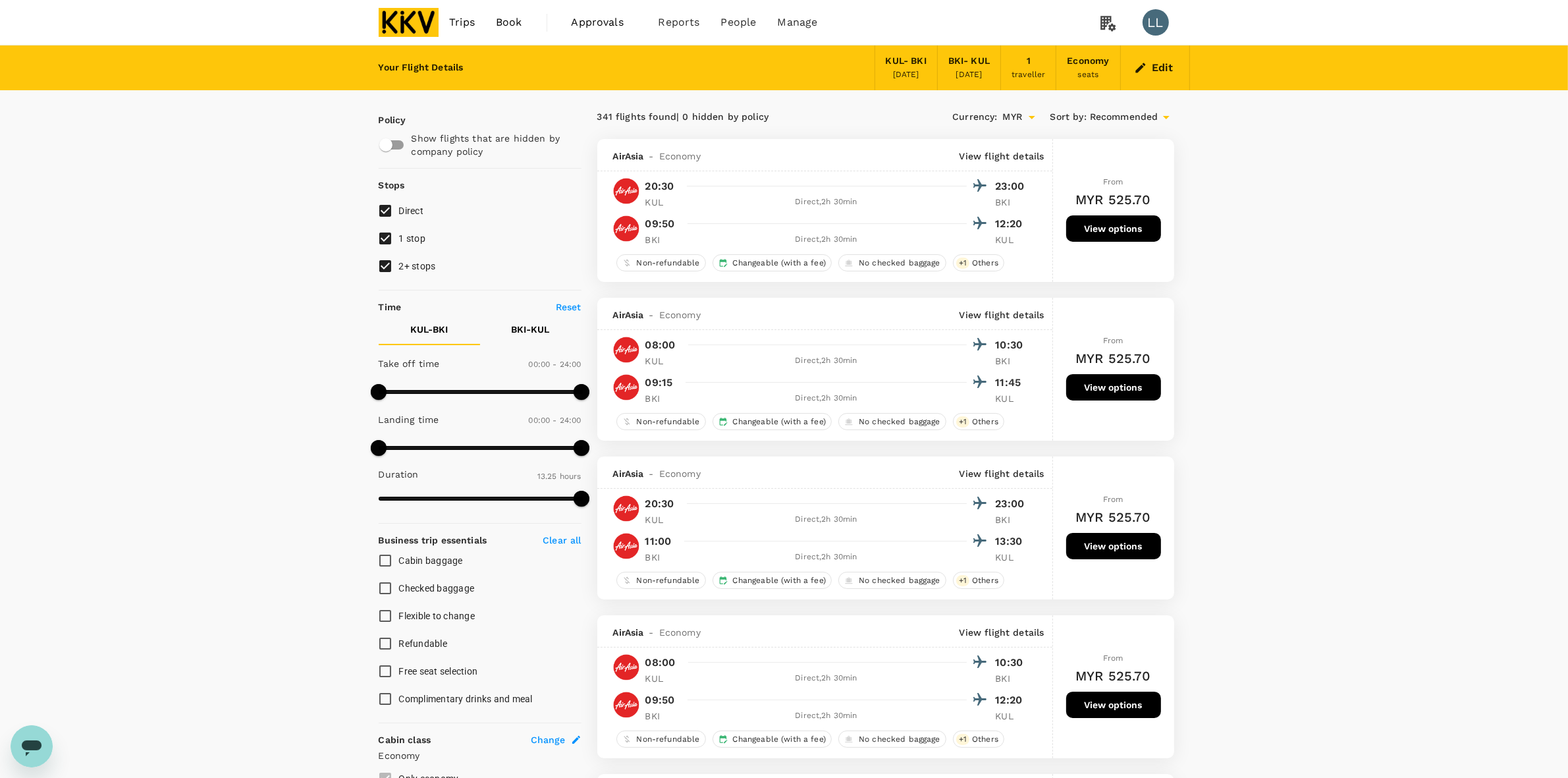
drag, startPoint x: 1294, startPoint y: 307, endPoint x: 1311, endPoint y: 415, distance: 109.3
drag, startPoint x: 1298, startPoint y: 597, endPoint x: 1298, endPoint y: 586, distance: 11.0
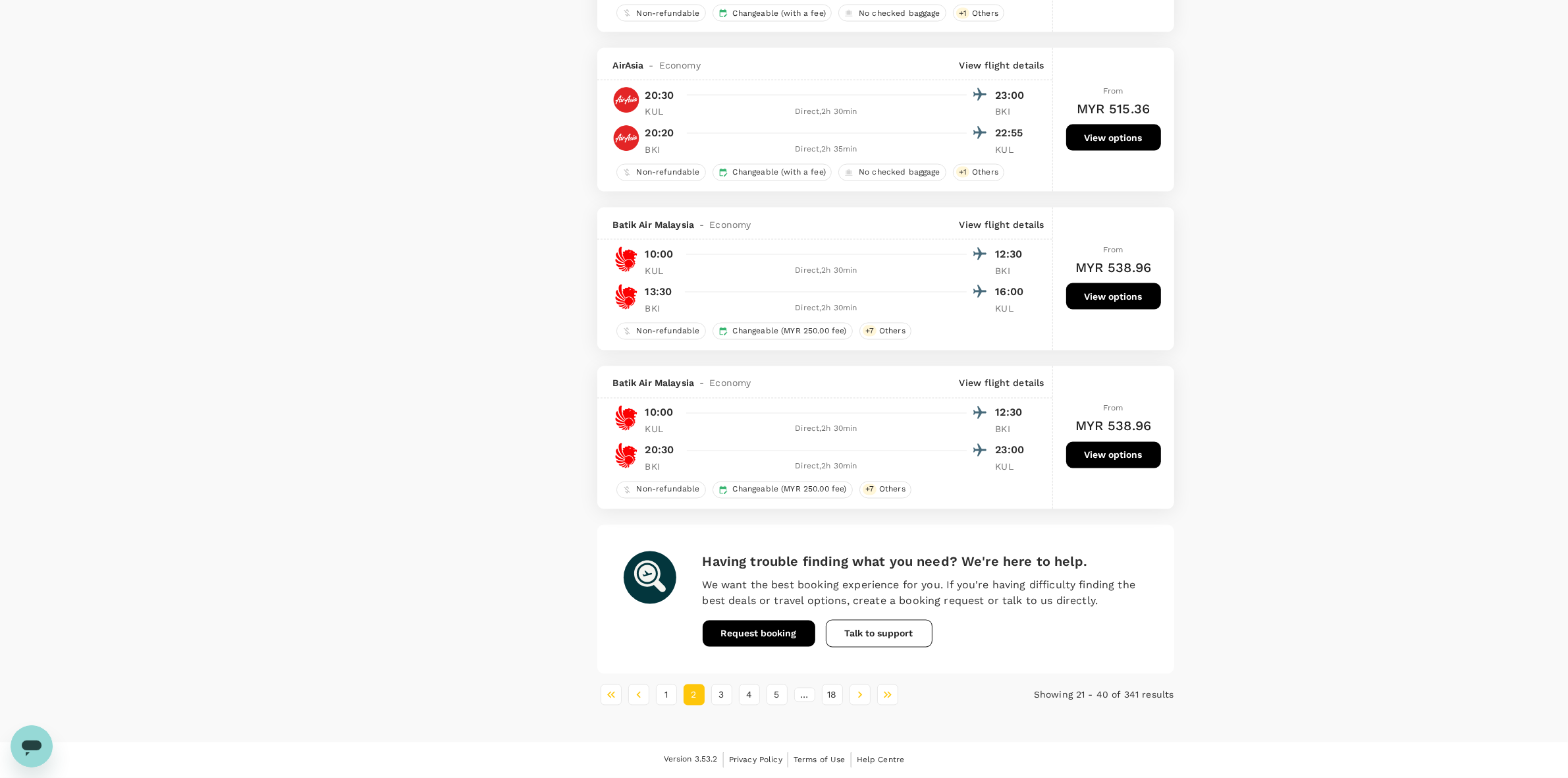
scroll to position [2799, 0]
click at [720, 705] on button "3" at bounding box center [721, 695] width 21 height 21
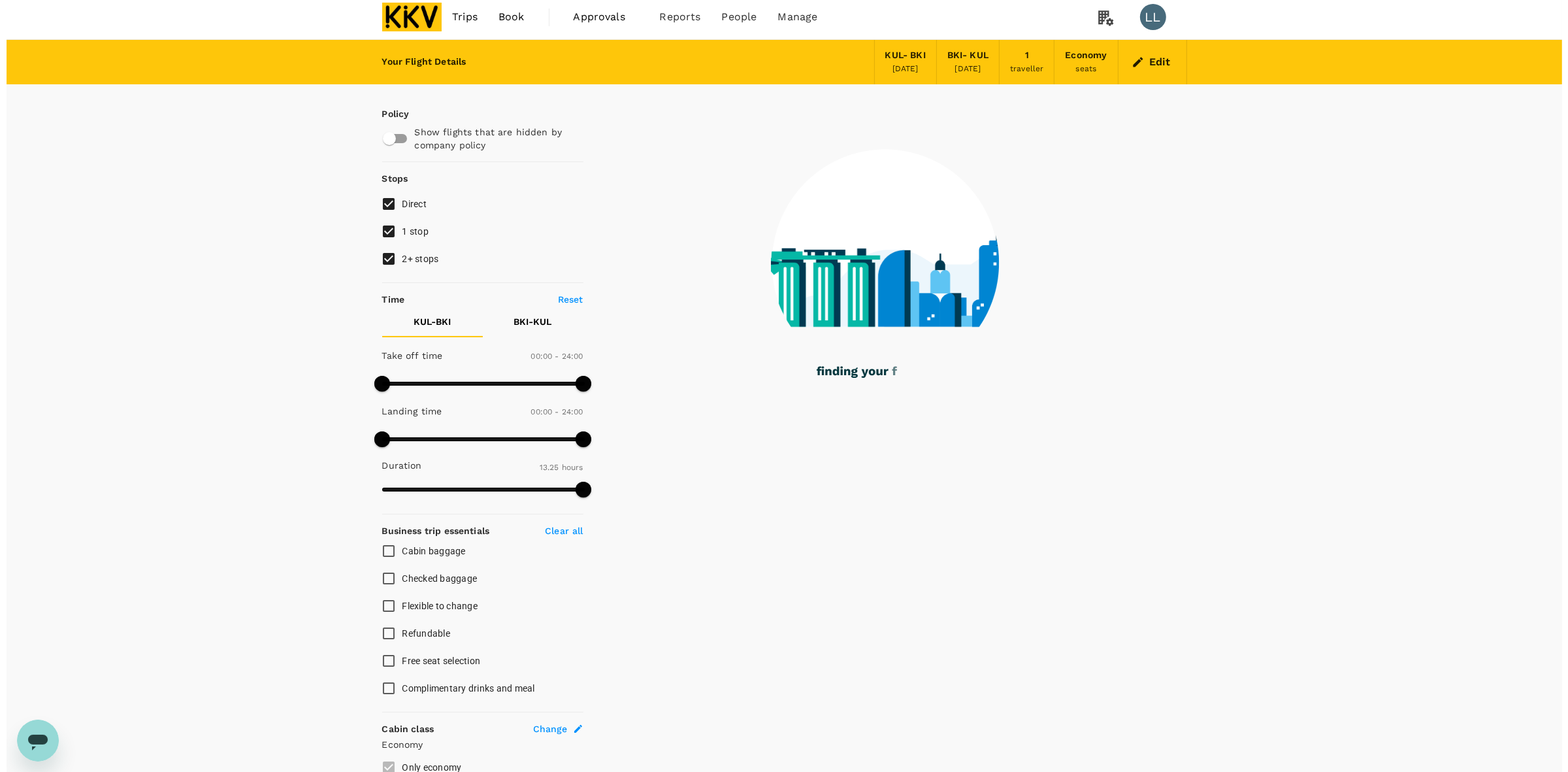
scroll to position [0, 0]
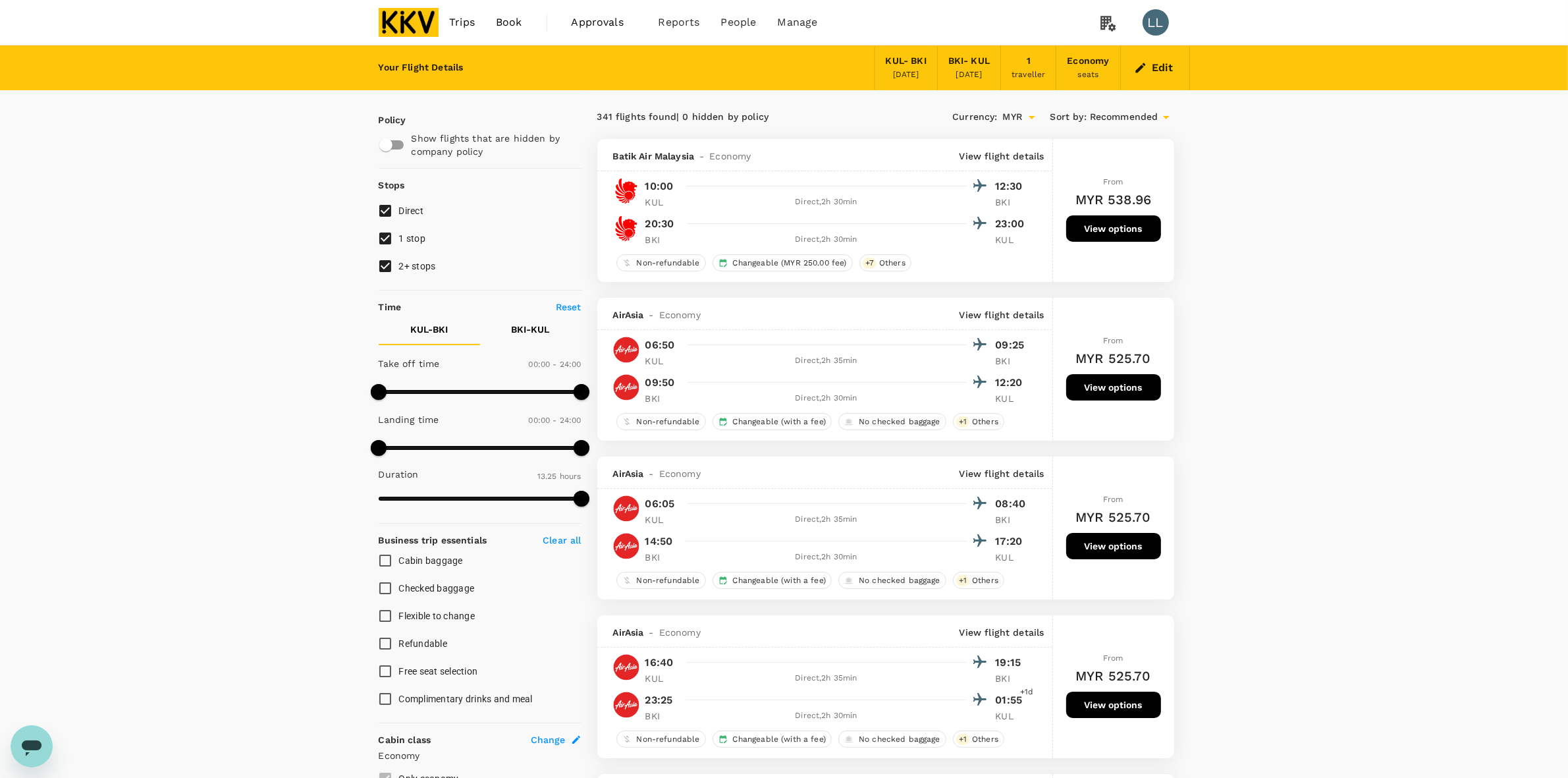
click at [465, 20] on span "Trips" at bounding box center [462, 22] width 25 height 16
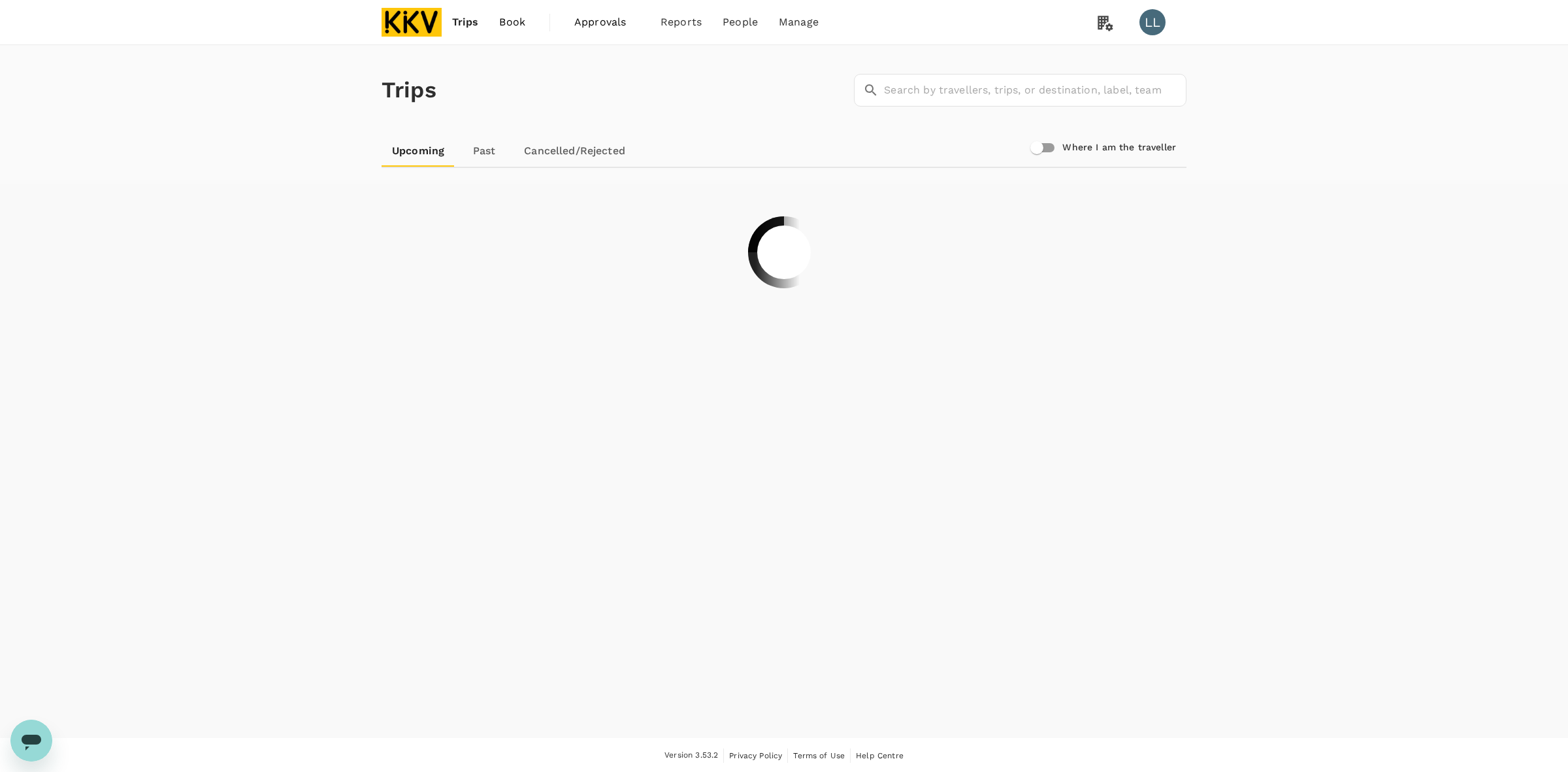
click at [409, 17] on img at bounding box center [412, 22] width 60 height 28
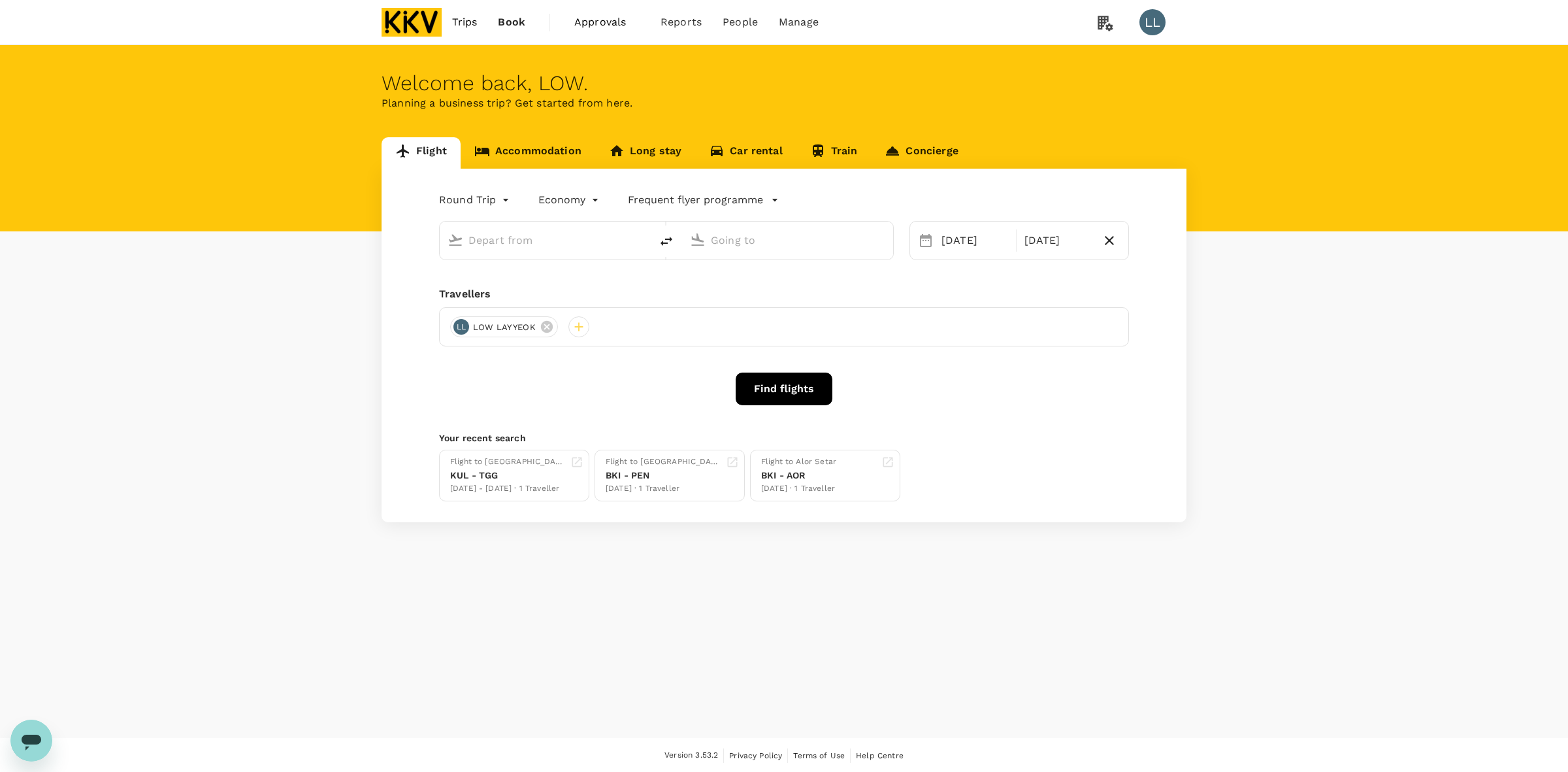
type input "Kuala Lumpur Intl ([GEOGRAPHIC_DATA])"
type input "Kota Kinabalu Intl (BKI)"
click at [540, 148] on link "Accommodation" at bounding box center [528, 152] width 135 height 32
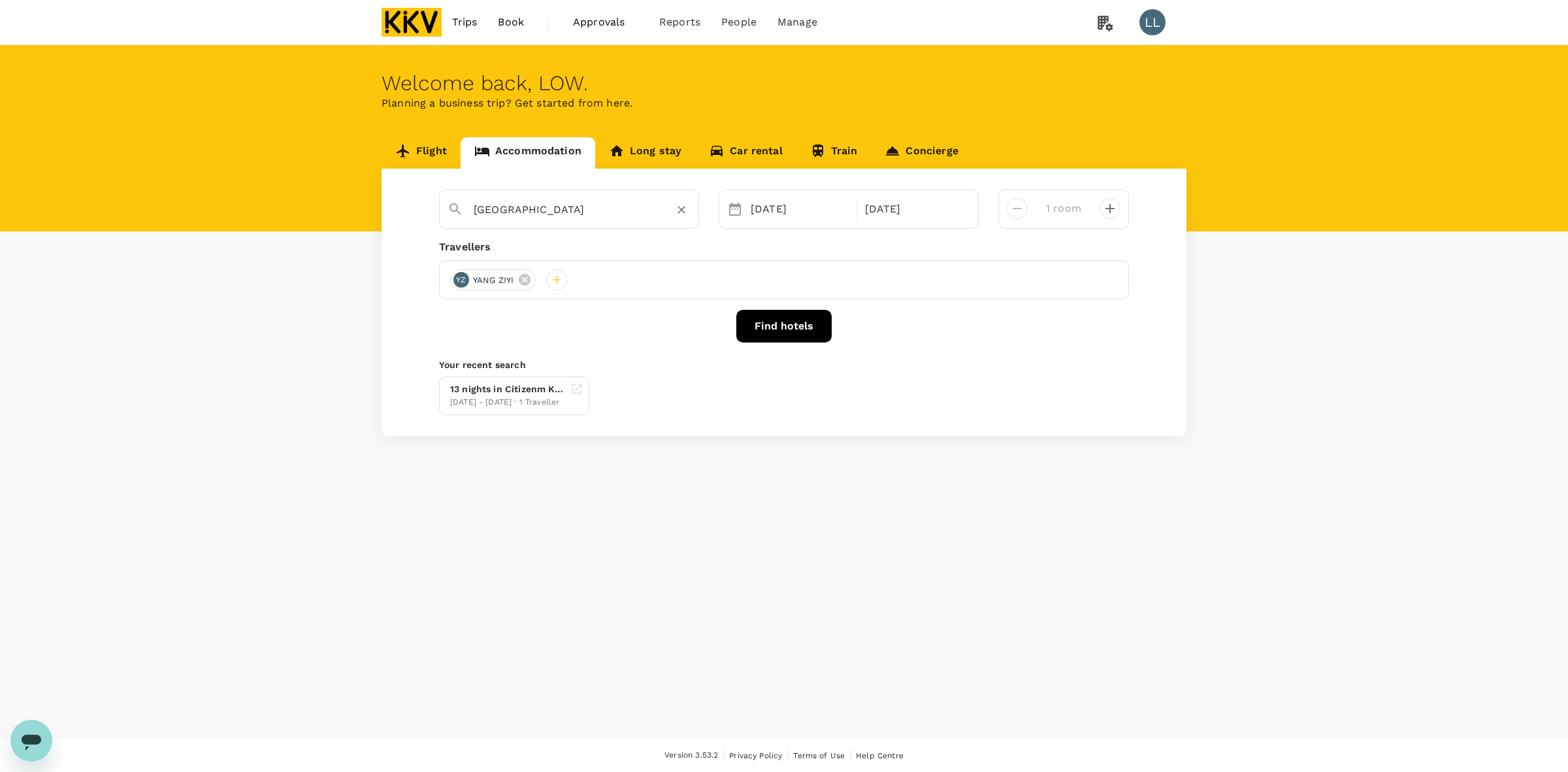
click at [686, 204] on icon "Clear" at bounding box center [681, 210] width 13 height 13
click at [762, 216] on div "20 Oct" at bounding box center [800, 209] width 109 height 26
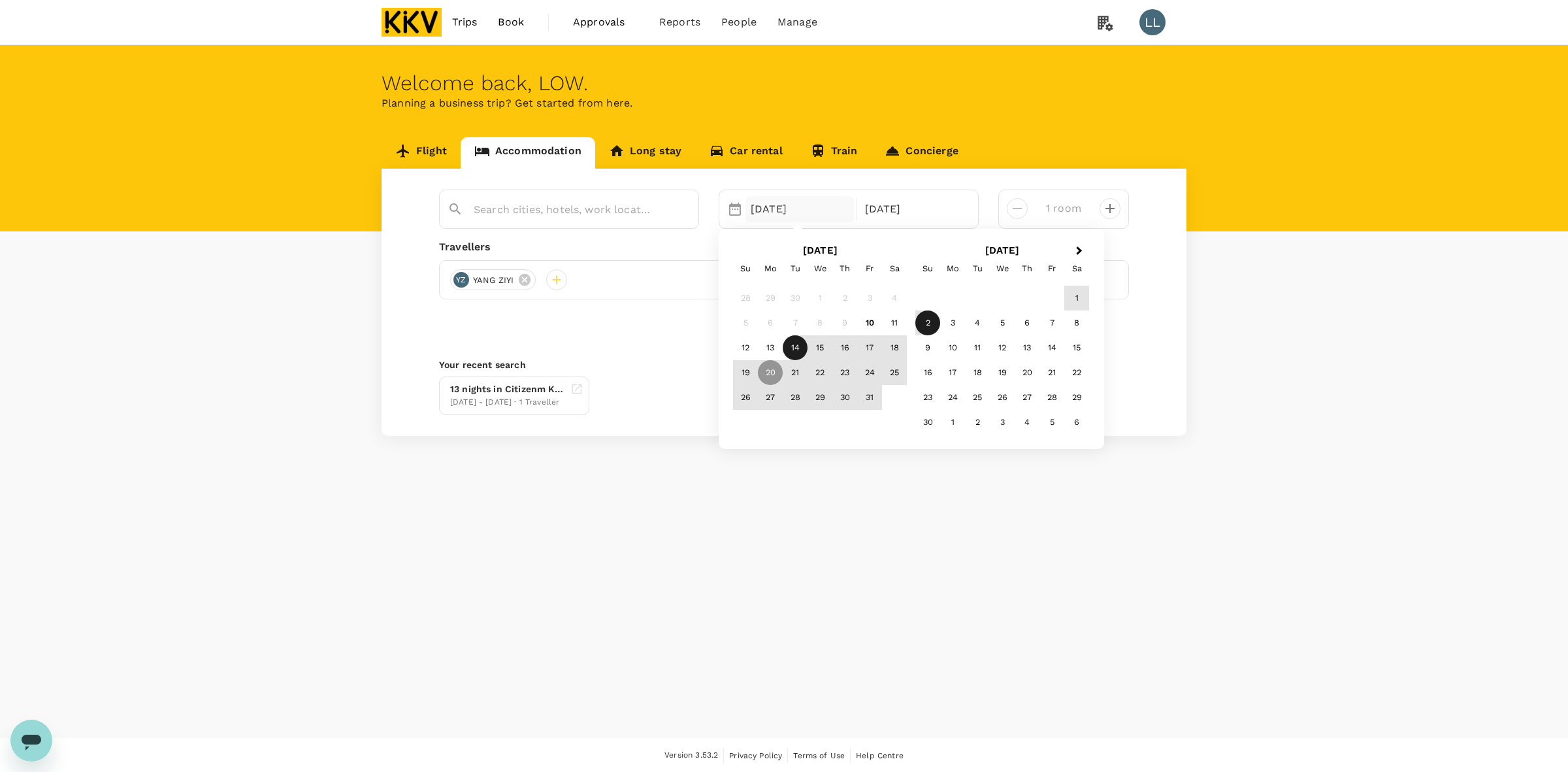
click at [793, 338] on div "14" at bounding box center [795, 347] width 25 height 25
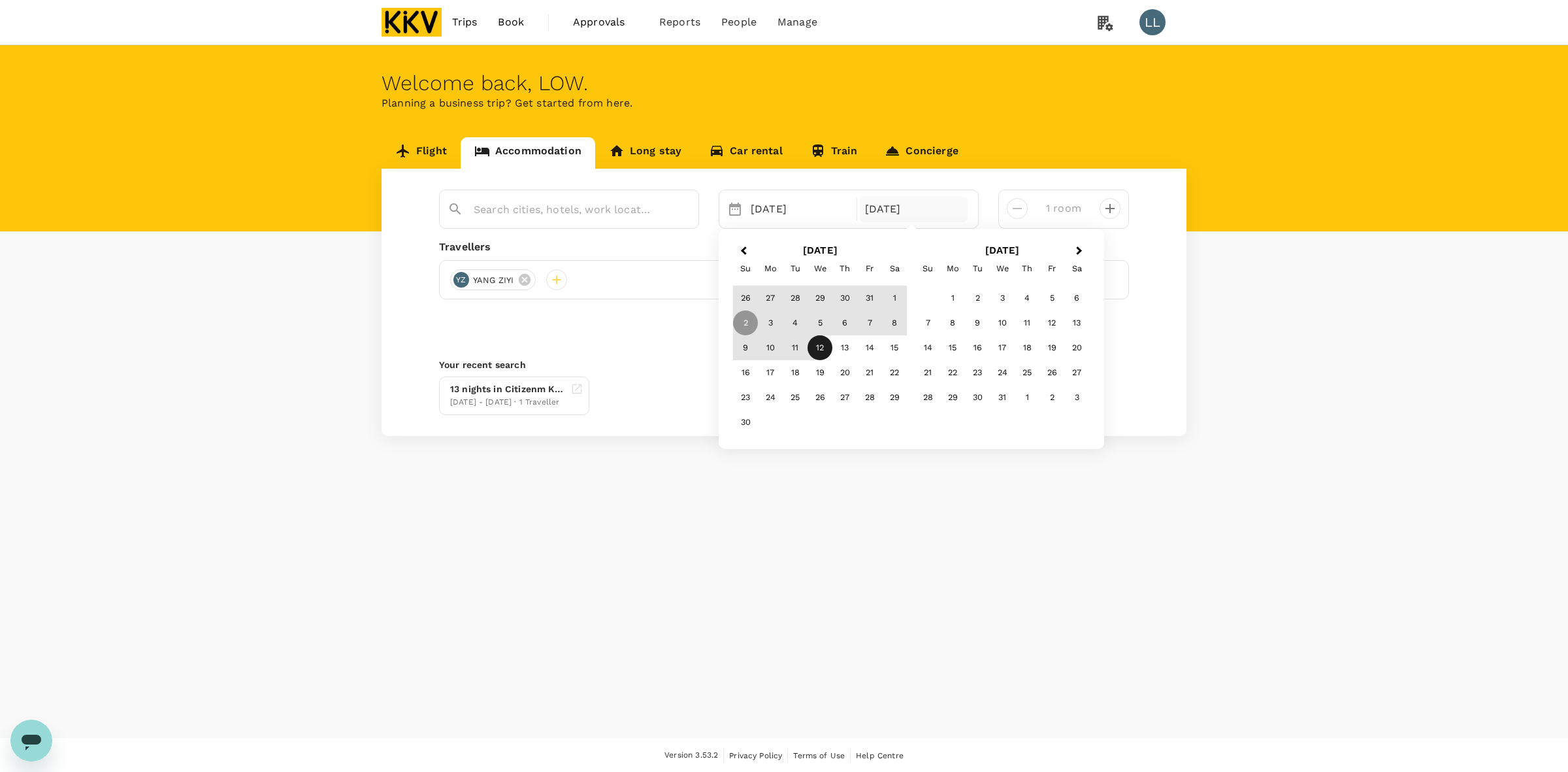
click at [812, 345] on div "12" at bounding box center [820, 347] width 25 height 25
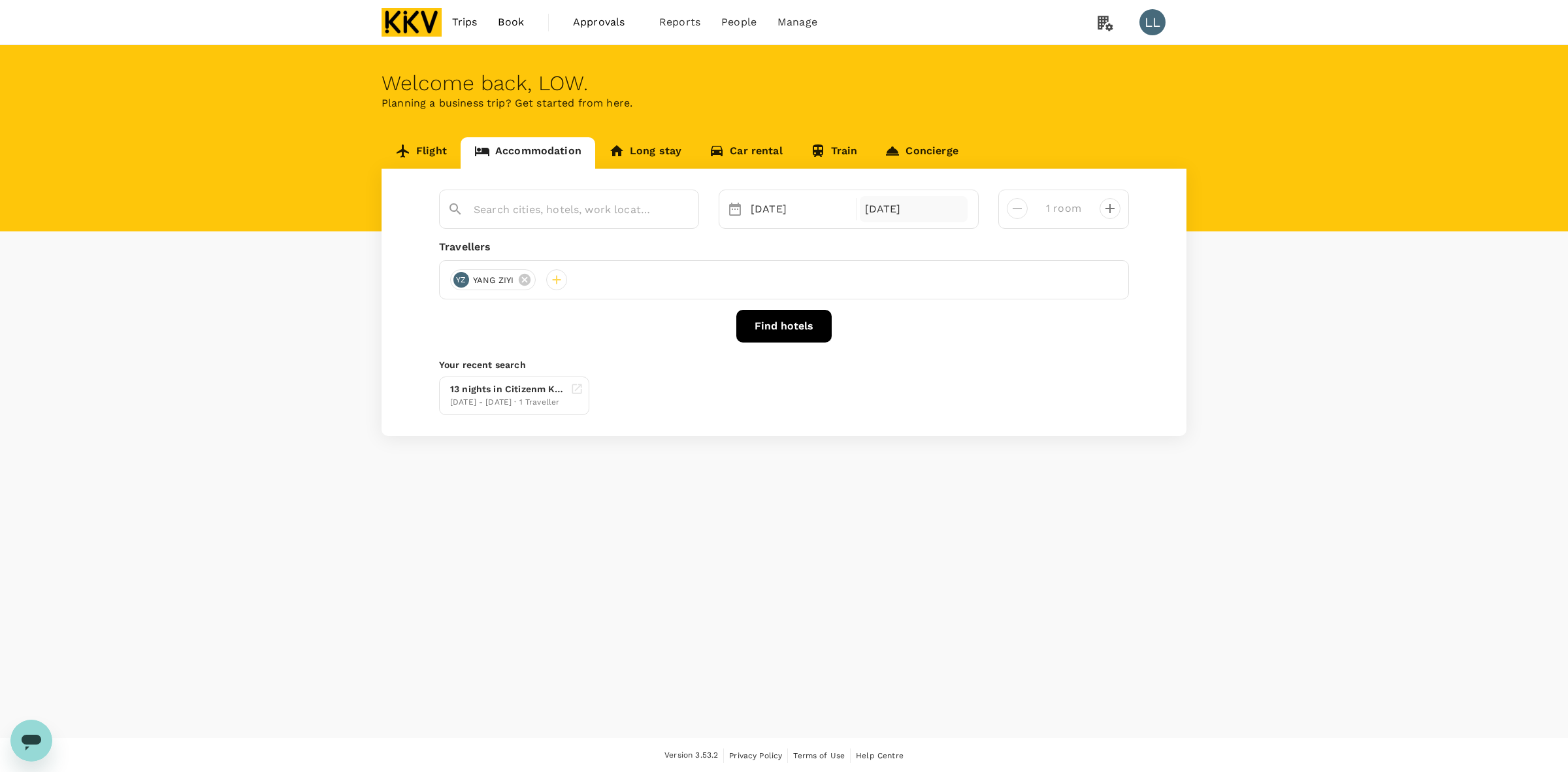
click at [863, 203] on div "12 Nov" at bounding box center [915, 209] width 109 height 26
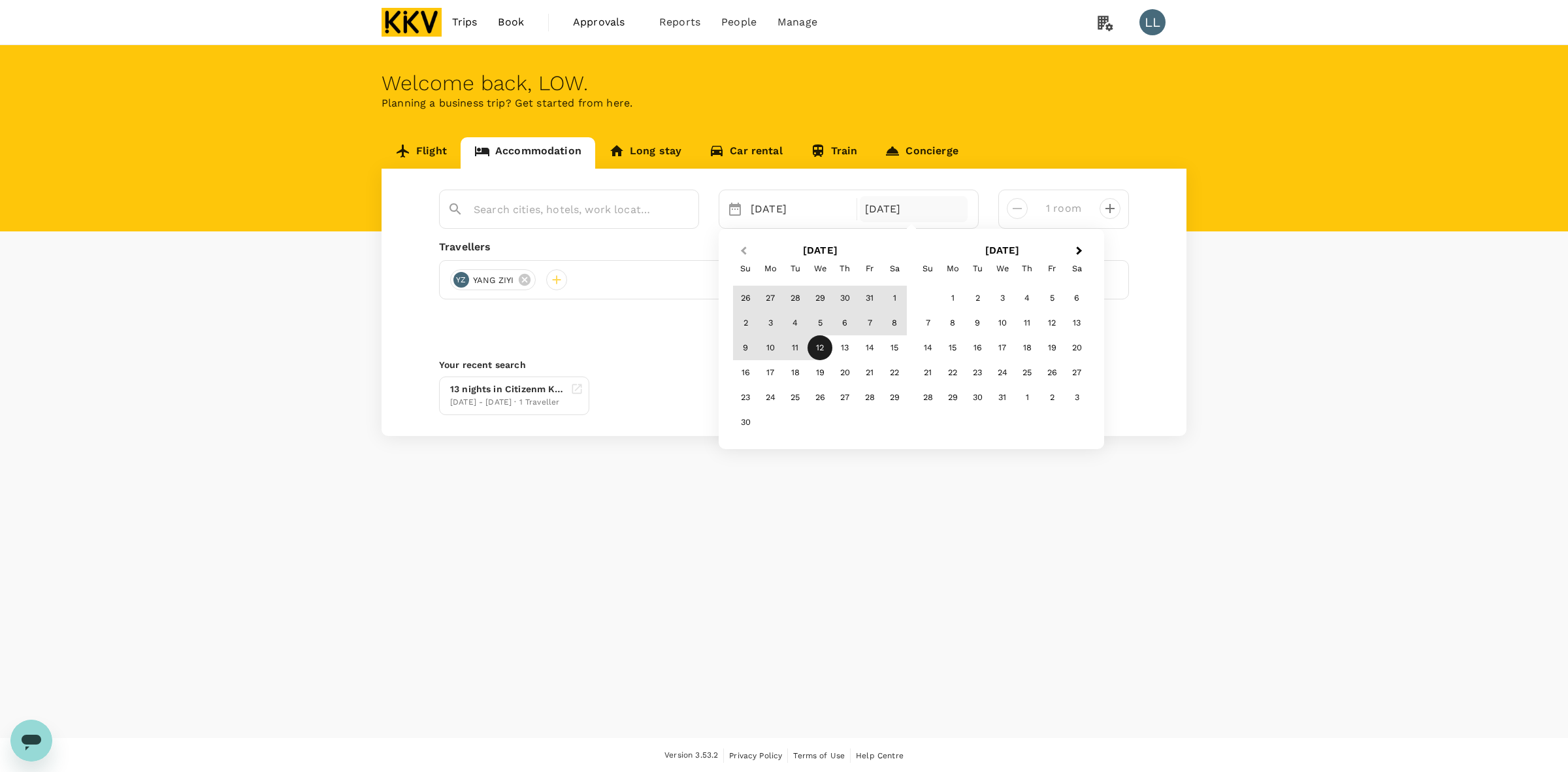
click at [742, 242] on button "Previous Month" at bounding box center [743, 251] width 21 height 21
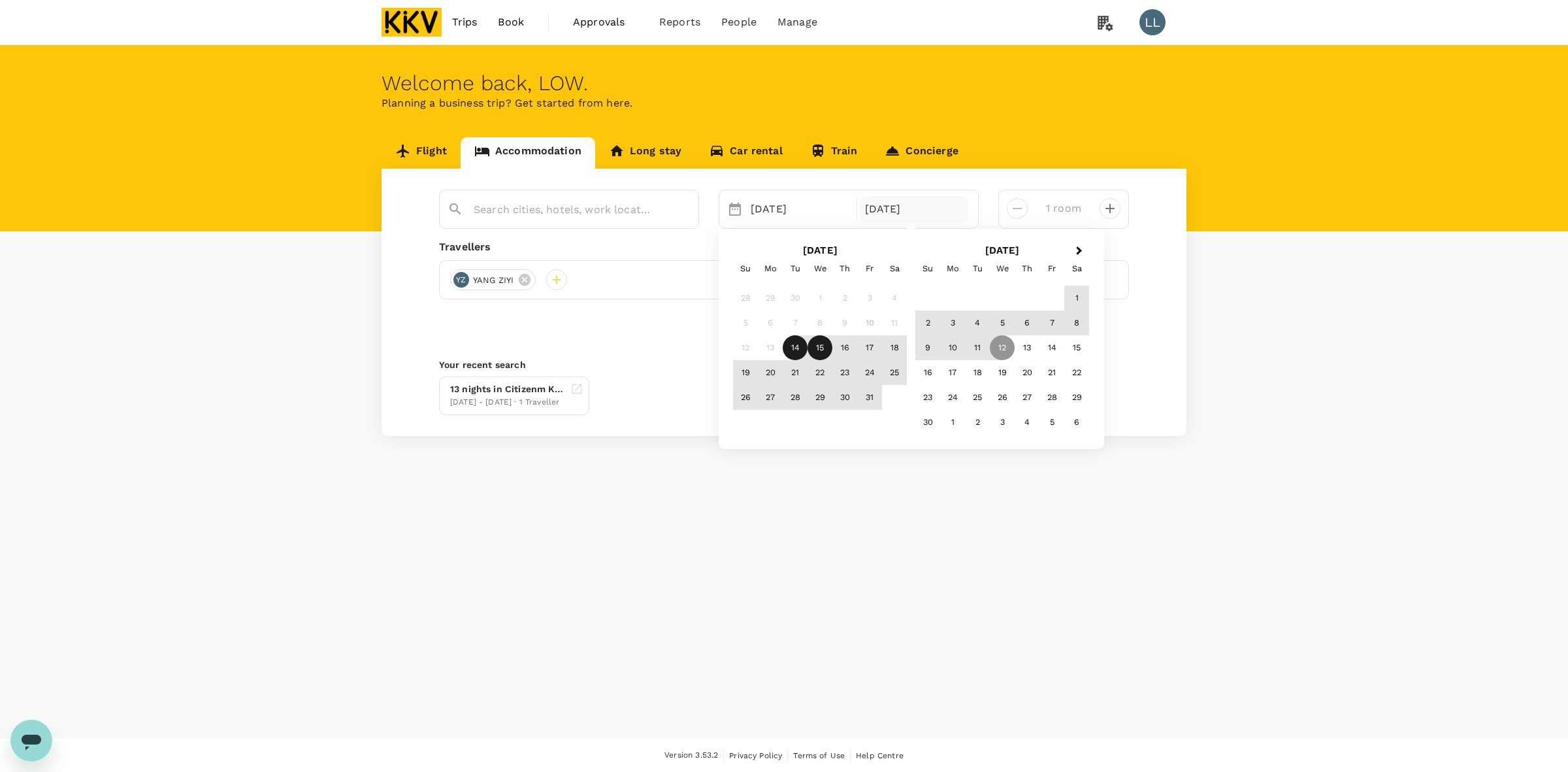
click at [819, 350] on div "15" at bounding box center [820, 347] width 25 height 25
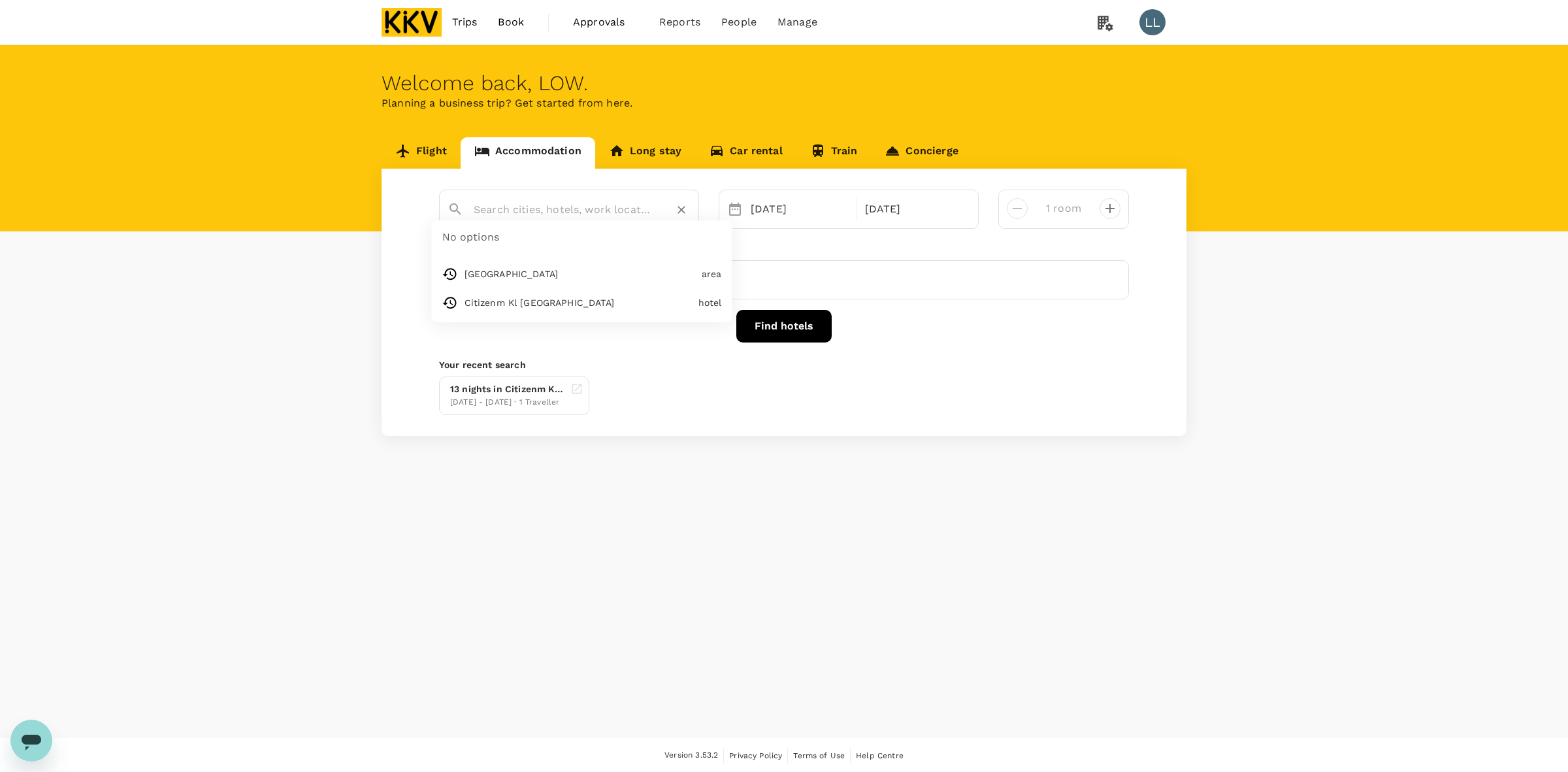
click at [573, 206] on input "text" at bounding box center [563, 209] width 180 height 20
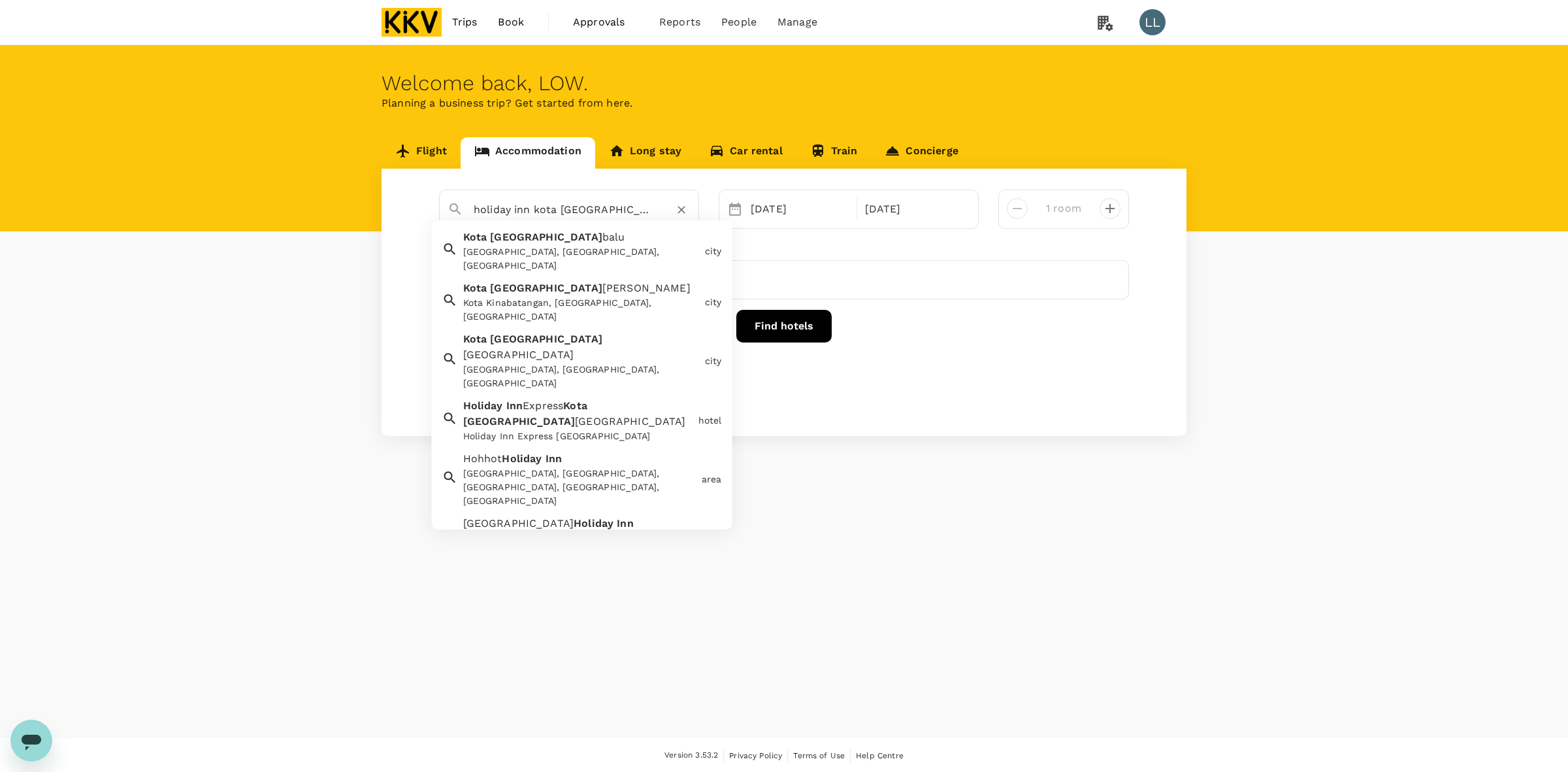
click at [595, 430] on div "Holiday Inn Express Kota Kinabalu City Centre" at bounding box center [578, 436] width 230 height 14
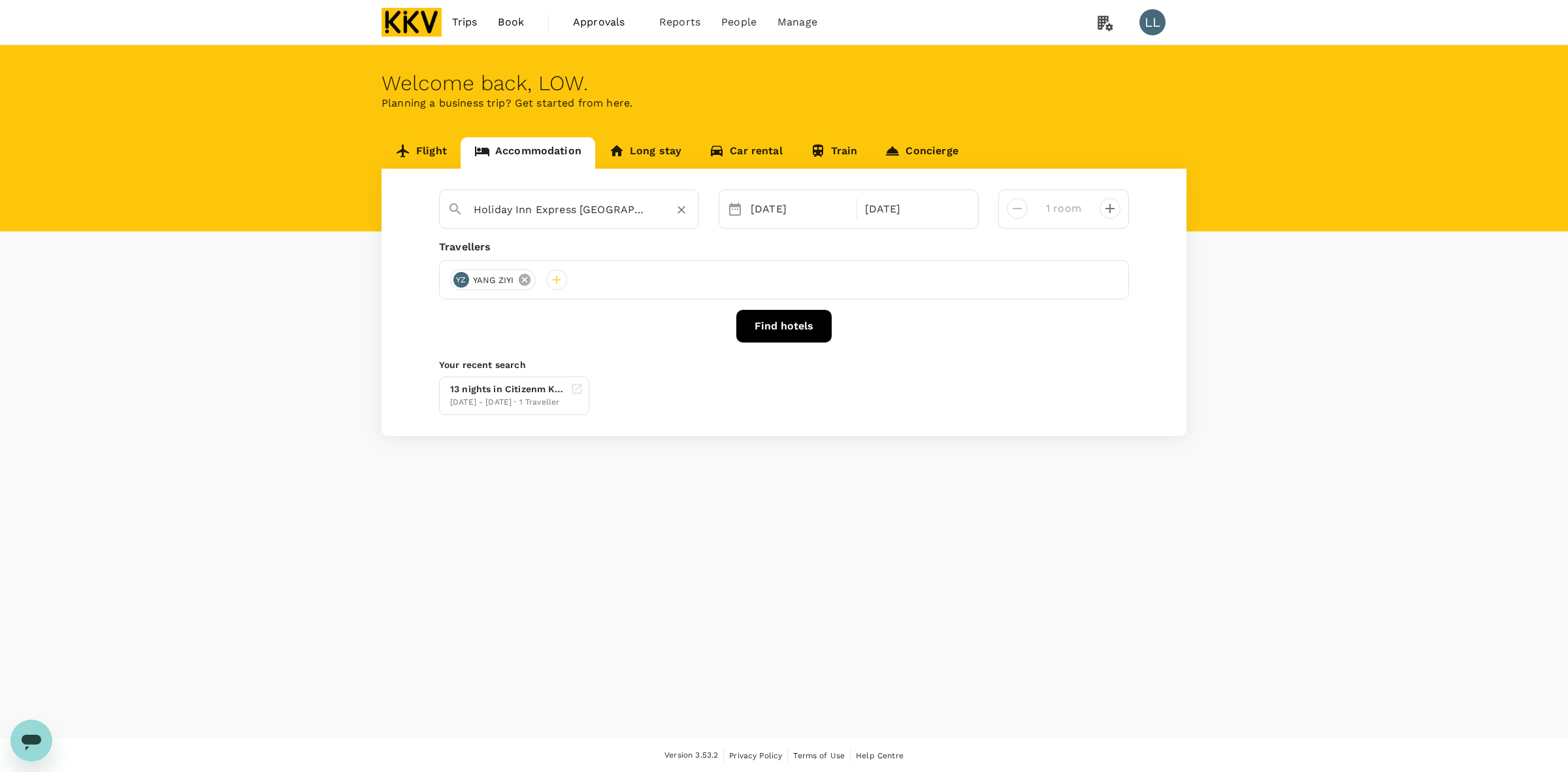
type input "Holiday Inn Express Kota Kinabalu City Centre"
click at [530, 277] on icon at bounding box center [525, 280] width 15 height 15
click at [467, 277] on div at bounding box center [461, 280] width 21 height 21
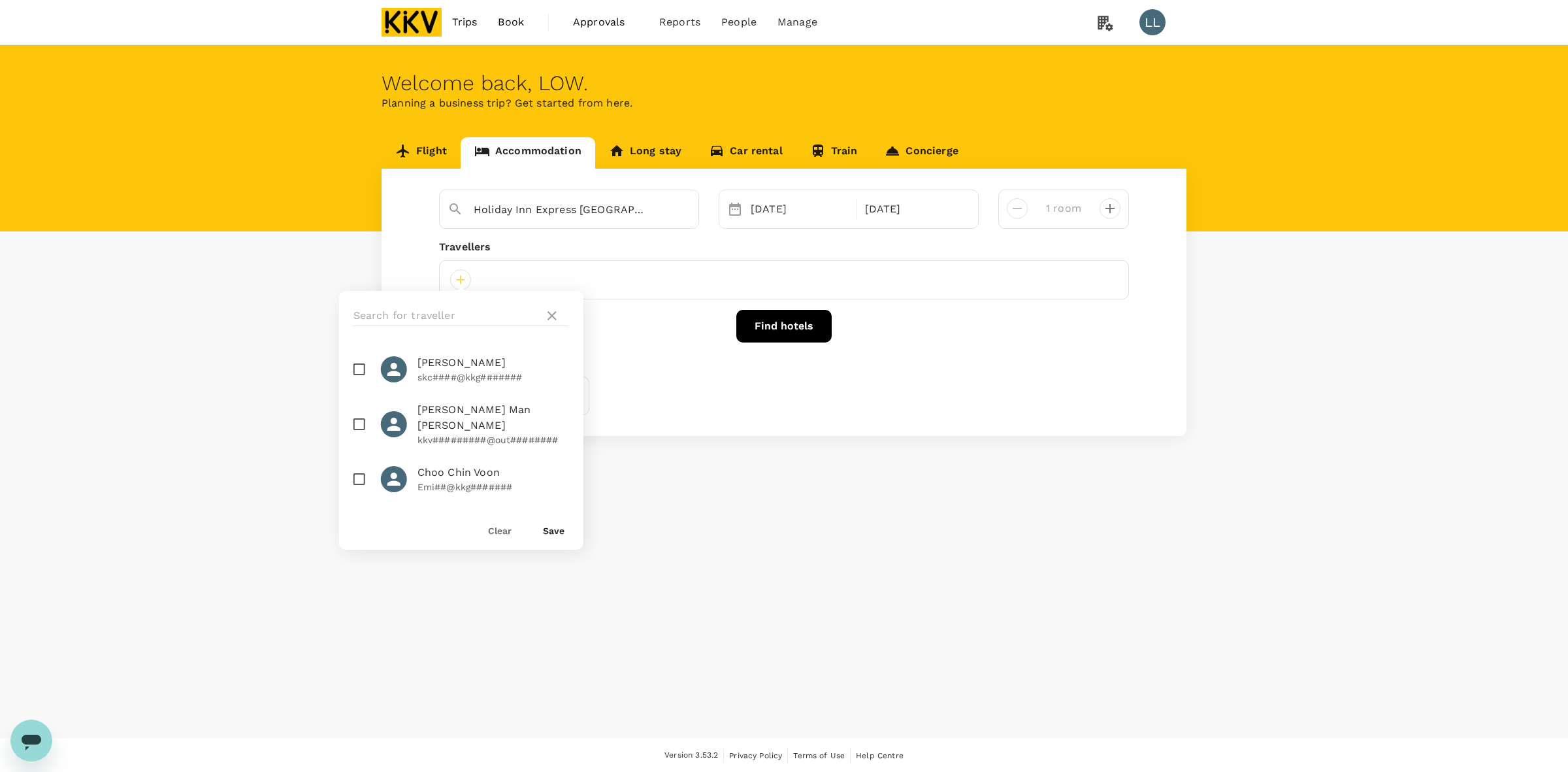
click at [426, 465] on span "Choo Chin Voon" at bounding box center [493, 472] width 152 height 15
checkbox input "true"
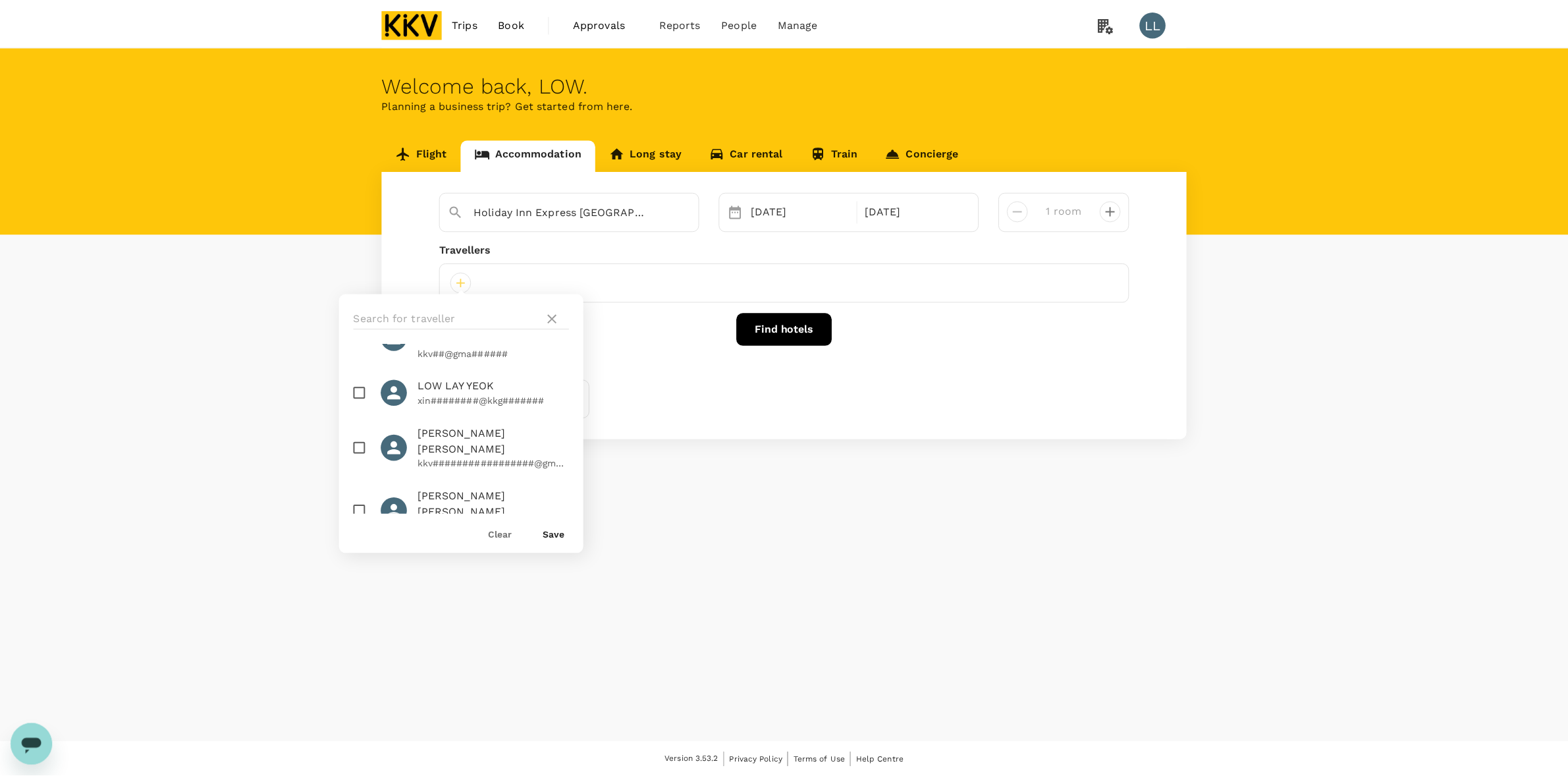
scroll to position [412, 0]
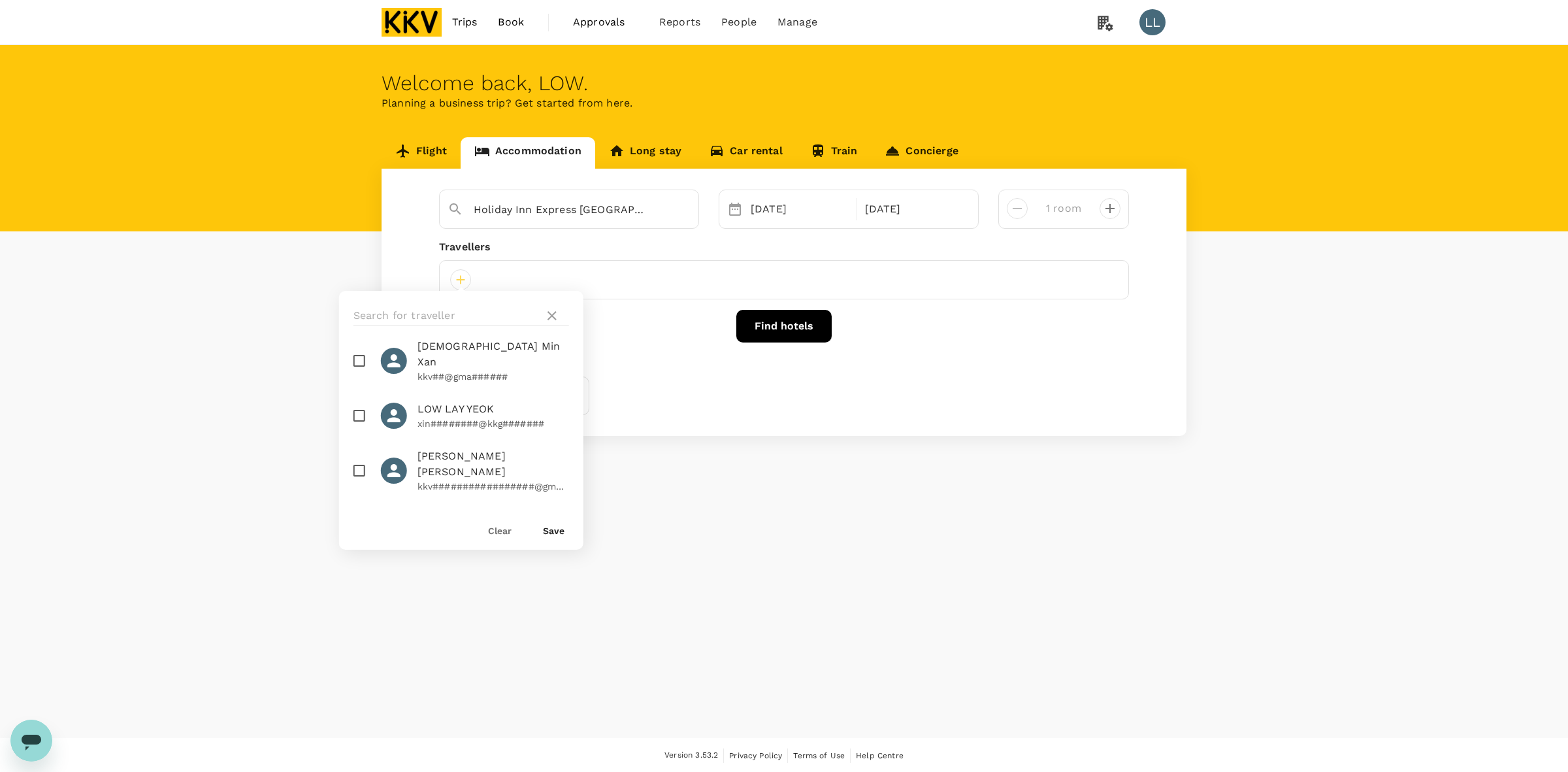
click at [358, 402] on input "checkbox" at bounding box center [359, 416] width 28 height 28
checkbox input "true"
click at [562, 530] on button "Save" at bounding box center [554, 530] width 22 height 11
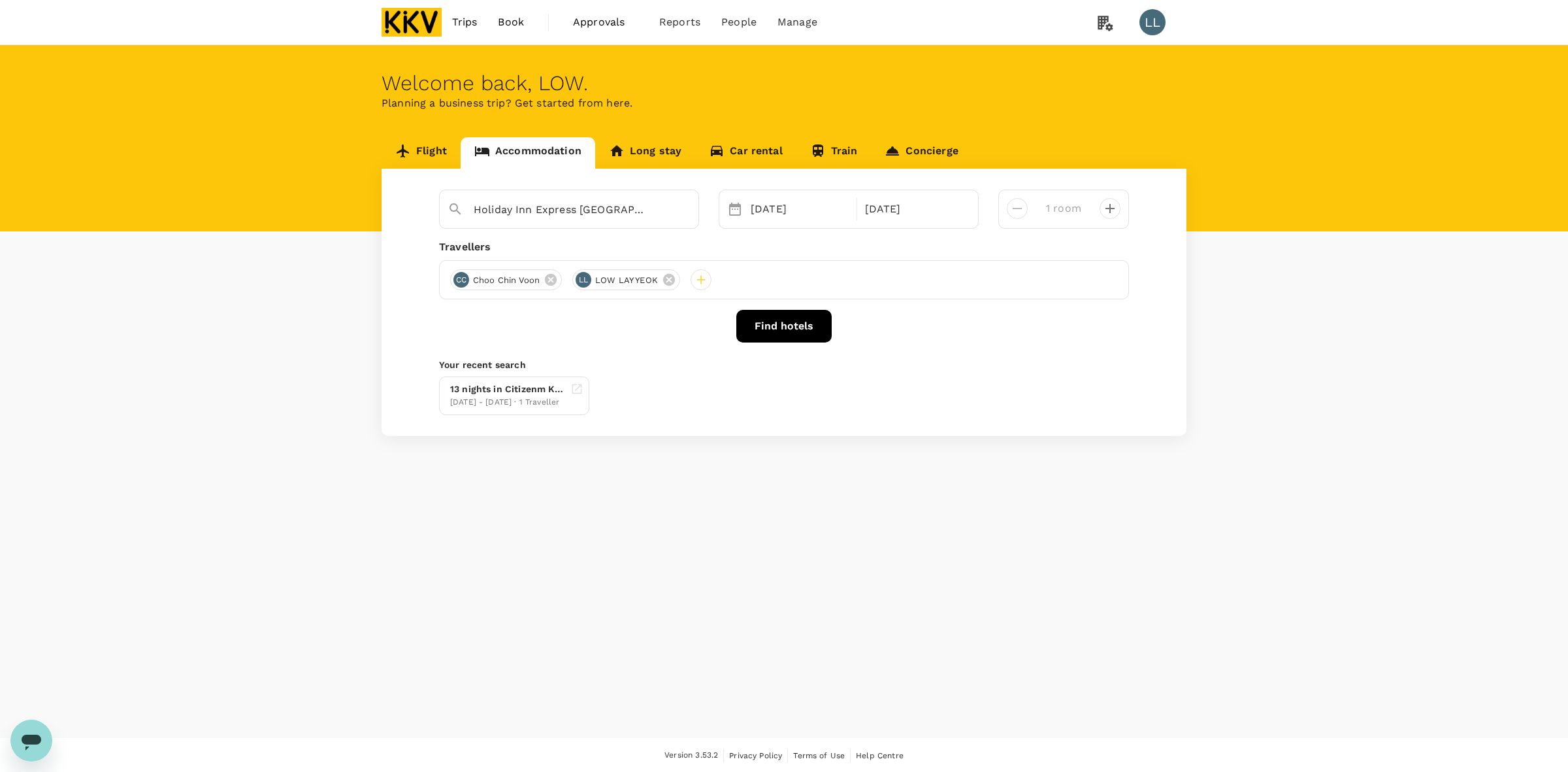
click at [785, 327] on button "Find hotels" at bounding box center [784, 326] width 96 height 32
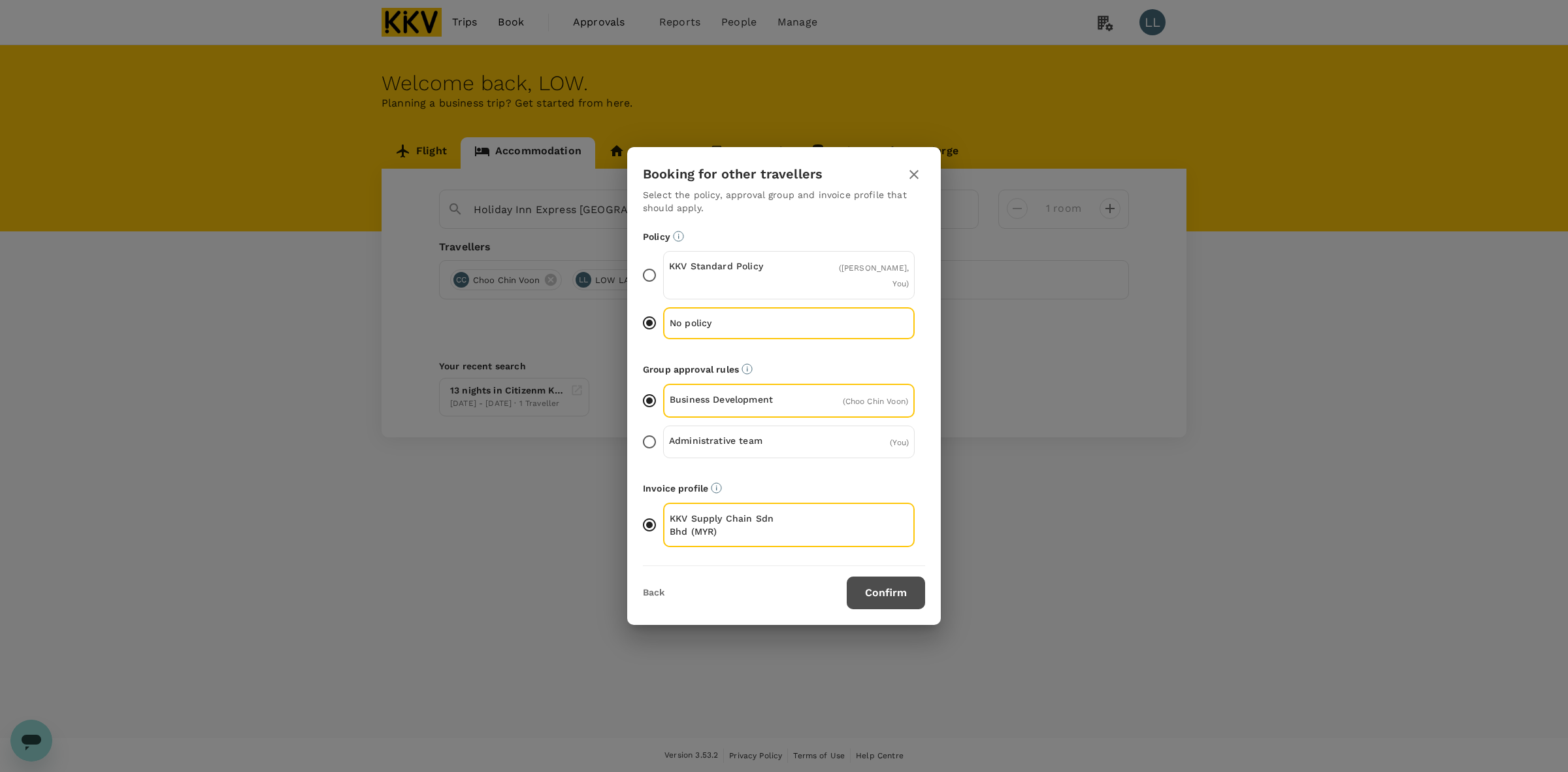
click at [880, 596] on button "Confirm" at bounding box center [885, 593] width 79 height 32
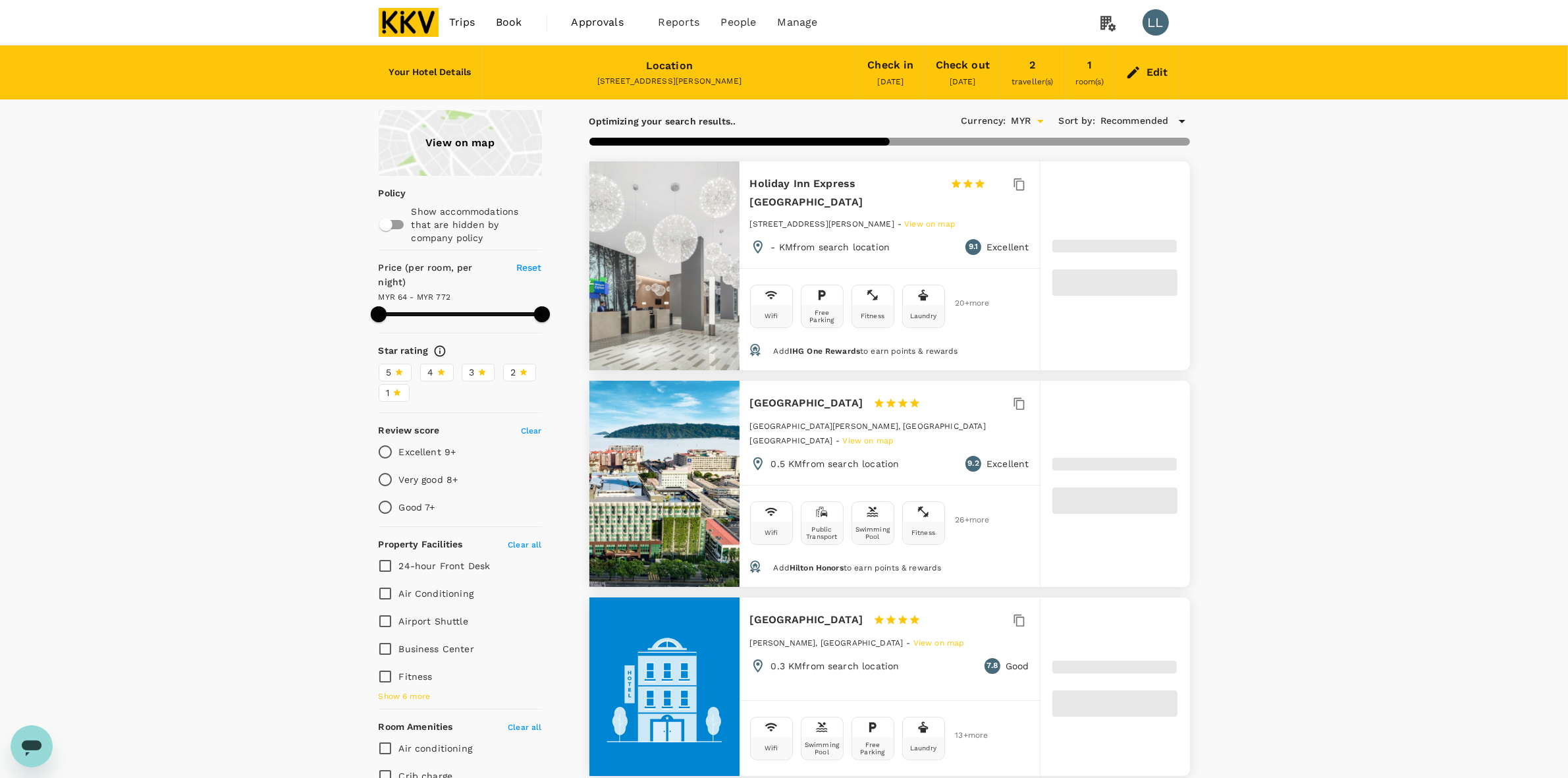
type input "771.32"
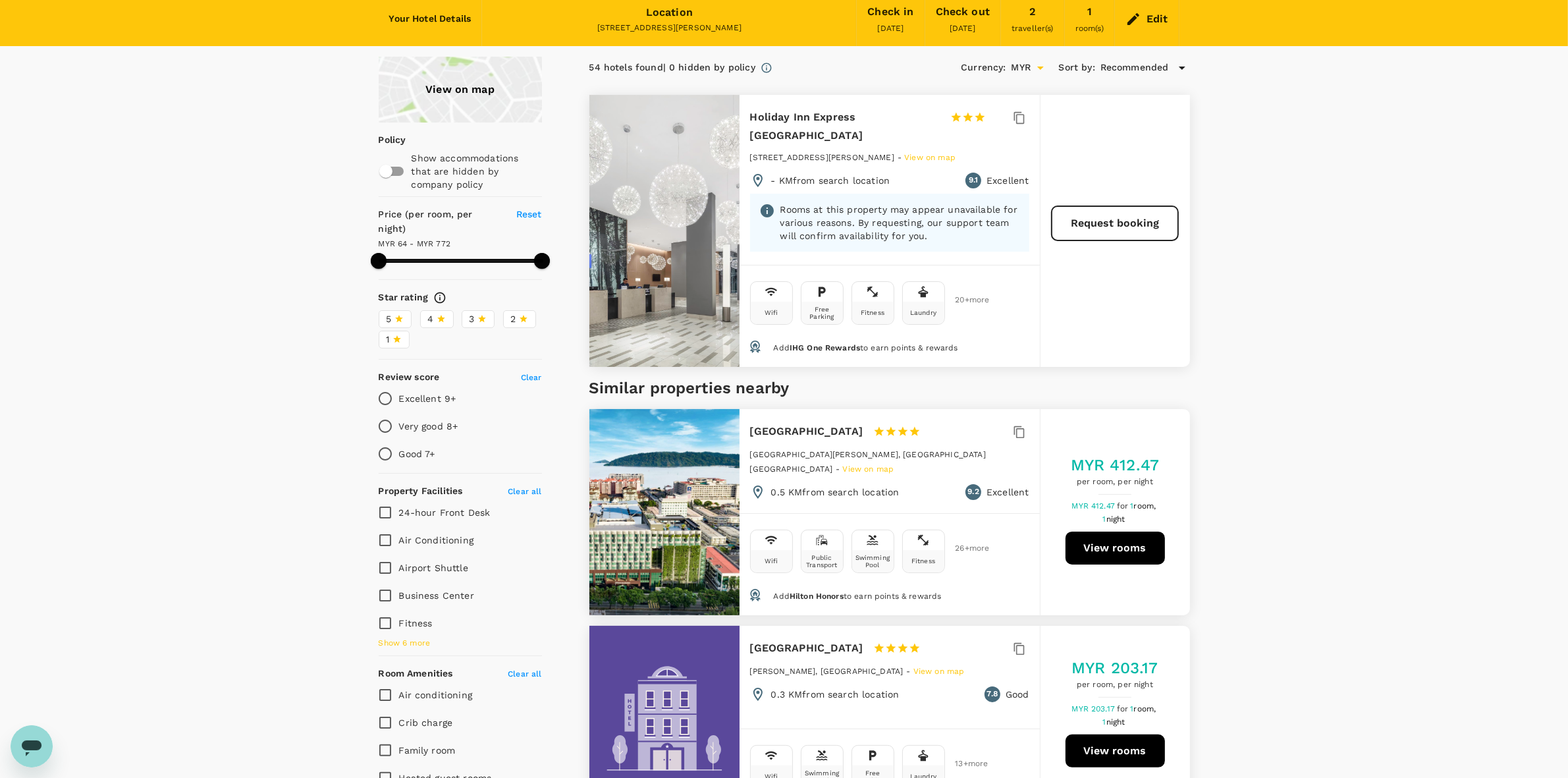
scroll to position [83, 0]
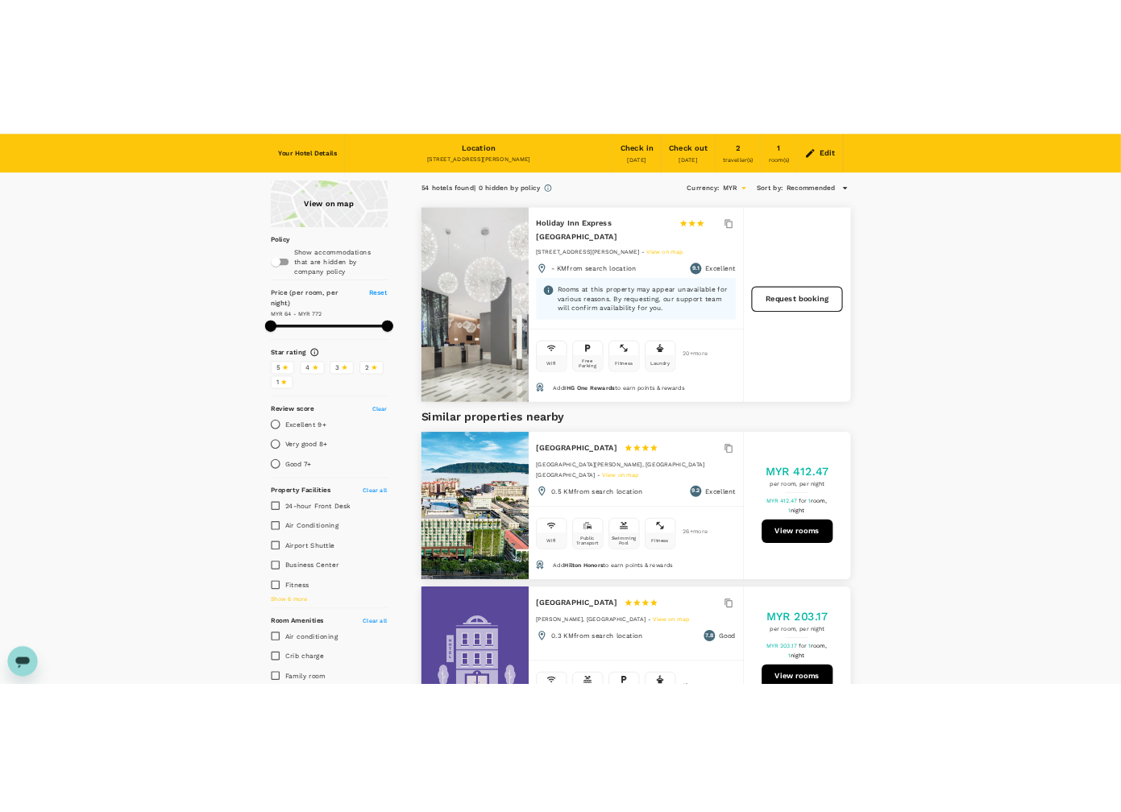
scroll to position [0, 0]
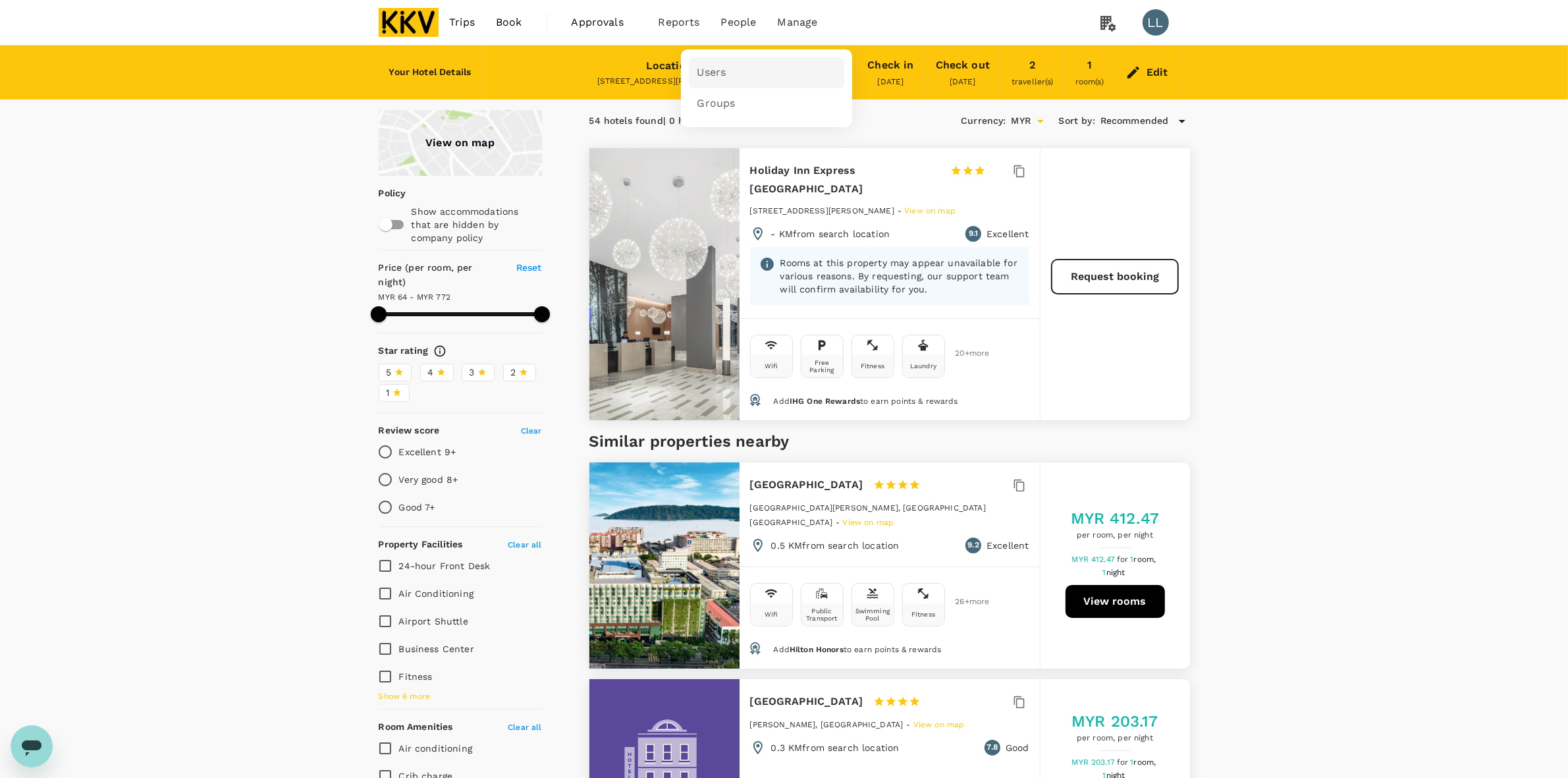
click at [716, 76] on span "Users" at bounding box center [711, 73] width 29 height 16
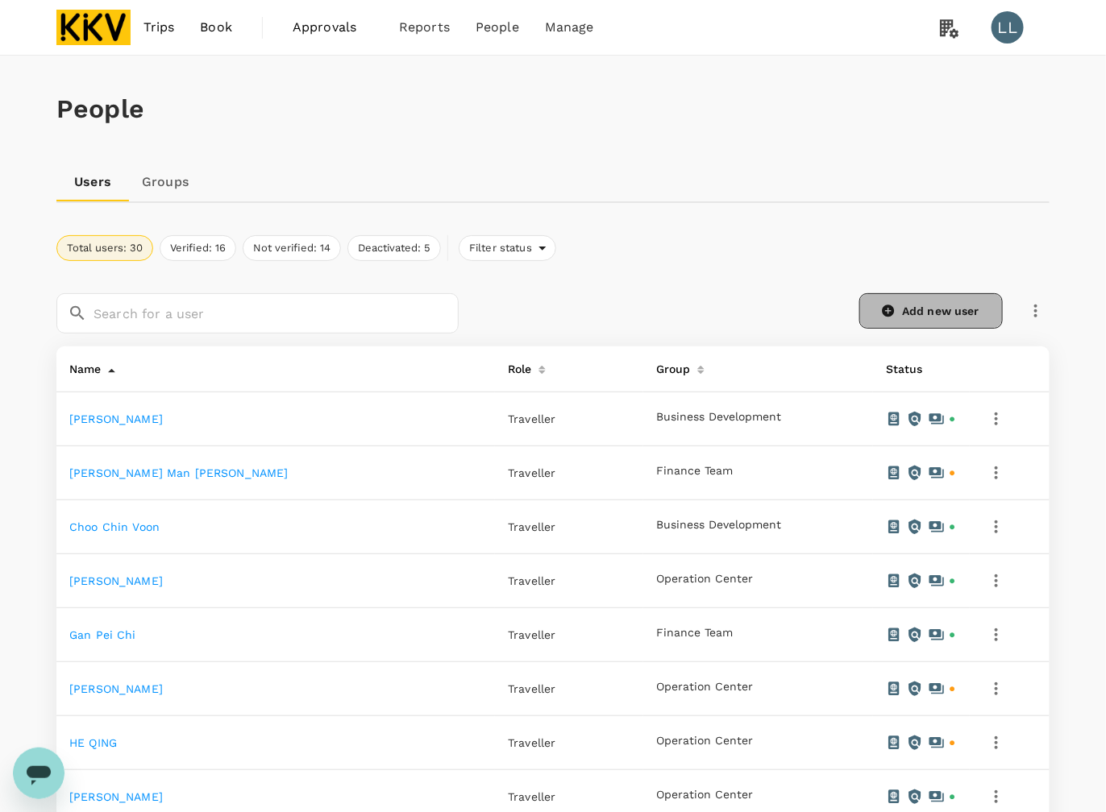
click at [936, 309] on link "Add new user" at bounding box center [930, 310] width 143 height 35
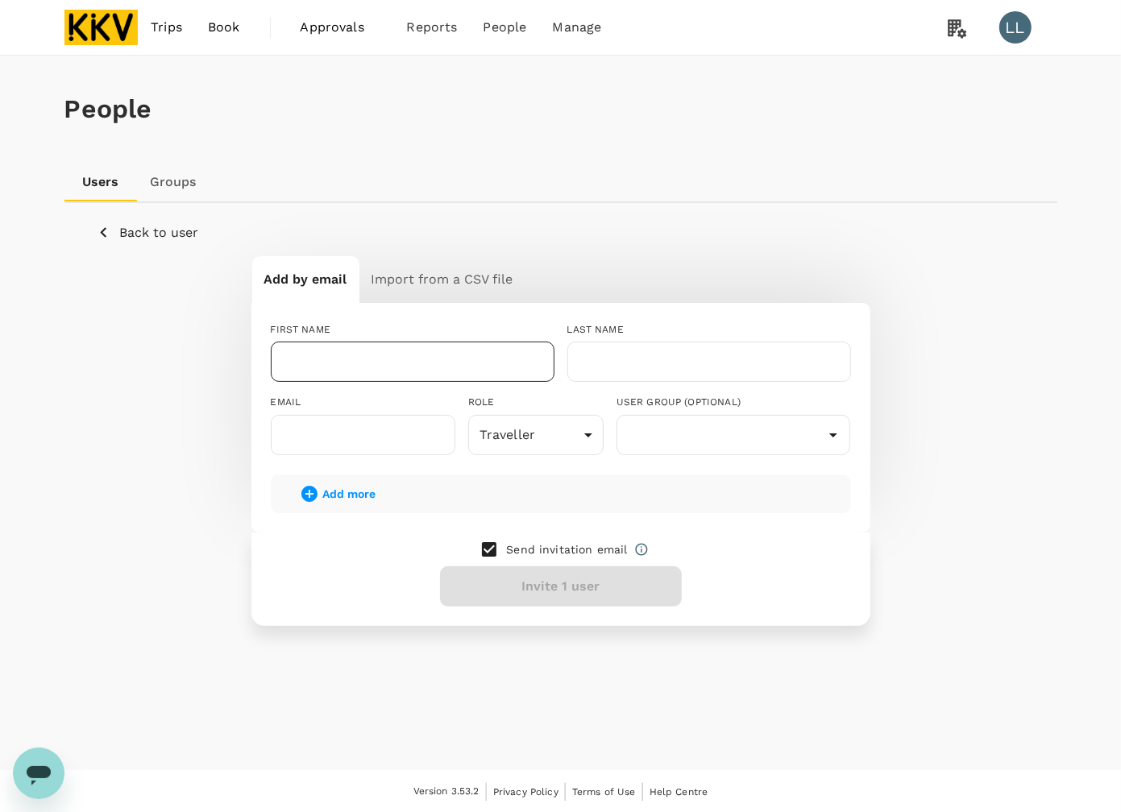
click at [460, 369] on input "text" at bounding box center [413, 362] width 284 height 40
type input "l"
type input "LIU"
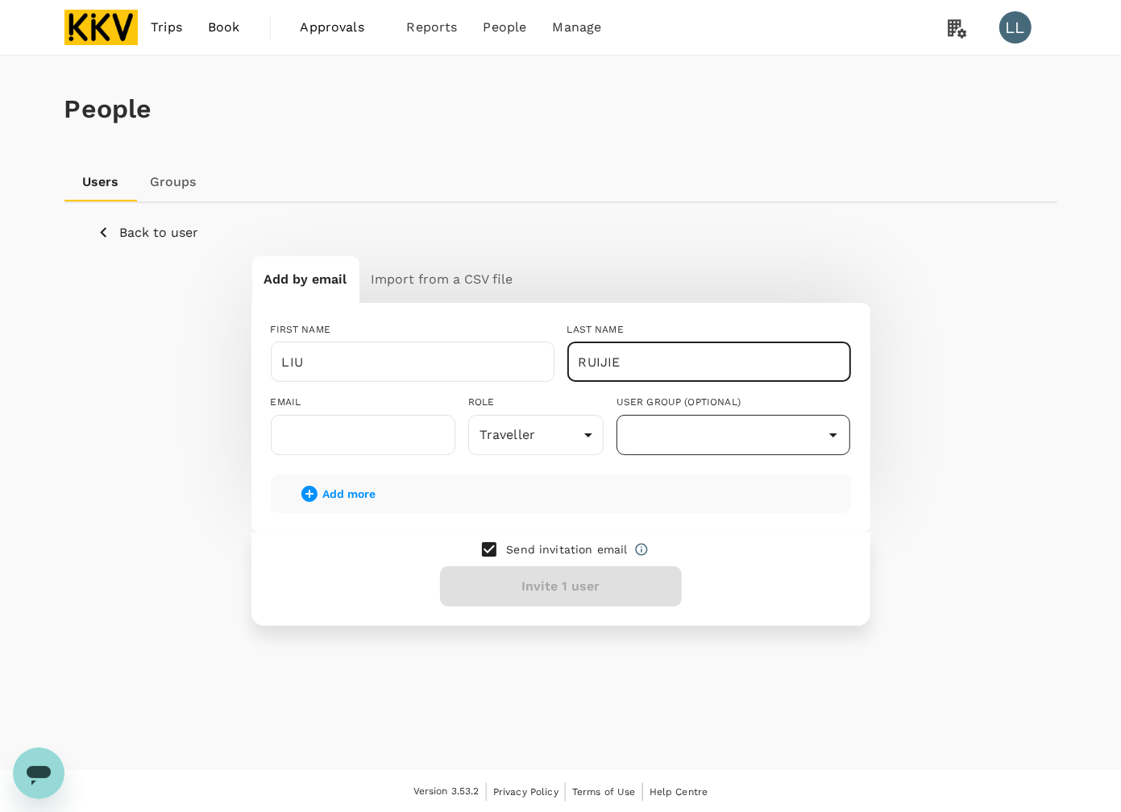
type input "RUIJIE"
click at [649, 434] on input "text" at bounding box center [734, 435] width 226 height 31
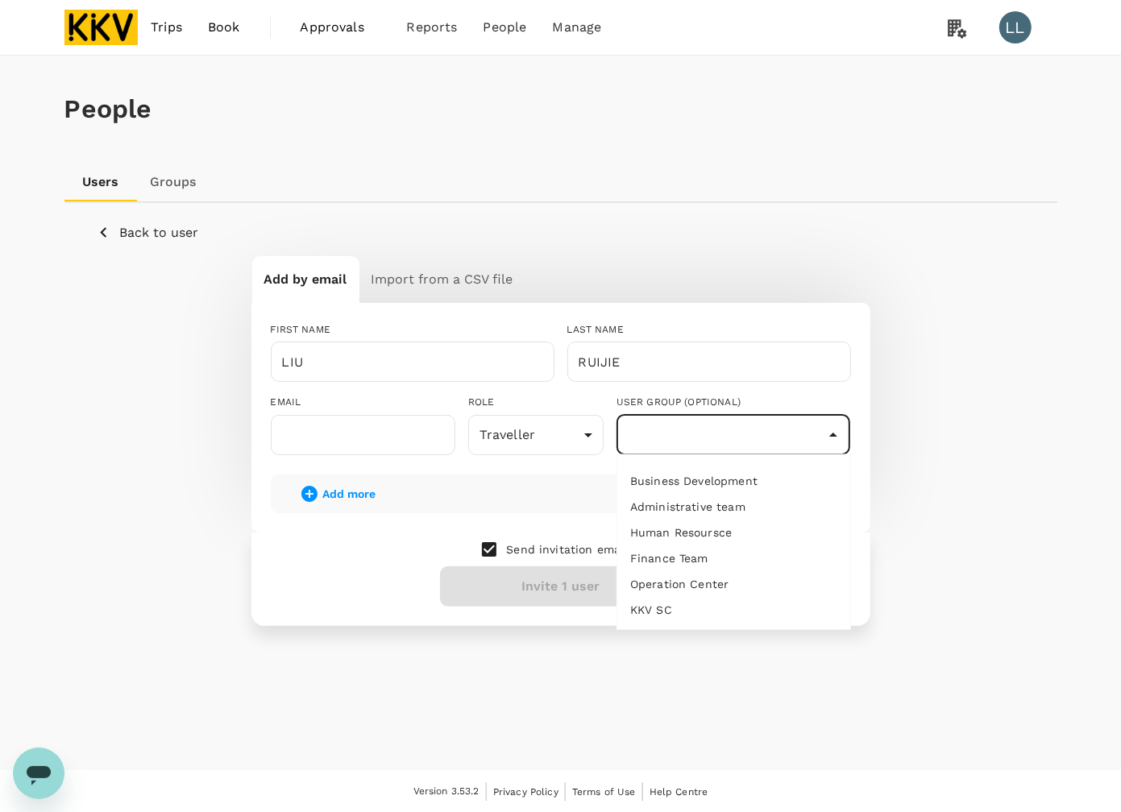
click at [670, 478] on li "Business Development" at bounding box center [733, 481] width 233 height 26
type input "Business Development"
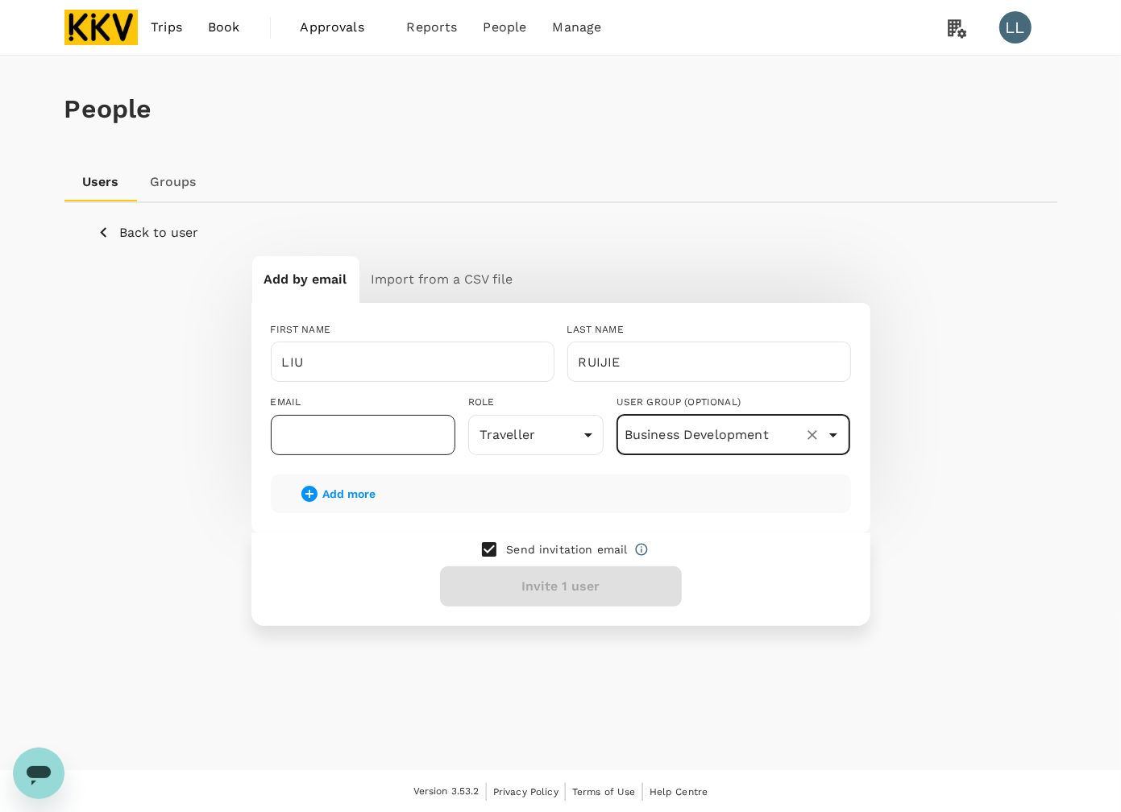
click at [323, 426] on input "text" at bounding box center [363, 435] width 185 height 40
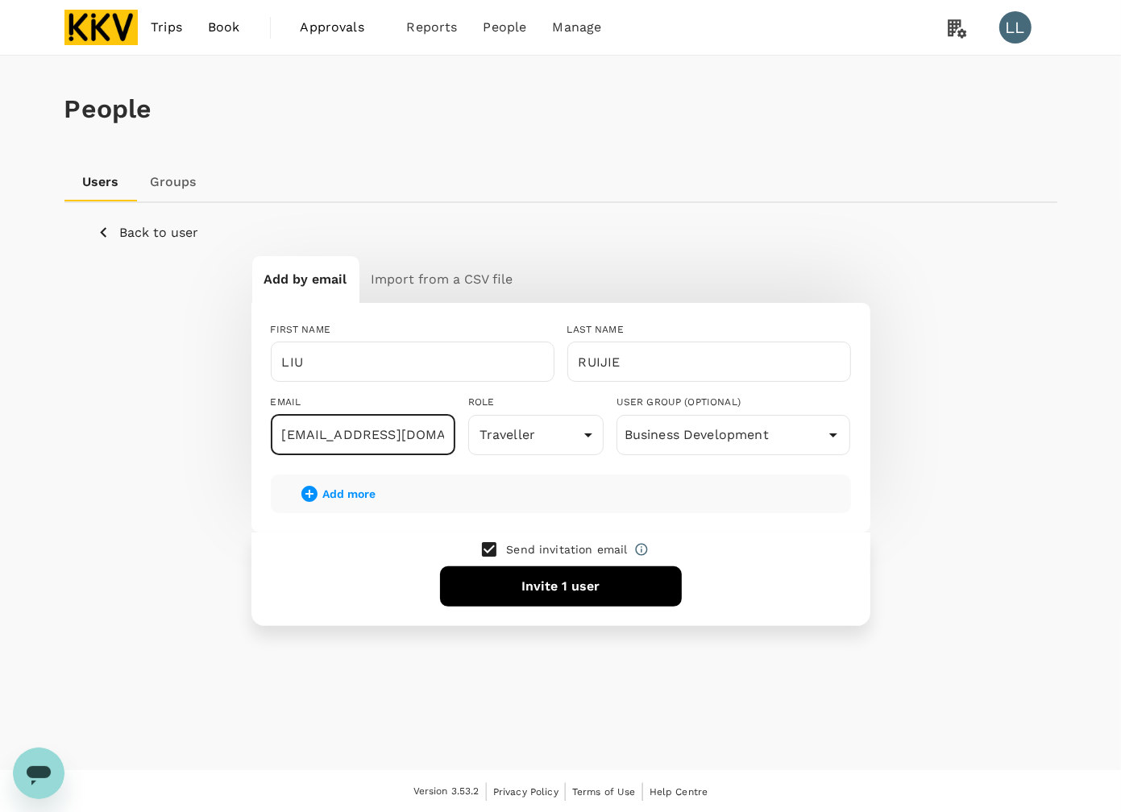
type input "reileyliu@kkgroup.cn"
drag, startPoint x: 334, startPoint y: 560, endPoint x: 447, endPoint y: 563, distance: 112.8
click at [336, 560] on div "Send invitation email Invite 1 user" at bounding box center [560, 579] width 619 height 93
click at [546, 585] on button "Invite 1 user" at bounding box center [561, 587] width 242 height 40
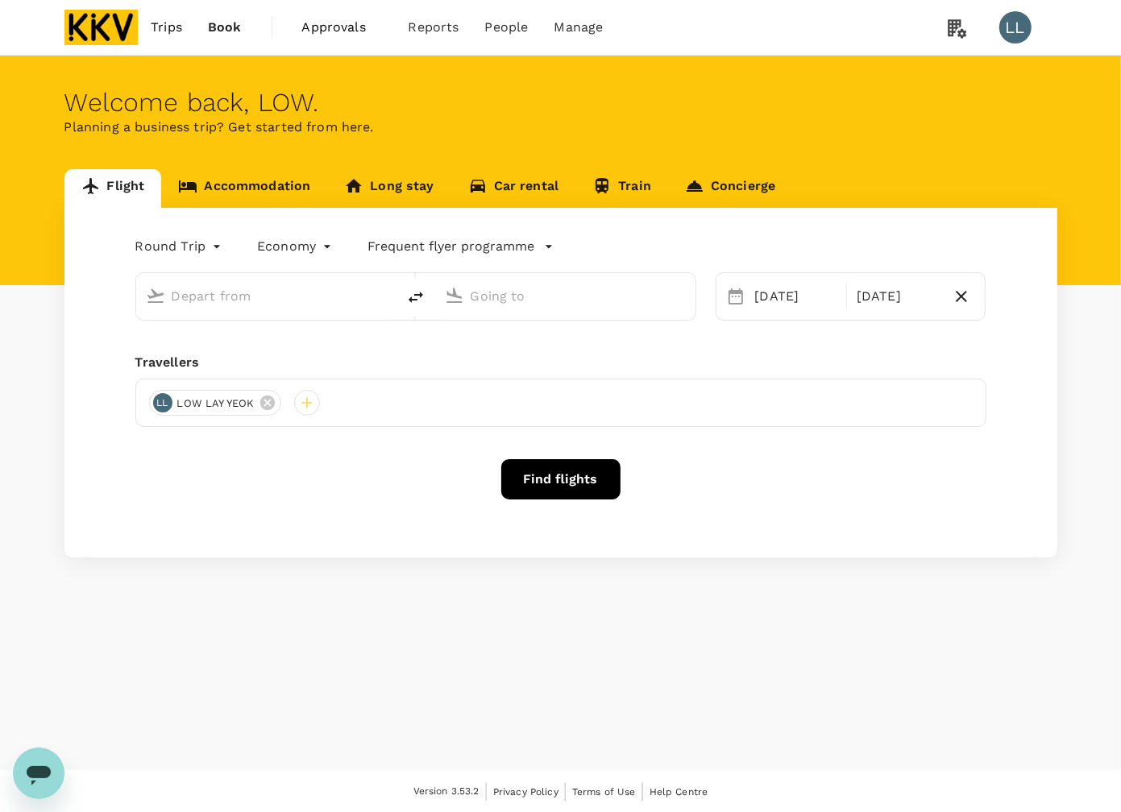
type input "Kuala Lumpur Intl ([GEOGRAPHIC_DATA])"
type input "Kota Kinabalu Intl (BKI)"
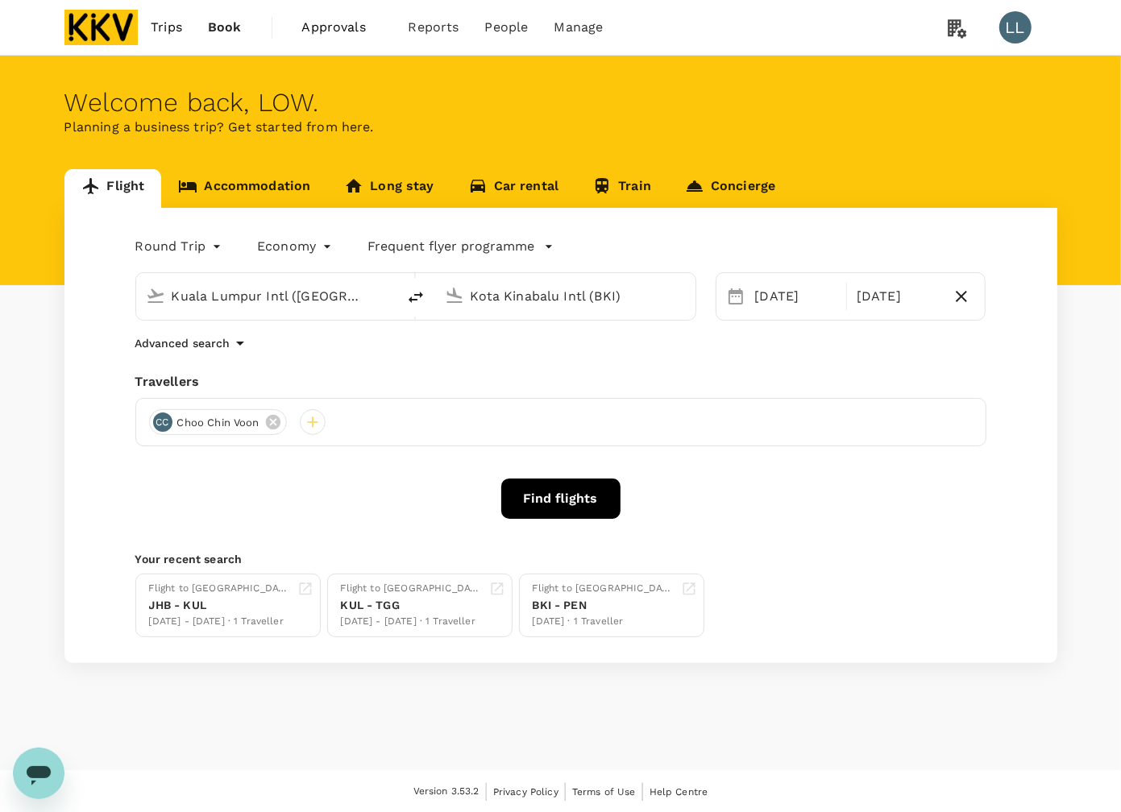
click at [472, 302] on input "Kota Kinabalu Intl (BKI)" at bounding box center [566, 296] width 191 height 25
drag, startPoint x: 412, startPoint y: 345, endPoint x: 380, endPoint y: 359, distance: 34.3
click at [409, 345] on div "Advanced search" at bounding box center [560, 343] width 851 height 19
click at [315, 431] on div at bounding box center [313, 422] width 26 height 26
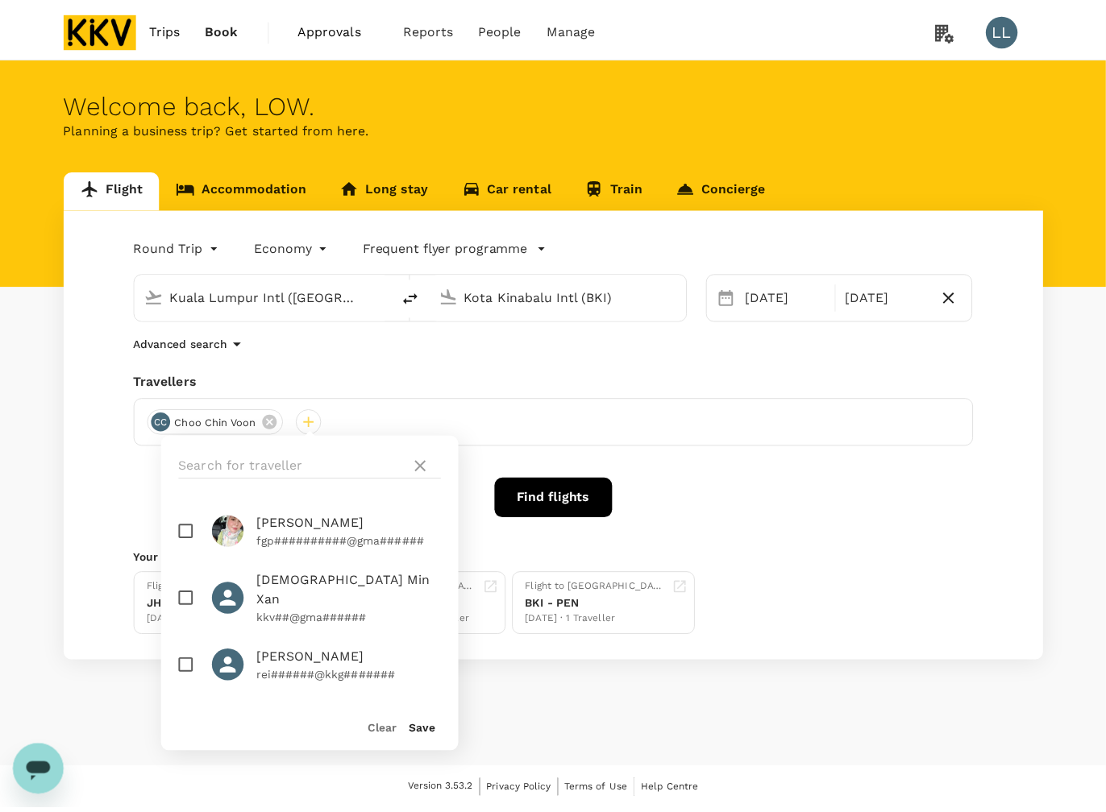
scroll to position [403, 0]
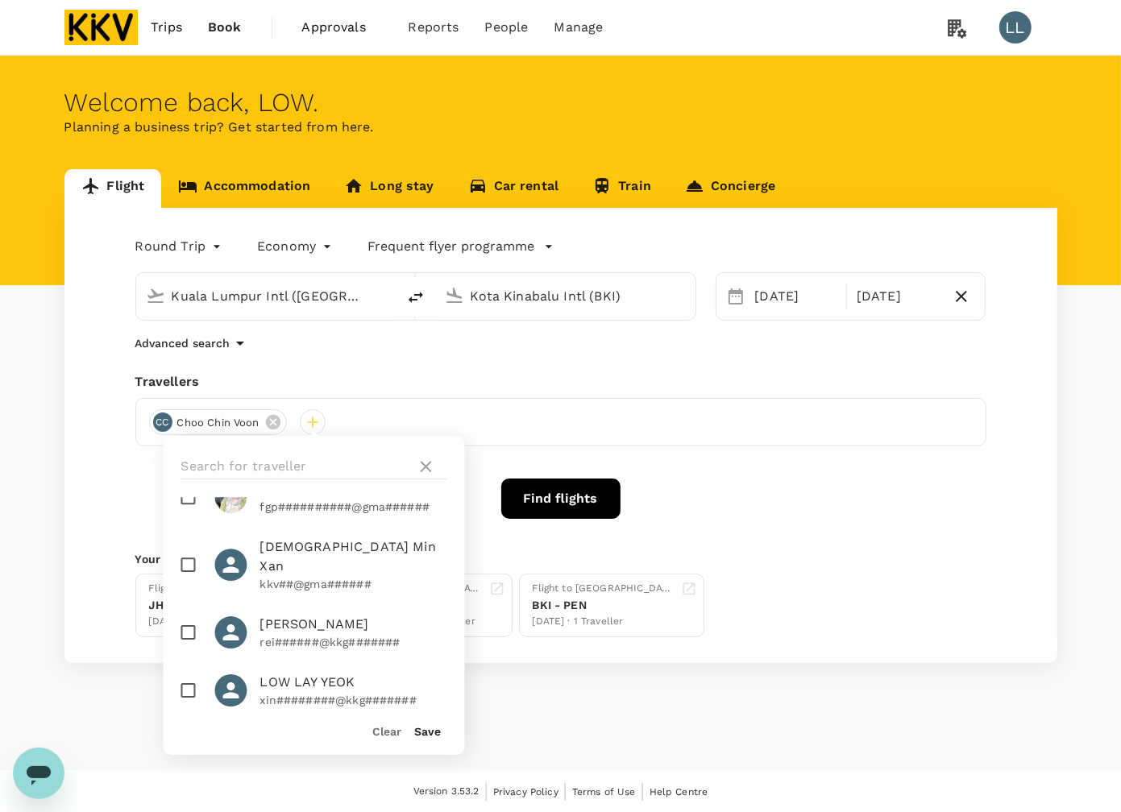
click at [298, 615] on span "[PERSON_NAME]" at bounding box center [353, 624] width 187 height 19
checkbox input "true"
click at [417, 726] on button "Save" at bounding box center [428, 731] width 27 height 13
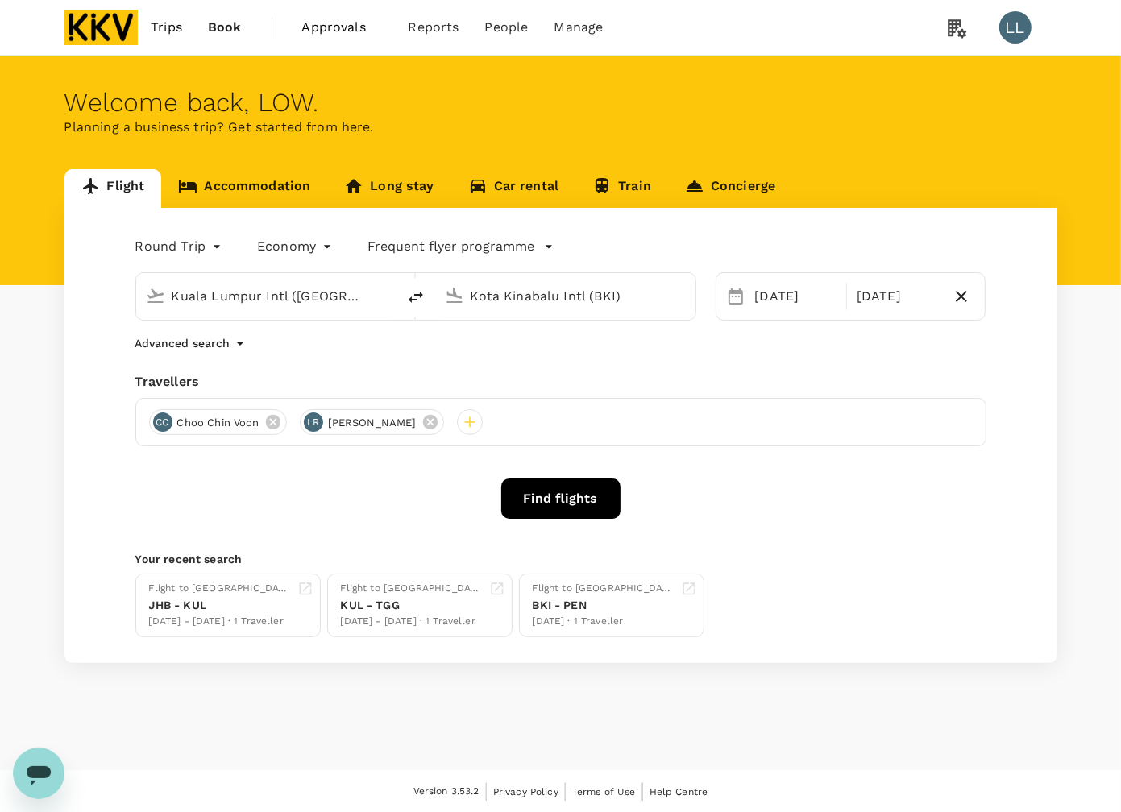
click at [778, 340] on div "Advanced search" at bounding box center [560, 343] width 851 height 19
click at [563, 496] on button "Find flights" at bounding box center [560, 499] width 119 height 40
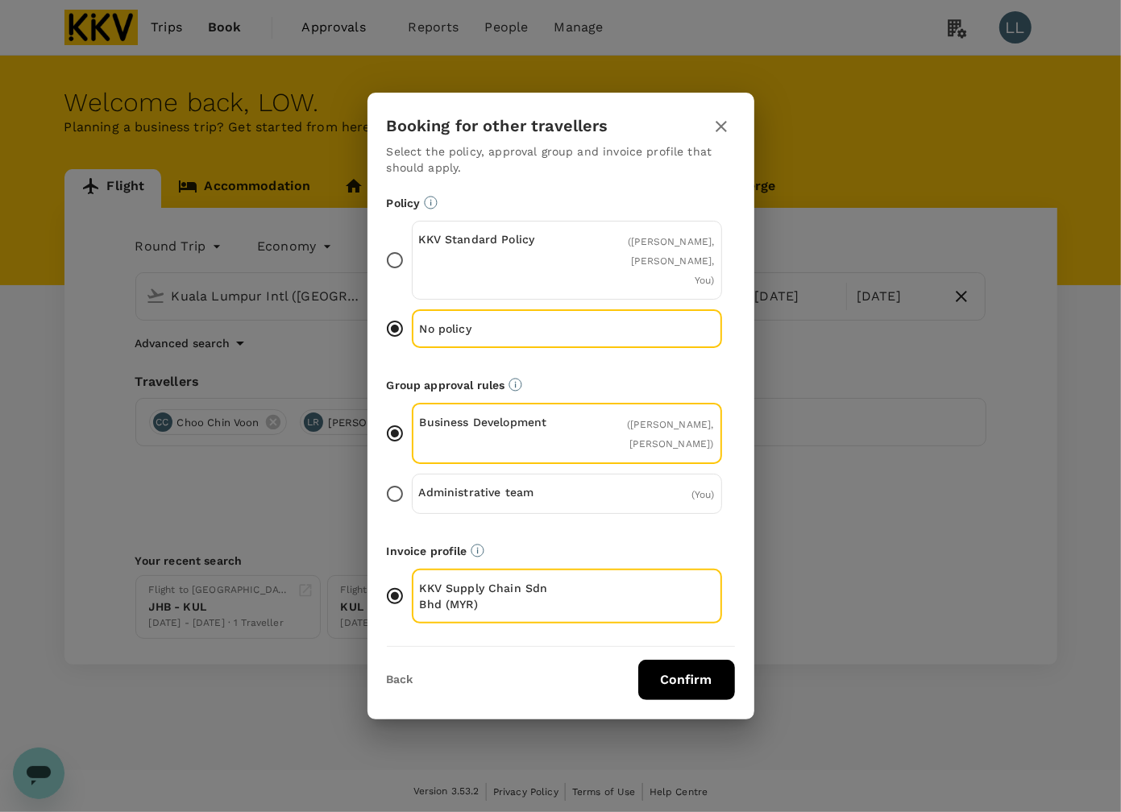
click at [667, 679] on button "Confirm" at bounding box center [686, 680] width 97 height 40
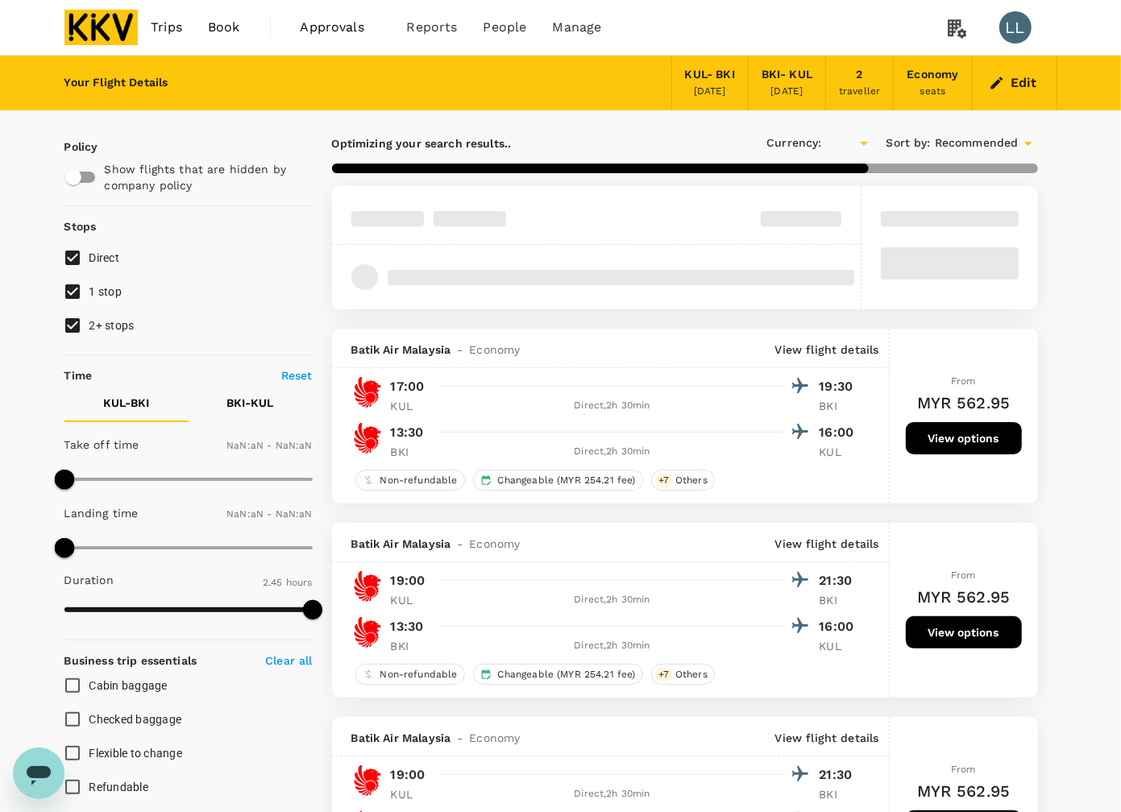
type input "MYR"
type input "1440"
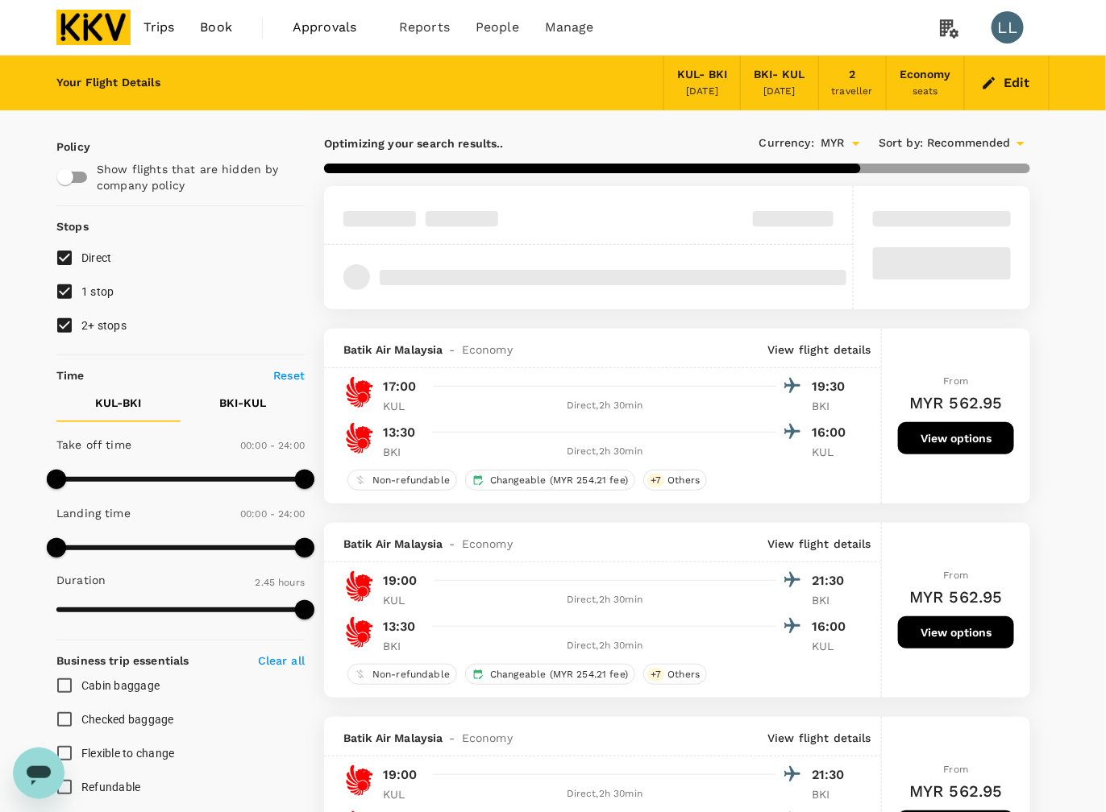
type input "435"
